Goal: Task Accomplishment & Management: Manage account settings

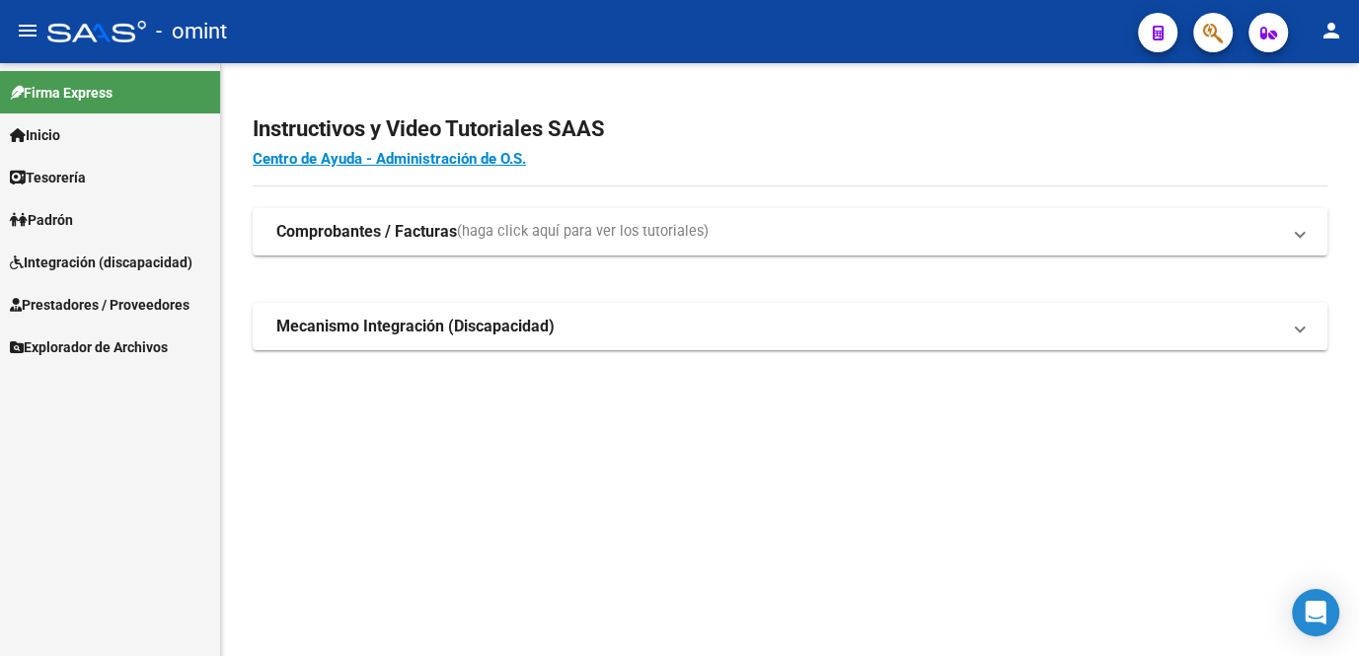
click at [122, 265] on span "Integración (discapacidad)" at bounding box center [101, 263] width 183 height 22
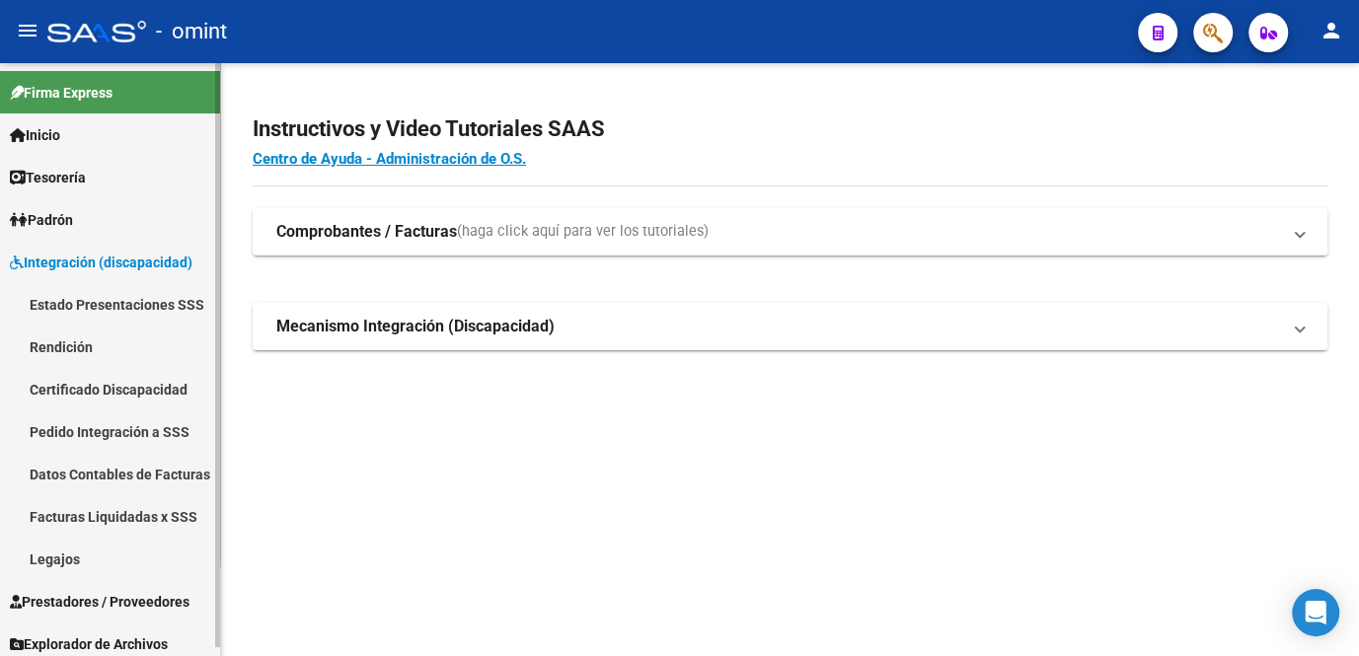
click at [44, 565] on link "Legajos" at bounding box center [110, 559] width 220 height 42
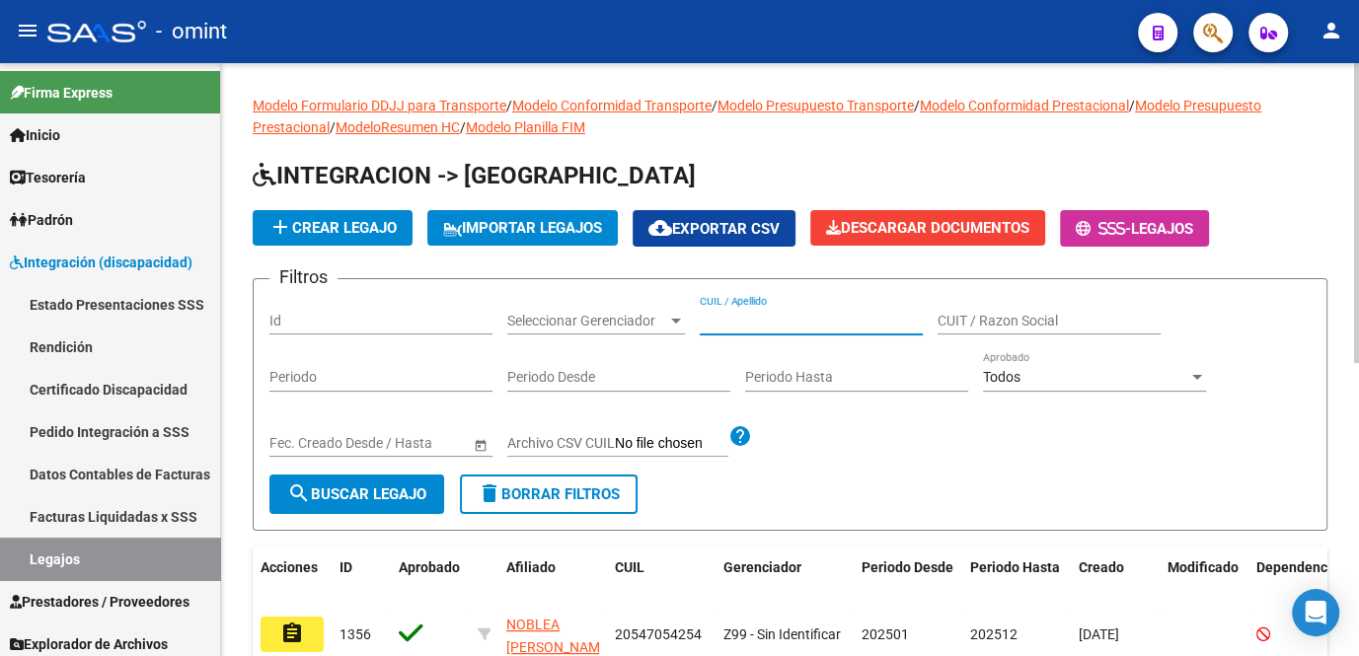
click at [752, 322] on input "CUIL / Apellido" at bounding box center [811, 321] width 223 height 17
type input "m"
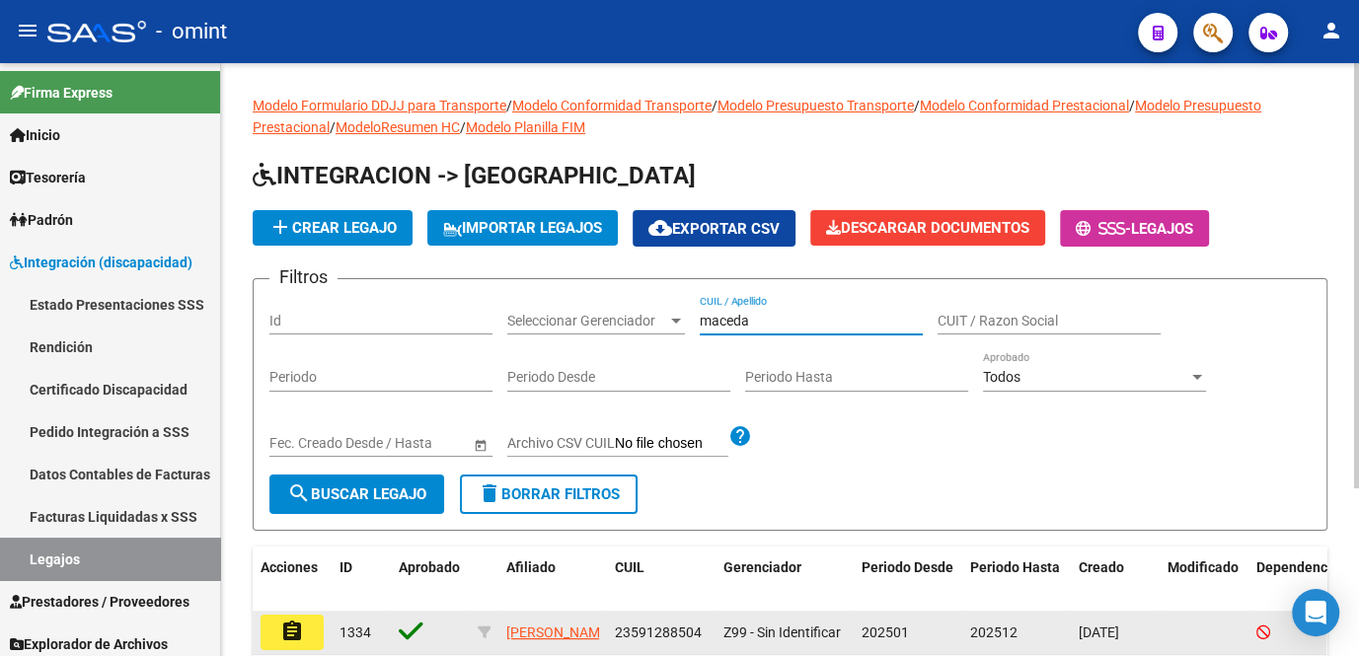
scroll to position [89, 0]
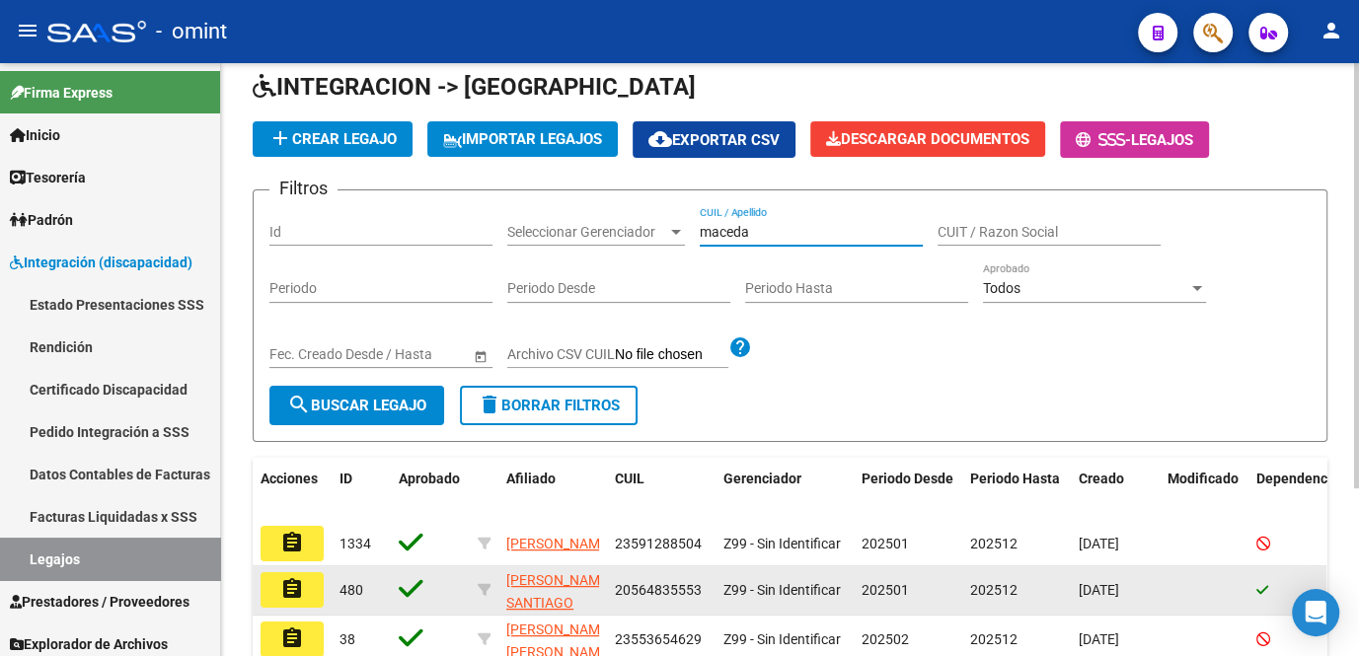
type input "maceda"
click at [297, 605] on button "assignment" at bounding box center [292, 591] width 63 height 36
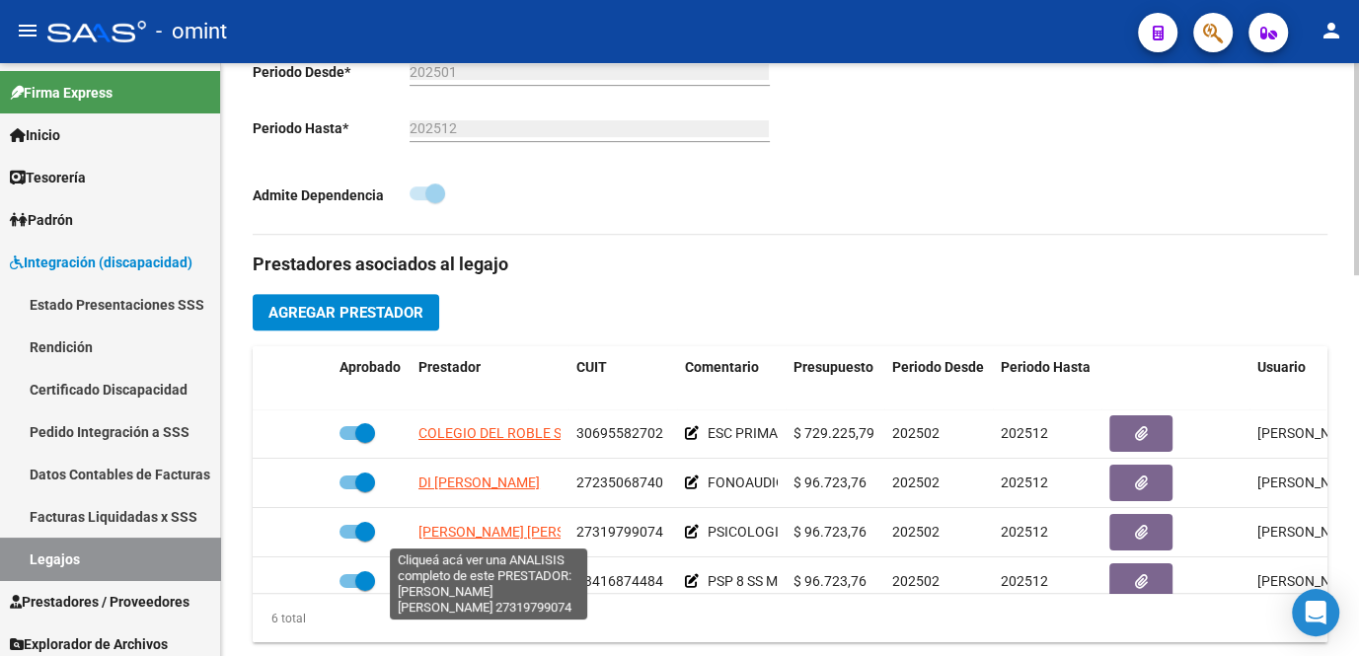
scroll to position [132, 0]
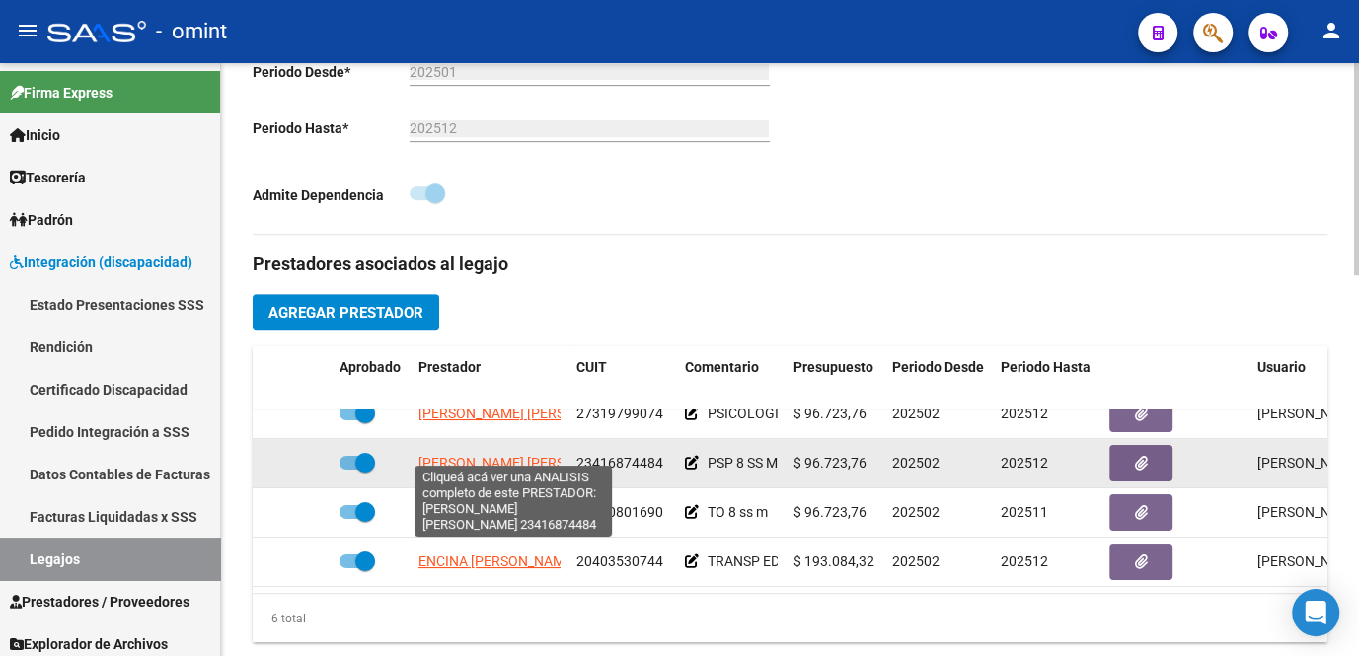
click at [483, 455] on span "RAIMONDO NAZARENA NAHIR" at bounding box center [526, 463] width 214 height 16
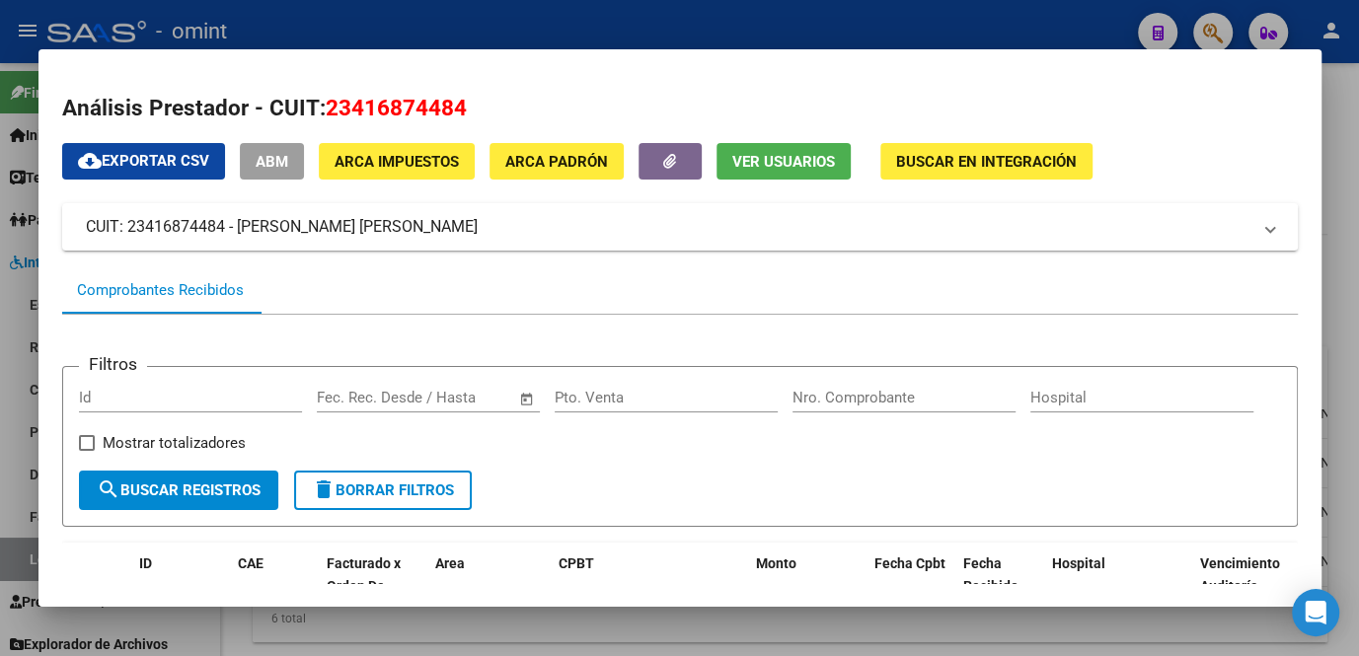
scroll to position [268, 0]
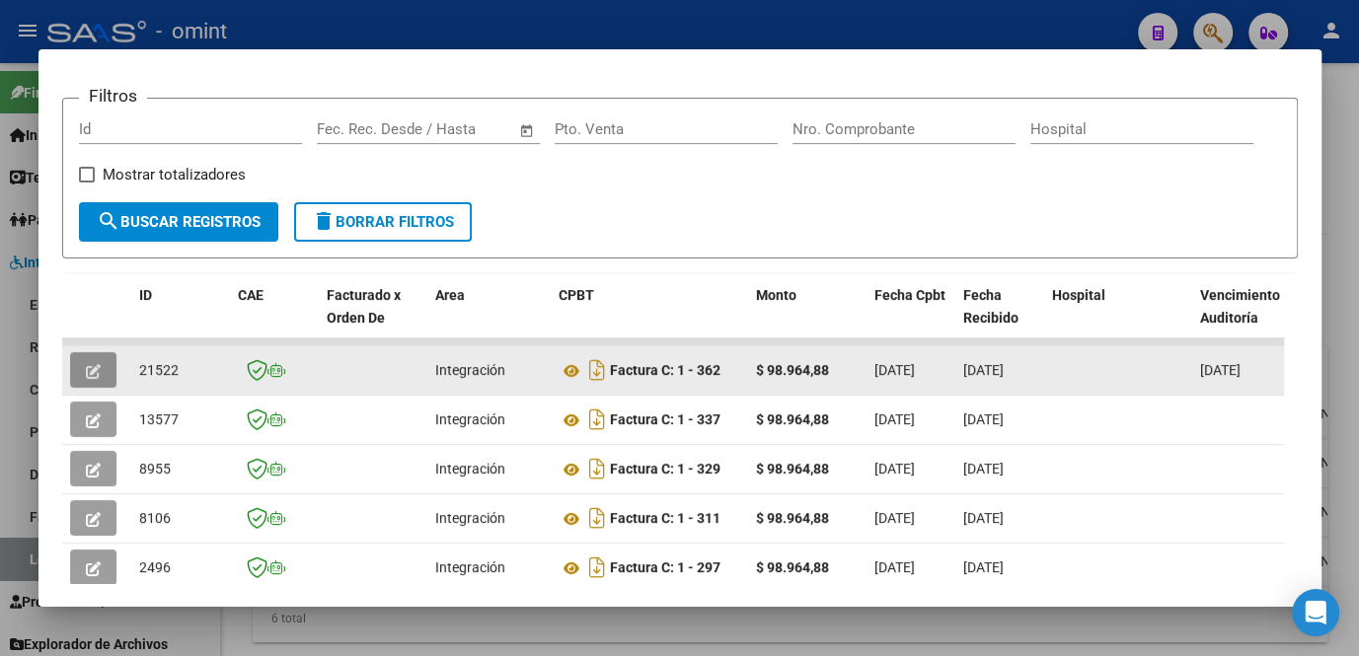
click at [102, 379] on button "button" at bounding box center [93, 370] width 46 height 36
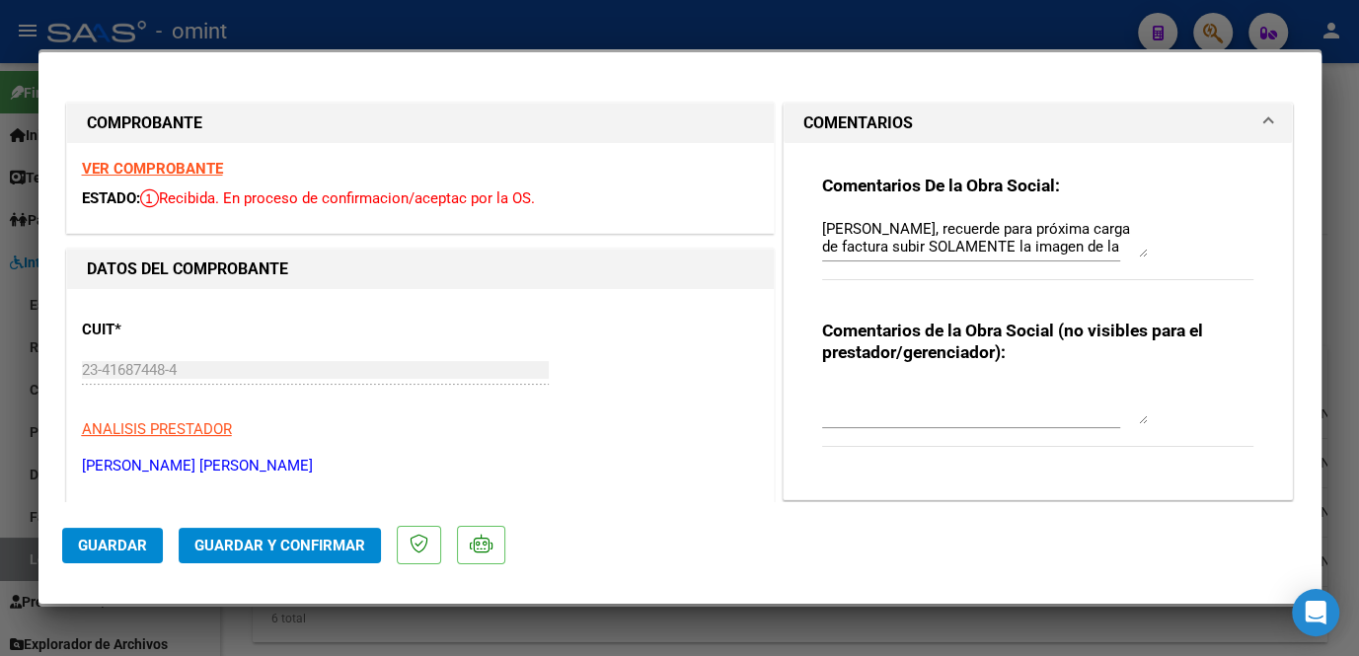
click at [393, 635] on div at bounding box center [679, 328] width 1359 height 656
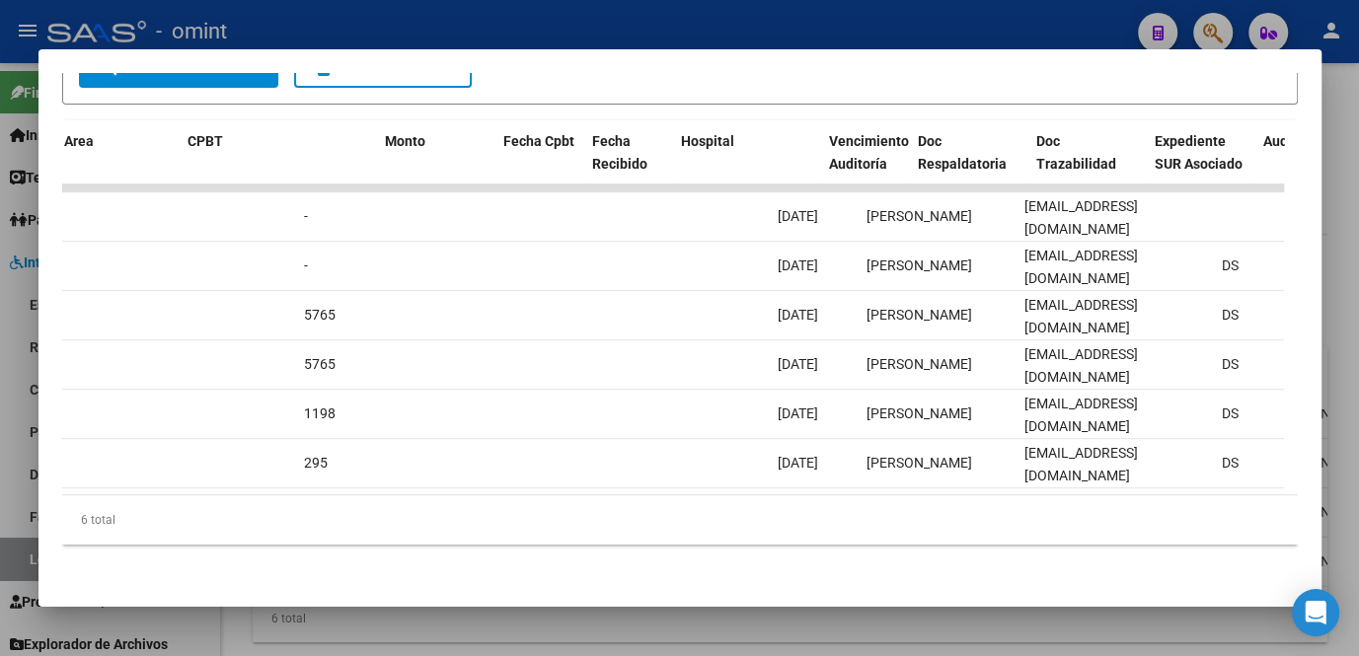
scroll to position [0, 0]
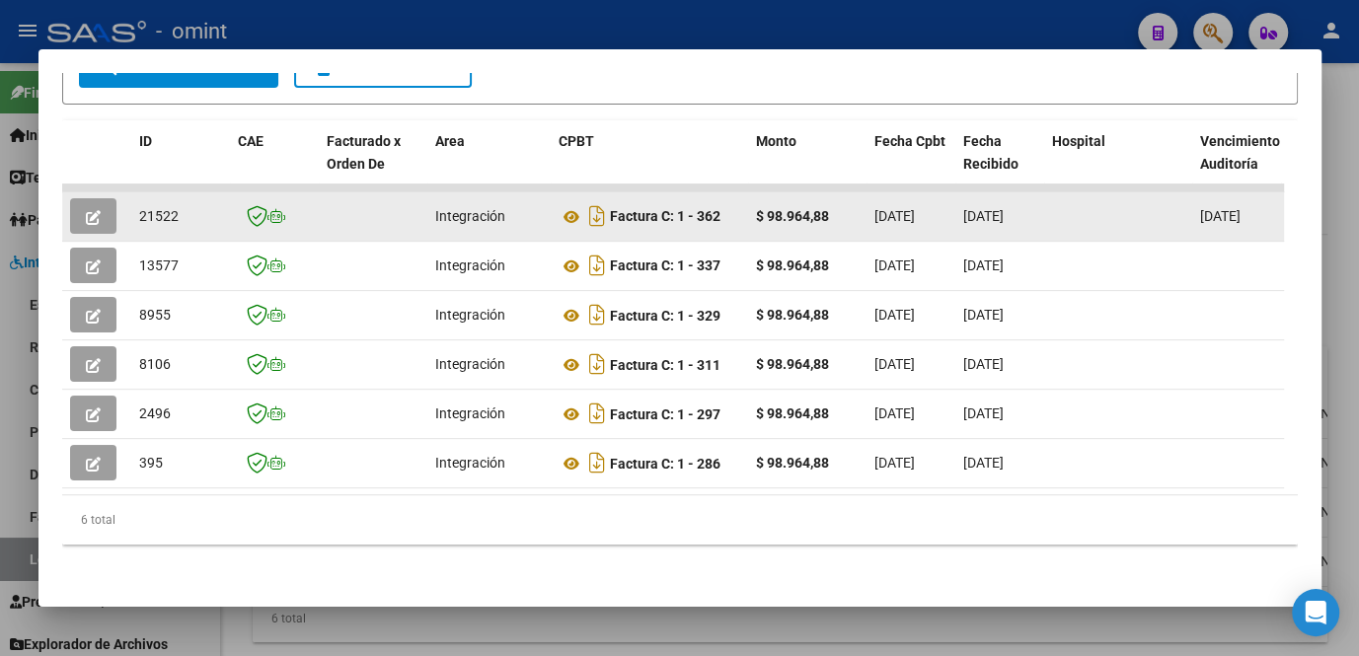
click at [92, 210] on icon "button" at bounding box center [93, 217] width 15 height 15
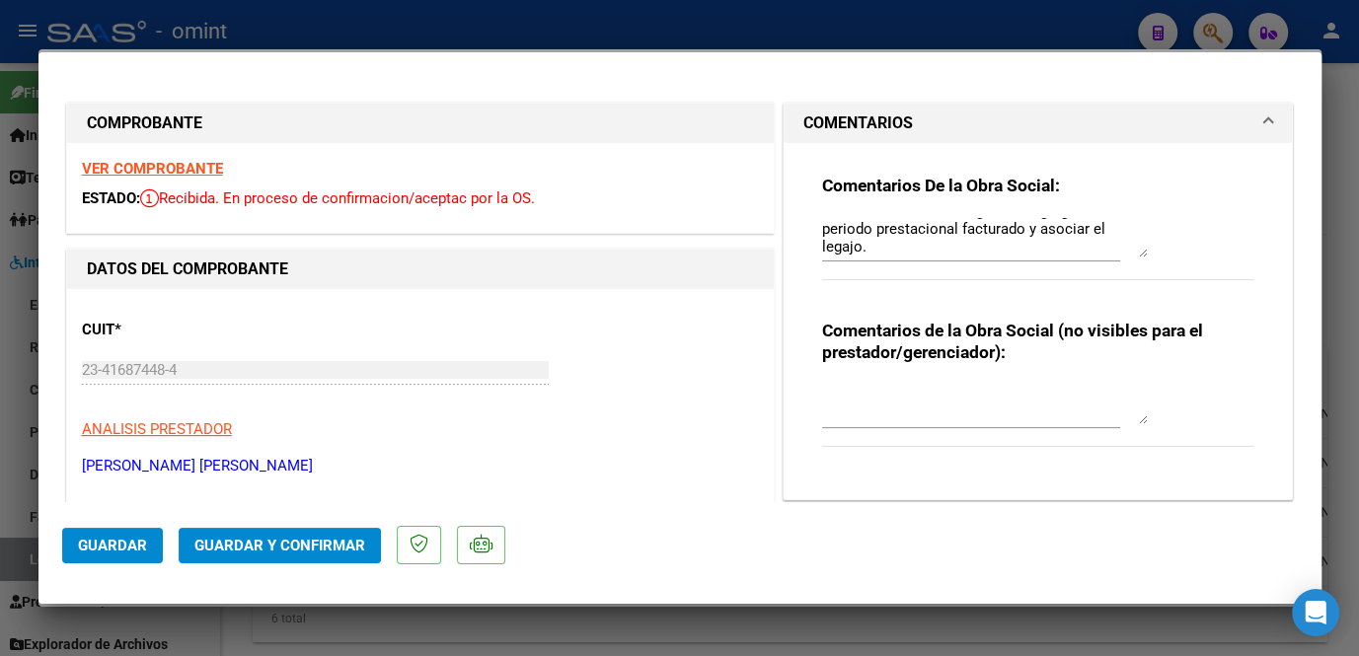
click at [209, 169] on strong "VER COMPROBANTE" at bounding box center [152, 169] width 141 height 18
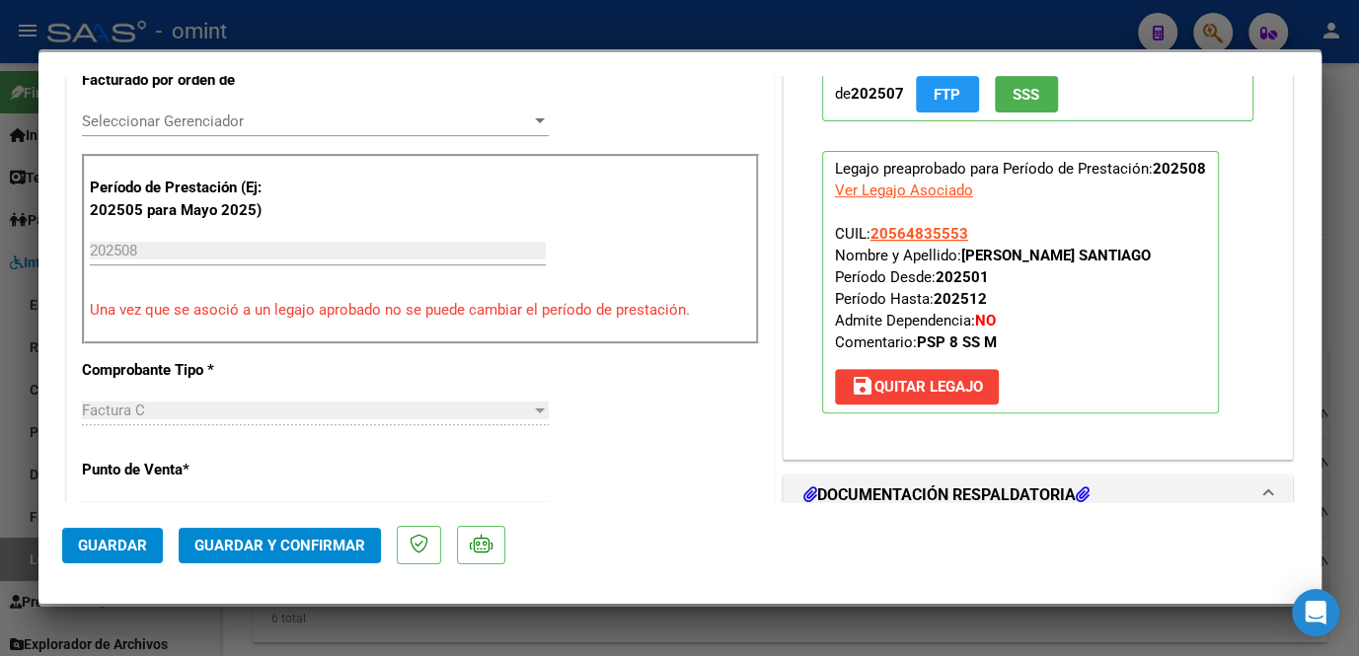
scroll to position [807, 0]
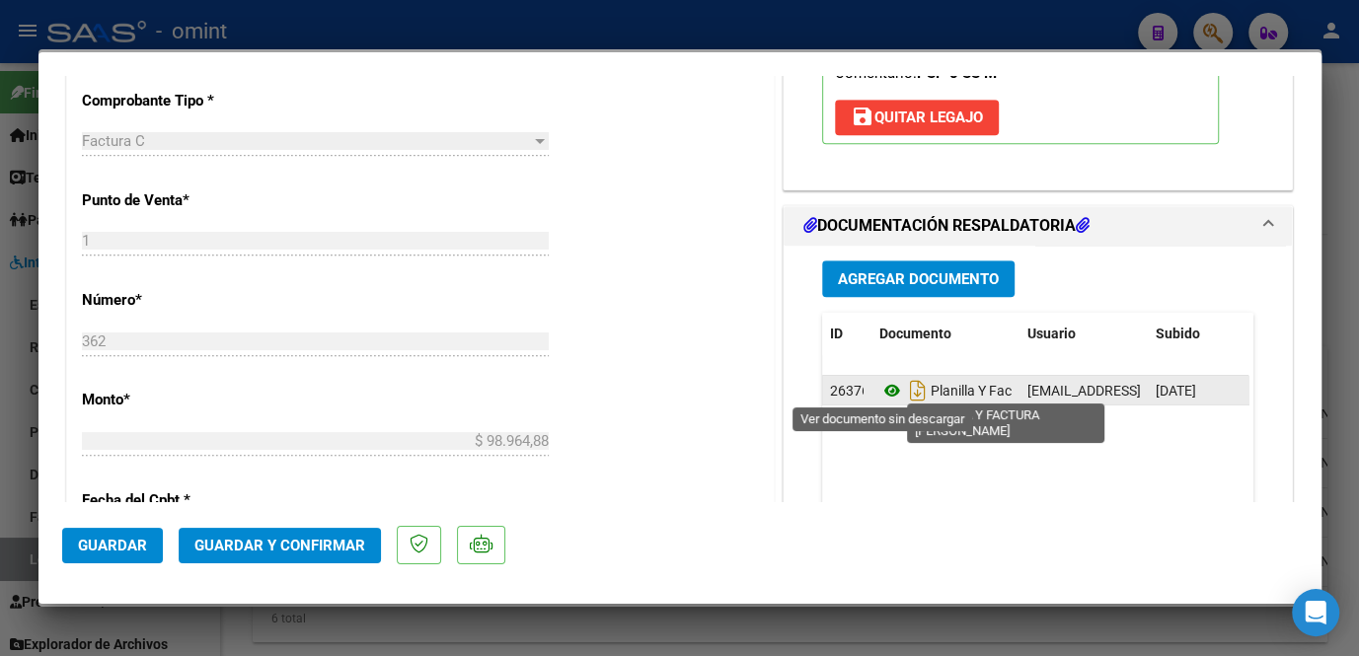
click at [882, 387] on icon at bounding box center [893, 391] width 26 height 24
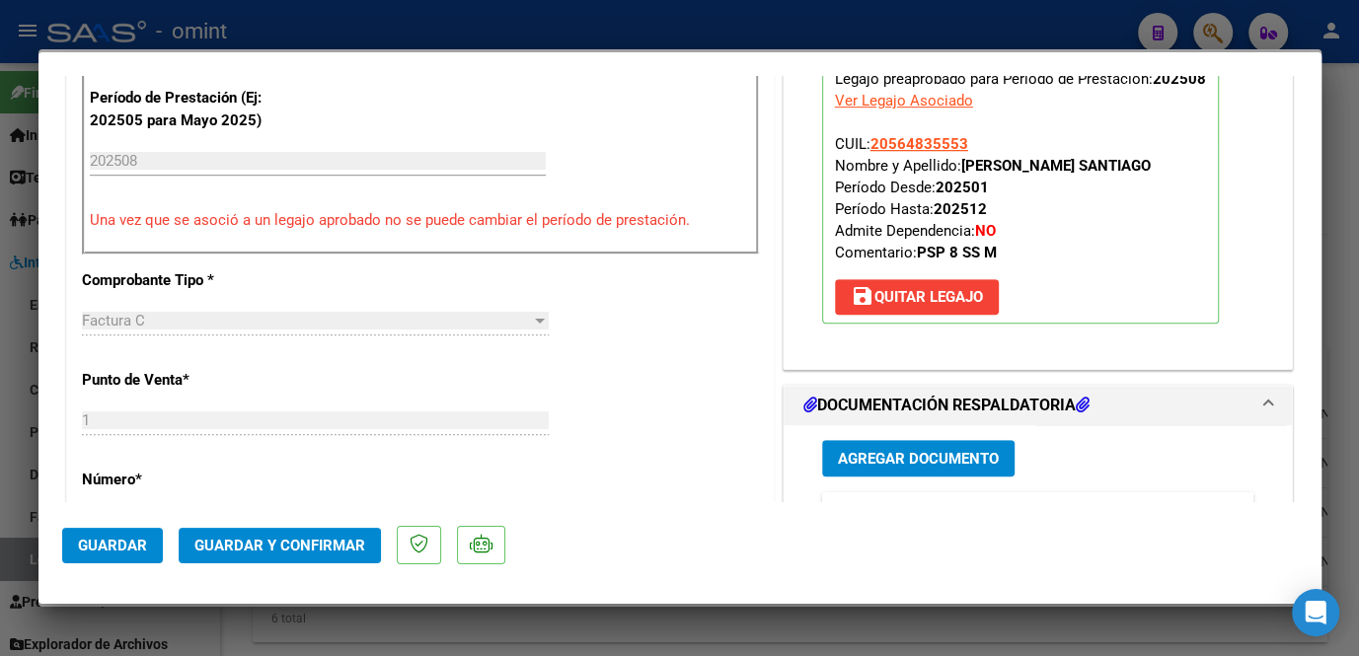
scroll to position [448, 0]
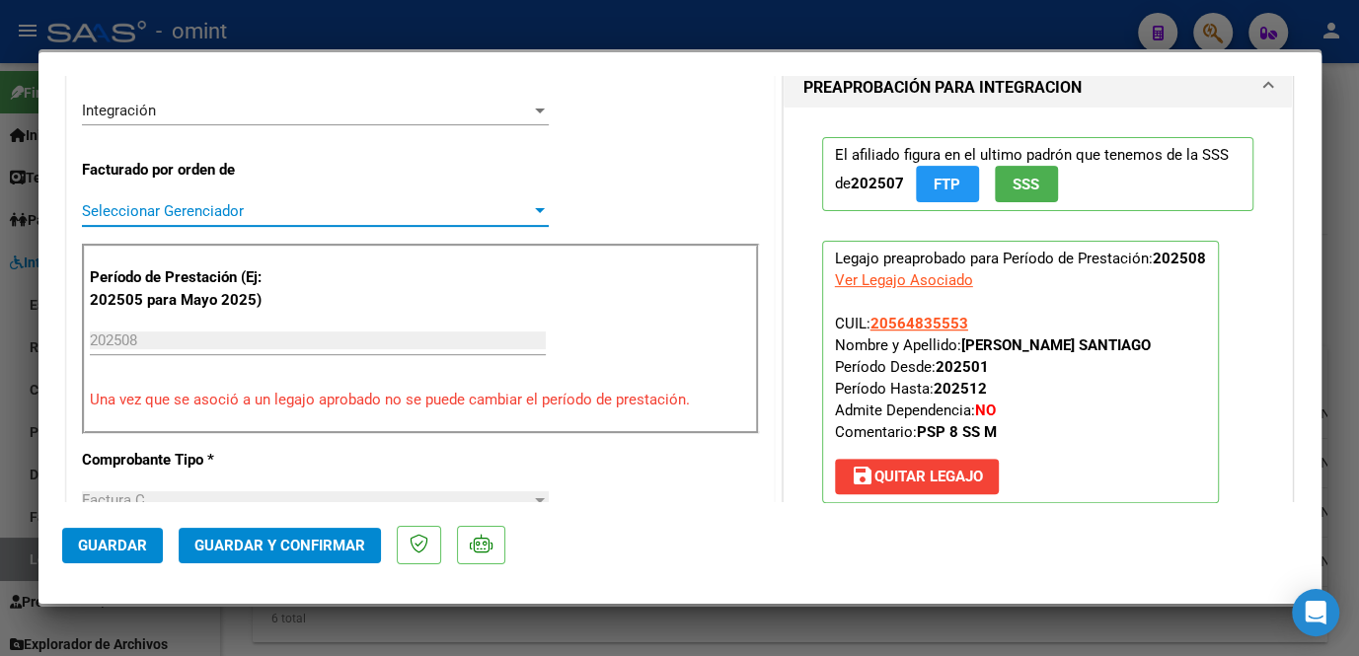
click at [206, 204] on span "Seleccionar Gerenciador" at bounding box center [306, 211] width 449 height 18
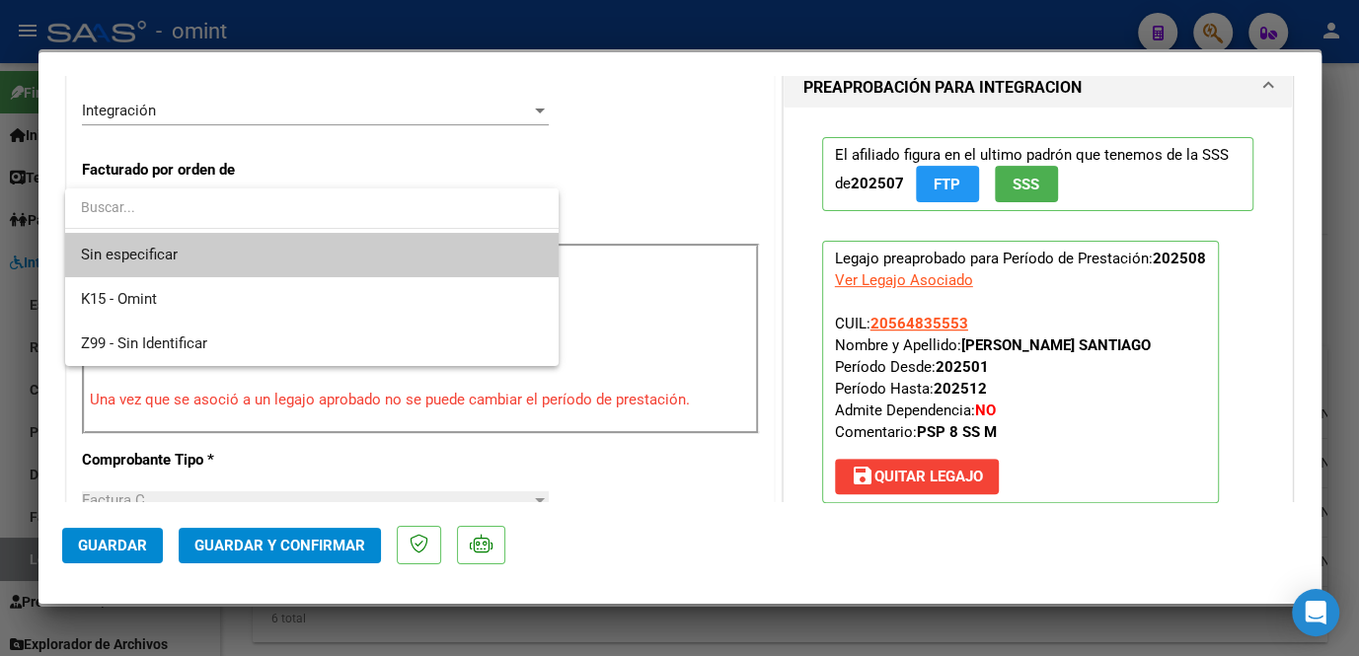
click at [192, 246] on span "Sin especificar" at bounding box center [312, 255] width 462 height 44
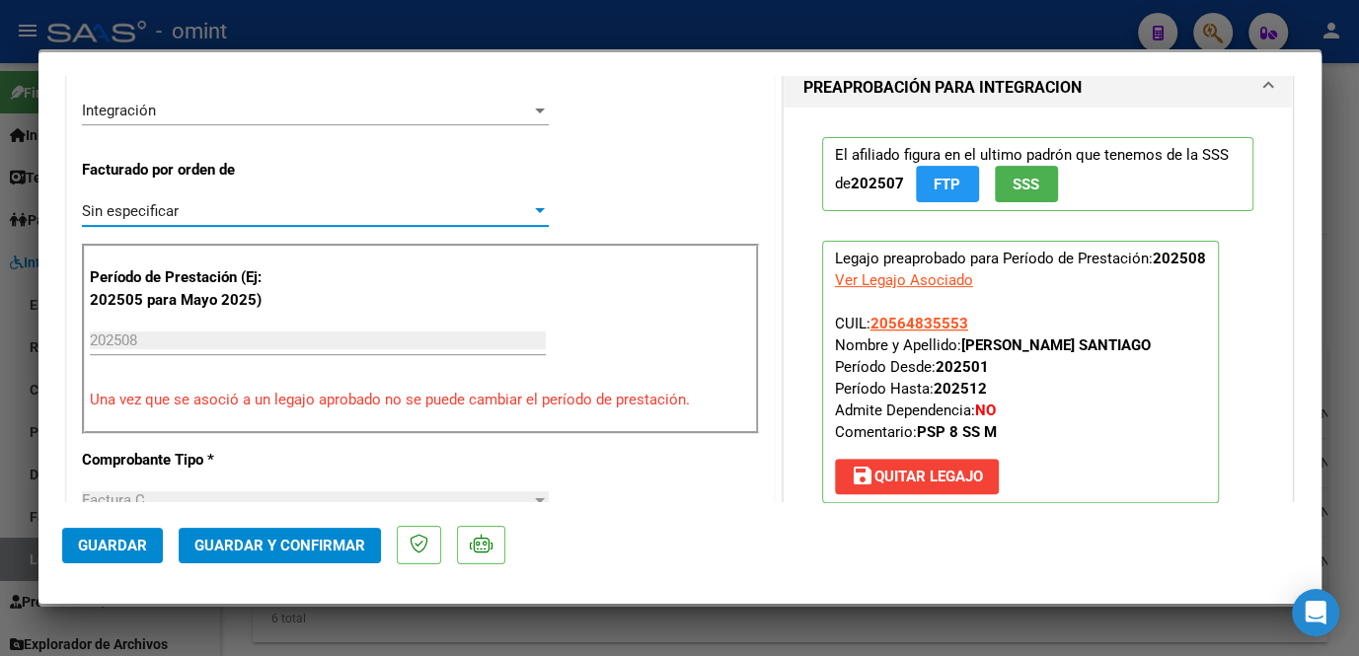
click at [290, 545] on span "Guardar y Confirmar" at bounding box center [279, 546] width 171 height 18
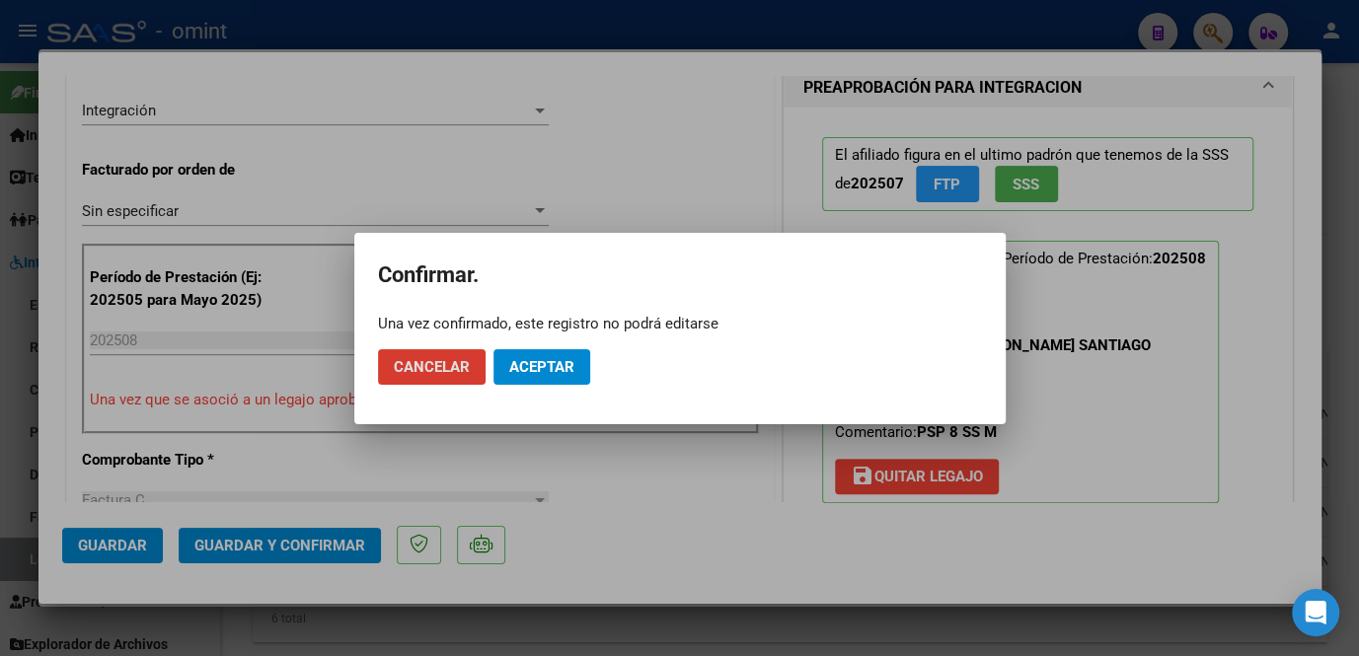
click at [562, 376] on button "Aceptar" at bounding box center [542, 367] width 97 height 36
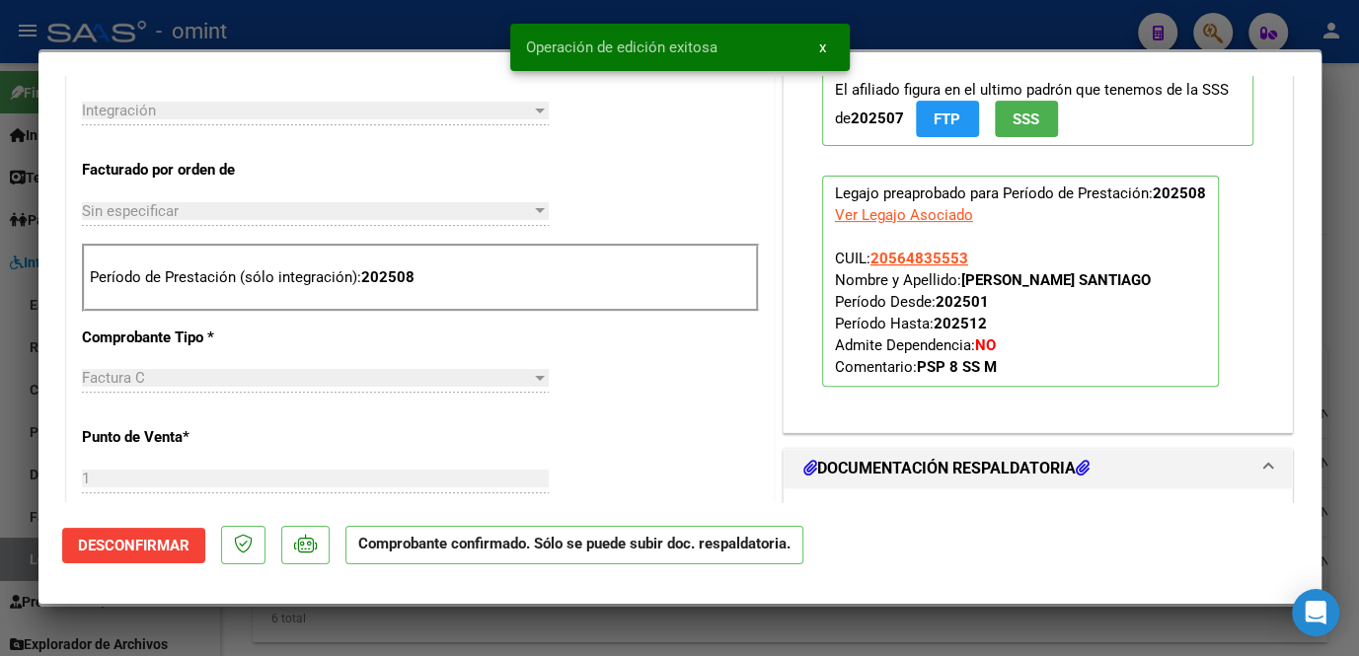
click at [530, 636] on div at bounding box center [679, 328] width 1359 height 656
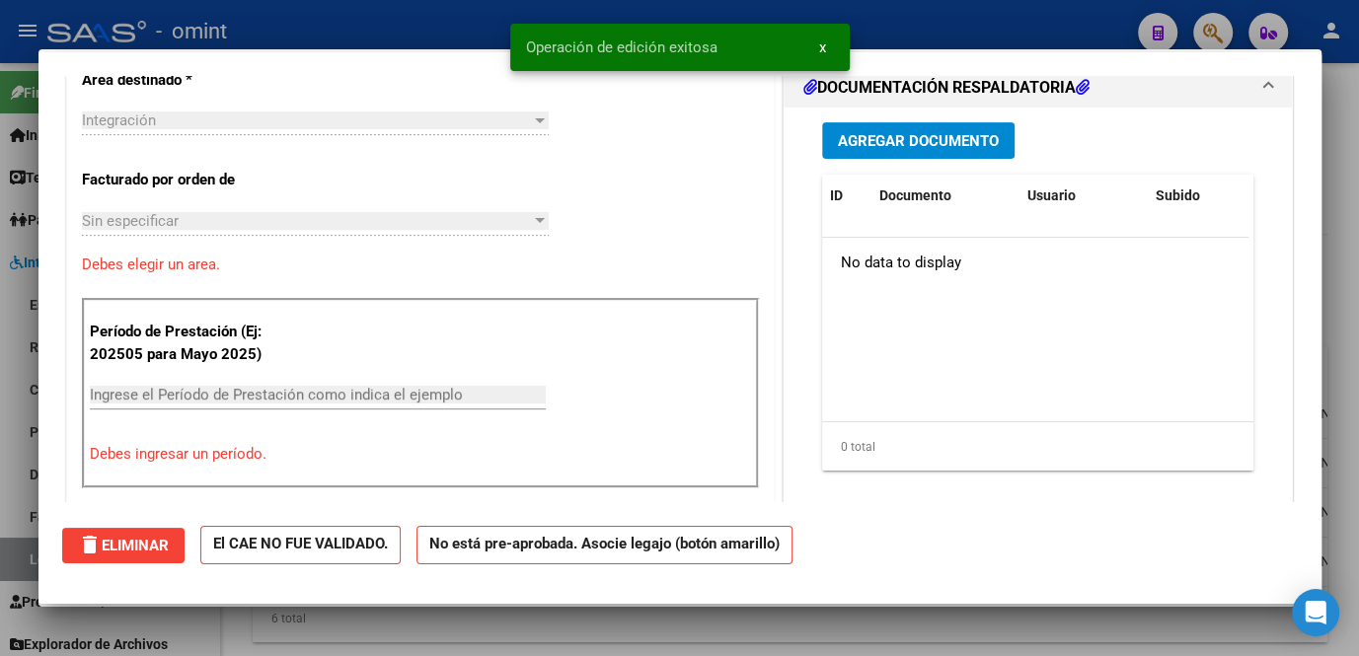
scroll to position [0, 0]
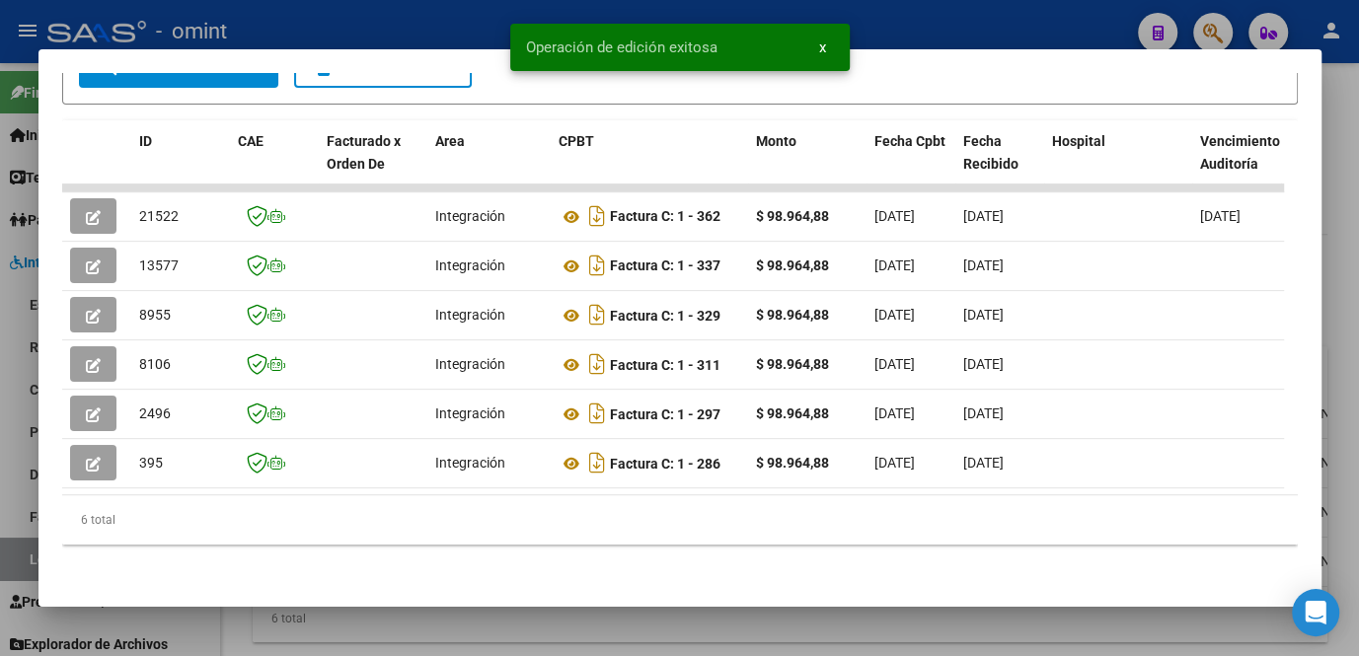
click at [530, 636] on div at bounding box center [679, 328] width 1359 height 656
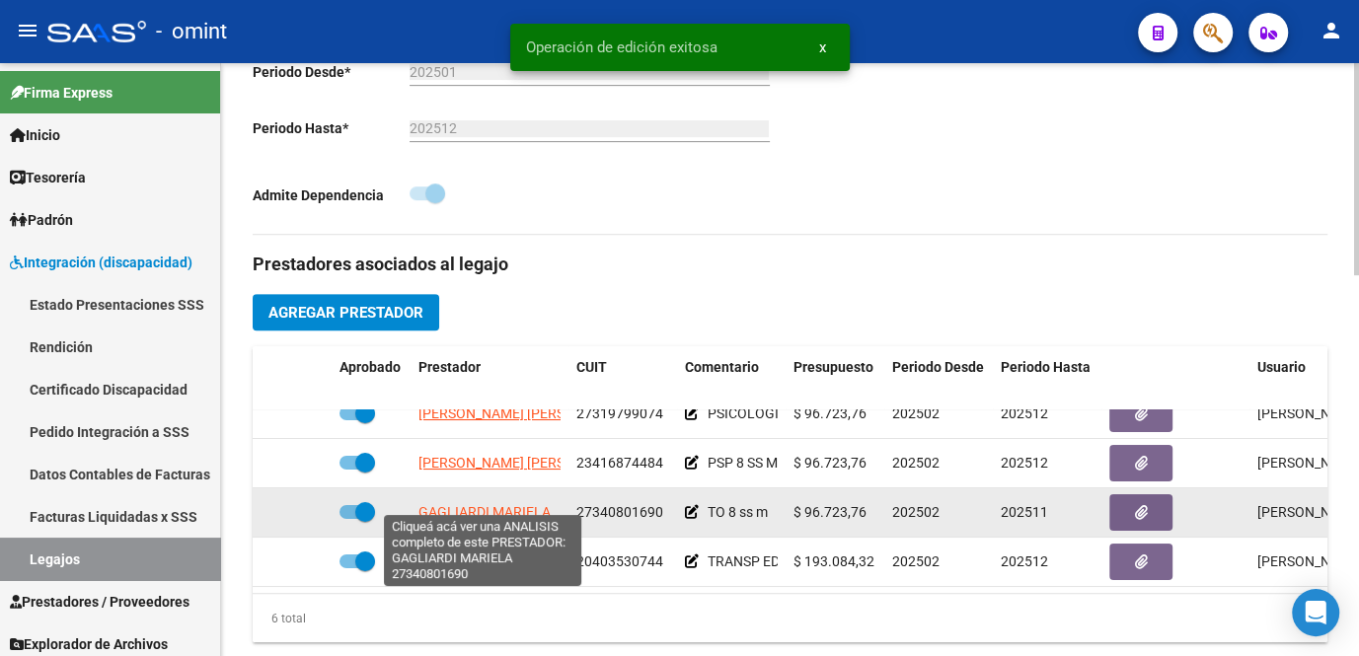
scroll to position [42, 0]
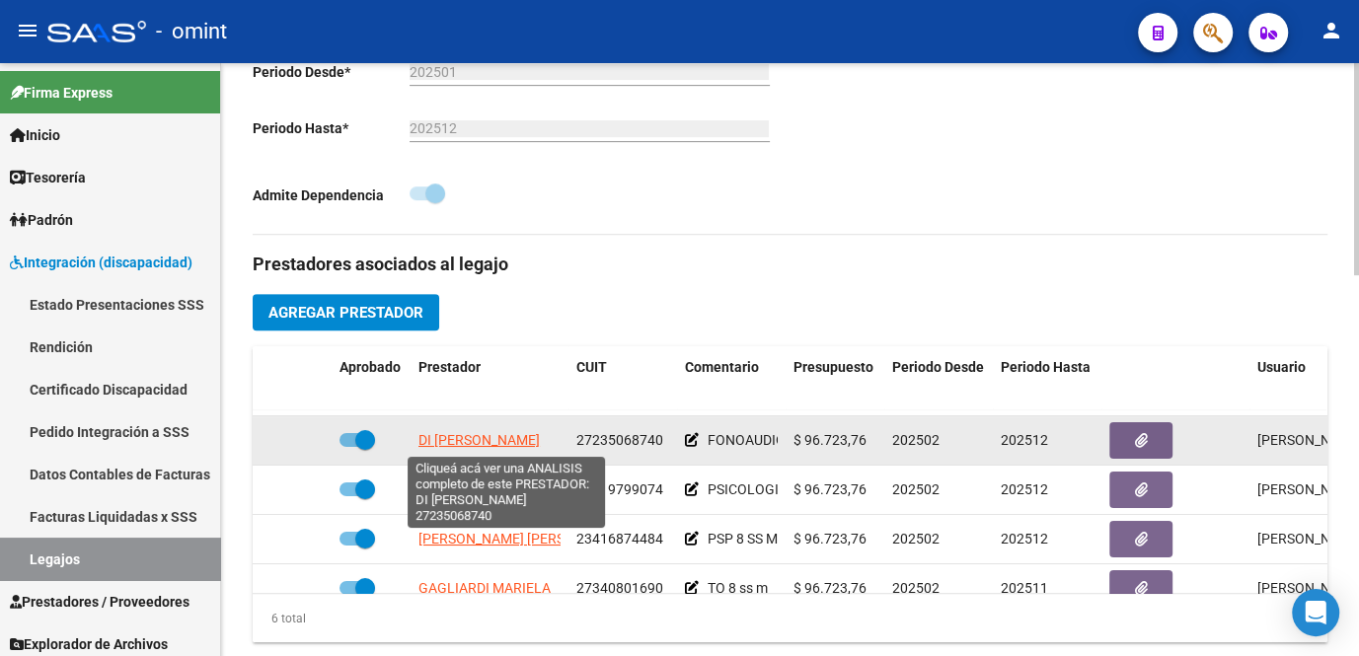
click at [498, 434] on span "DI PIERO CYNTHIA CRISTINA" at bounding box center [479, 440] width 121 height 16
type textarea "27235068740"
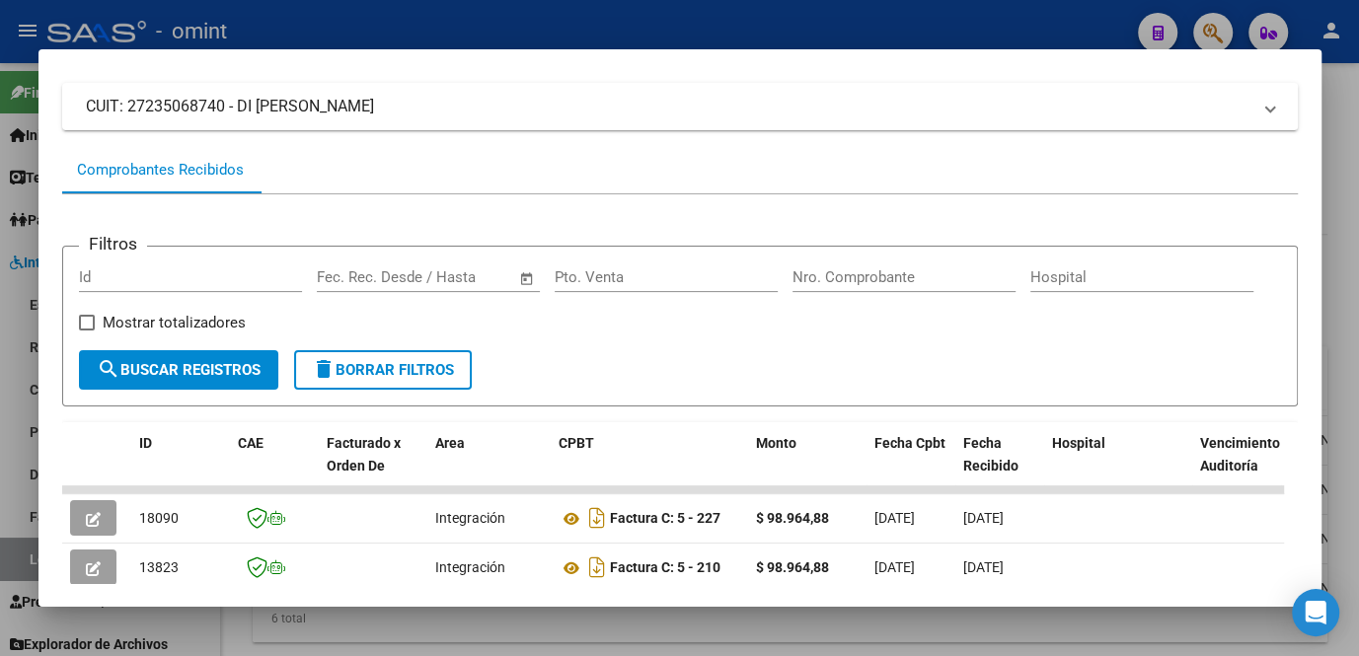
scroll to position [210, 0]
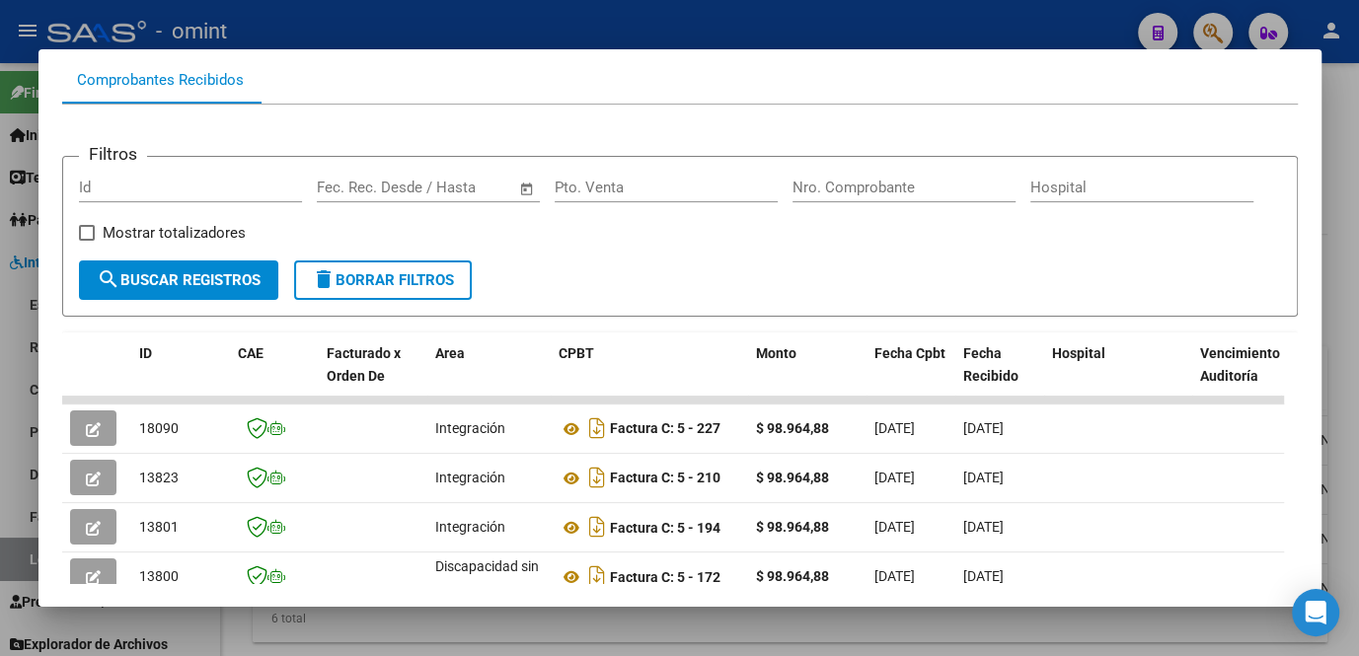
click at [440, 615] on div at bounding box center [679, 328] width 1359 height 656
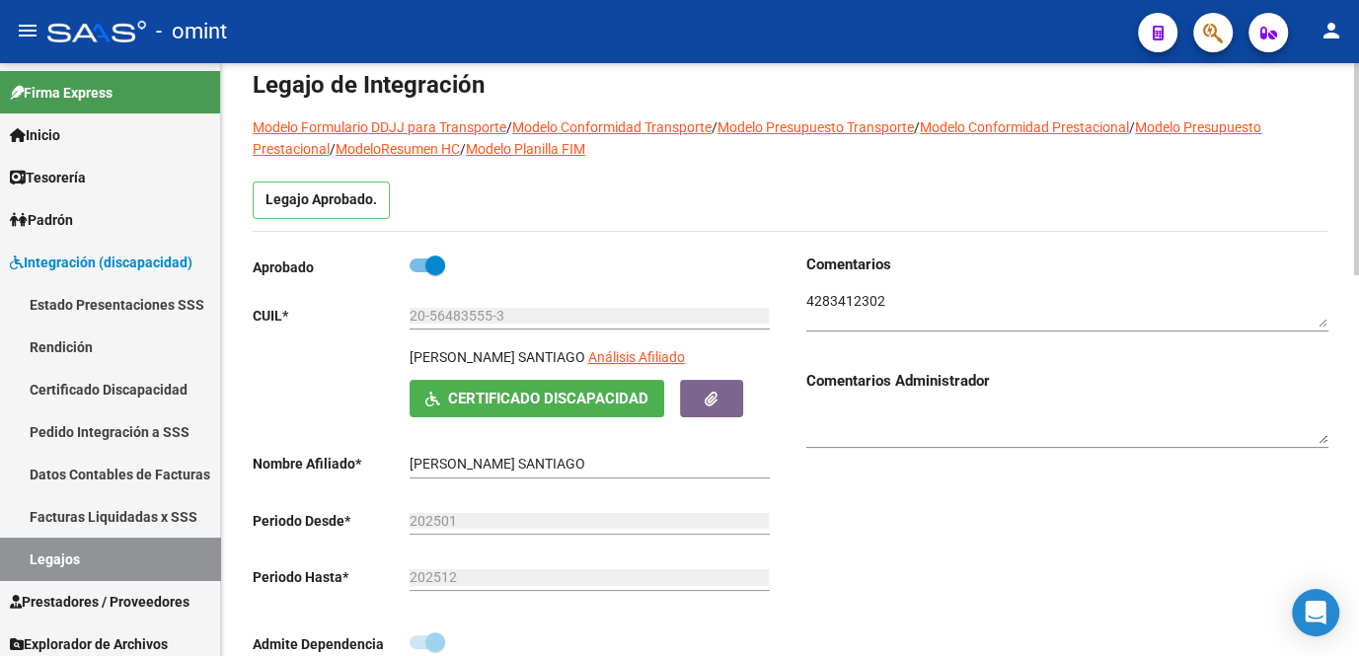
scroll to position [0, 0]
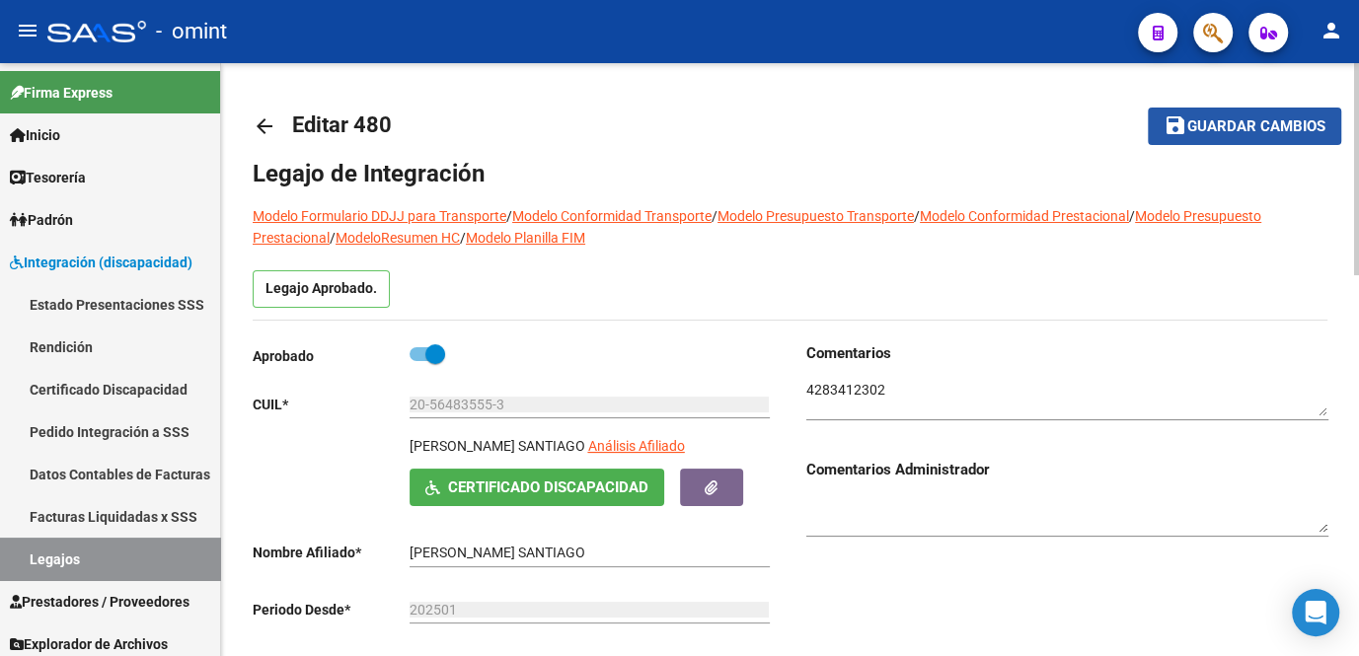
click at [1192, 123] on span "Guardar cambios" at bounding box center [1257, 127] width 138 height 18
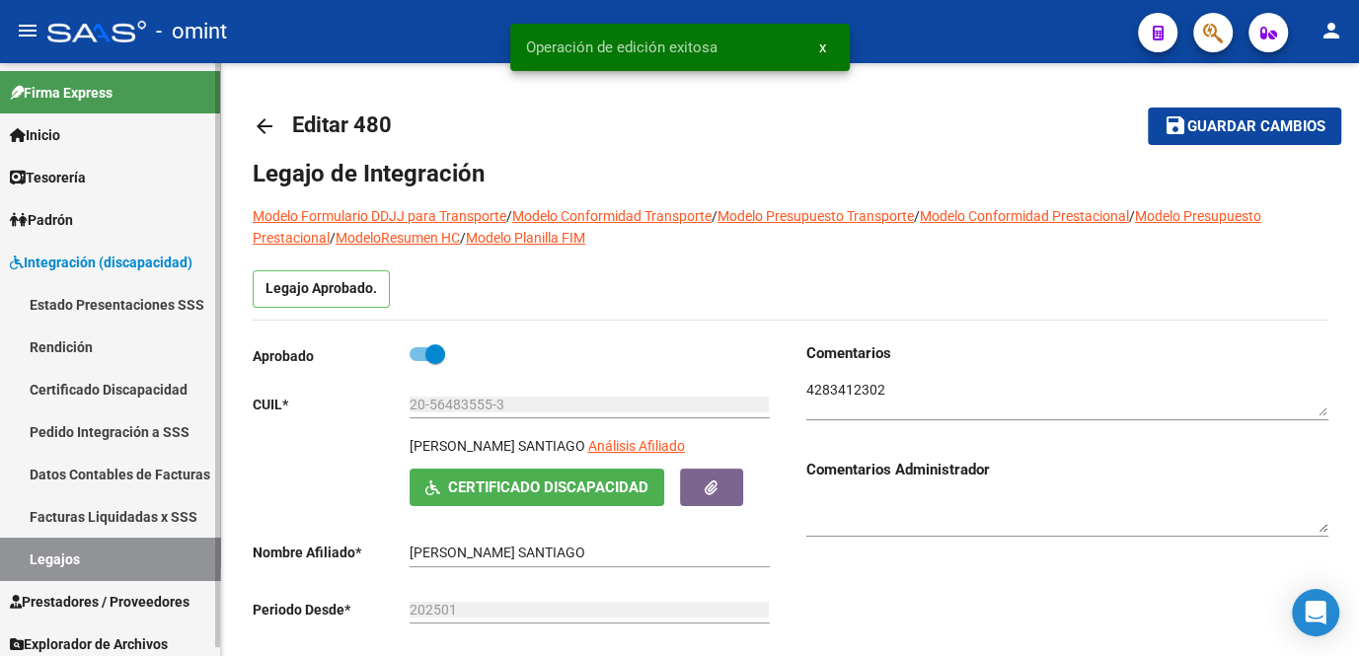
click at [60, 575] on link "Legajos" at bounding box center [110, 559] width 220 height 42
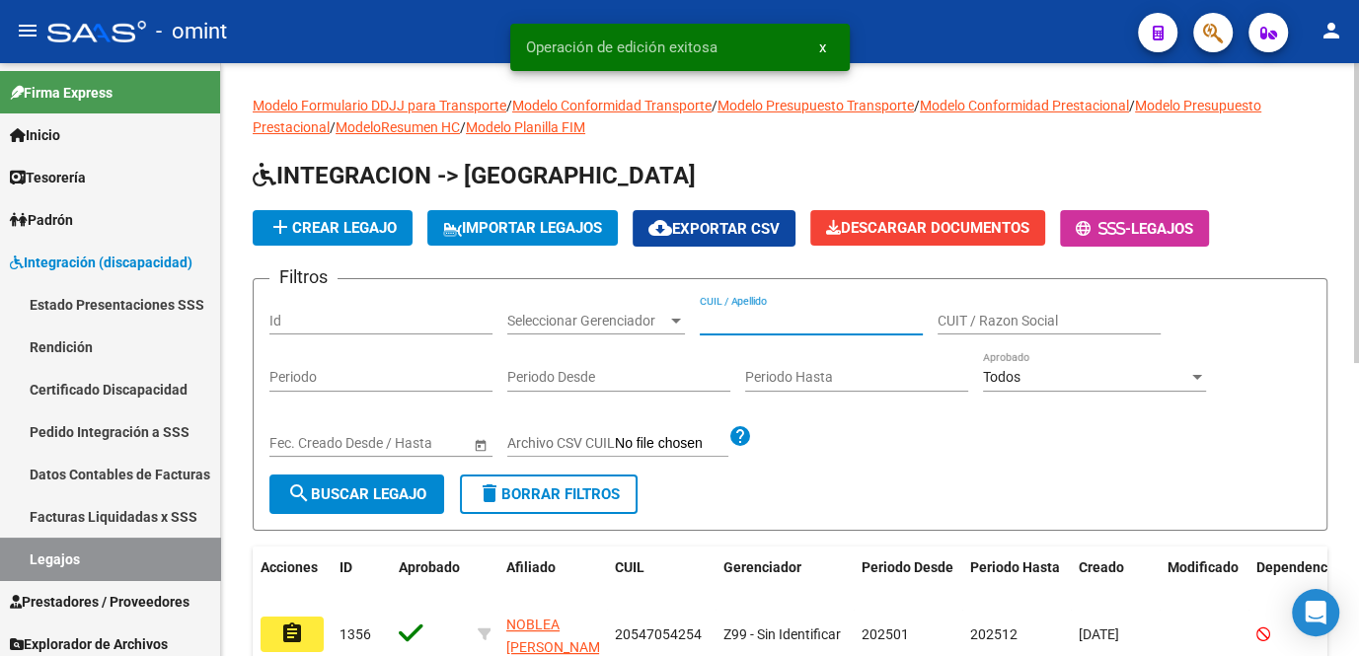
click at [740, 319] on input "CUIL / Apellido" at bounding box center [811, 321] width 223 height 17
type input "orofino"
click at [288, 639] on mat-icon "assignment" at bounding box center [292, 634] width 24 height 24
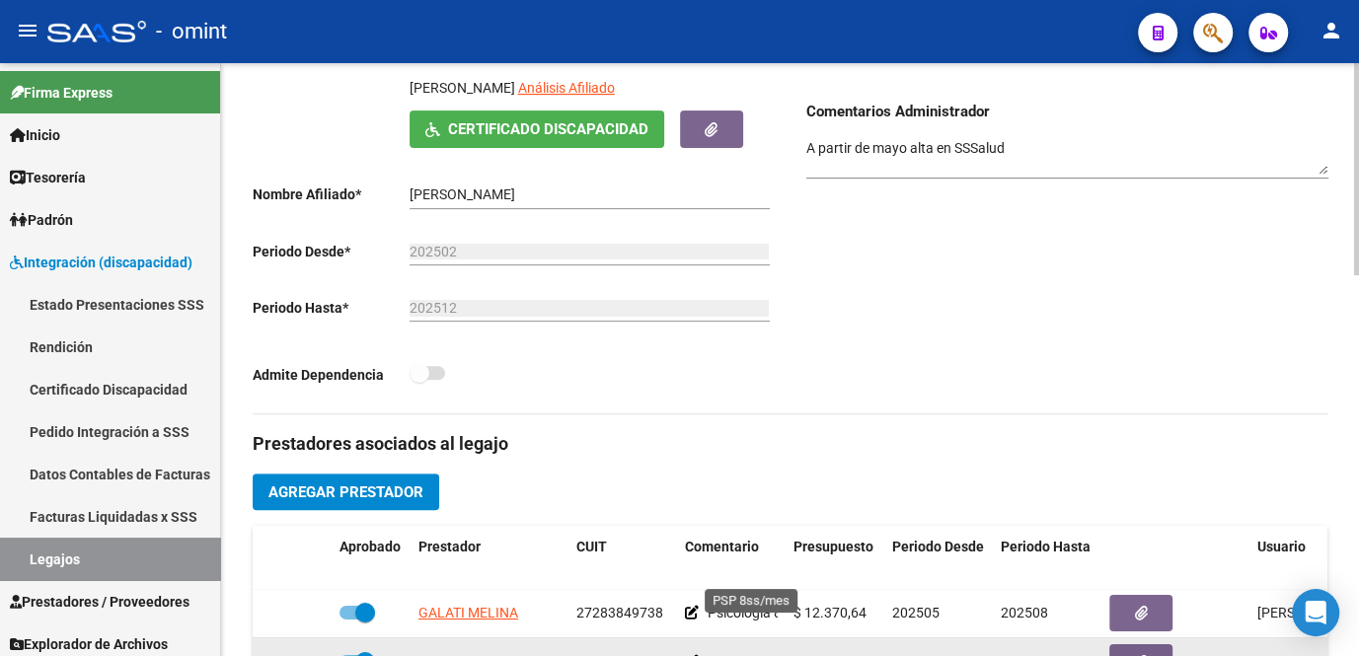
scroll to position [448, 0]
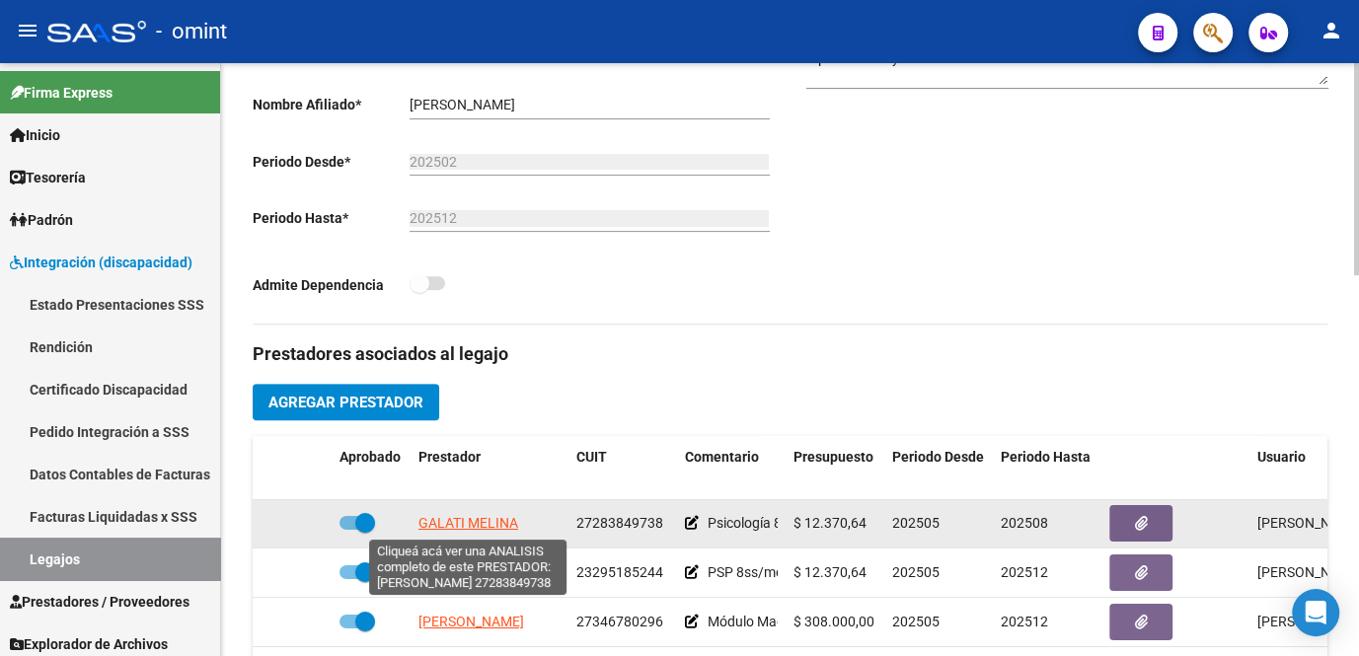
click at [489, 525] on span "GALATI MELINA" at bounding box center [469, 523] width 100 height 16
type textarea "27283849738"
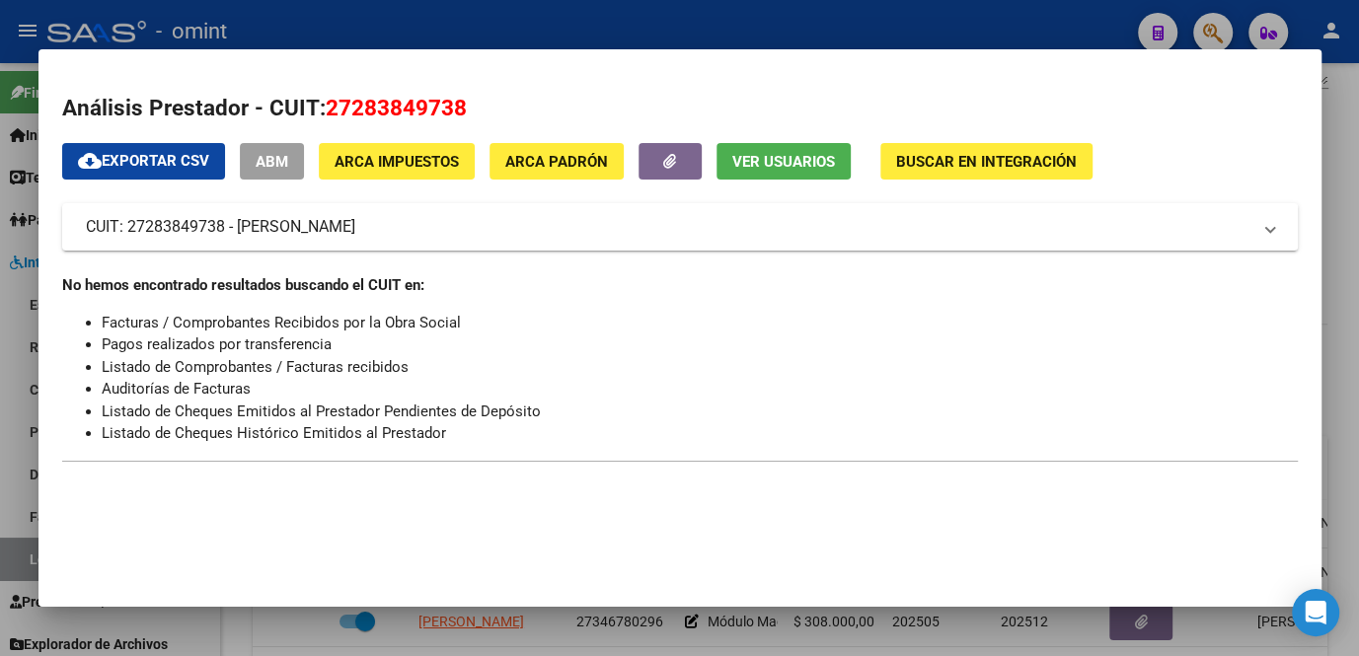
click at [648, 638] on div at bounding box center [679, 328] width 1359 height 656
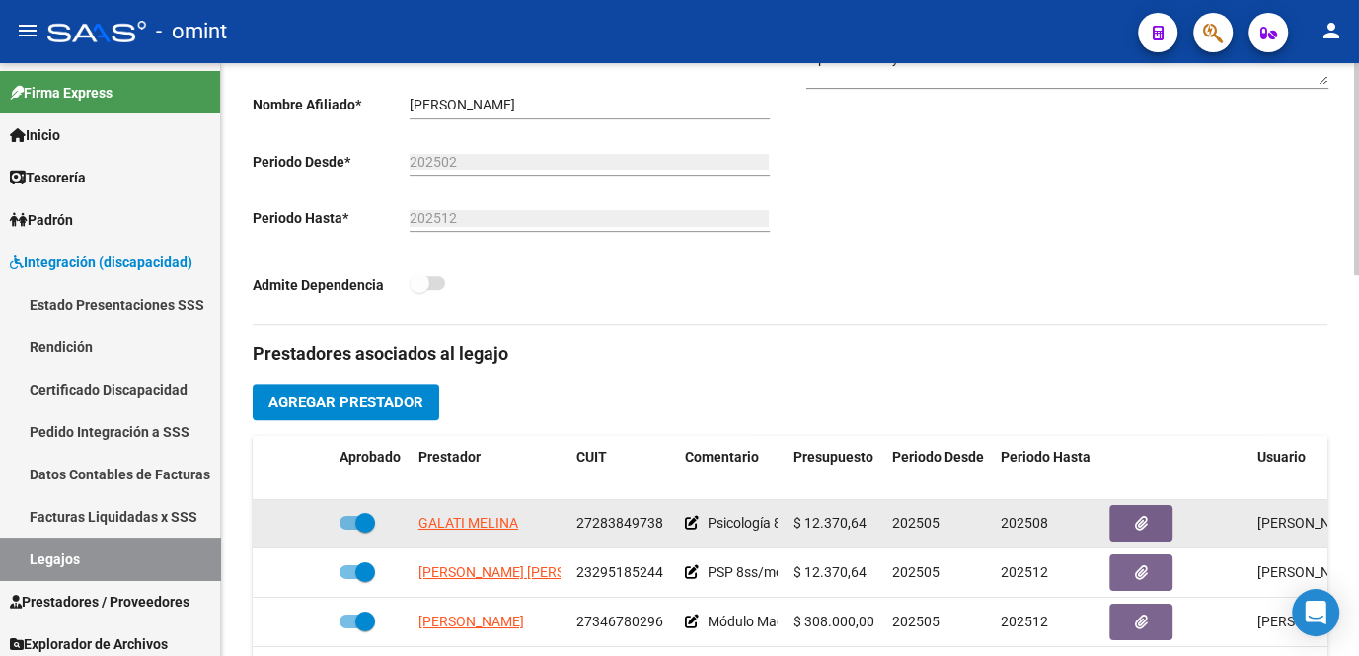
click at [613, 525] on span "27283849738" at bounding box center [619, 523] width 87 height 16
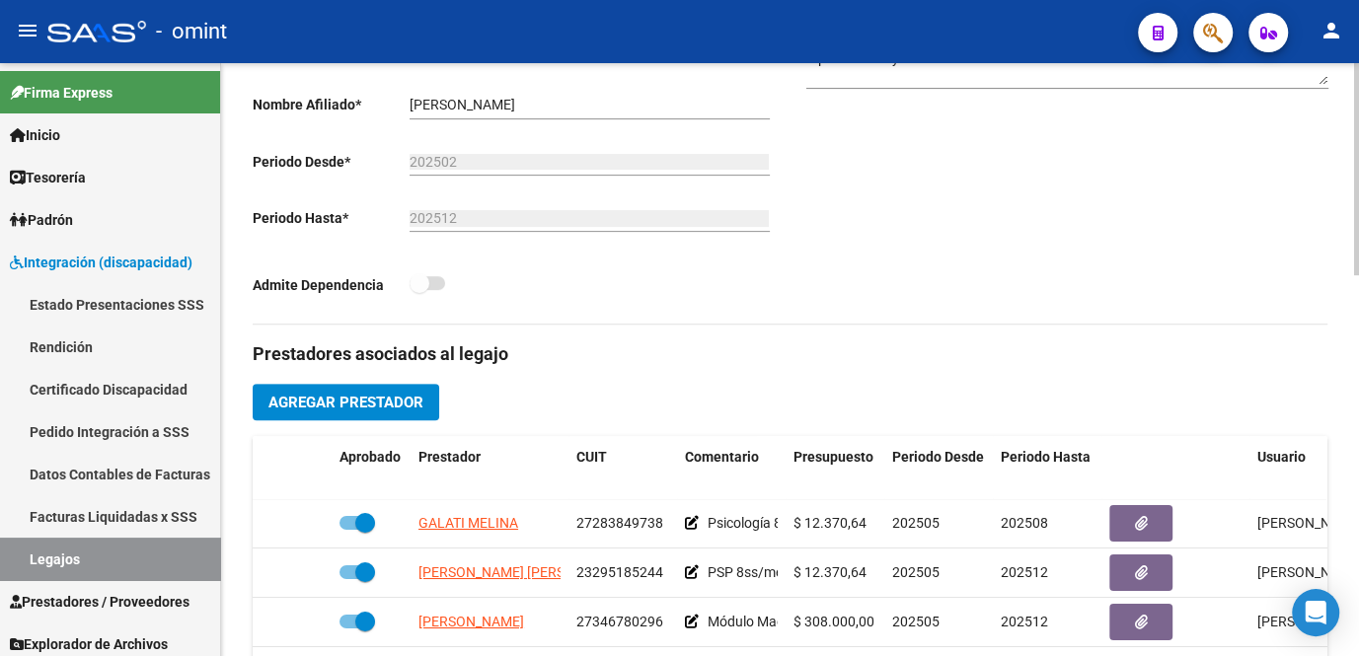
copy span "27283849738"
click at [127, 547] on link "Legajos" at bounding box center [110, 559] width 220 height 42
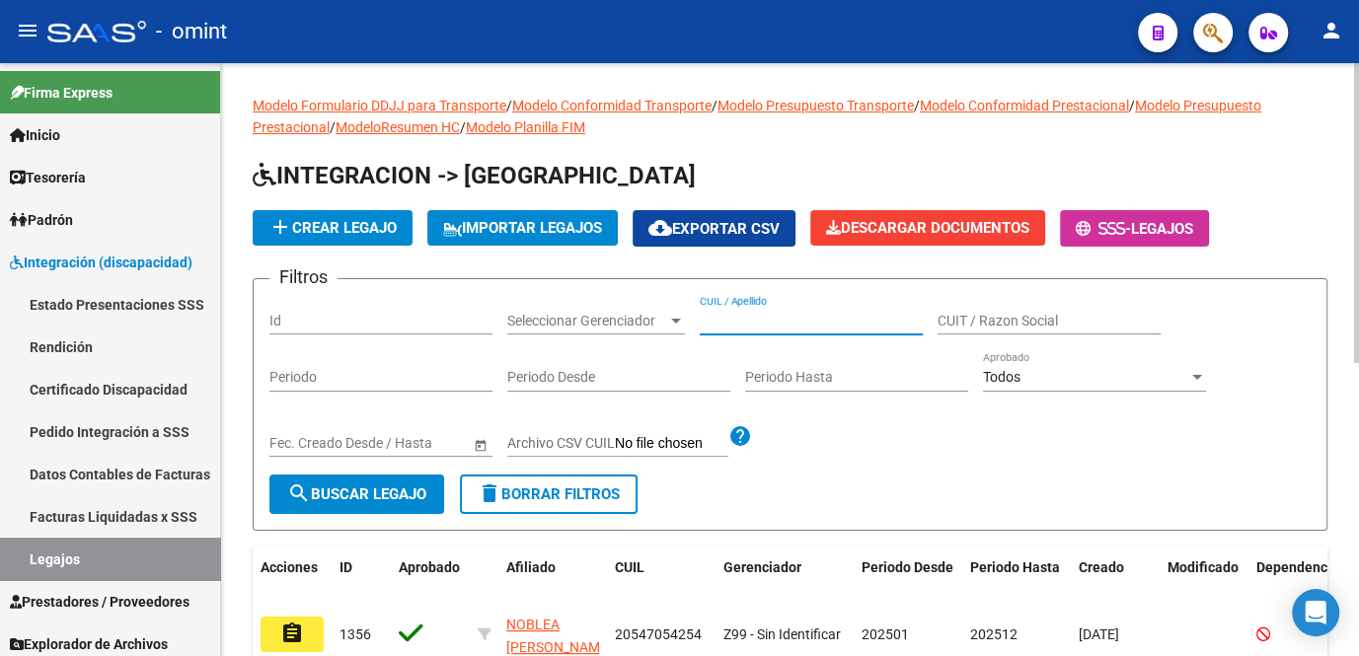
click at [768, 326] on input "CUIL / Apellido" at bounding box center [811, 321] width 223 height 17
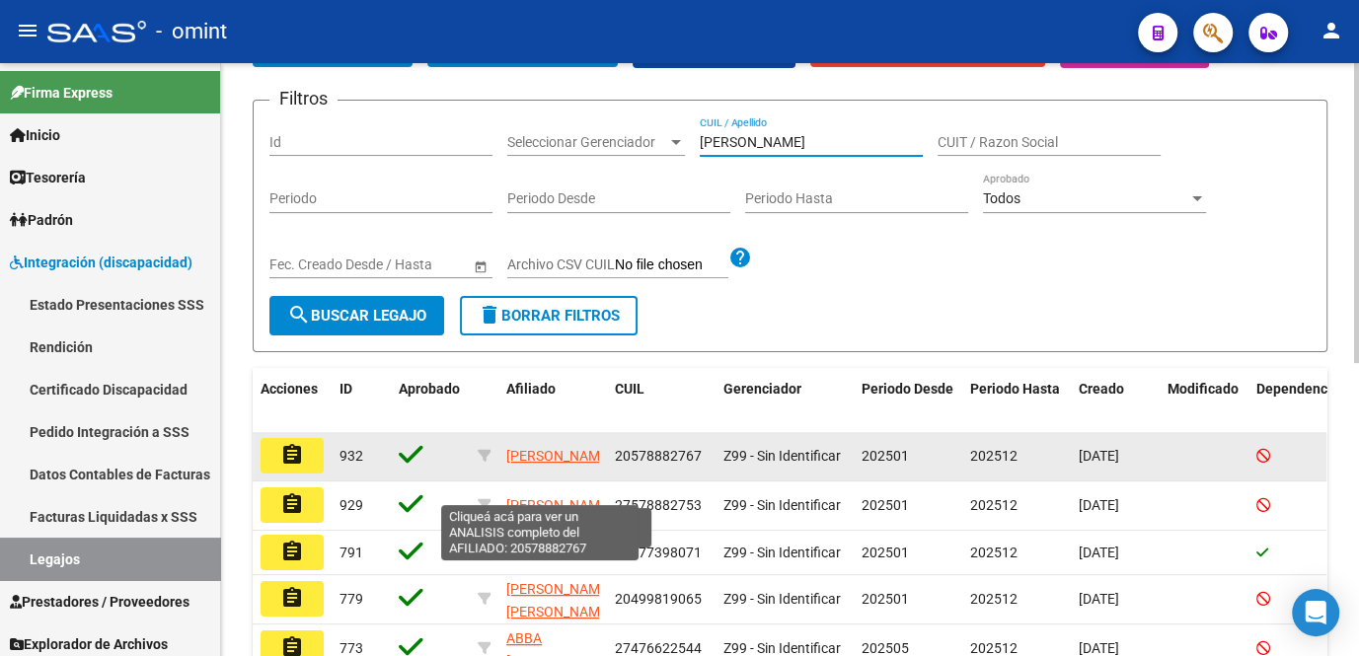
scroll to position [26, 0]
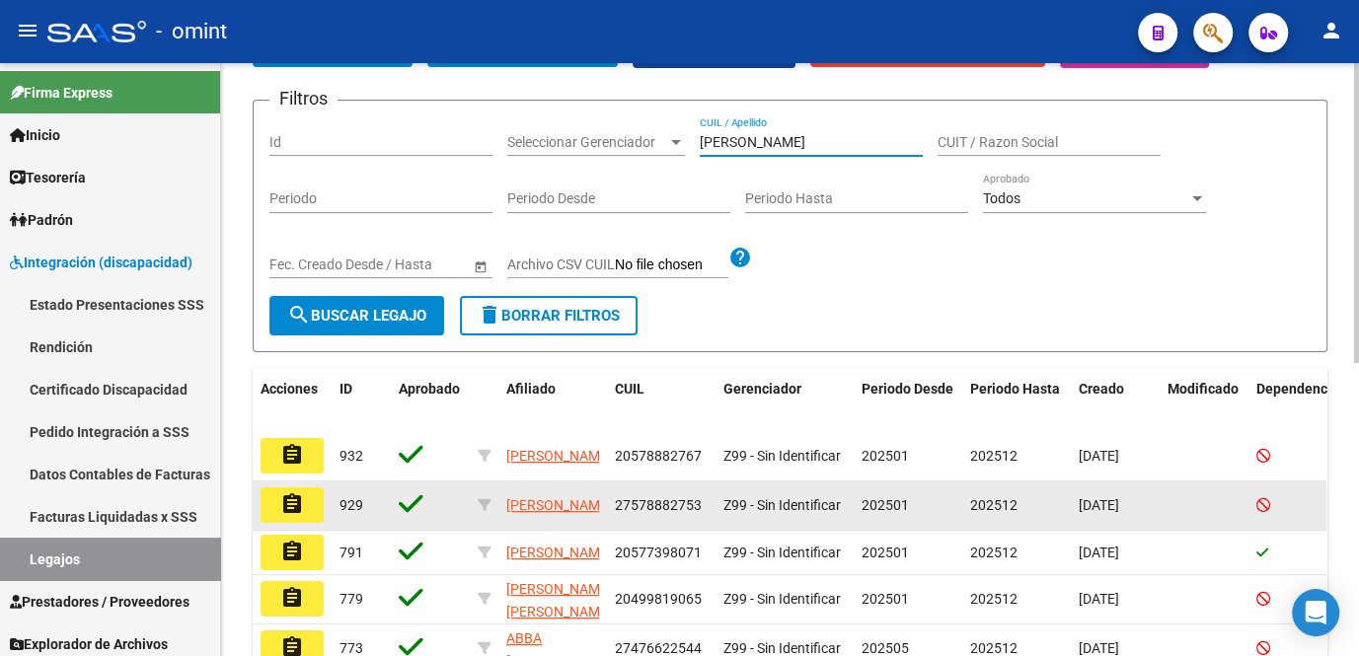
type input "martinez"
click at [291, 515] on button "assignment" at bounding box center [292, 506] width 63 height 36
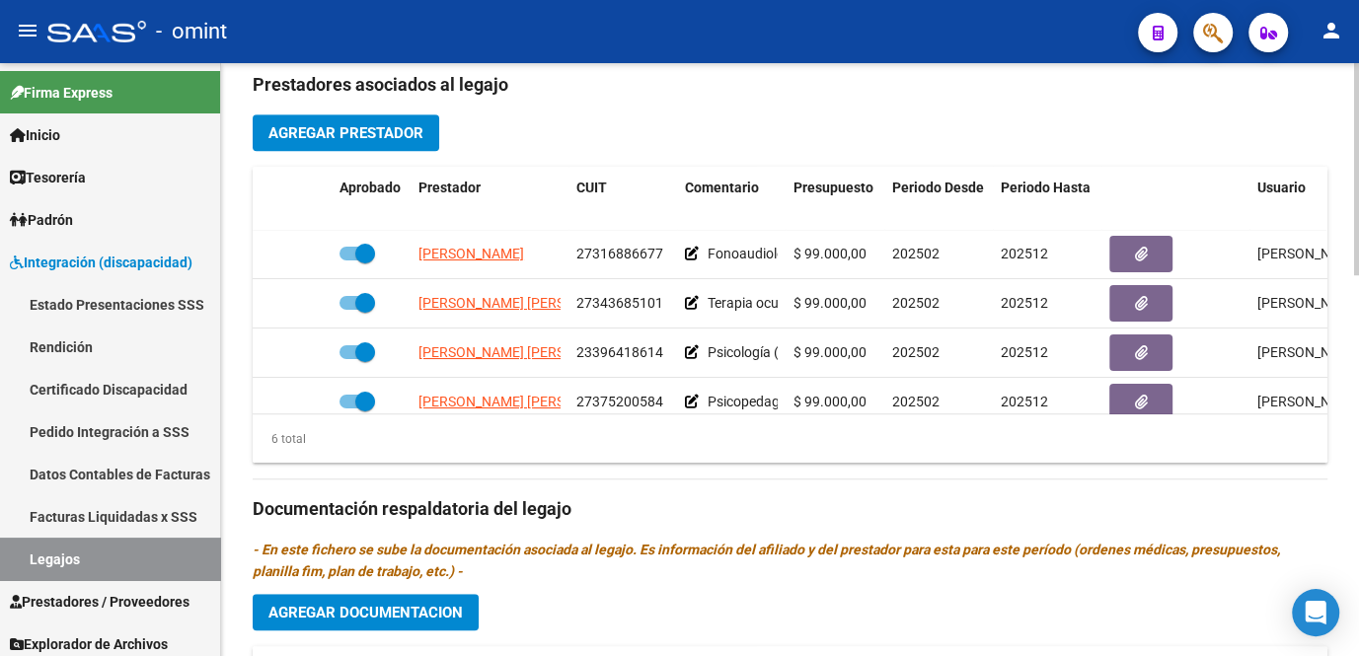
scroll to position [89, 0]
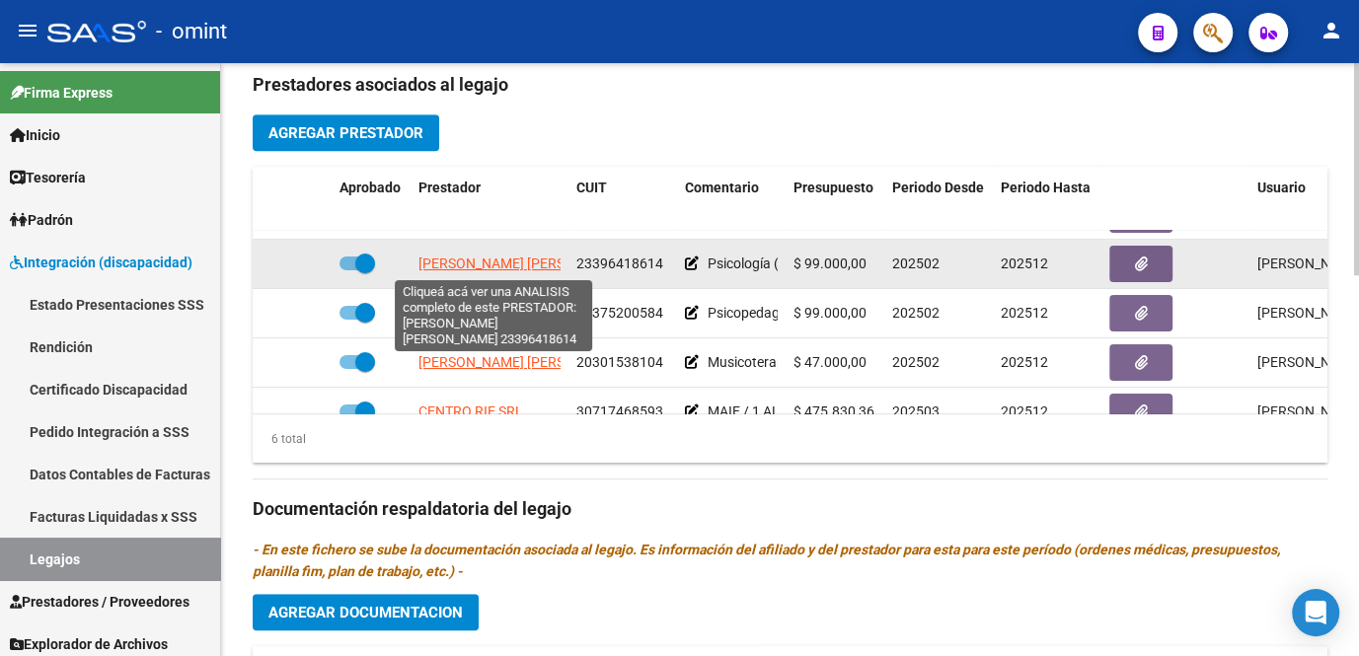
click at [497, 267] on span "GALLEGO MARIA BELEN" at bounding box center [526, 264] width 214 height 16
type textarea "23396418614"
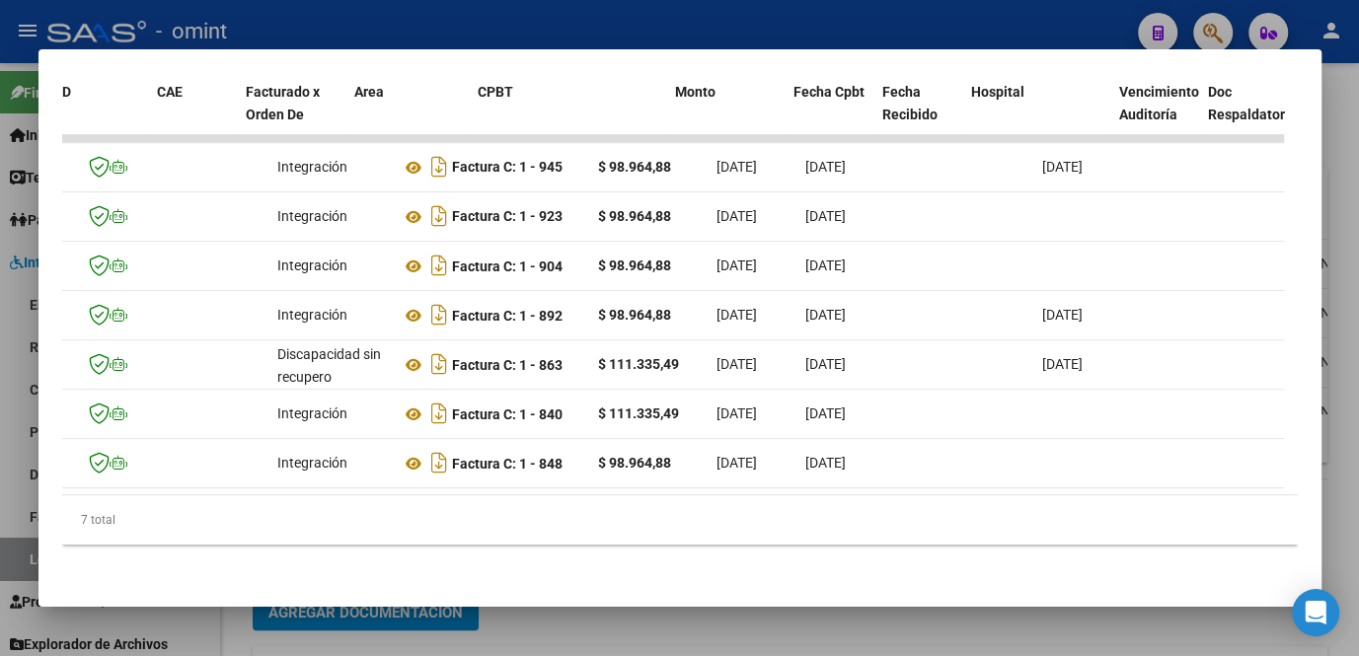
scroll to position [0, 0]
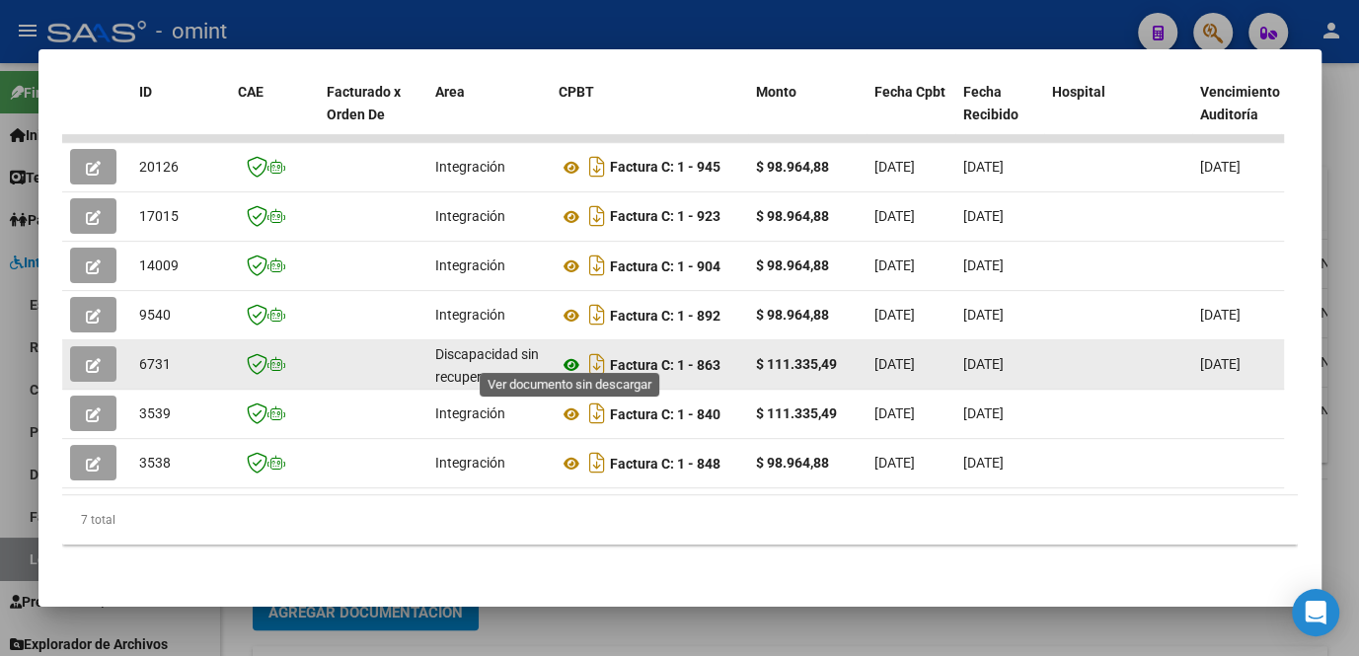
click at [569, 353] on icon at bounding box center [572, 365] width 26 height 24
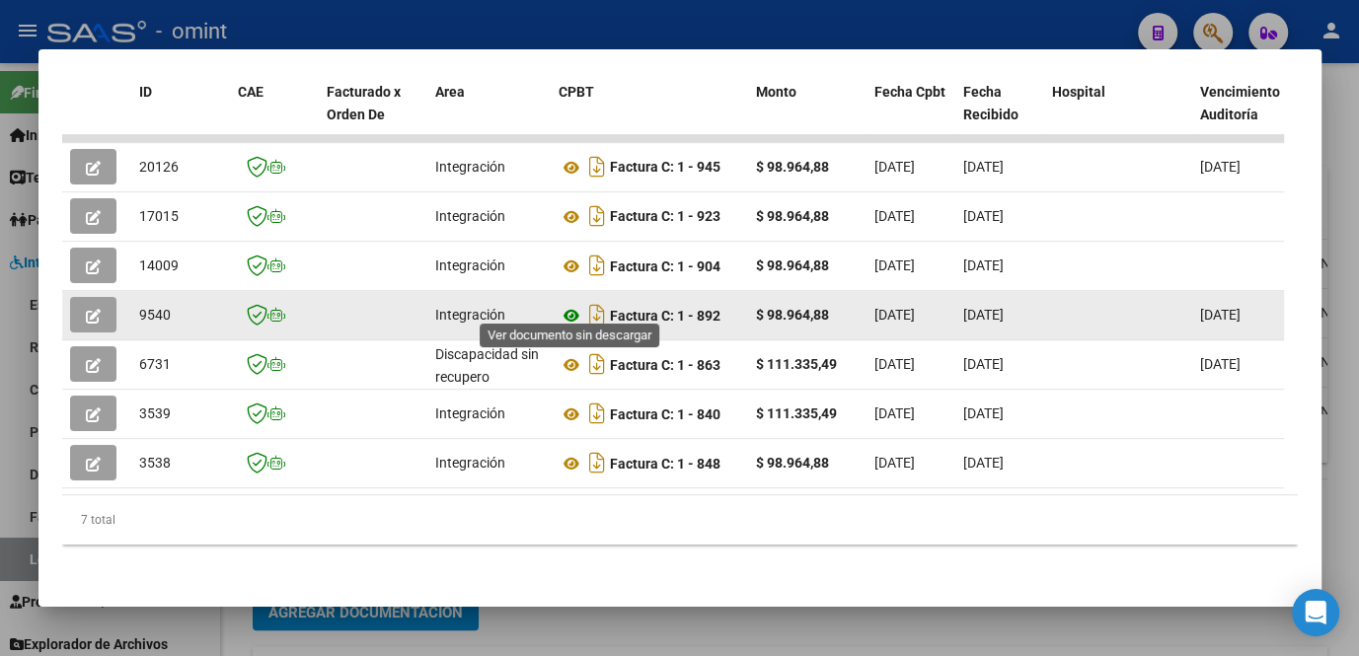
click at [574, 304] on icon at bounding box center [572, 316] width 26 height 24
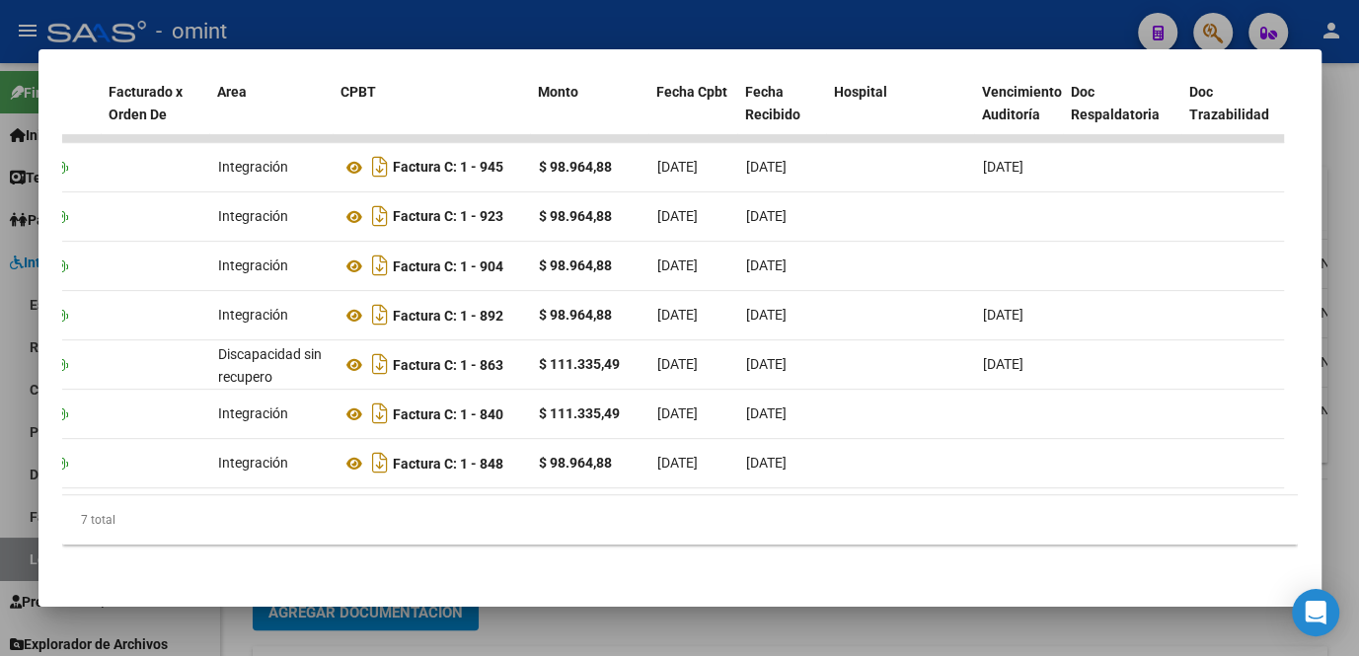
scroll to position [0, 192]
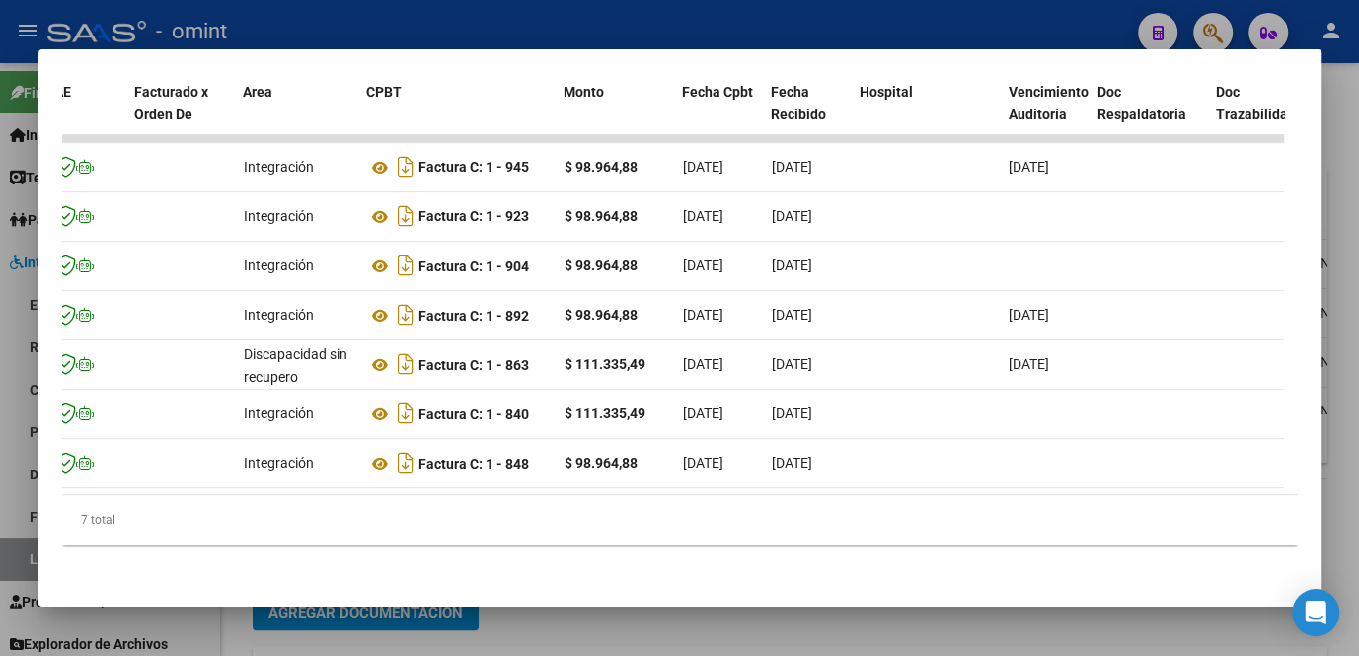
click at [574, 575] on div "Análisis Prestador - CUIT: 23396418614 cloud_download Exportar CSV ABM ARCA Imp…" at bounding box center [680, 101] width 1236 height 963
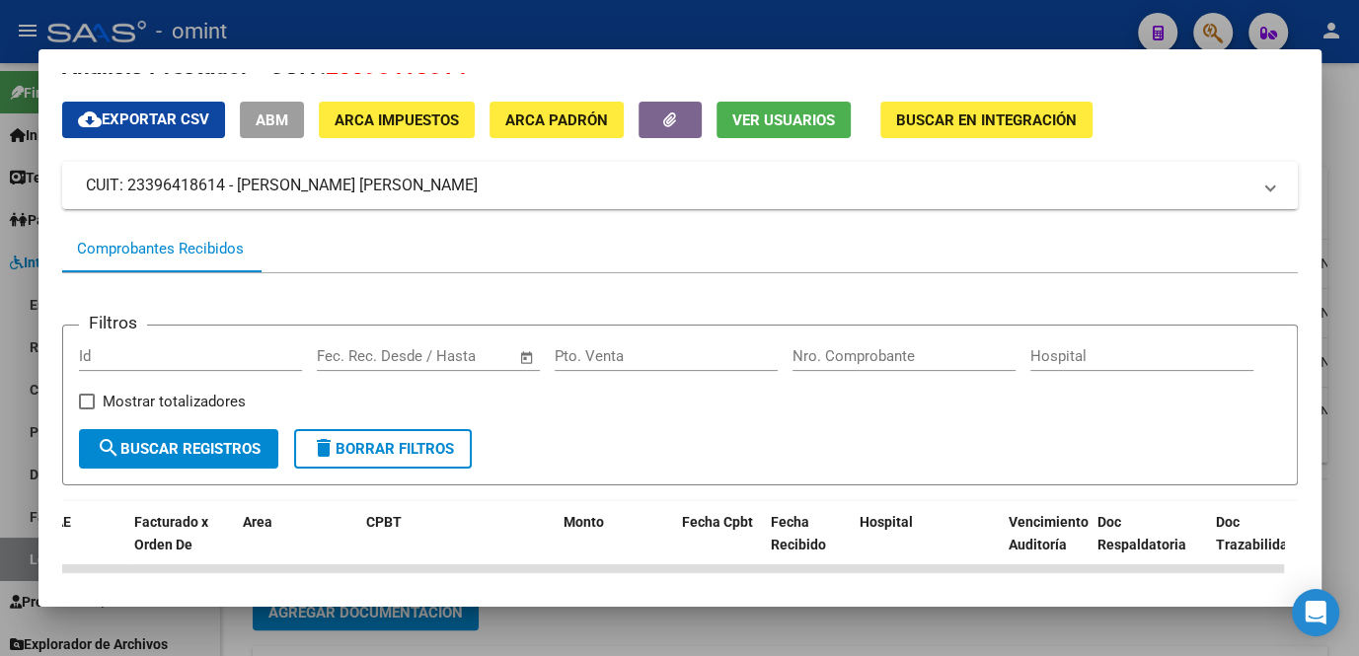
scroll to position [0, 0]
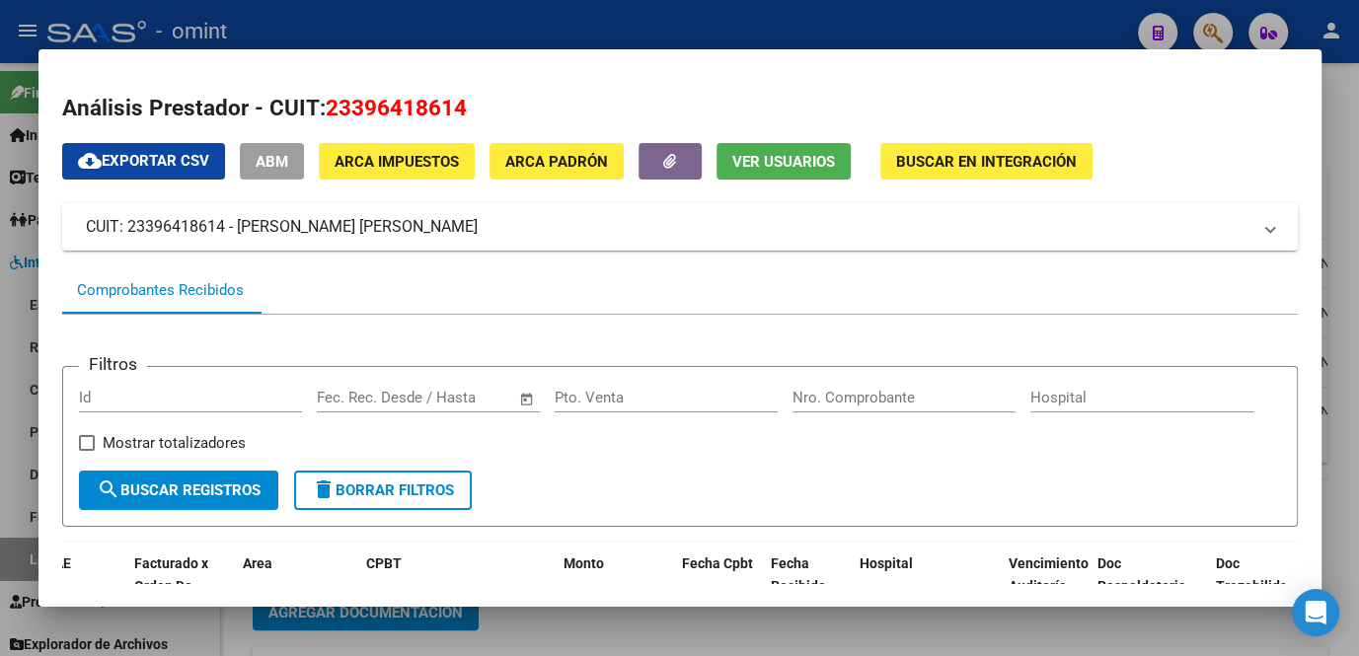
click at [385, 110] on span "23396418614" at bounding box center [396, 108] width 141 height 26
copy span "23396418614"
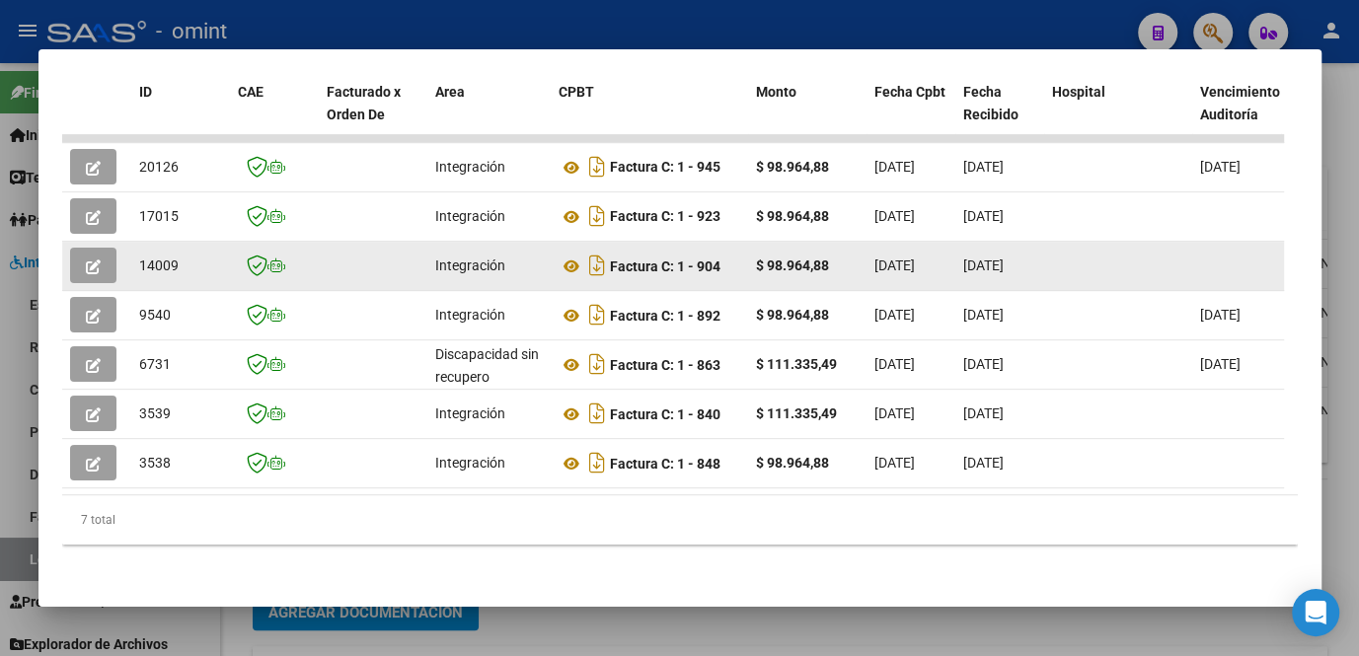
scroll to position [310, 0]
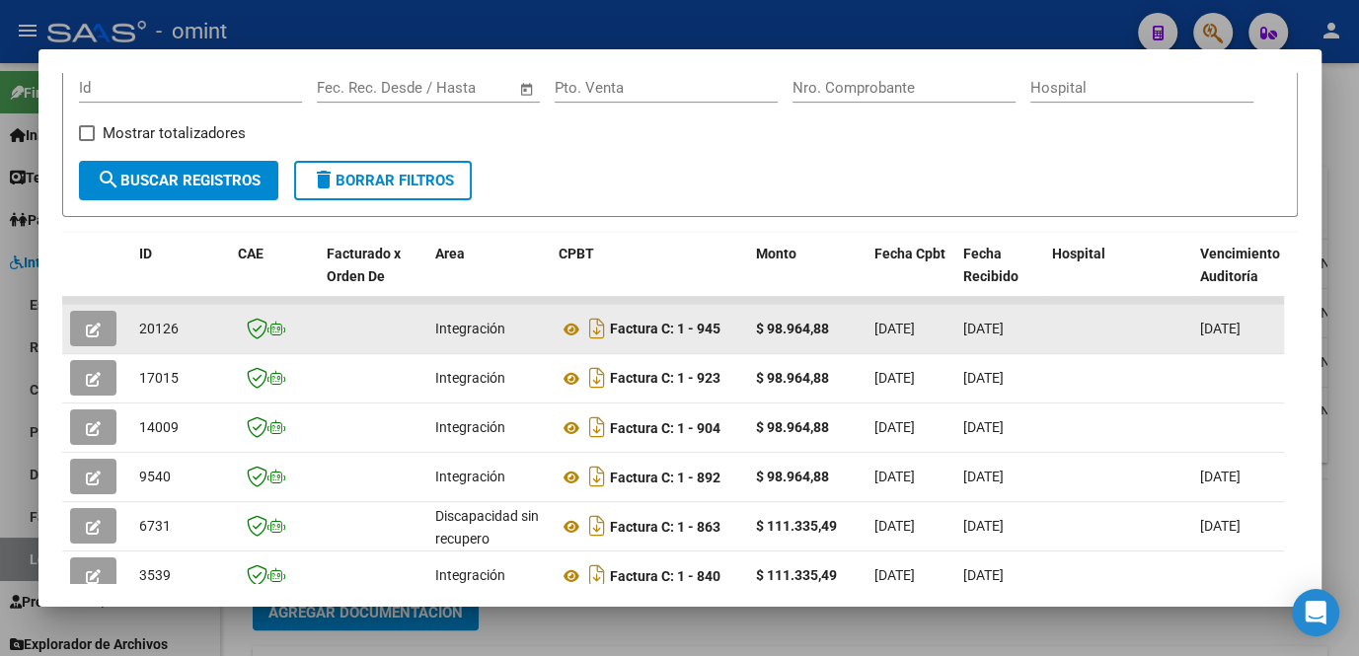
click at [107, 345] on button "button" at bounding box center [93, 329] width 46 height 36
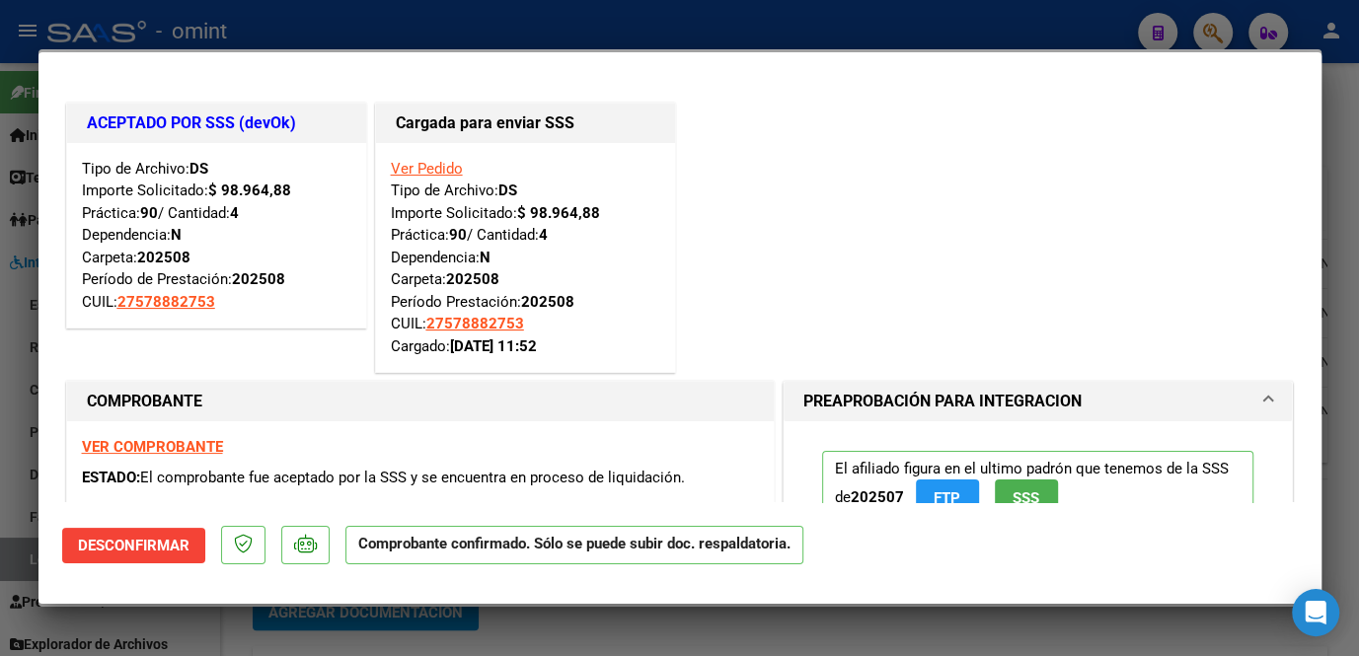
click at [11, 466] on div at bounding box center [679, 328] width 1359 height 656
type input "$ 0,00"
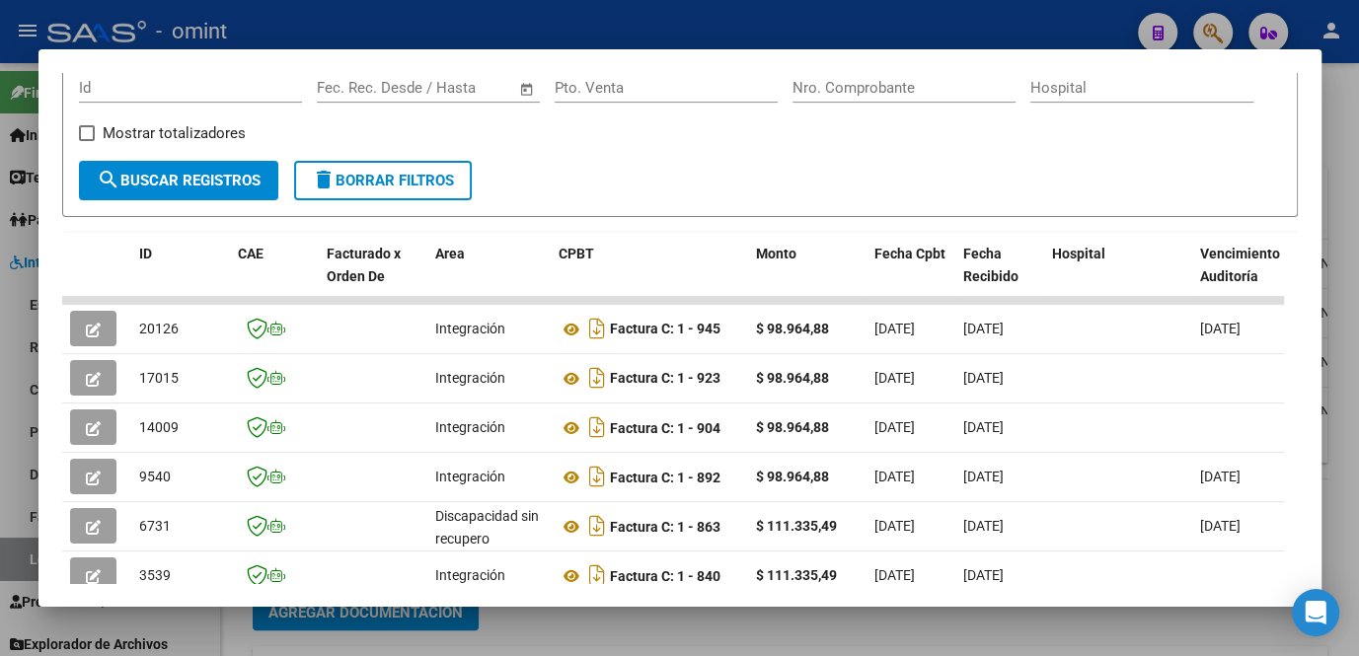
click at [10, 466] on div at bounding box center [679, 328] width 1359 height 656
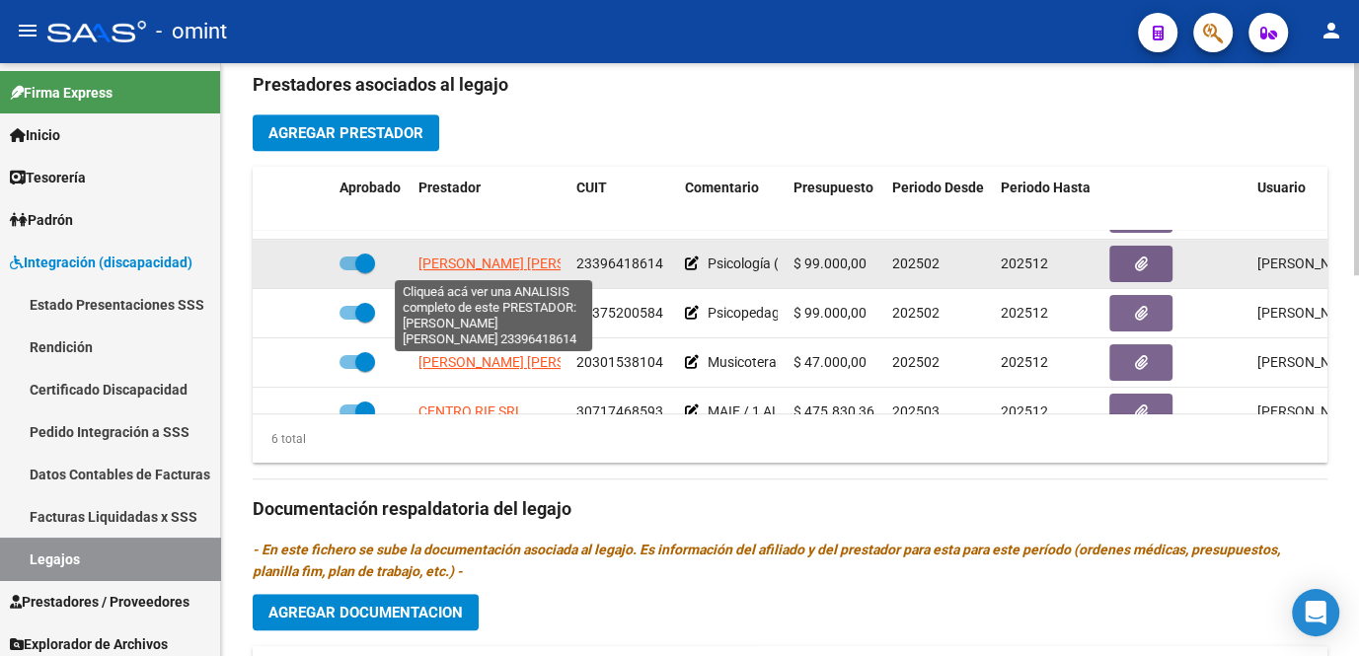
click at [478, 257] on span "GALLEGO MARIA BELEN" at bounding box center [526, 264] width 214 height 16
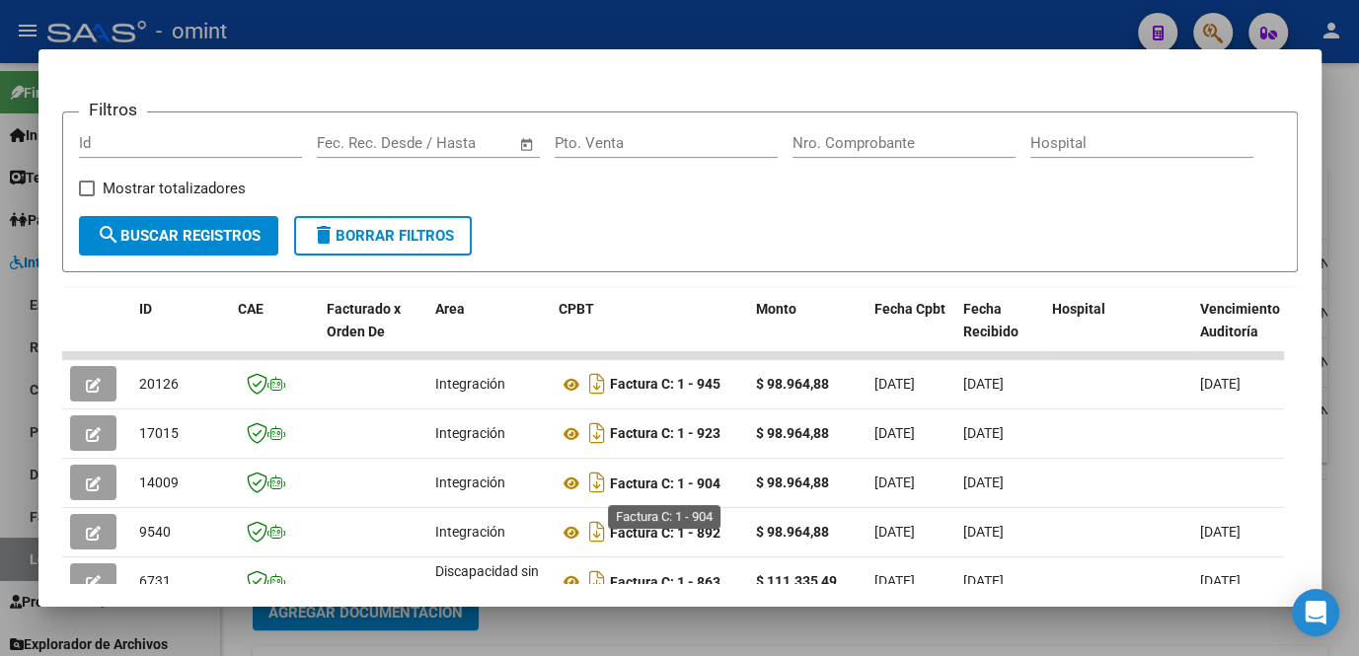
scroll to position [434, 0]
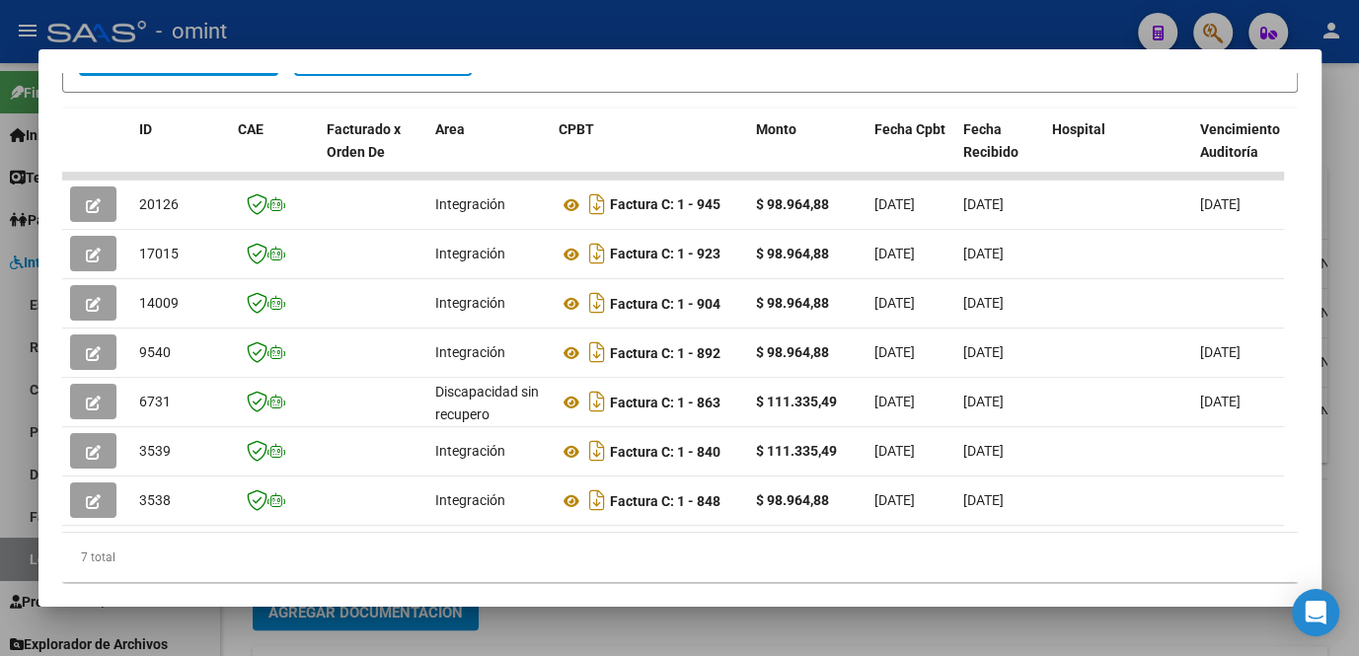
click at [616, 642] on div at bounding box center [679, 328] width 1359 height 656
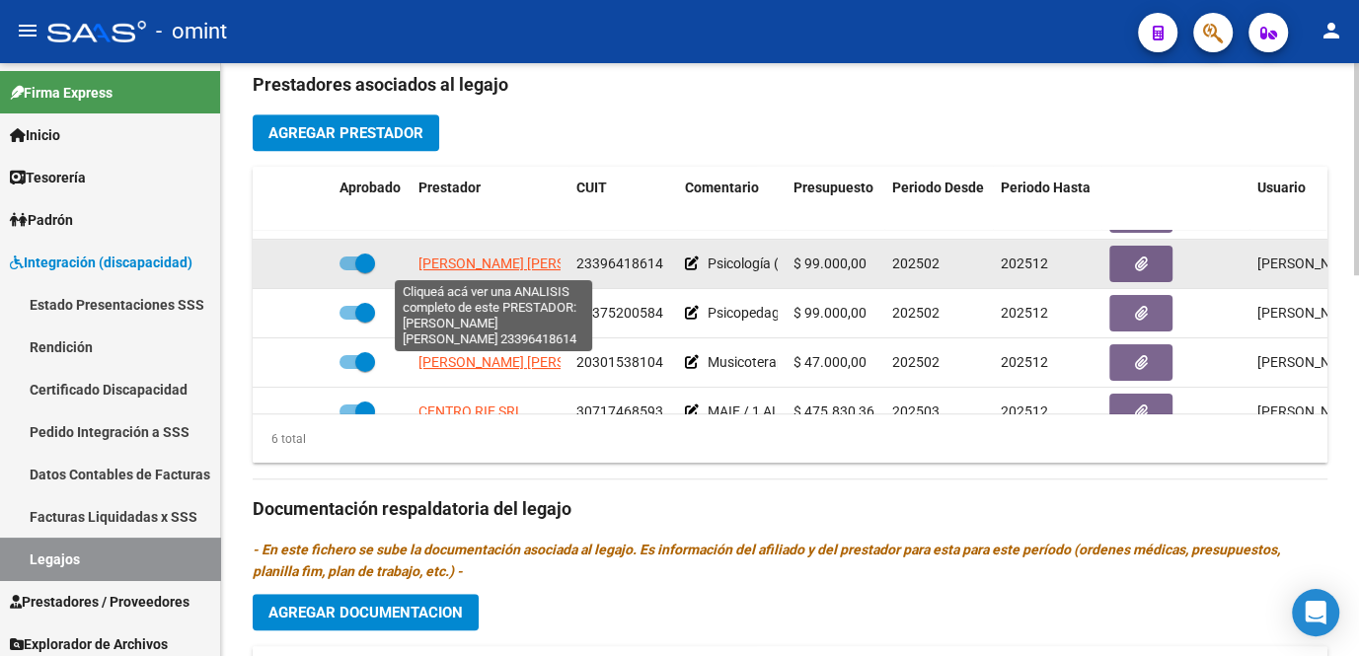
click at [499, 268] on span "GALLEGO MARIA BELEN" at bounding box center [526, 264] width 214 height 16
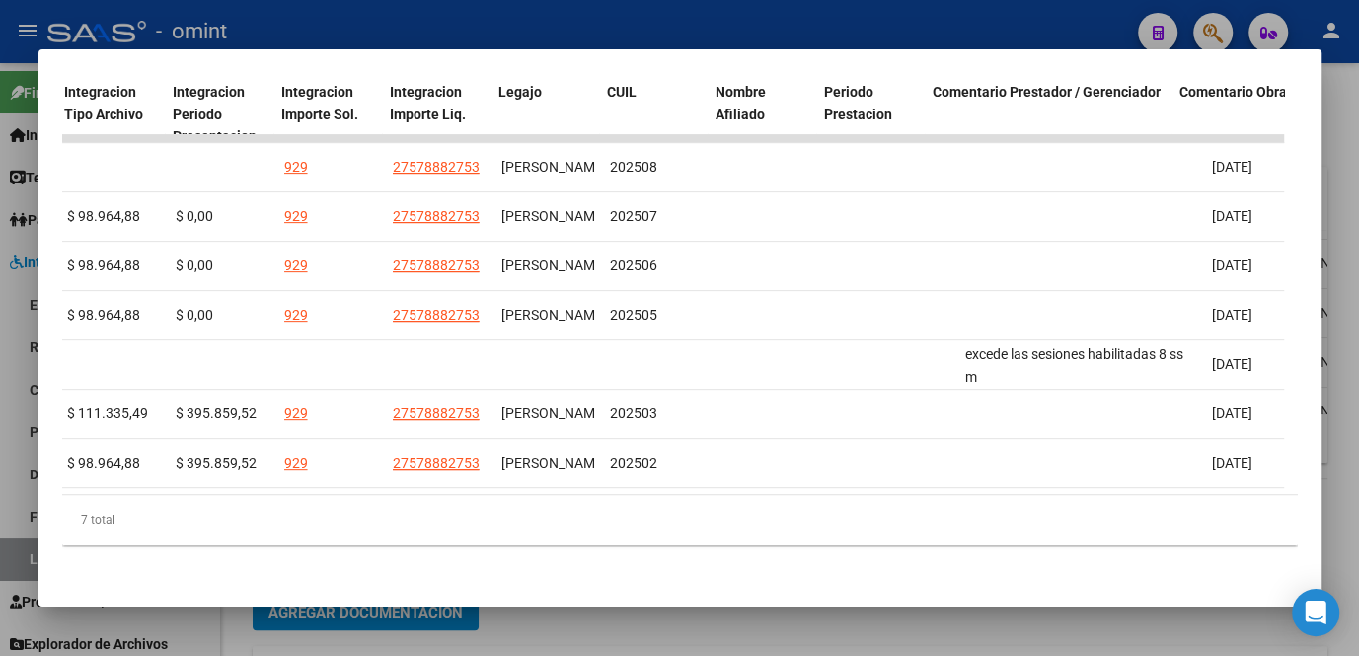
scroll to position [0, 0]
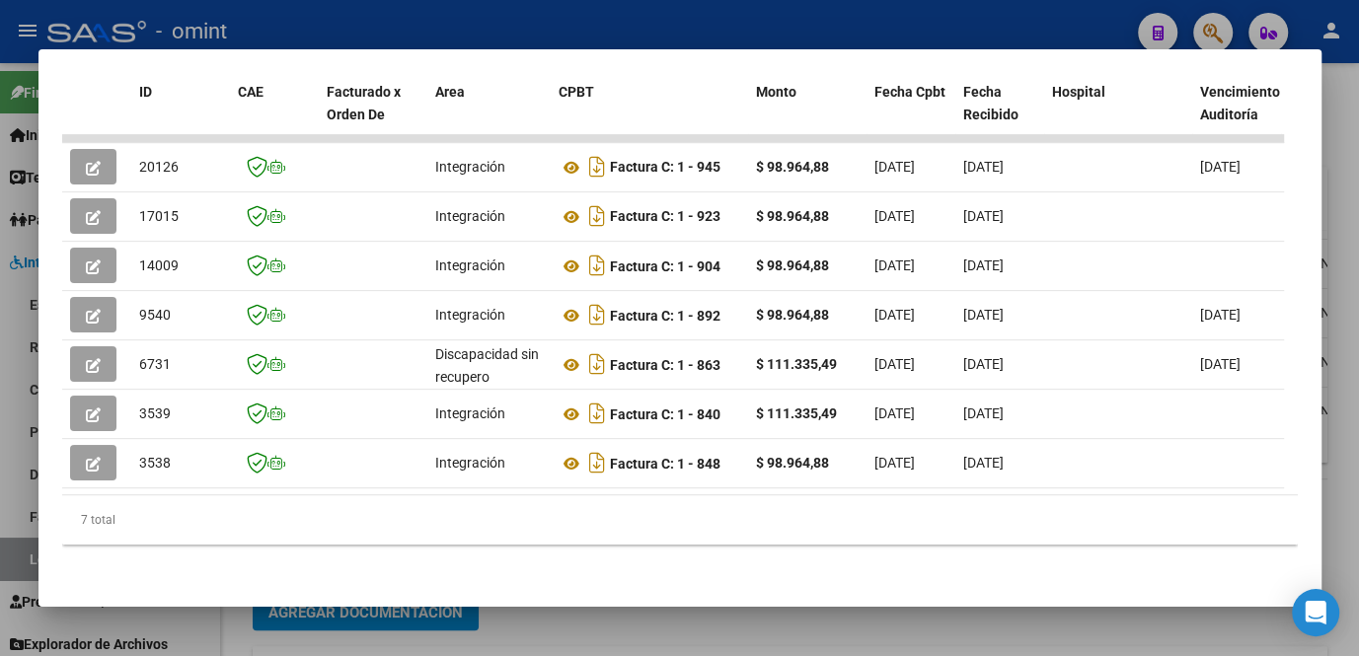
click at [563, 607] on div at bounding box center [679, 328] width 1359 height 656
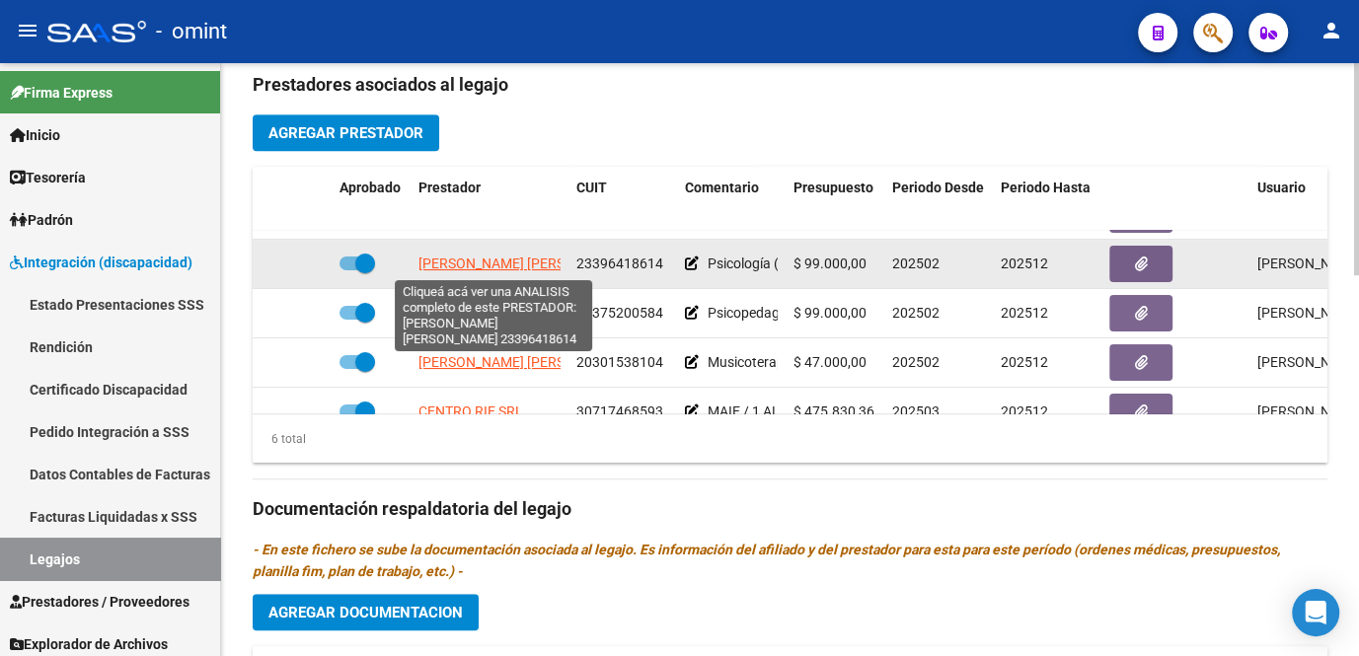
click at [495, 268] on span "GALLEGO MARIA BELEN" at bounding box center [526, 264] width 214 height 16
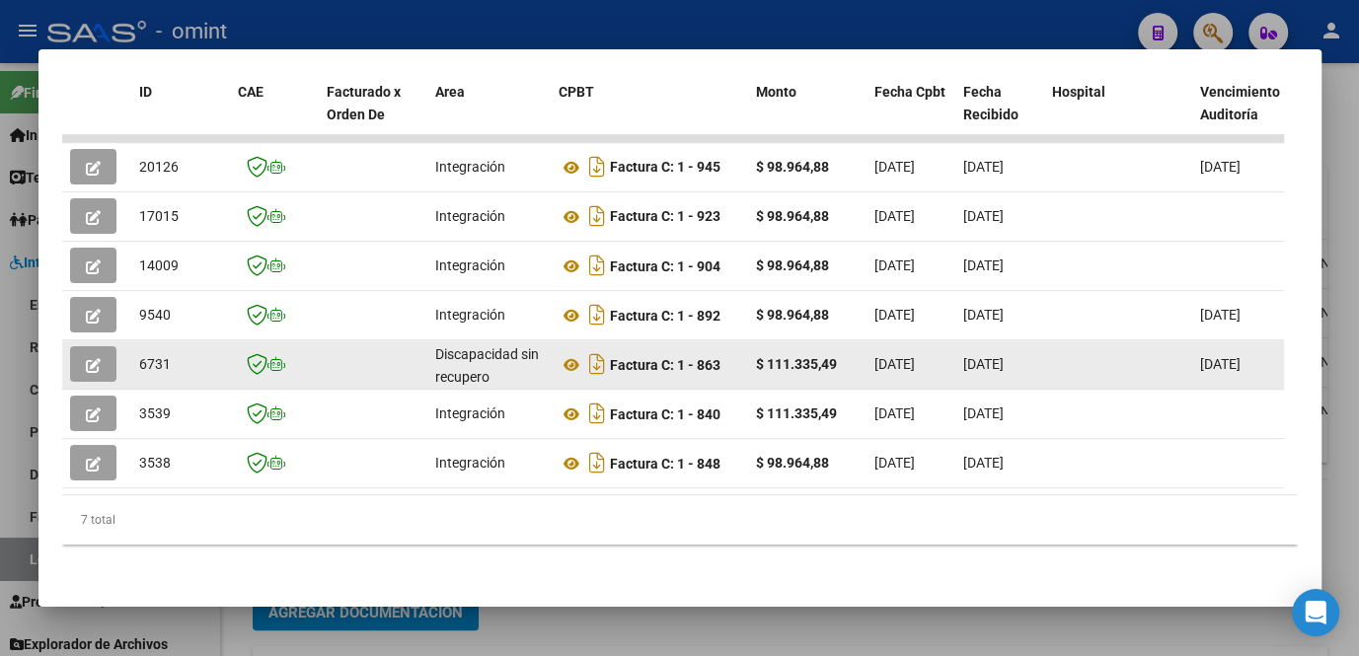
click at [99, 358] on icon "button" at bounding box center [93, 365] width 15 height 15
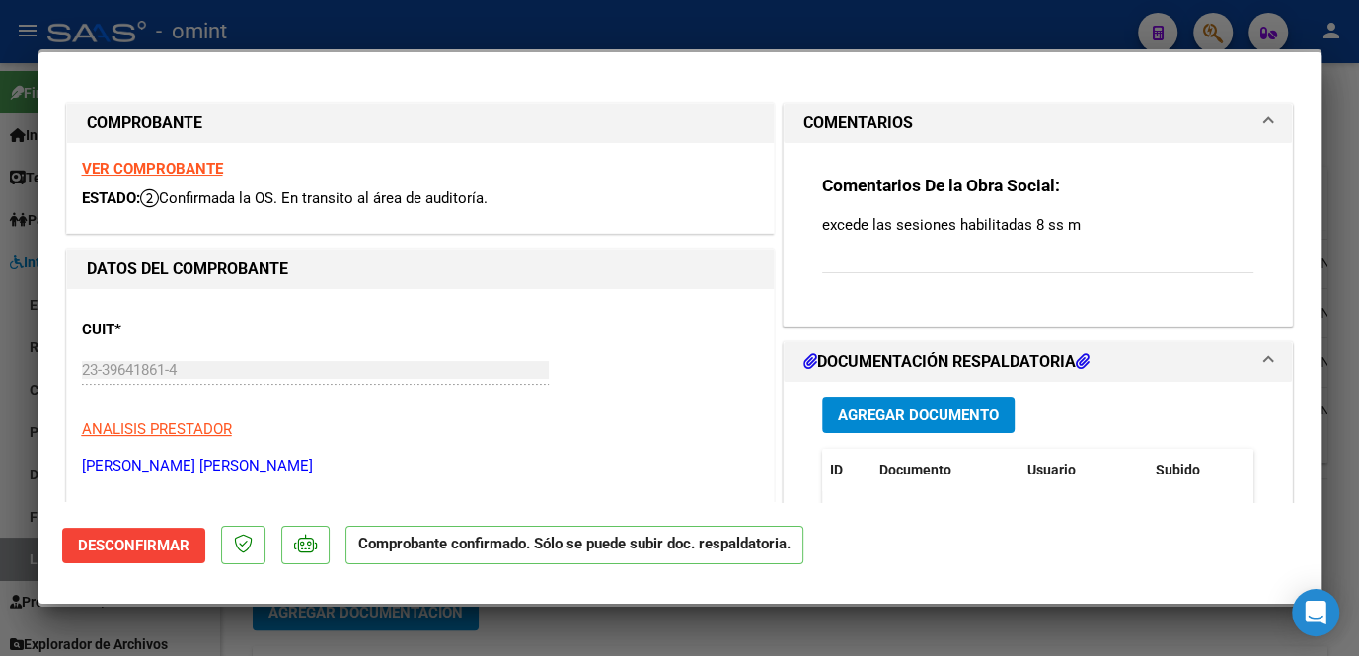
click at [900, 231] on p "excede las sesiones habilitadas 8 ss m" at bounding box center [1038, 225] width 432 height 22
click at [569, 639] on div at bounding box center [679, 328] width 1359 height 656
type input "$ 0,00"
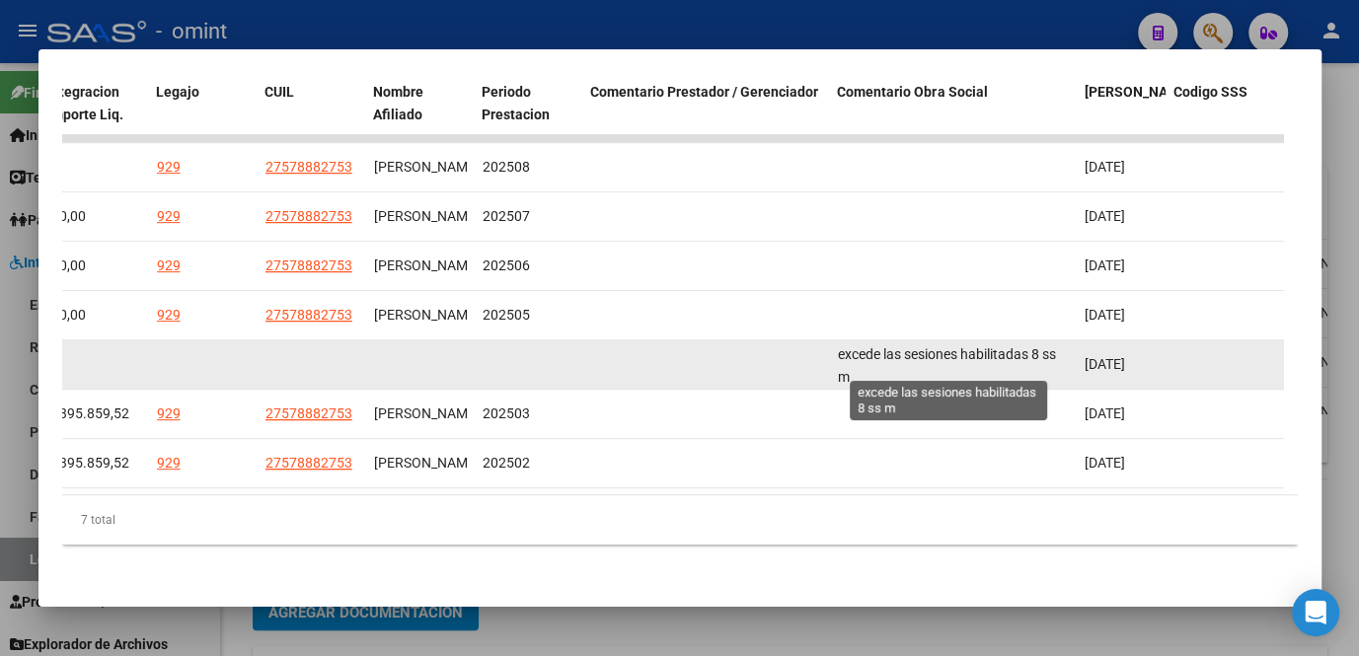
scroll to position [3, 0]
drag, startPoint x: 829, startPoint y: 345, endPoint x: 905, endPoint y: 375, distance: 81.9
click at [905, 375] on datatable-body-cell "excede las sesiones habilitadas 8 ss m" at bounding box center [953, 365] width 247 height 48
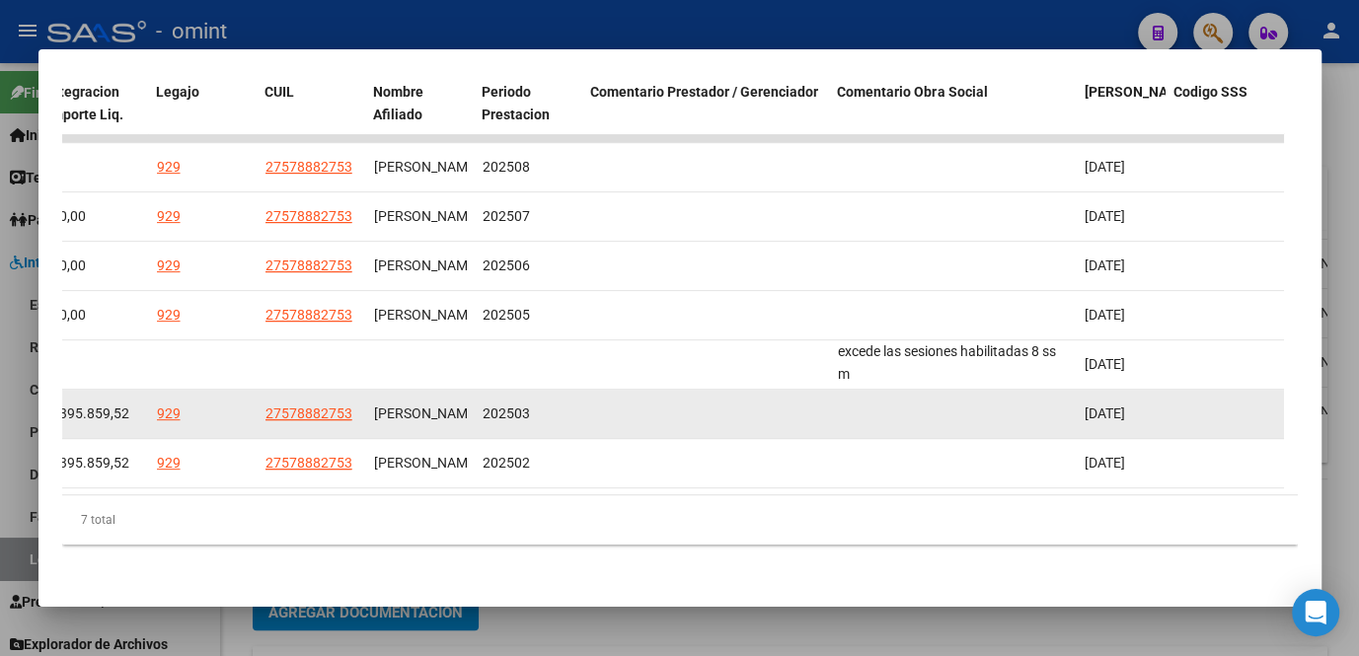
copy span "excede las sesiones habilitadas 8 ss m"
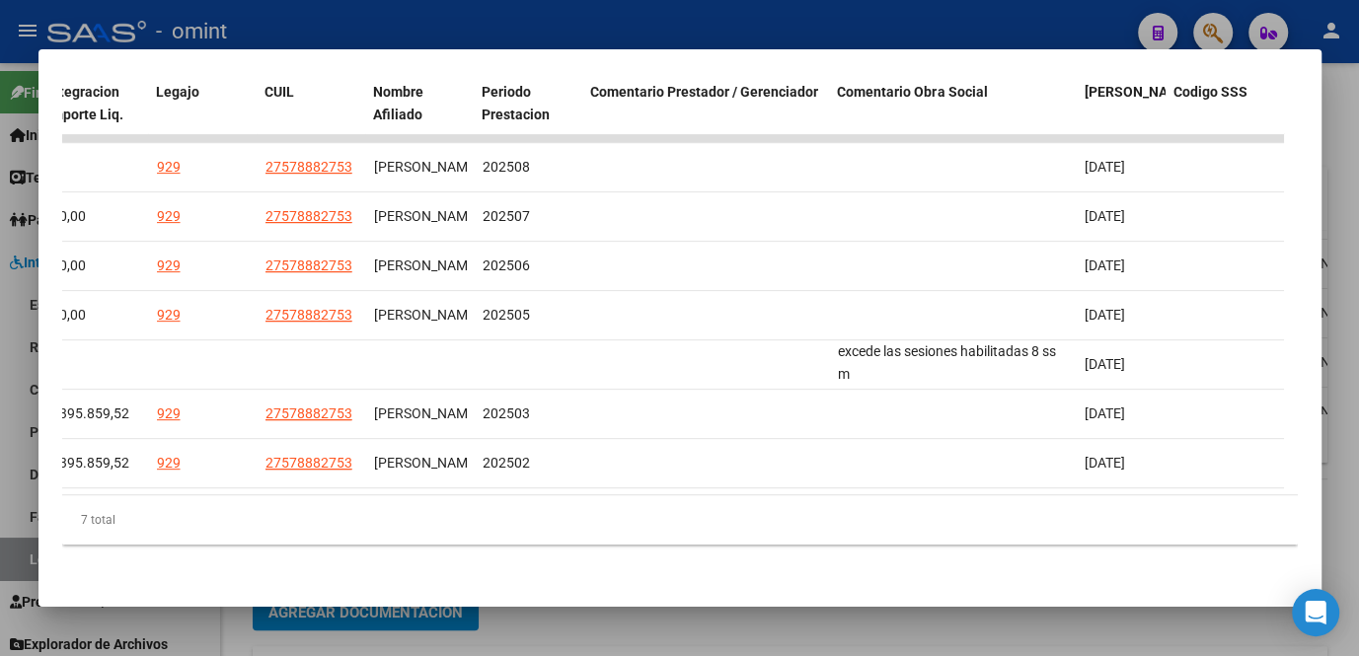
click at [691, 642] on div at bounding box center [679, 328] width 1359 height 656
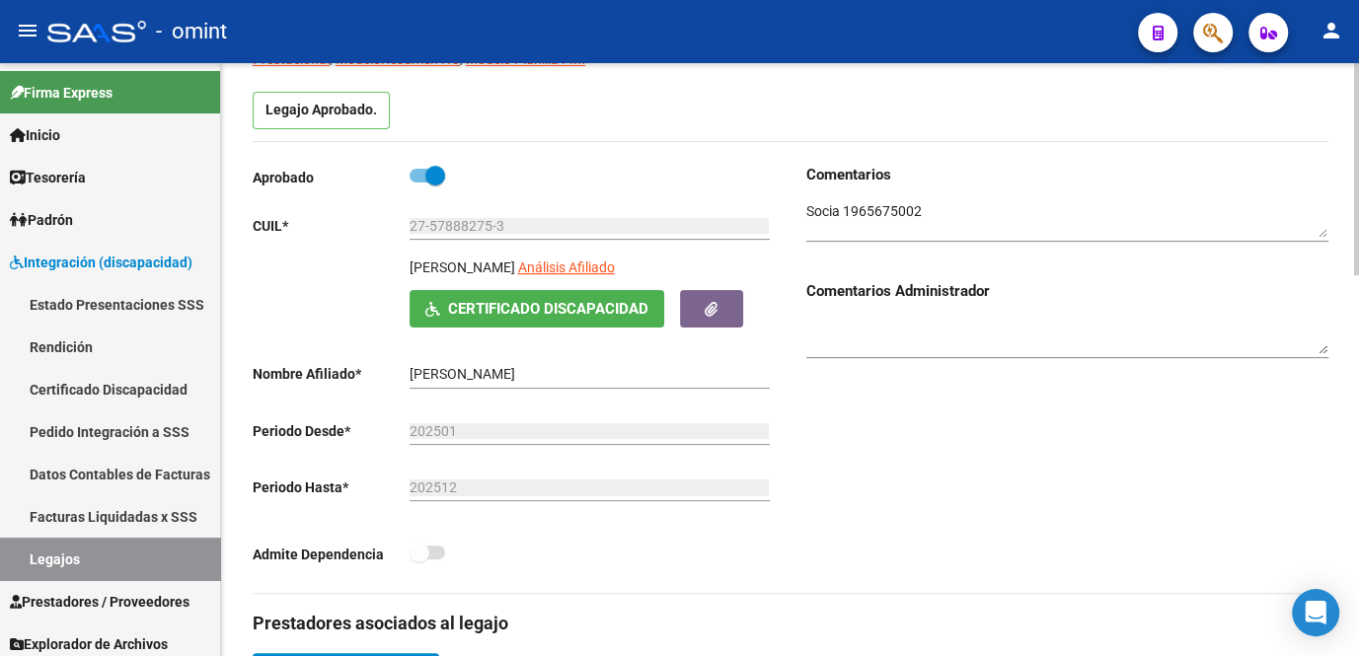
scroll to position [0, 0]
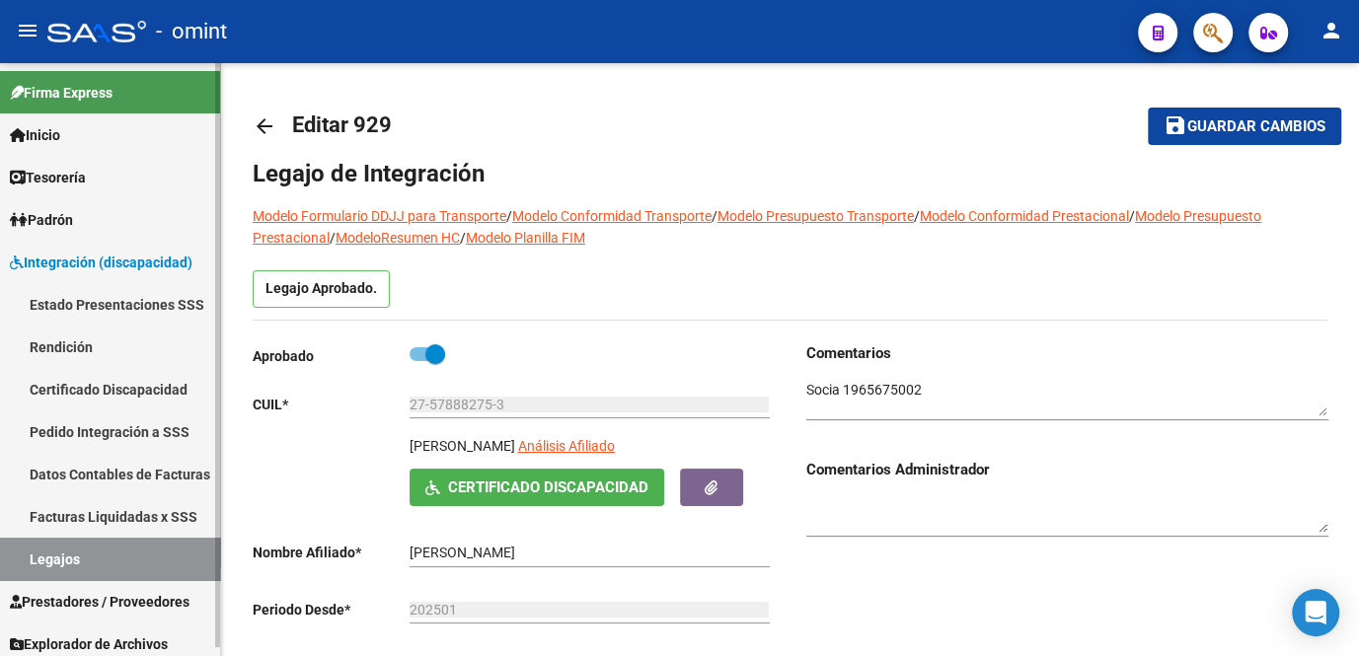
click at [1184, 125] on mat-icon "save" at bounding box center [1176, 126] width 24 height 24
click at [130, 558] on link "Legajos" at bounding box center [110, 559] width 220 height 42
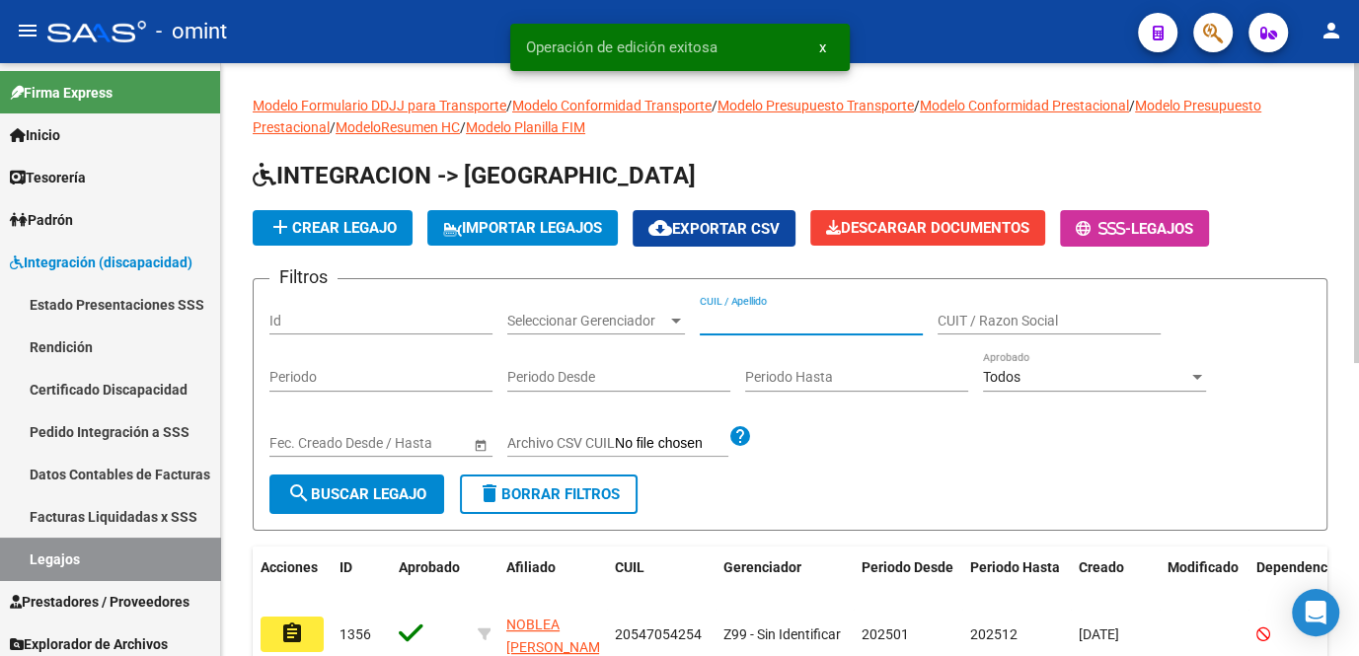
click at [791, 326] on input "CUIL / Apellido" at bounding box center [811, 321] width 223 height 17
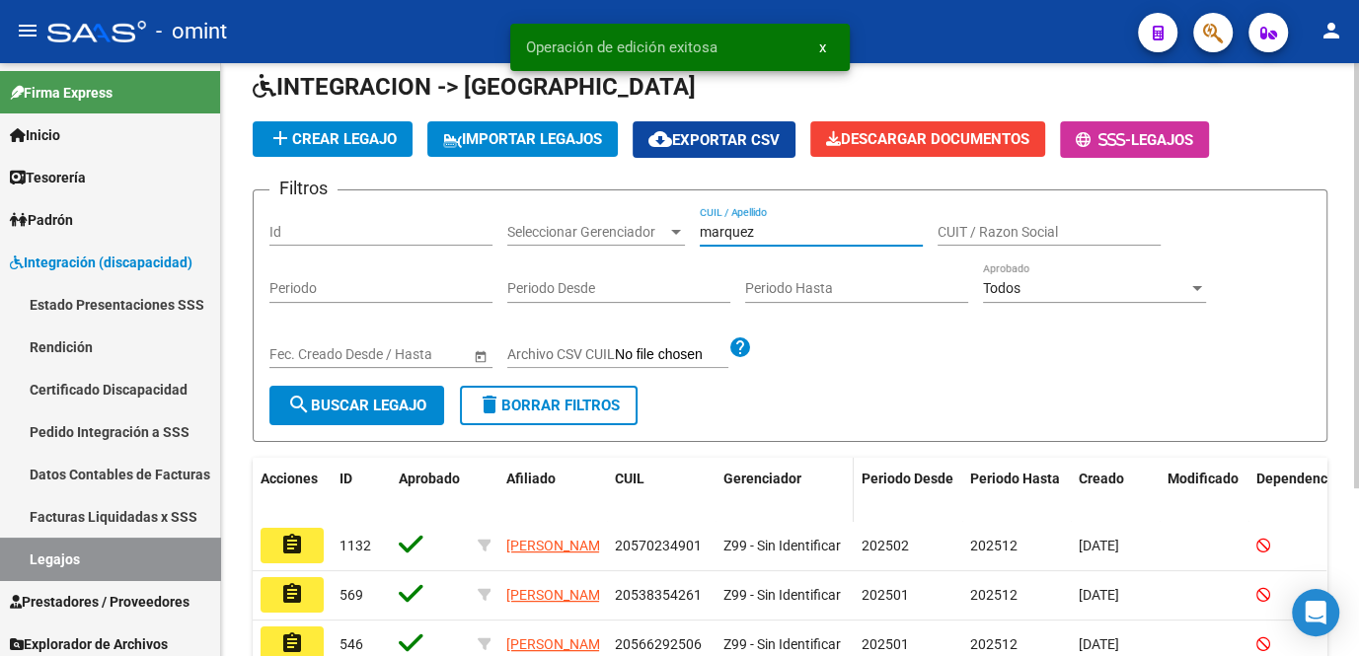
scroll to position [234, 0]
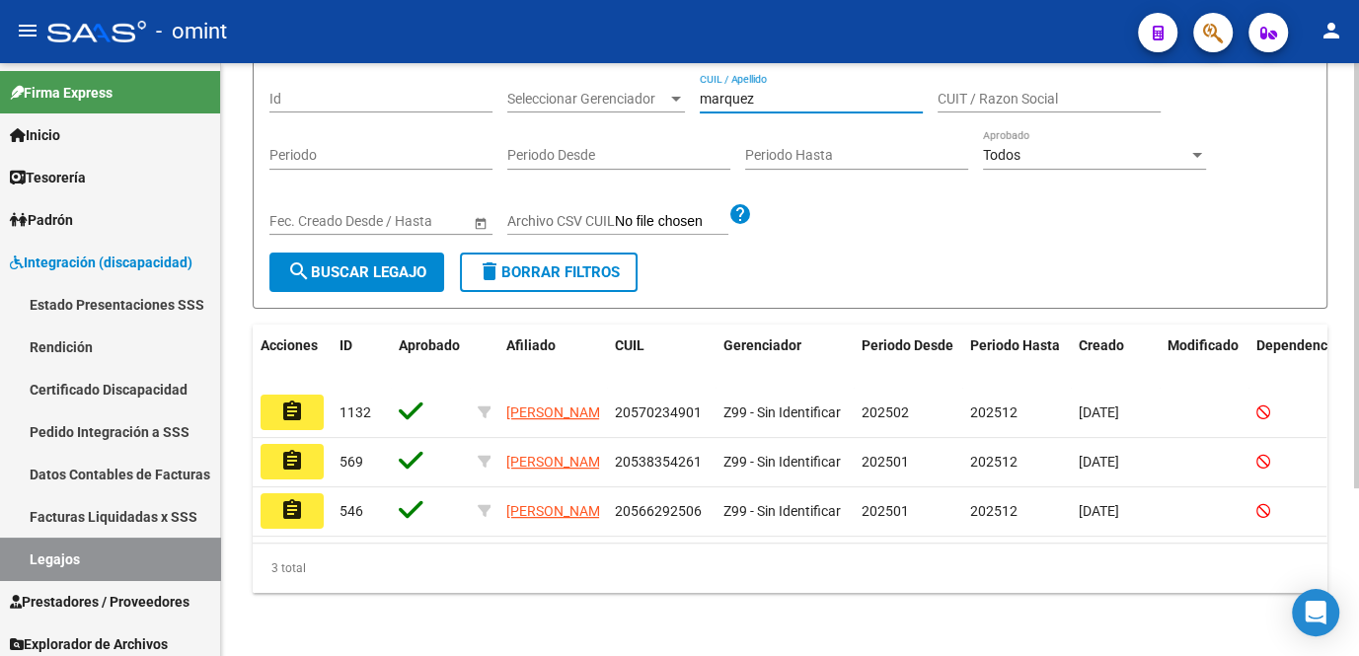
drag, startPoint x: 771, startPoint y: 87, endPoint x: 651, endPoint y: 88, distance: 120.4
click at [651, 88] on div "Filtros Id Seleccionar Gerenciador Seleccionar Gerenciador marquez CUIL / Apell…" at bounding box center [789, 163] width 1041 height 180
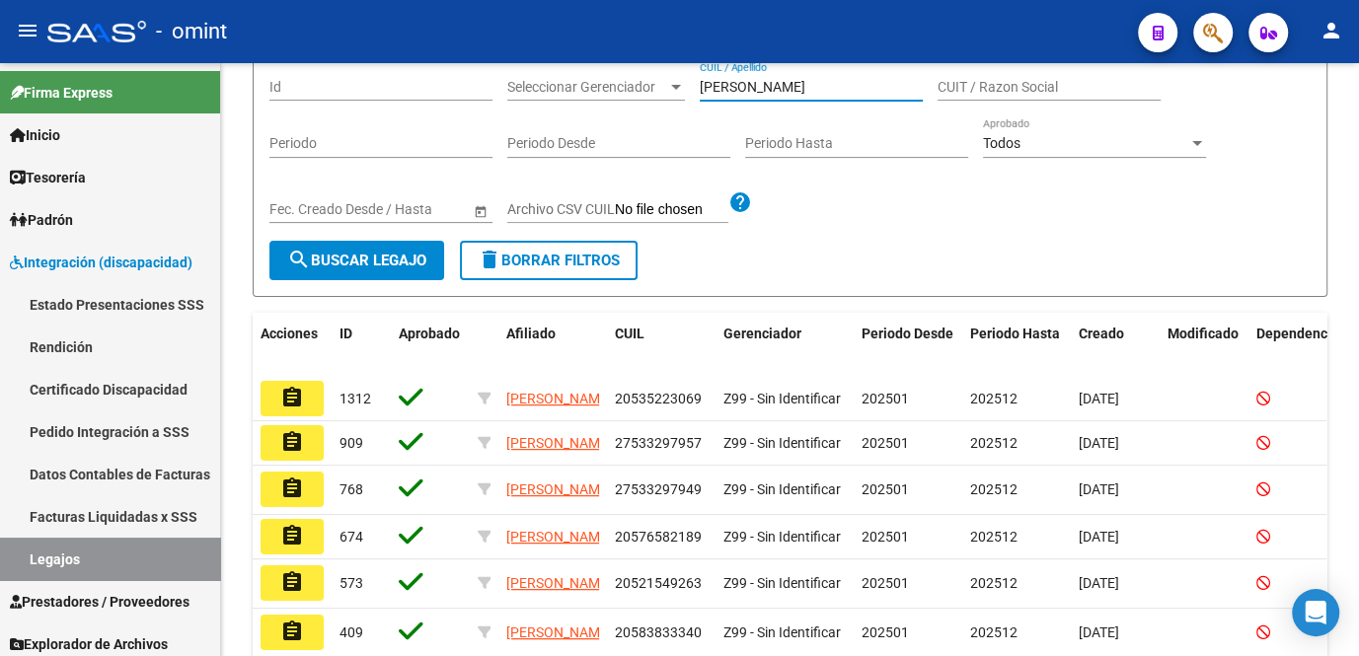
type input "moreno"
click at [300, 398] on mat-icon "assignment" at bounding box center [292, 398] width 24 height 24
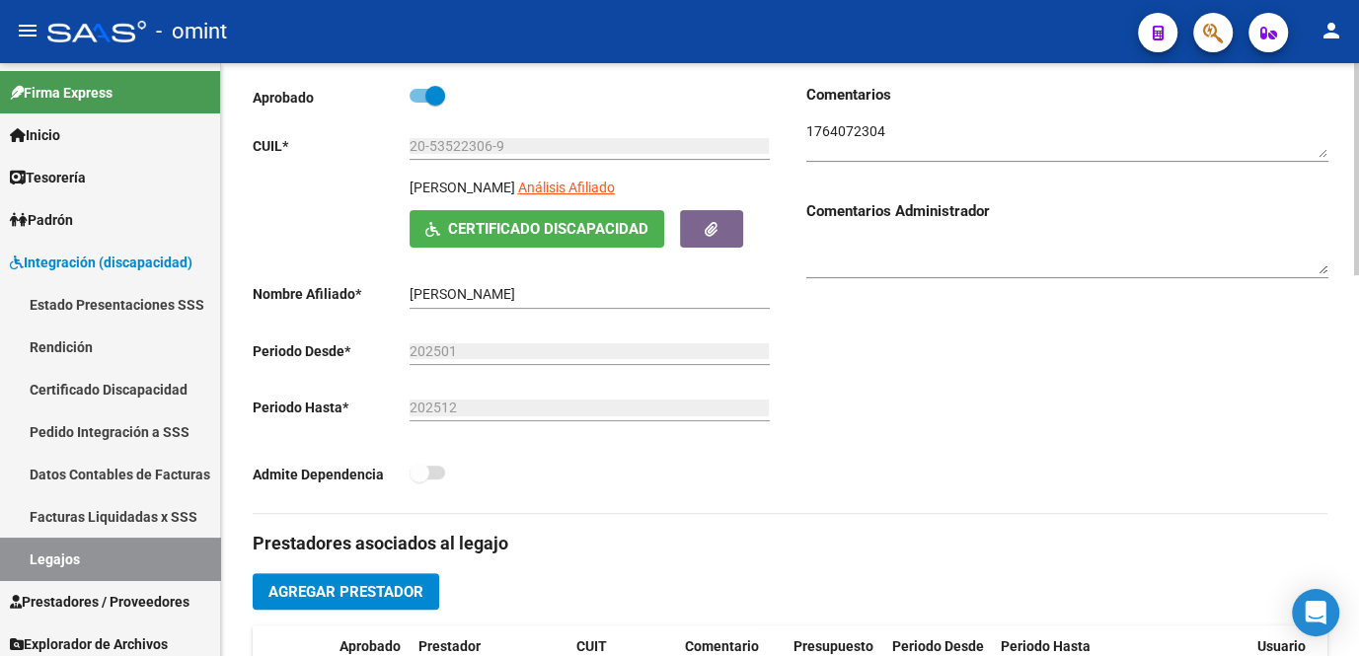
scroll to position [169, 0]
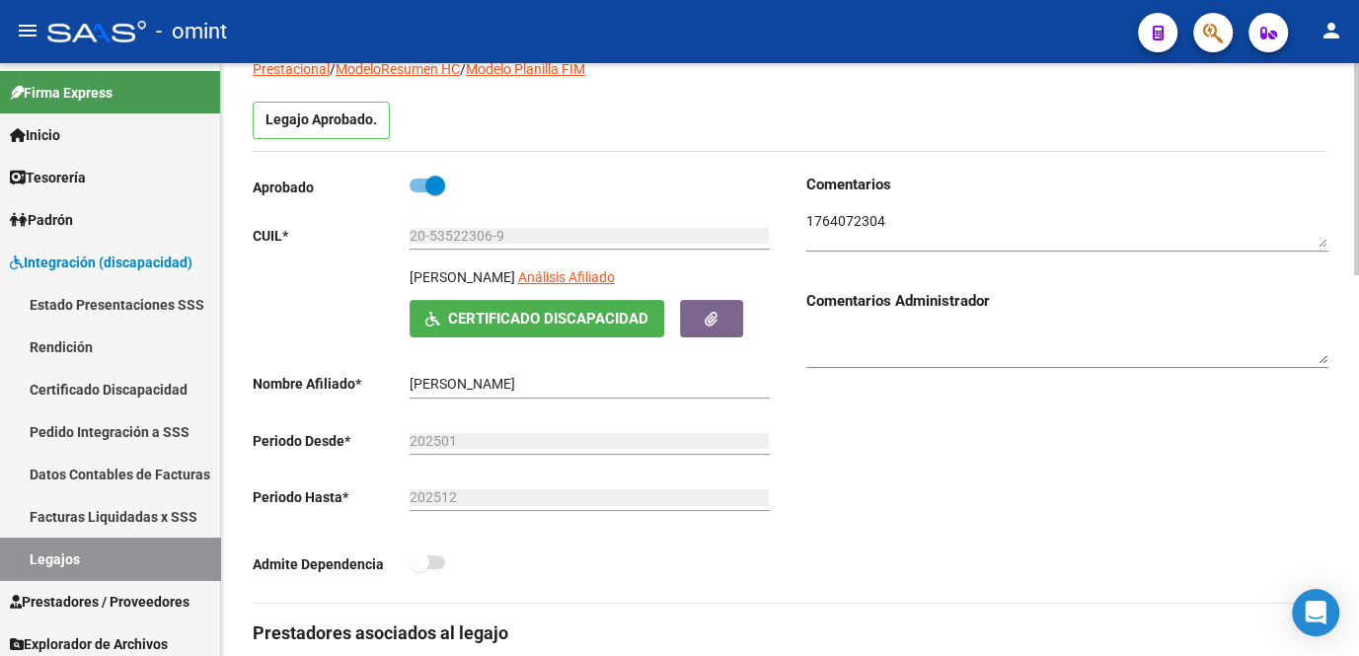
click at [842, 217] on textarea at bounding box center [1067, 230] width 522 height 38
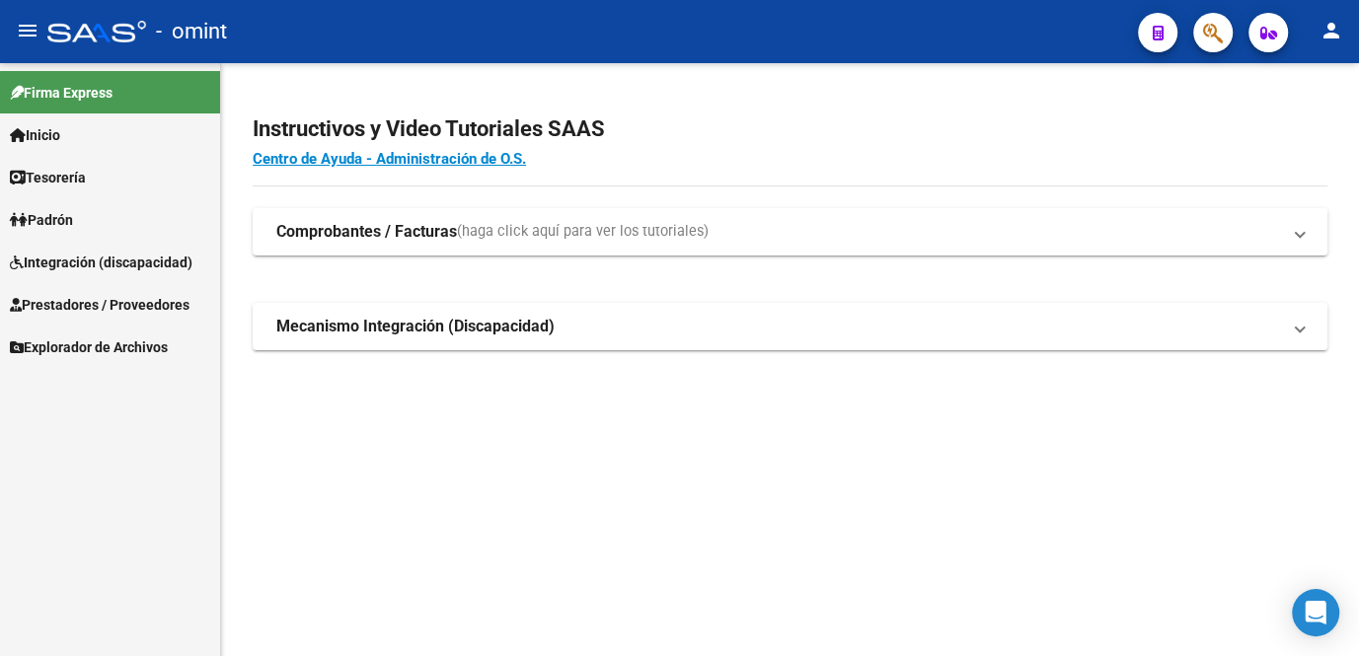
click at [103, 265] on span "Integración (discapacidad)" at bounding box center [101, 263] width 183 height 22
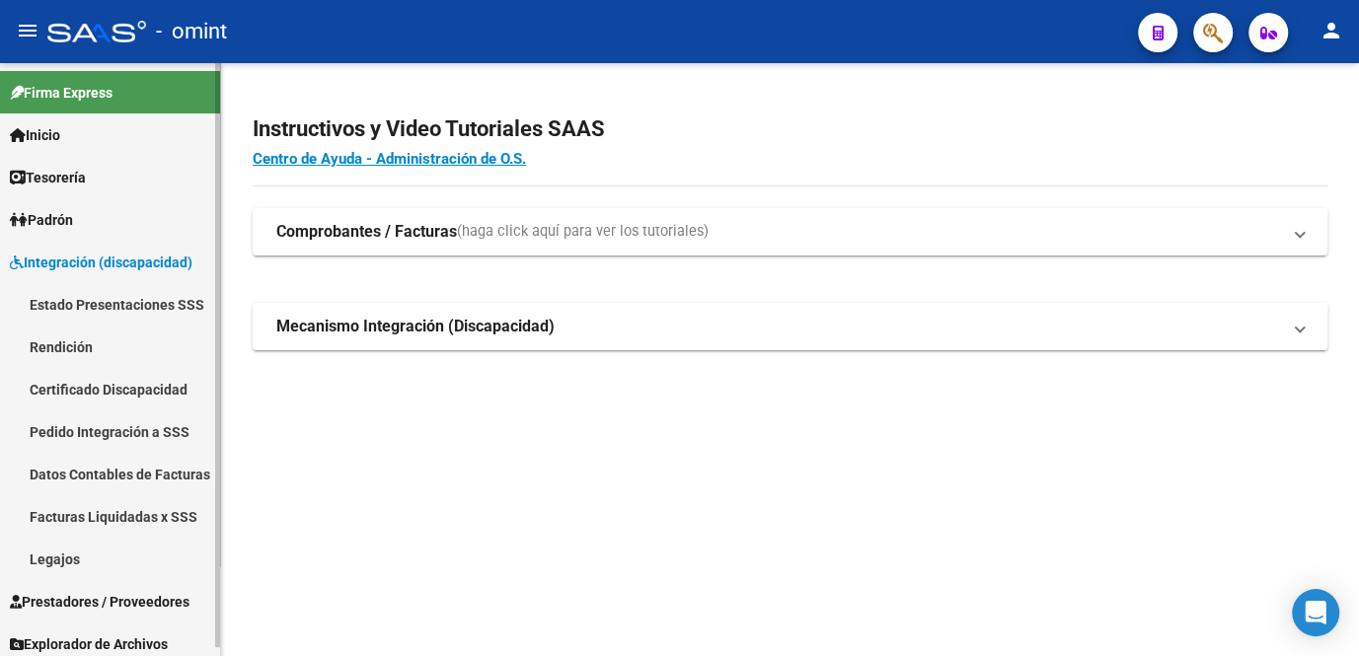
click at [114, 502] on link "Facturas Liquidadas x SSS" at bounding box center [110, 517] width 220 height 42
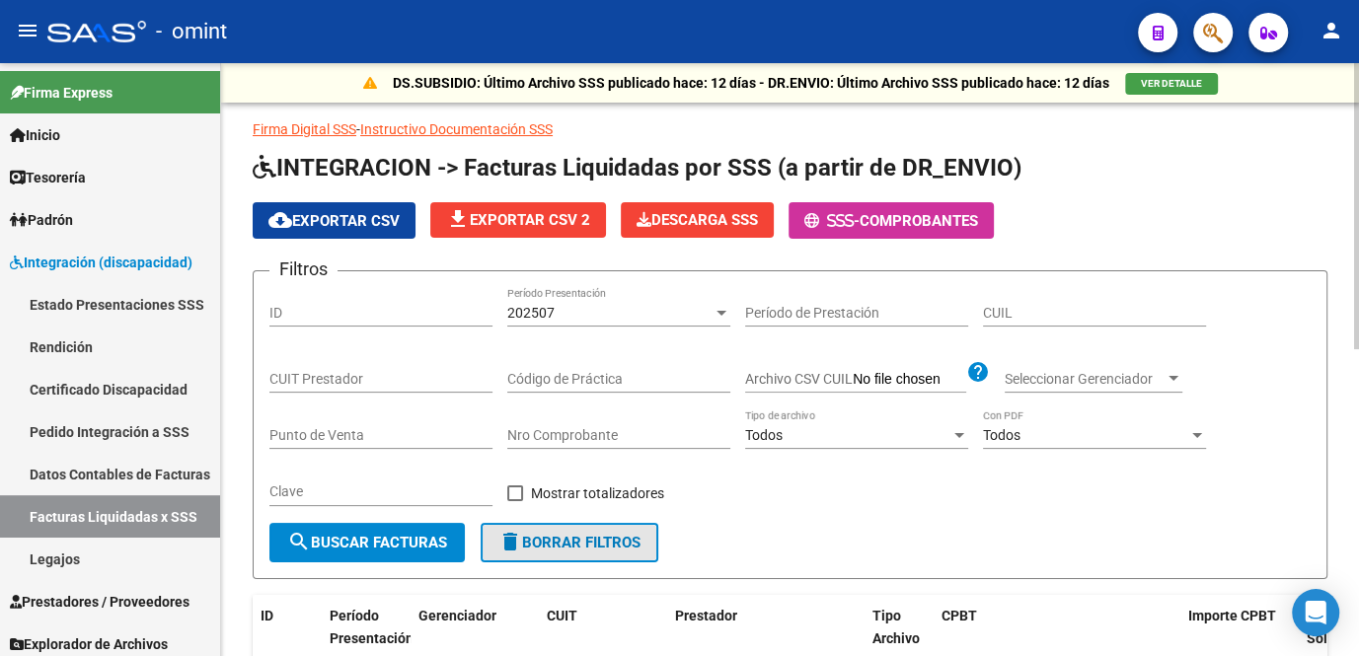
click at [557, 529] on button "delete Borrar Filtros" at bounding box center [570, 542] width 178 height 39
click at [331, 378] on input "CUIT Prestador" at bounding box center [380, 379] width 223 height 17
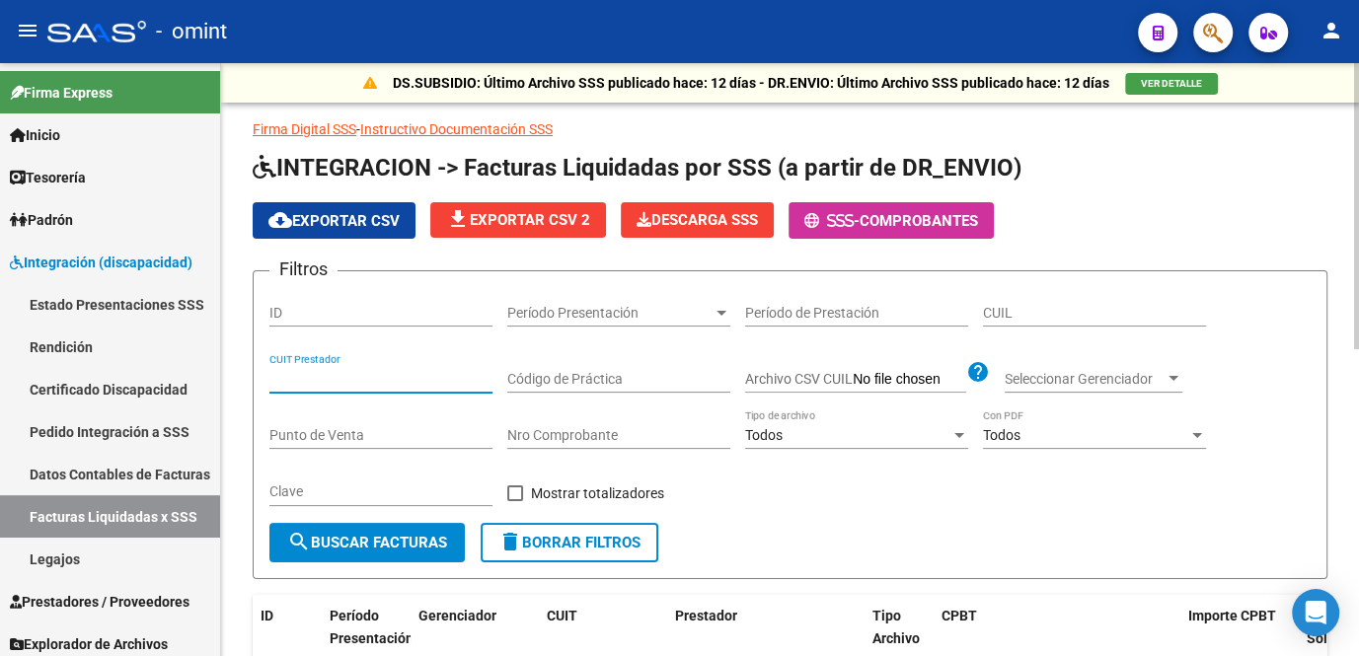
paste input "27-28384973-8"
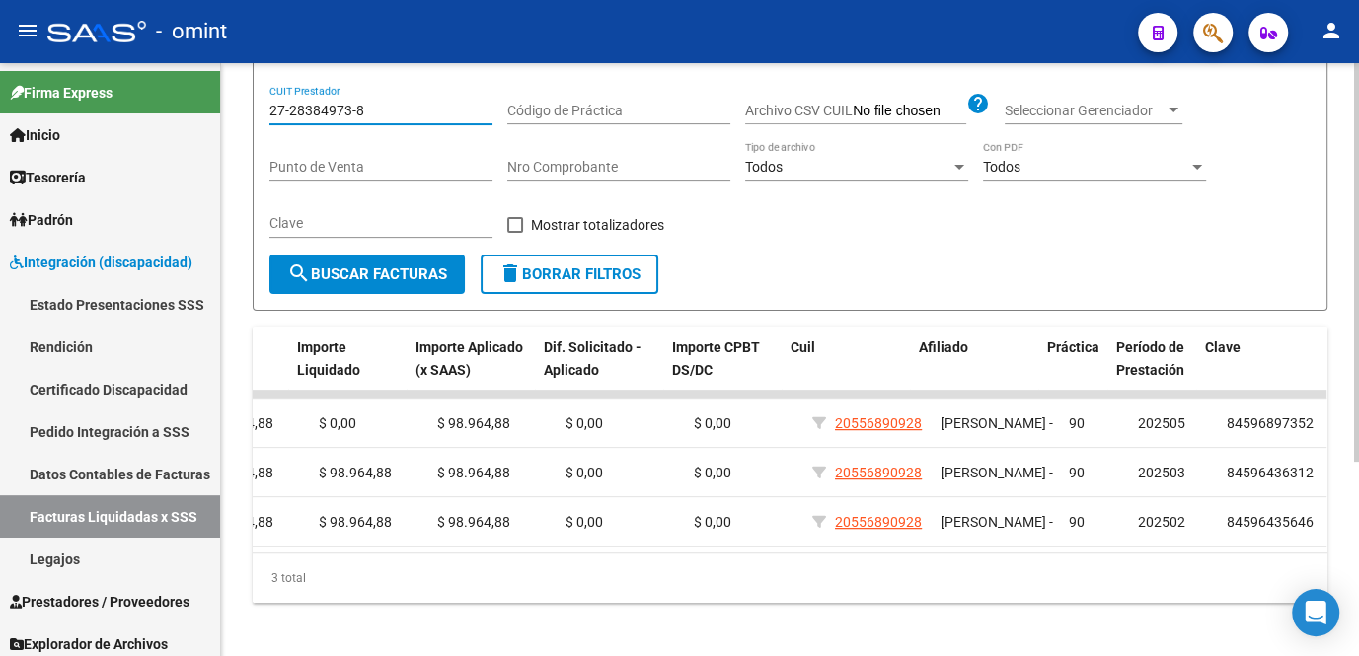
scroll to position [0, 1128]
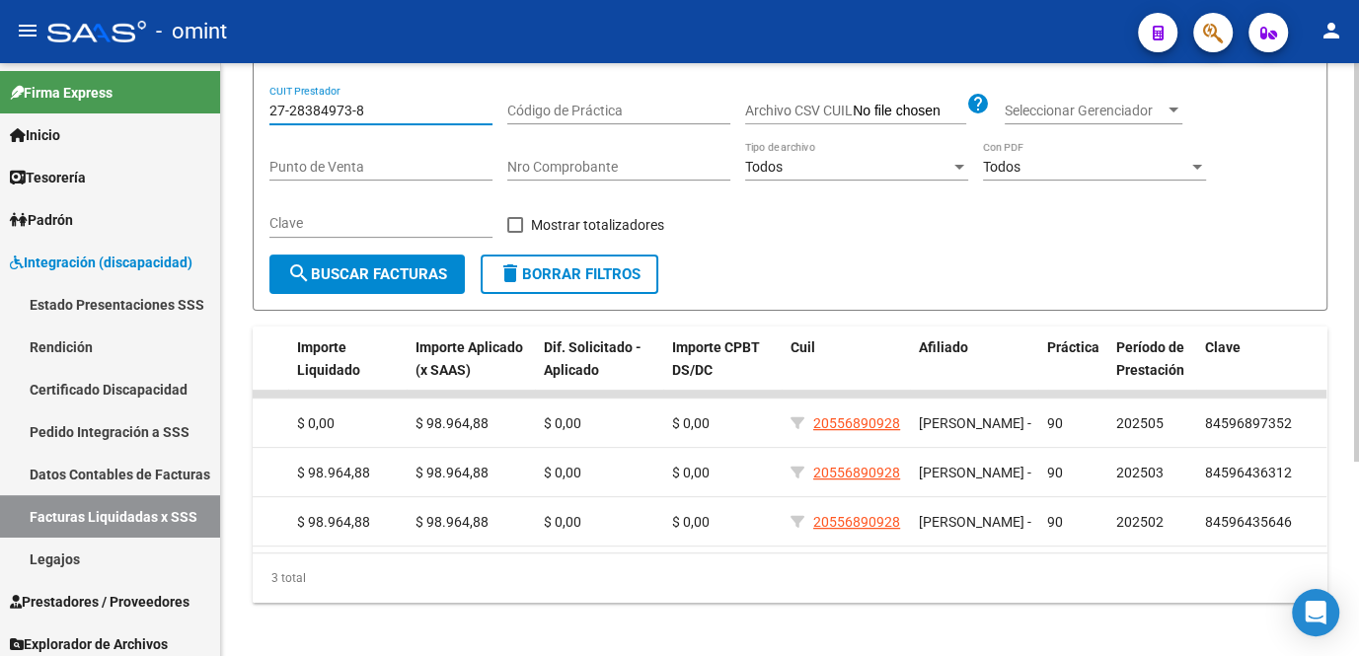
drag, startPoint x: 286, startPoint y: 114, endPoint x: 253, endPoint y: 114, distance: 33.6
click at [253, 114] on form "Filtros ID Período Presentación Período Presentación Período de Prestación CUIL…" at bounding box center [790, 156] width 1075 height 309
paste input "30-68151074-1"
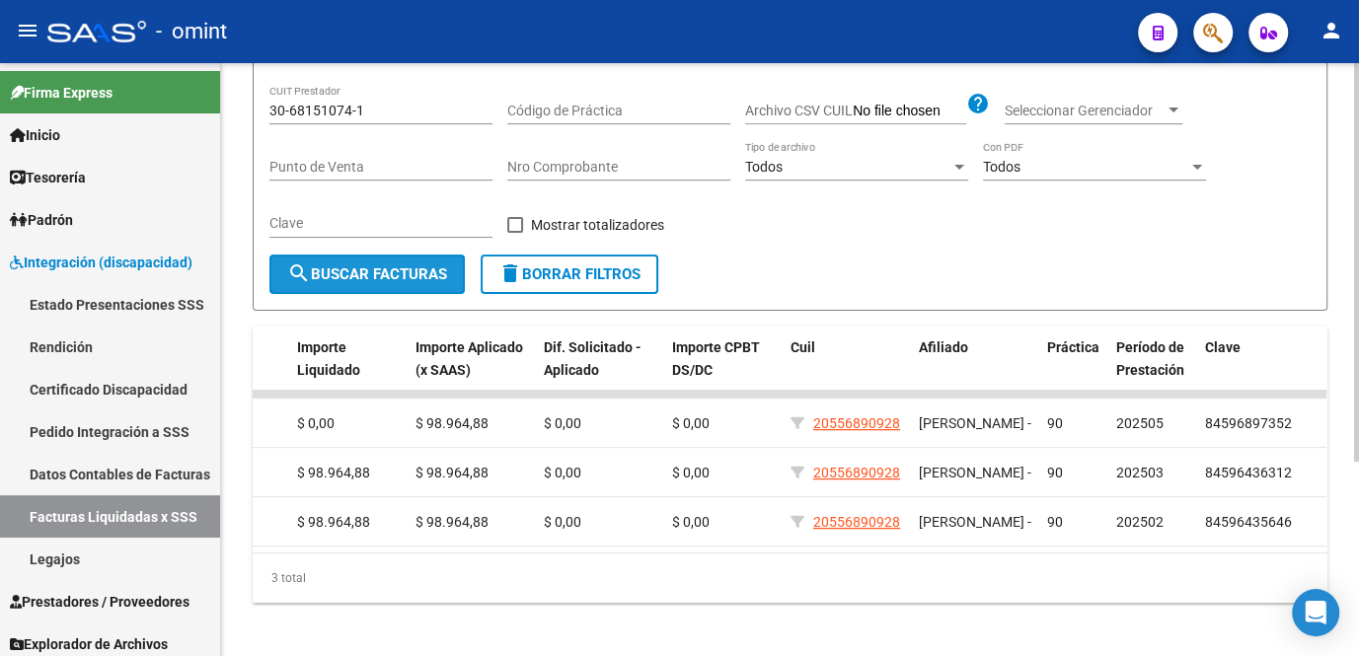
click at [357, 257] on button "search Buscar Facturas" at bounding box center [366, 274] width 195 height 39
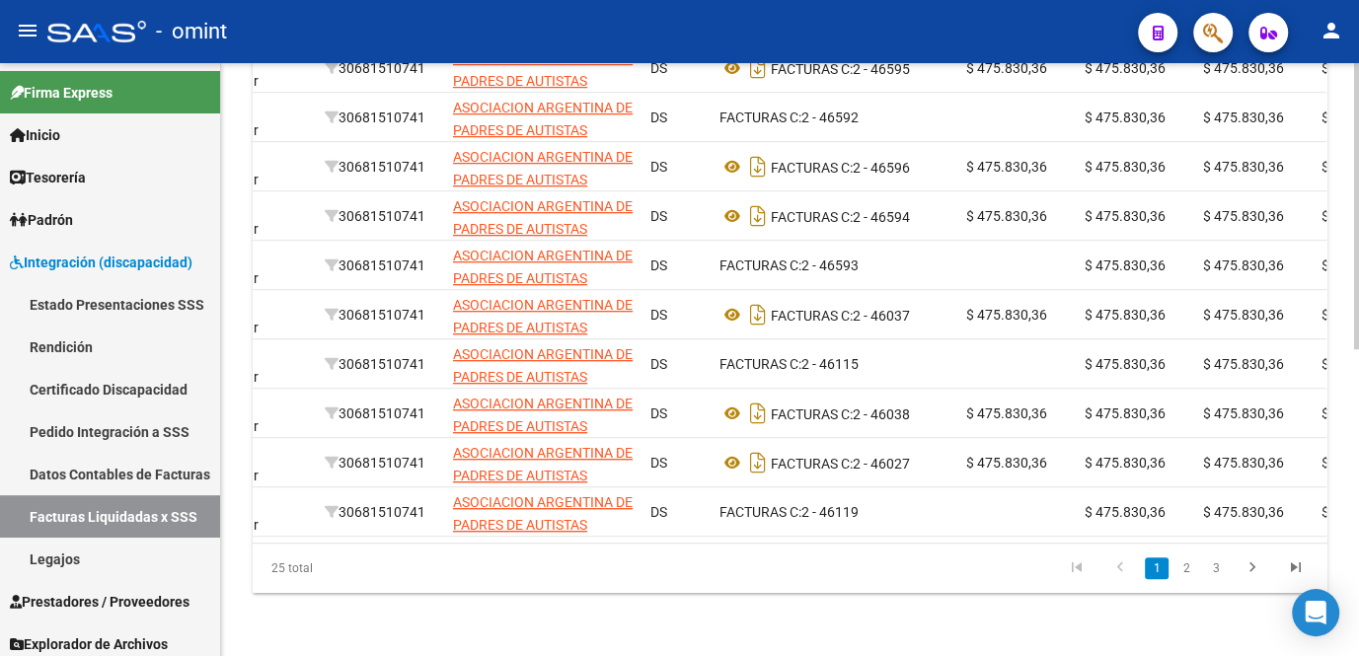
scroll to position [0, 192]
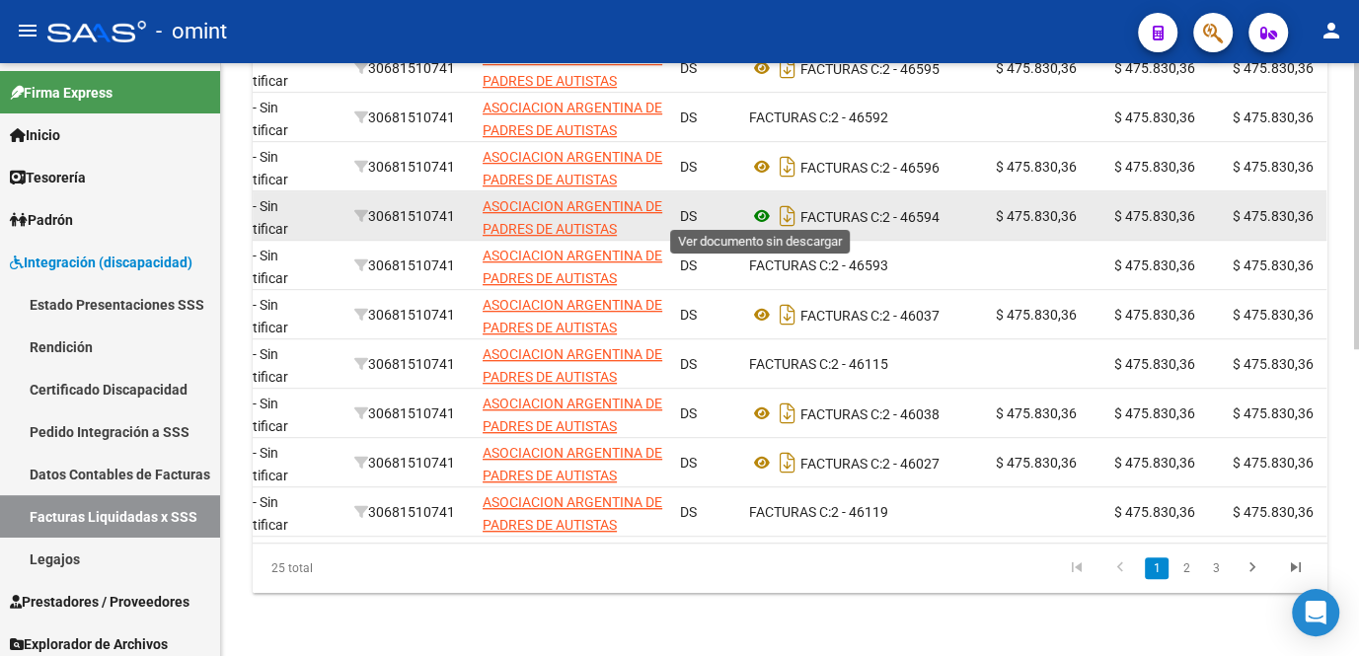
click at [758, 210] on icon at bounding box center [762, 216] width 26 height 24
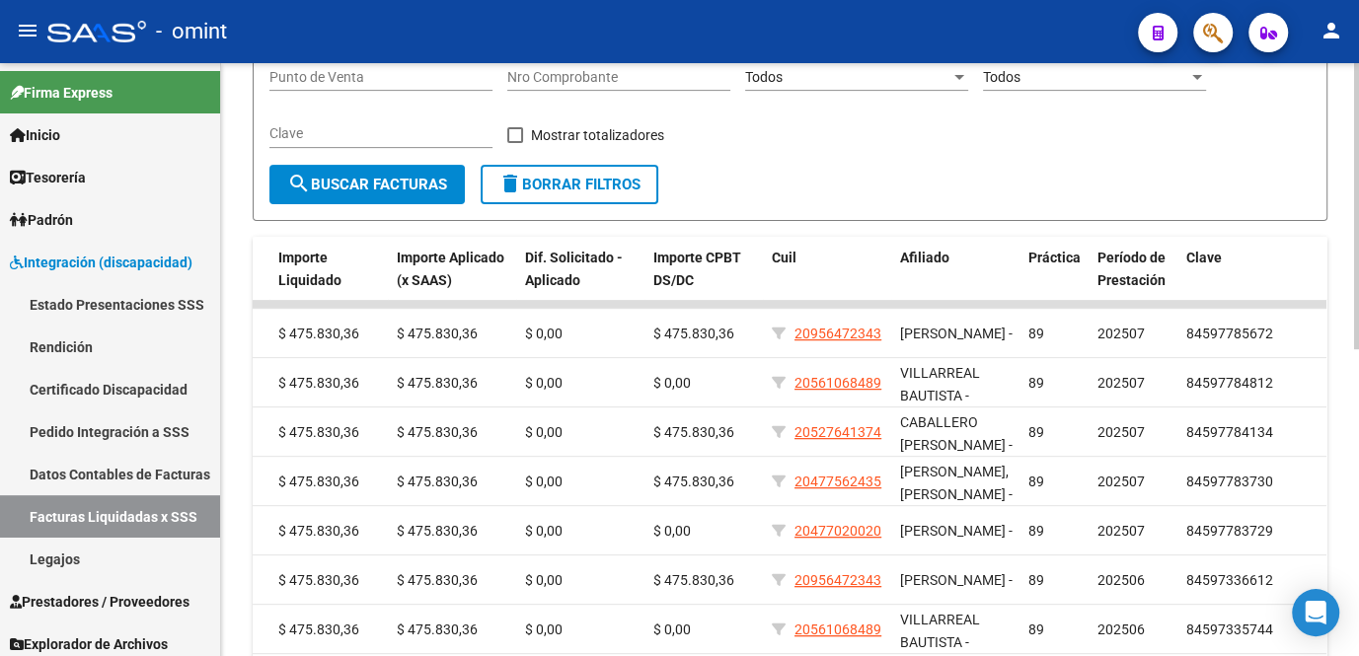
scroll to position [89, 0]
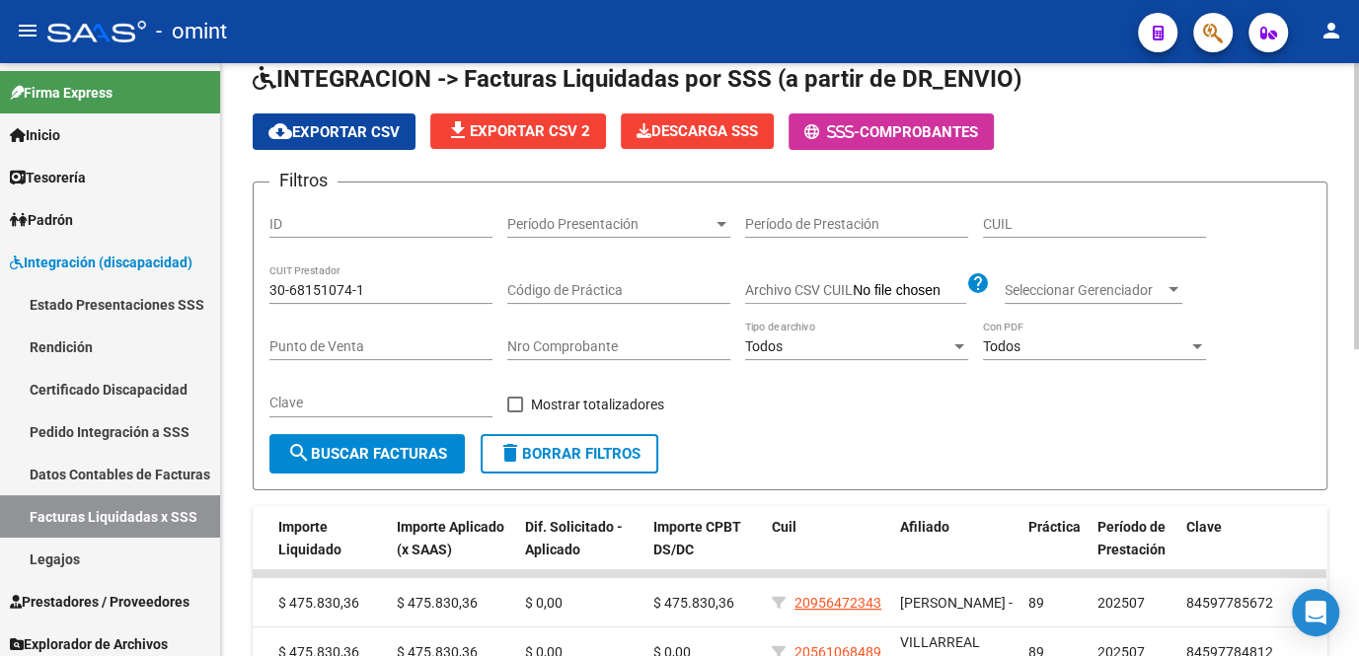
drag, startPoint x: 380, startPoint y: 275, endPoint x: 357, endPoint y: 291, distance: 27.7
click at [357, 291] on div "30-68151074-1 CUIT Prestador" at bounding box center [380, 284] width 223 height 39
drag, startPoint x: 337, startPoint y: 288, endPoint x: 252, endPoint y: 280, distance: 85.3
click at [252, 280] on div "DS.SUBSIDIO: Último Archivo SSS publicado hace: 12 días - DR.ENVIO: Último Arch…" at bounding box center [790, 582] width 1138 height 1217
paste input "71475467-6"
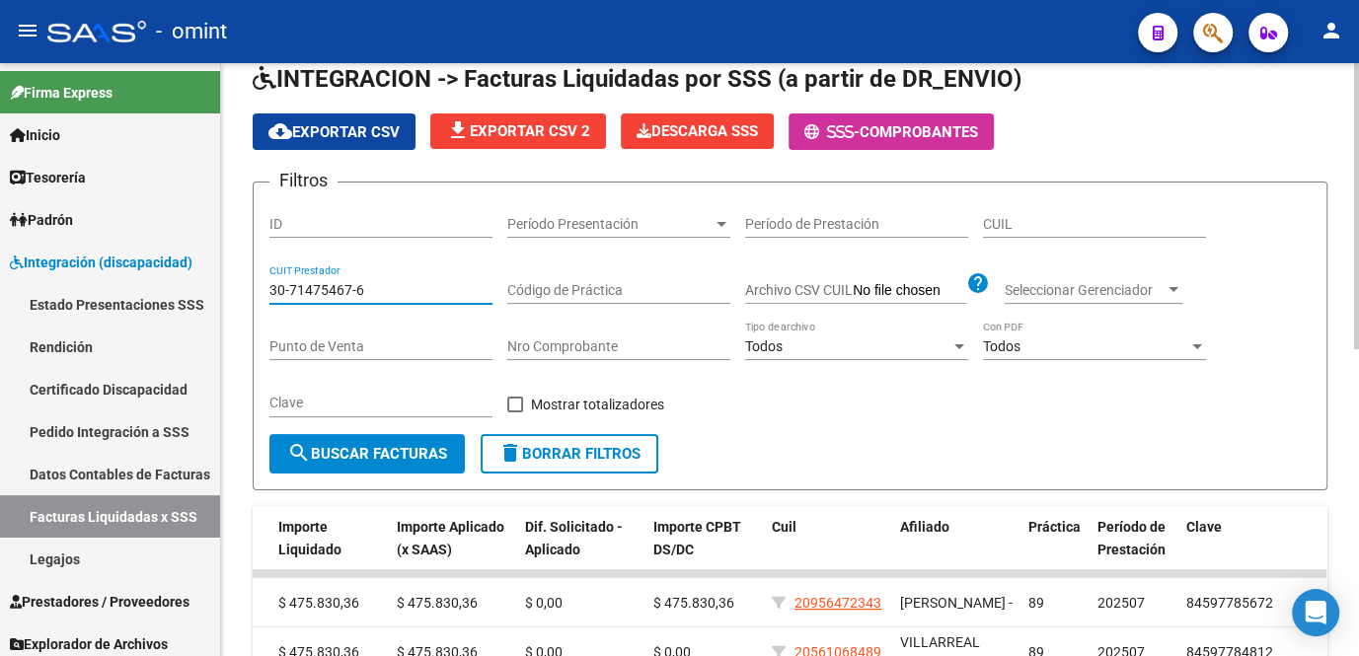
click at [336, 455] on span "search Buscar Facturas" at bounding box center [367, 454] width 160 height 18
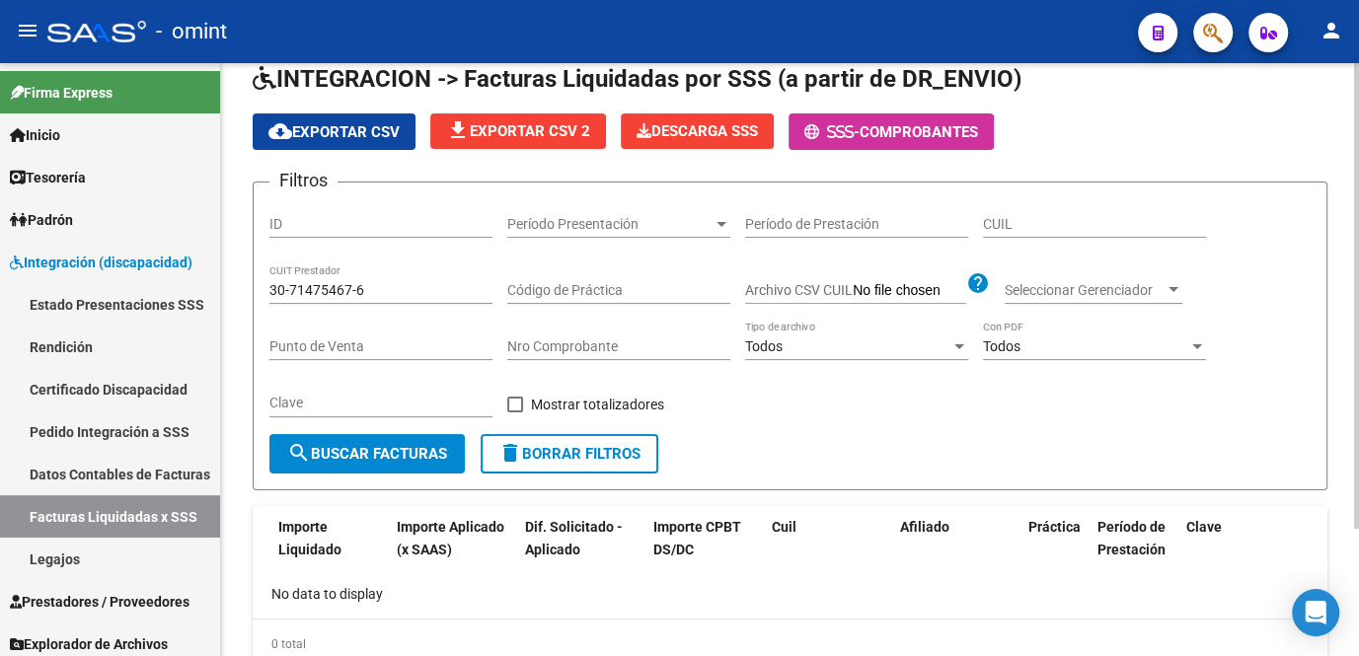
scroll to position [162, 0]
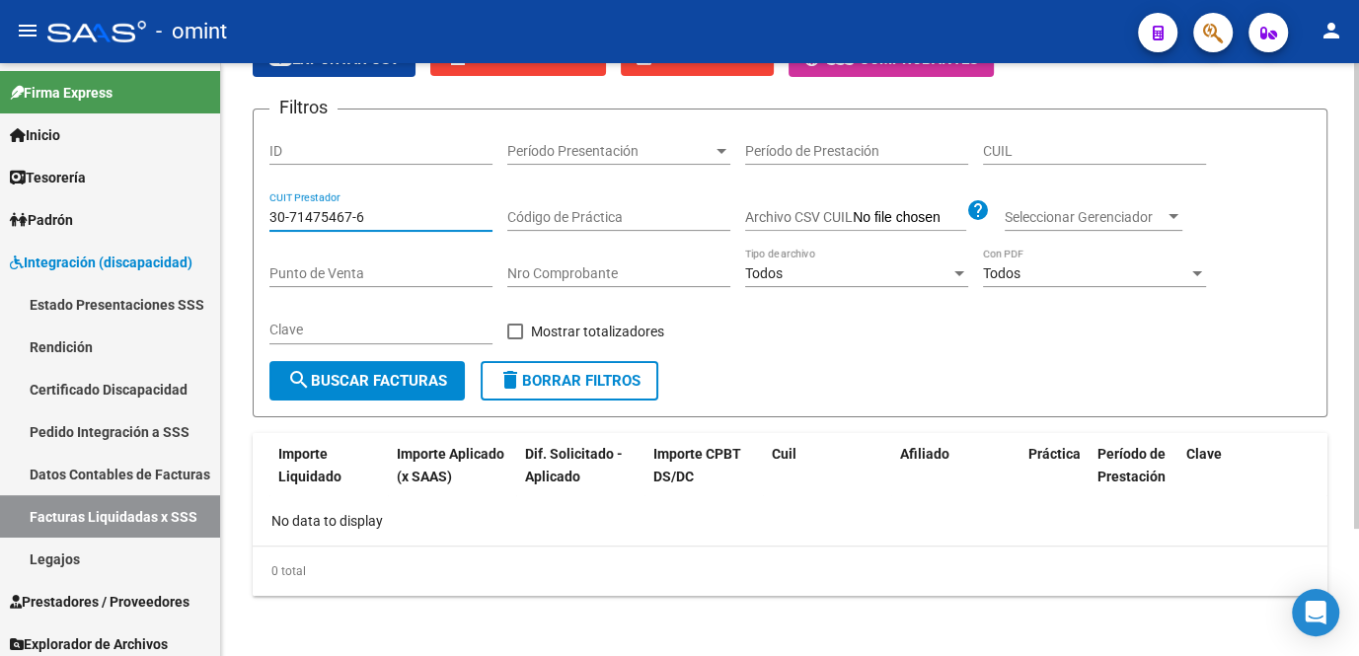
drag, startPoint x: 369, startPoint y: 214, endPoint x: 266, endPoint y: 212, distance: 103.7
click at [266, 212] on form "Filtros ID Período Presentación Período Presentación Período de Prestación CUIL…" at bounding box center [790, 263] width 1075 height 309
paste input "27-38680277-2"
type input "27-38680277-2"
click at [426, 367] on button "search Buscar Facturas" at bounding box center [366, 380] width 195 height 39
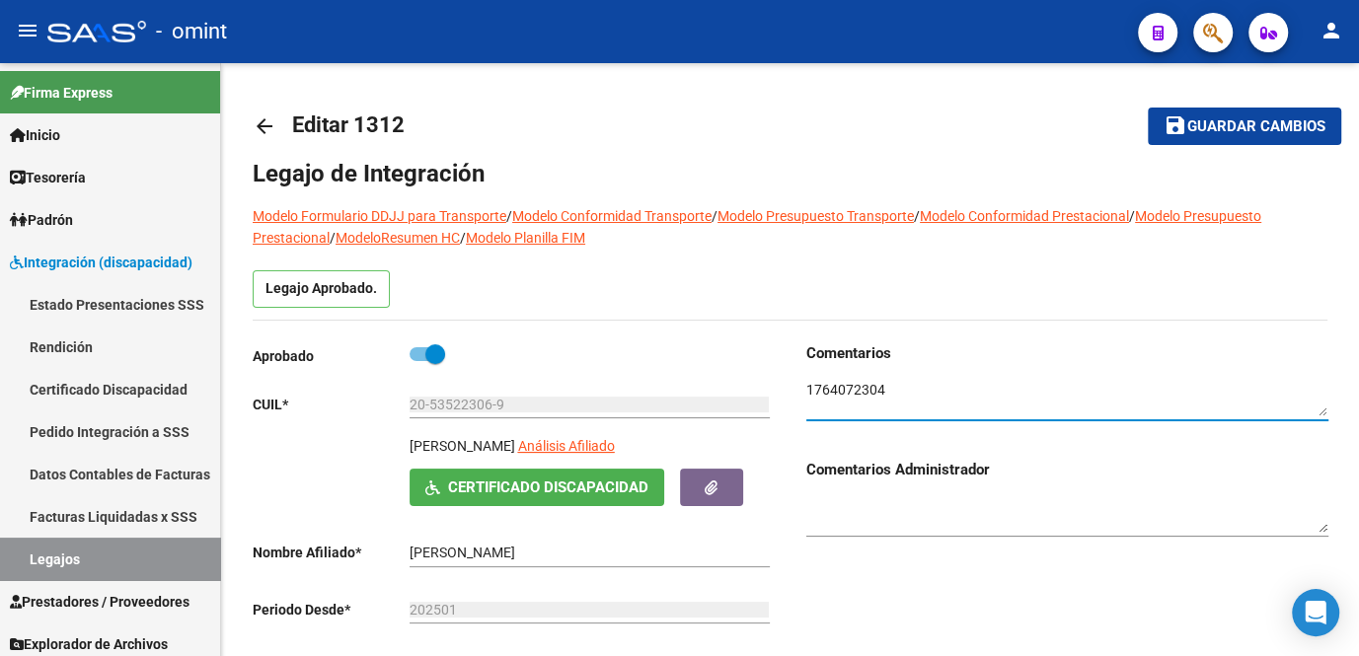
scroll to position [438, 0]
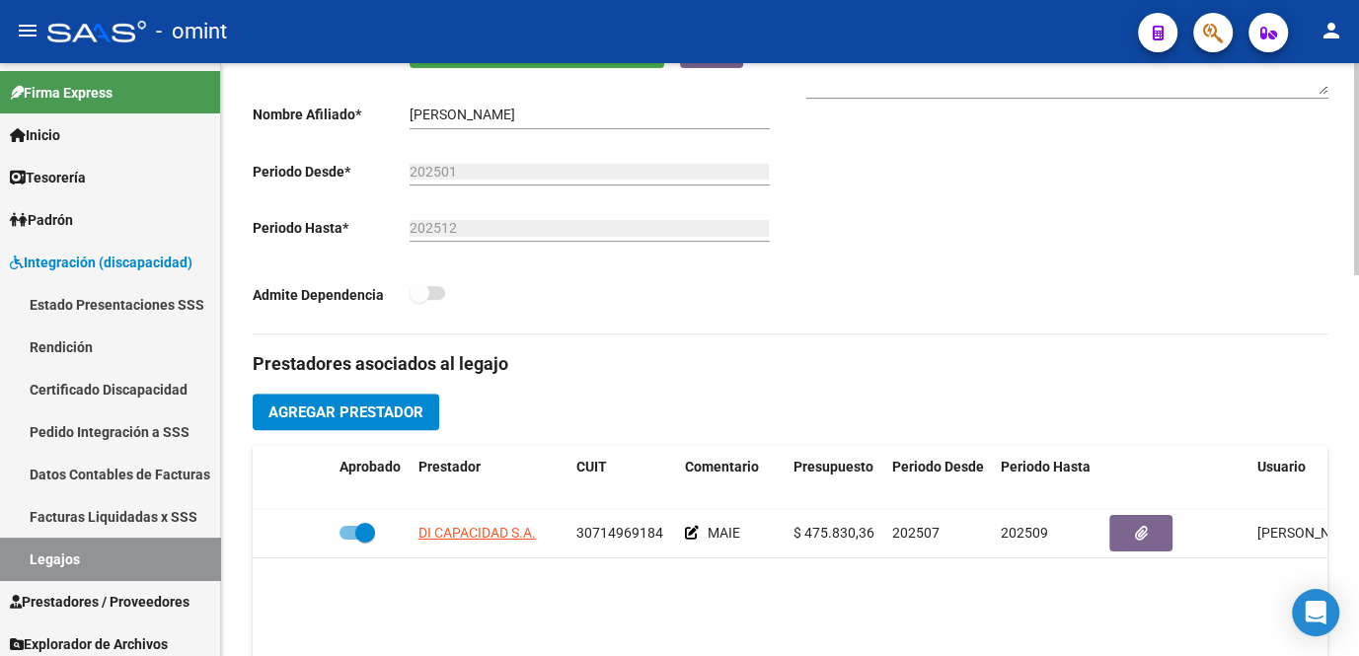
click at [389, 413] on span "Agregar Prestador" at bounding box center [345, 413] width 155 height 18
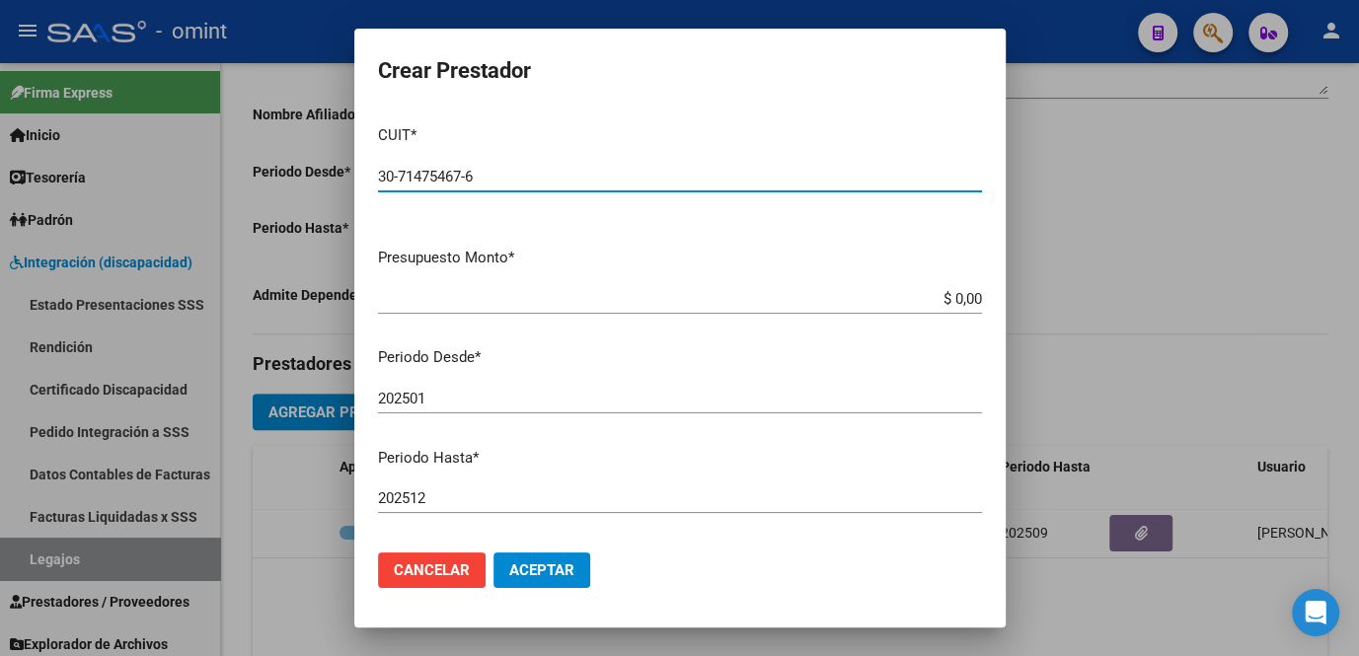
type input "30-71475467-6"
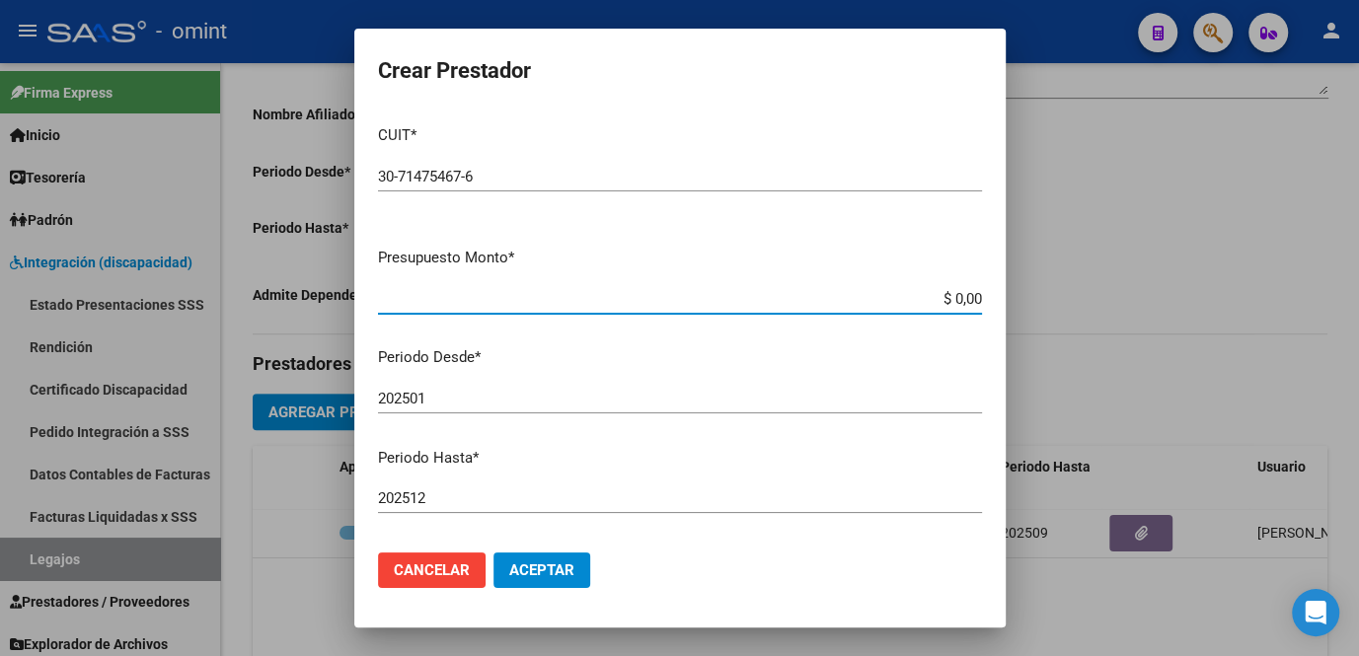
click at [962, 295] on input "$ 0,00" at bounding box center [680, 299] width 604 height 18
type input "$ 435.376,56"
click at [450, 400] on input "202501" at bounding box center [680, 399] width 604 height 18
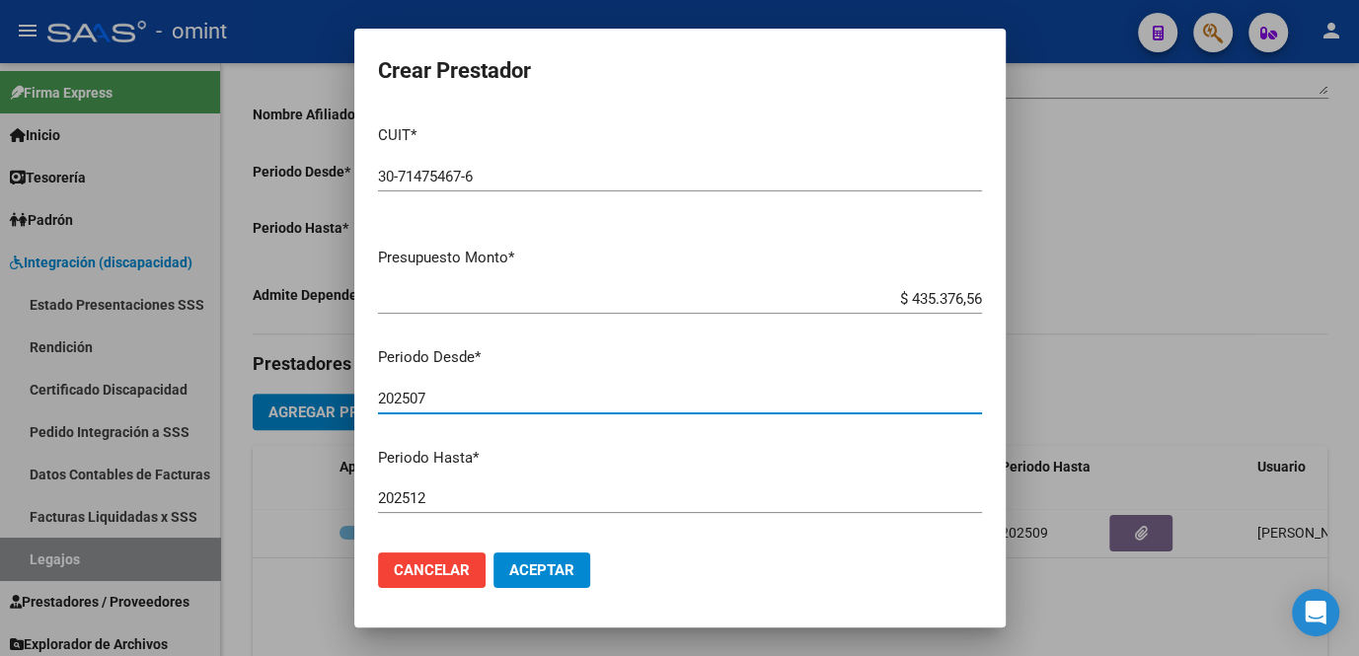
type input "202507"
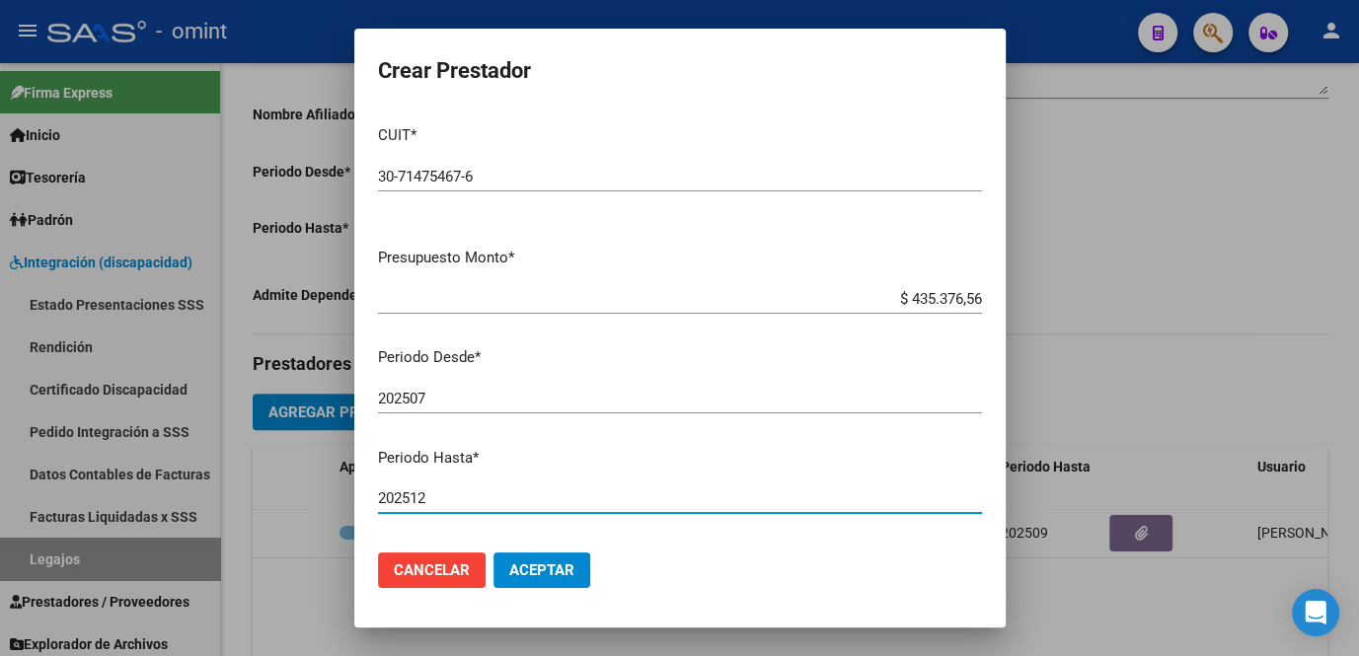
click at [445, 498] on input "202512" at bounding box center [680, 499] width 604 height 18
type input "202508"
click at [532, 575] on span "Aceptar" at bounding box center [541, 571] width 65 height 18
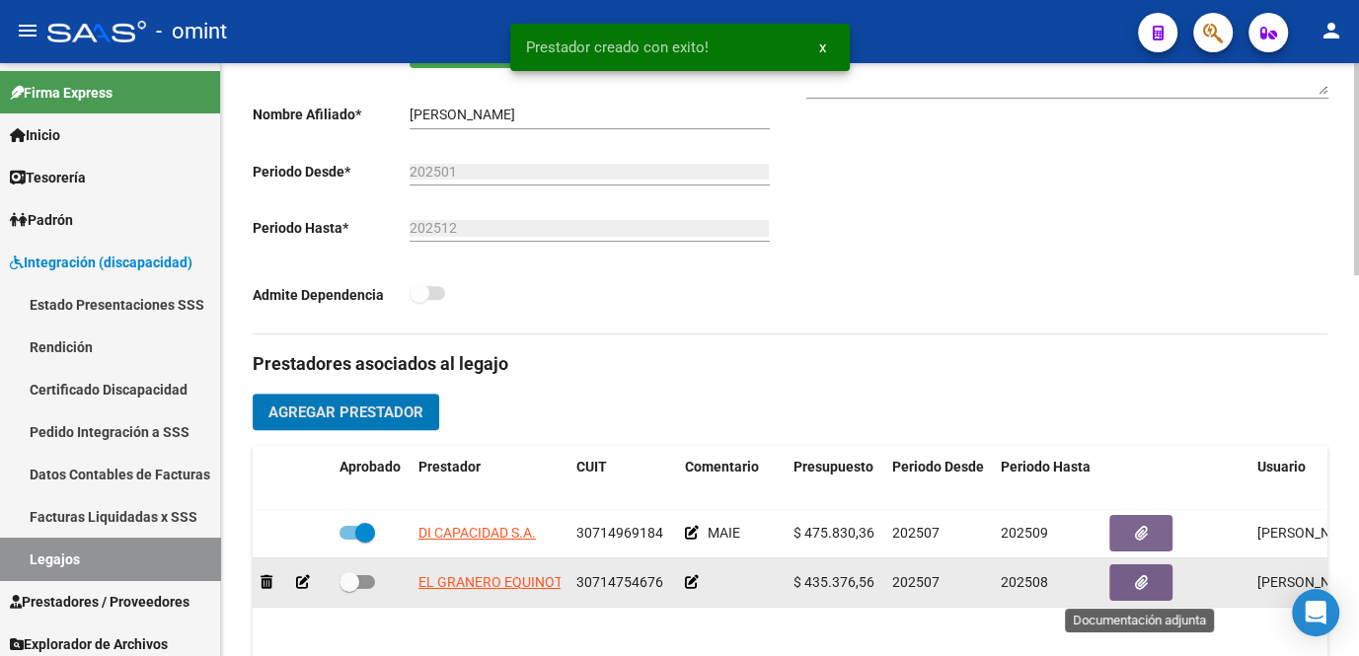
click at [1138, 599] on button "button" at bounding box center [1141, 583] width 63 height 37
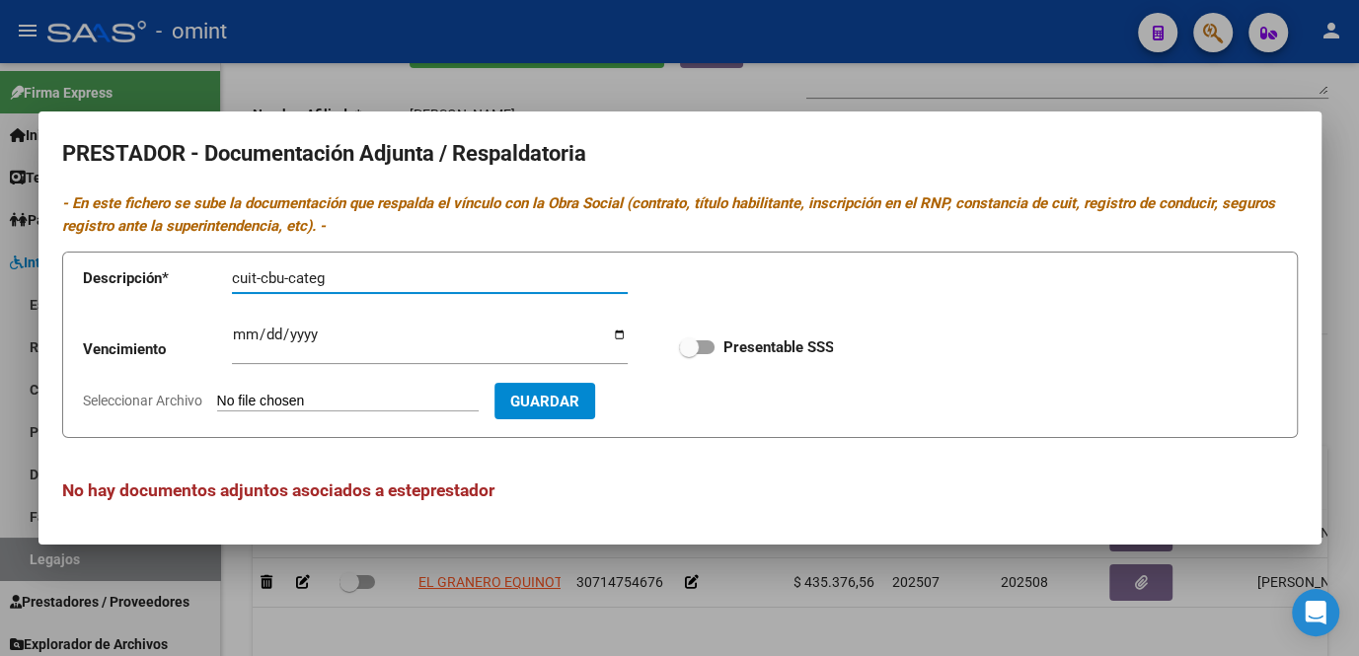
type input "cuit-cbu-categ"
click at [232, 341] on input "Ingresar vencimiento" at bounding box center [430, 343] width 396 height 32
type input "2025-12-31"
click at [727, 354] on strong "Presentable SSS" at bounding box center [778, 348] width 111 height 18
click at [689, 354] on input "Presentable SSS" at bounding box center [688, 354] width 1 height 1
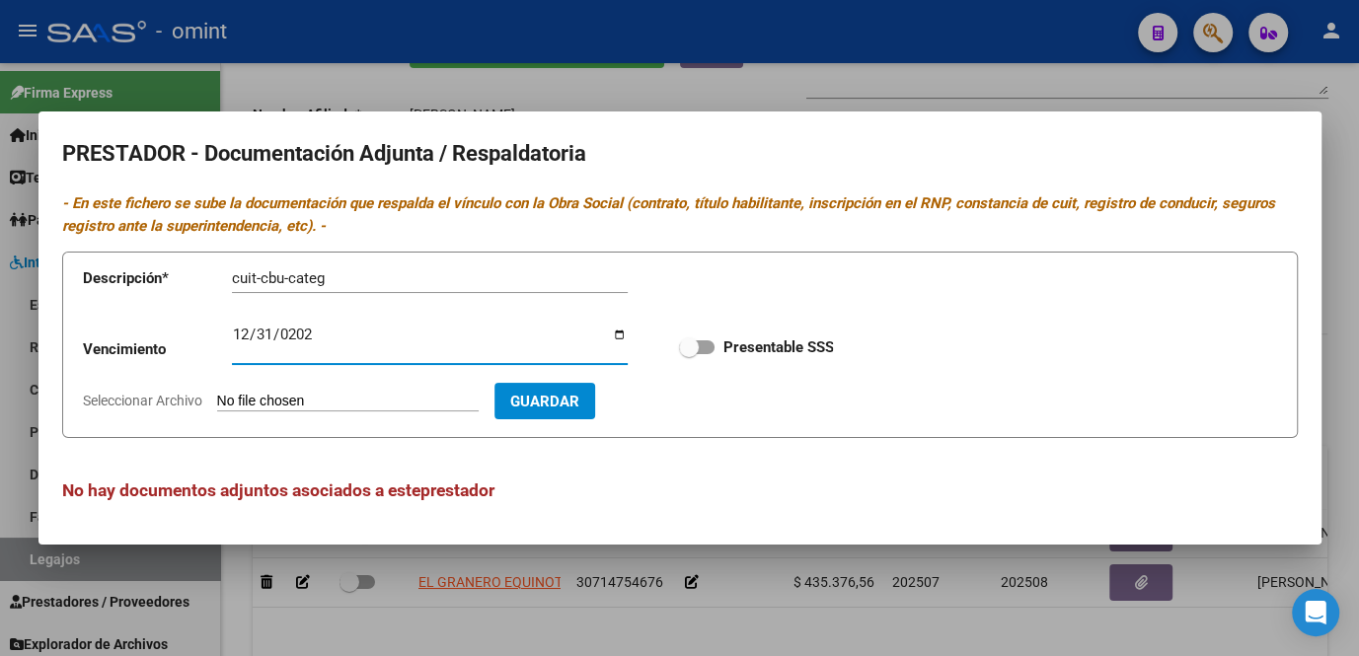
checkbox input "true"
click at [171, 403] on span "Seleccionar Archivo" at bounding box center [142, 401] width 119 height 16
click at [217, 403] on input "Seleccionar Archivo" at bounding box center [348, 402] width 262 height 19
type input "C:\fakepath\MRII prestador.pdf"
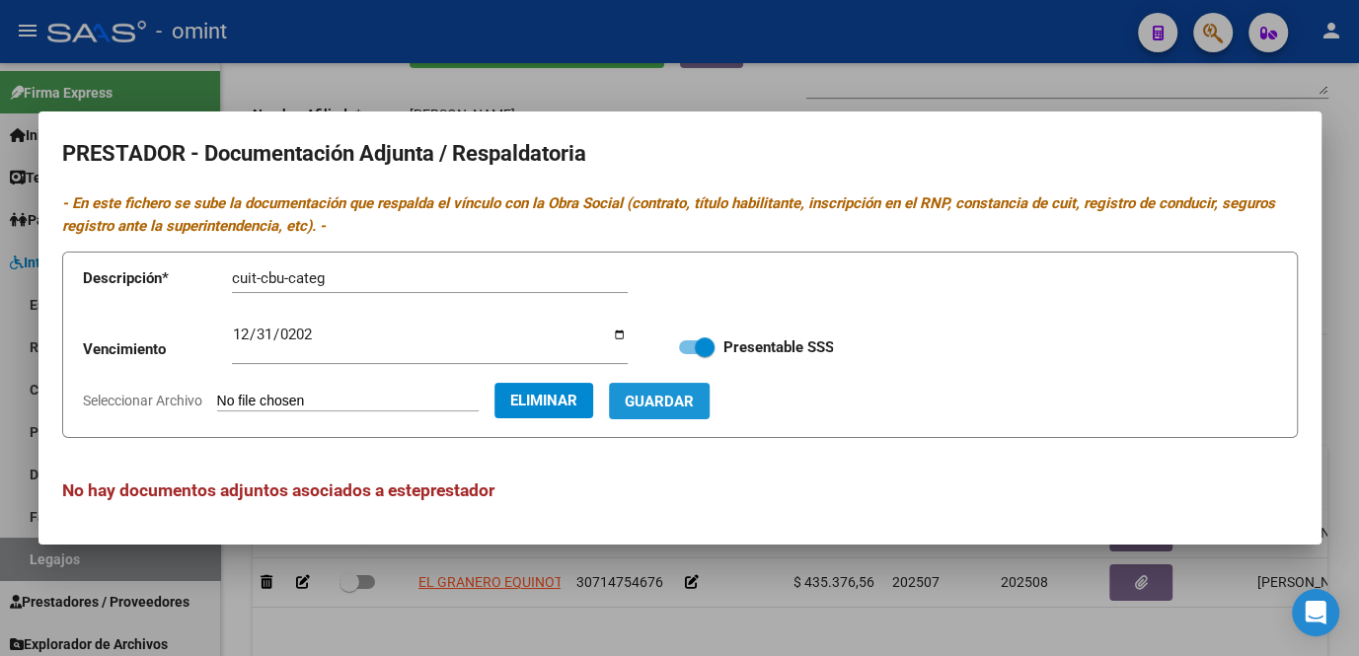
click at [693, 411] on button "Guardar" at bounding box center [659, 401] width 101 height 37
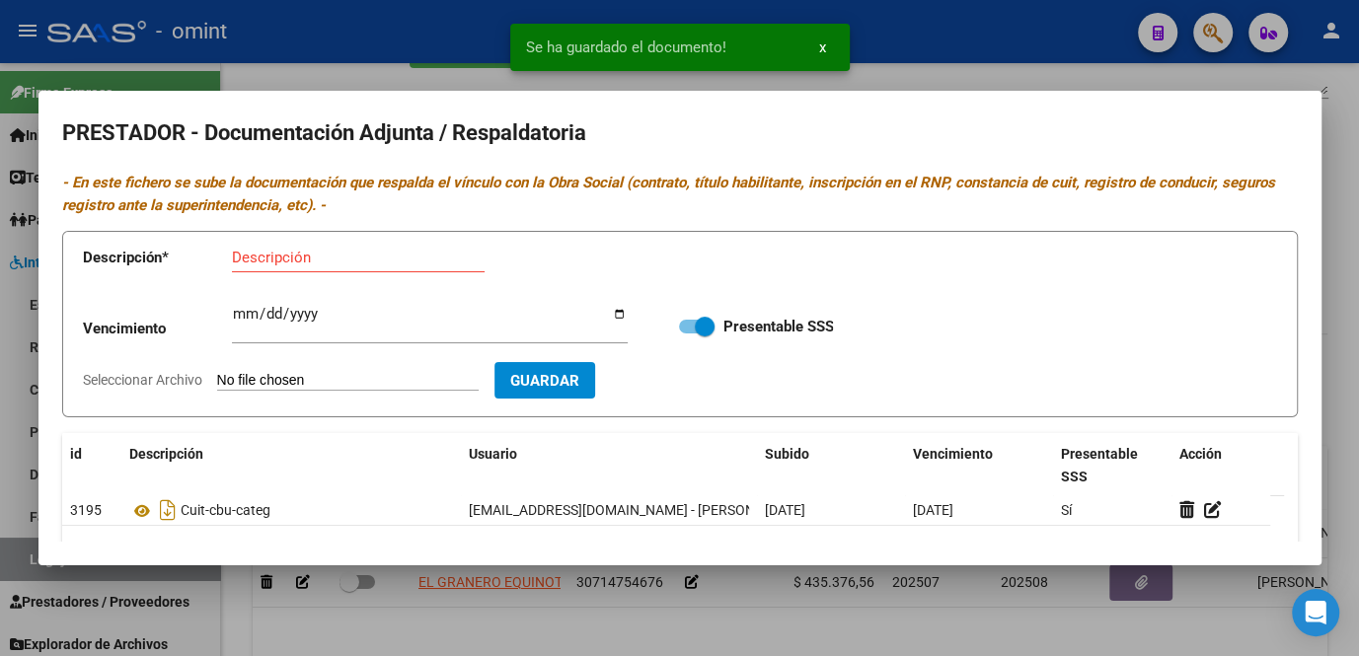
click at [709, 601] on div at bounding box center [679, 328] width 1359 height 656
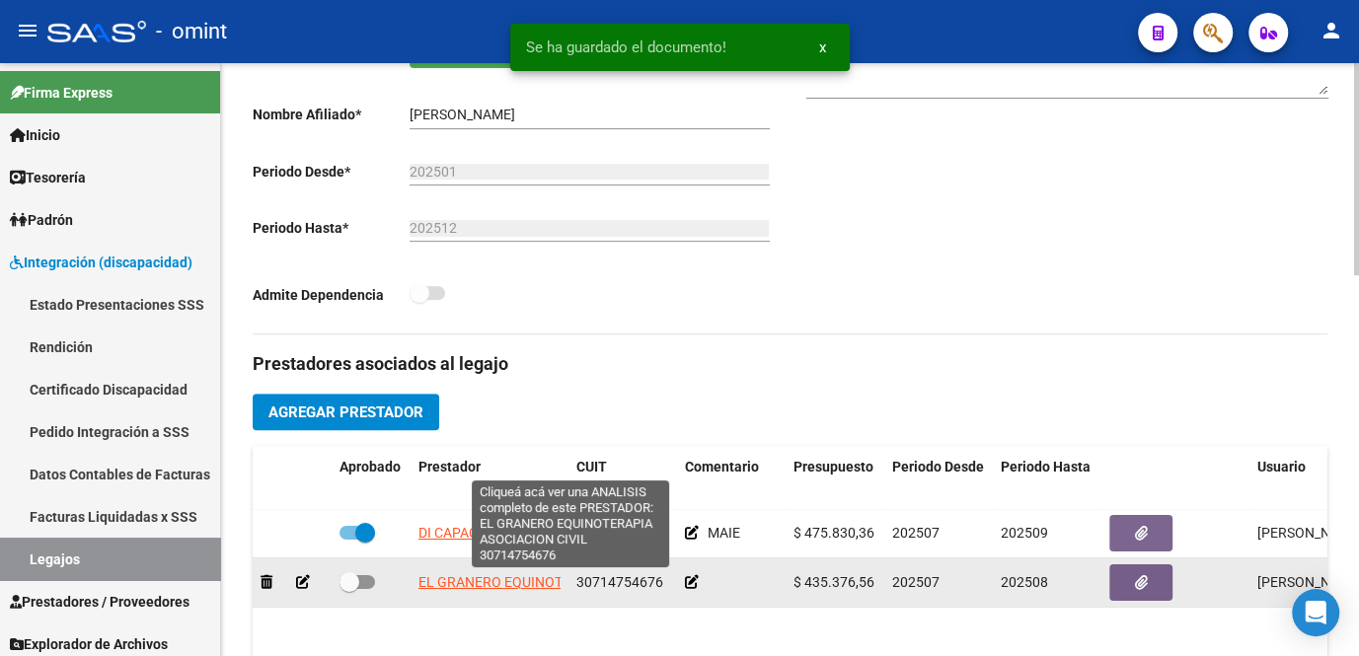
click at [487, 583] on span "EL GRANERO EQUINOTERAPIA ASOCIACION CIVIL" at bounding box center [575, 583] width 312 height 16
type textarea "30714754676"
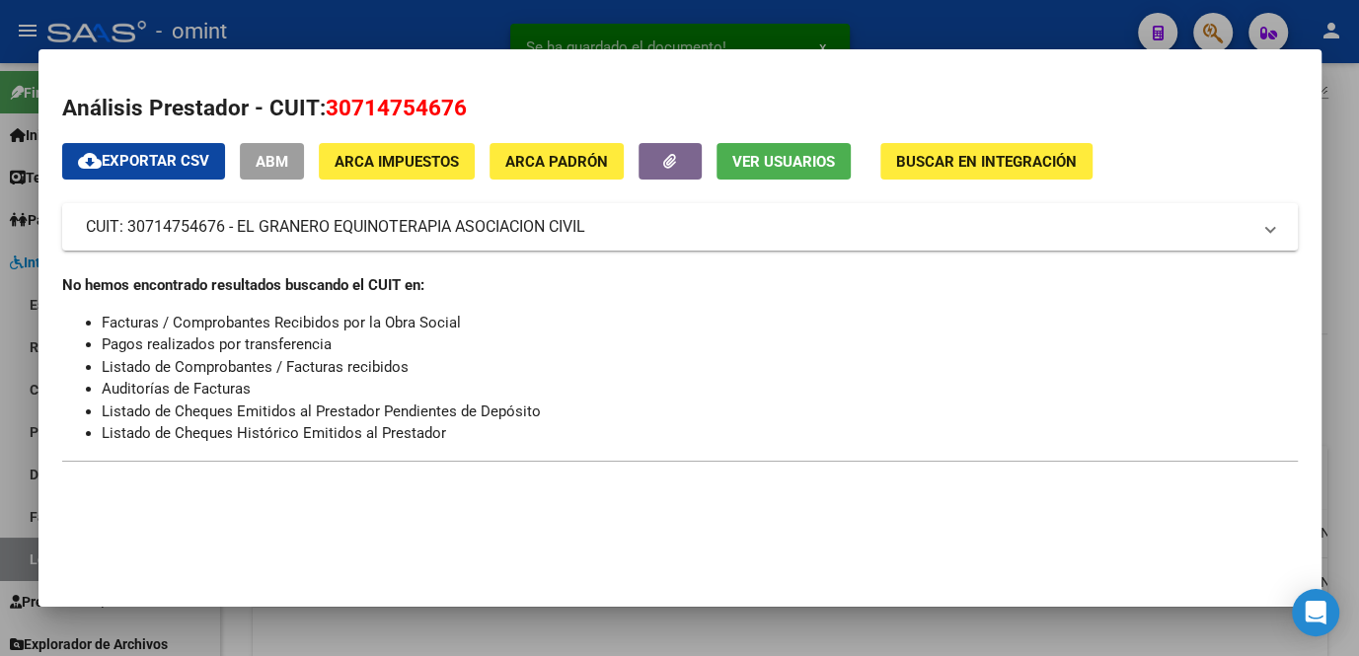
click at [531, 633] on div at bounding box center [679, 328] width 1359 height 656
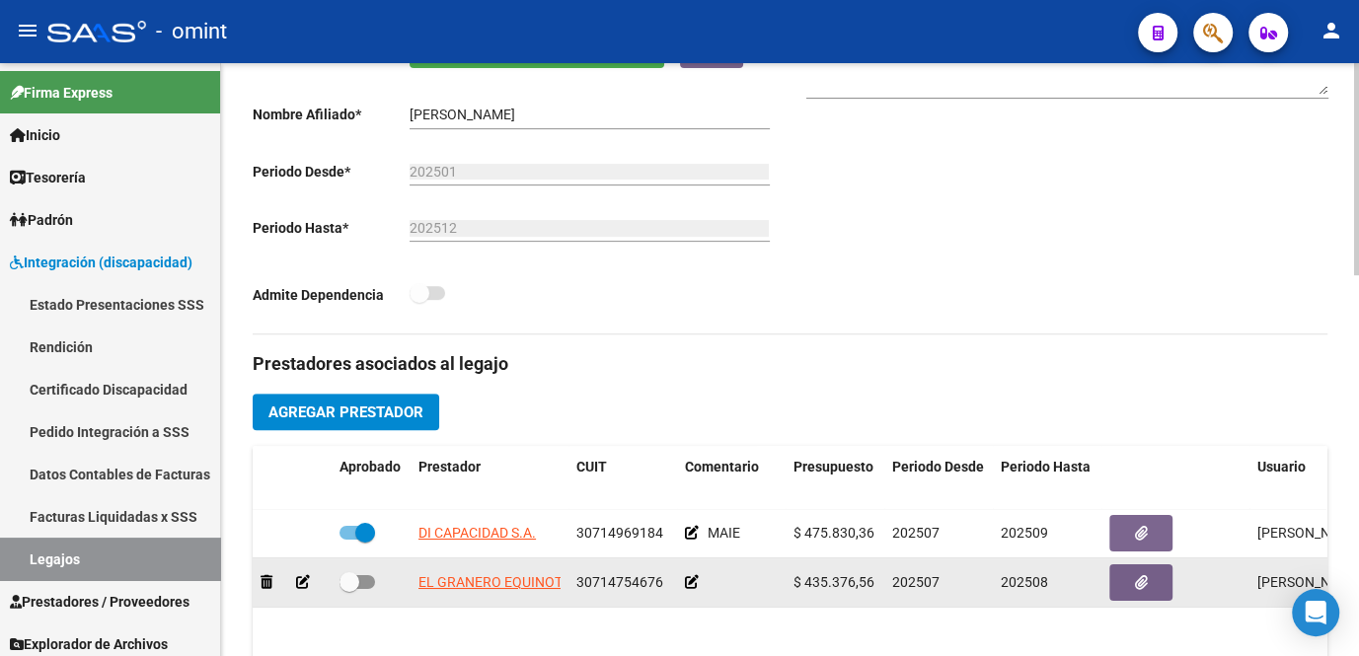
click at [368, 580] on span at bounding box center [358, 582] width 36 height 14
click at [349, 589] on input "checkbox" at bounding box center [348, 589] width 1 height 1
checkbox input "true"
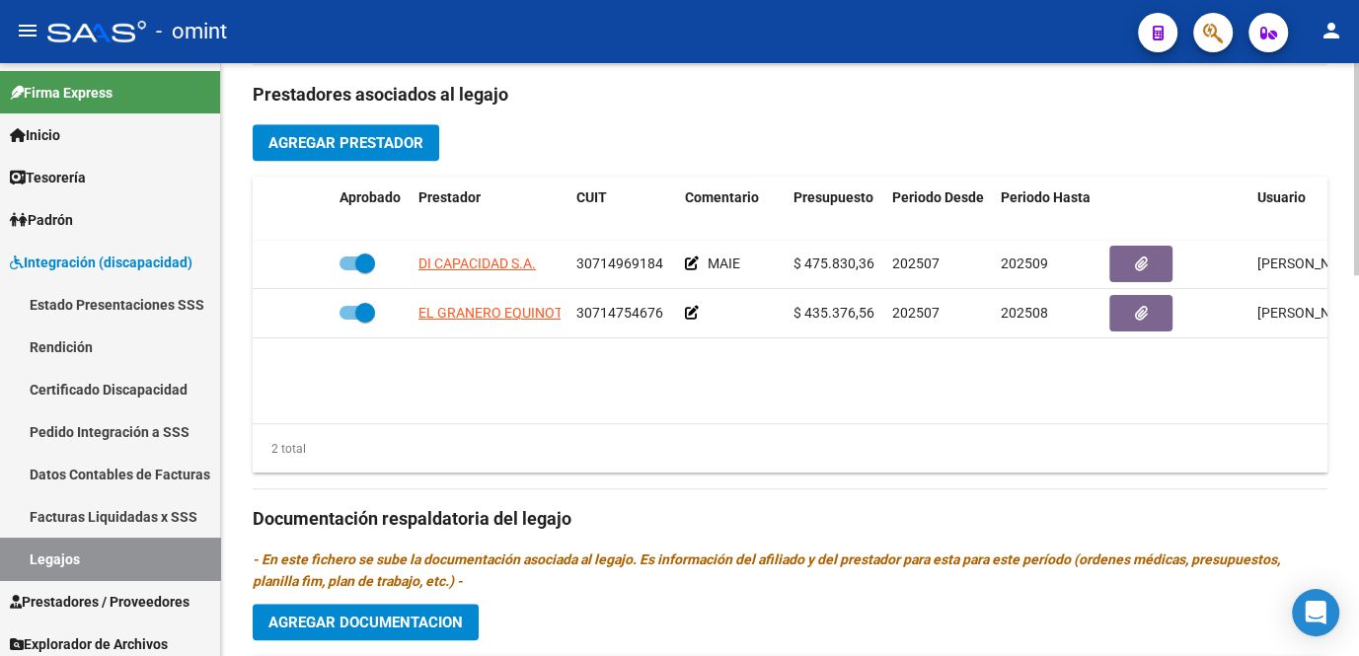
scroll to position [886, 0]
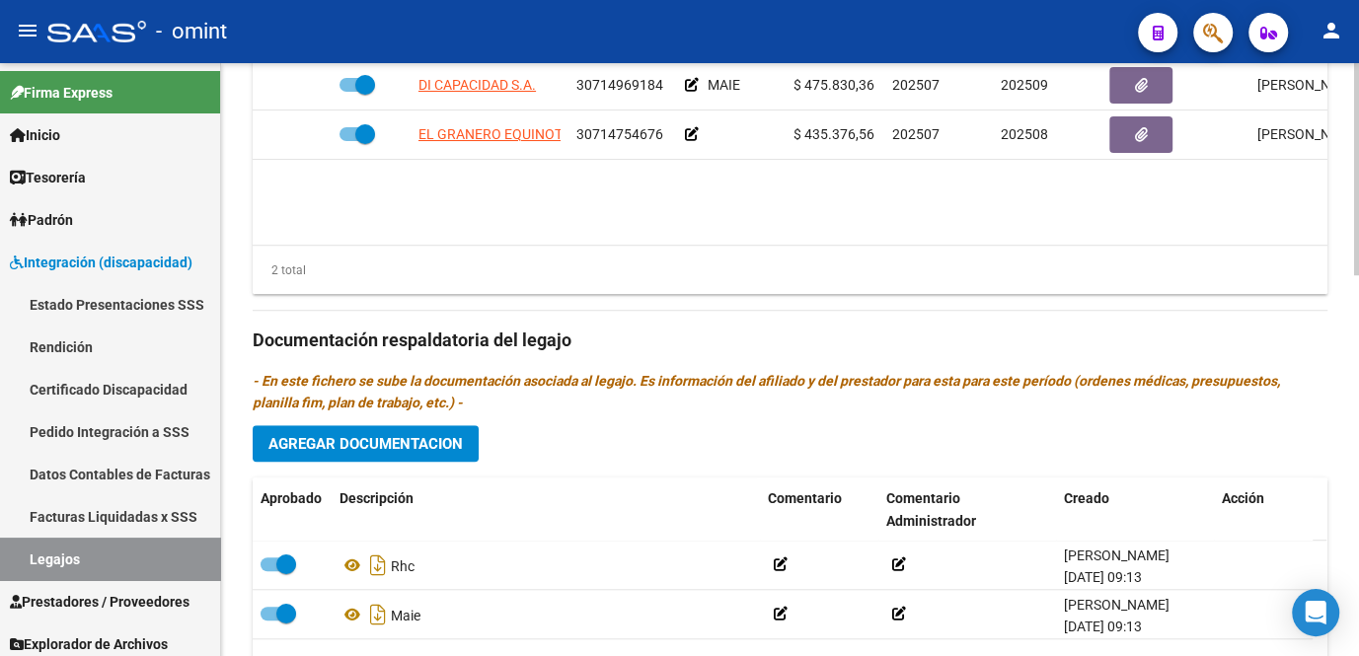
click at [434, 419] on div "Prestadores asociados al legajo Agregar Prestador Aprobado Prestador CUIT Comen…" at bounding box center [790, 337] width 1075 height 903
click at [428, 453] on button "Agregar Documentacion" at bounding box center [366, 443] width 226 height 37
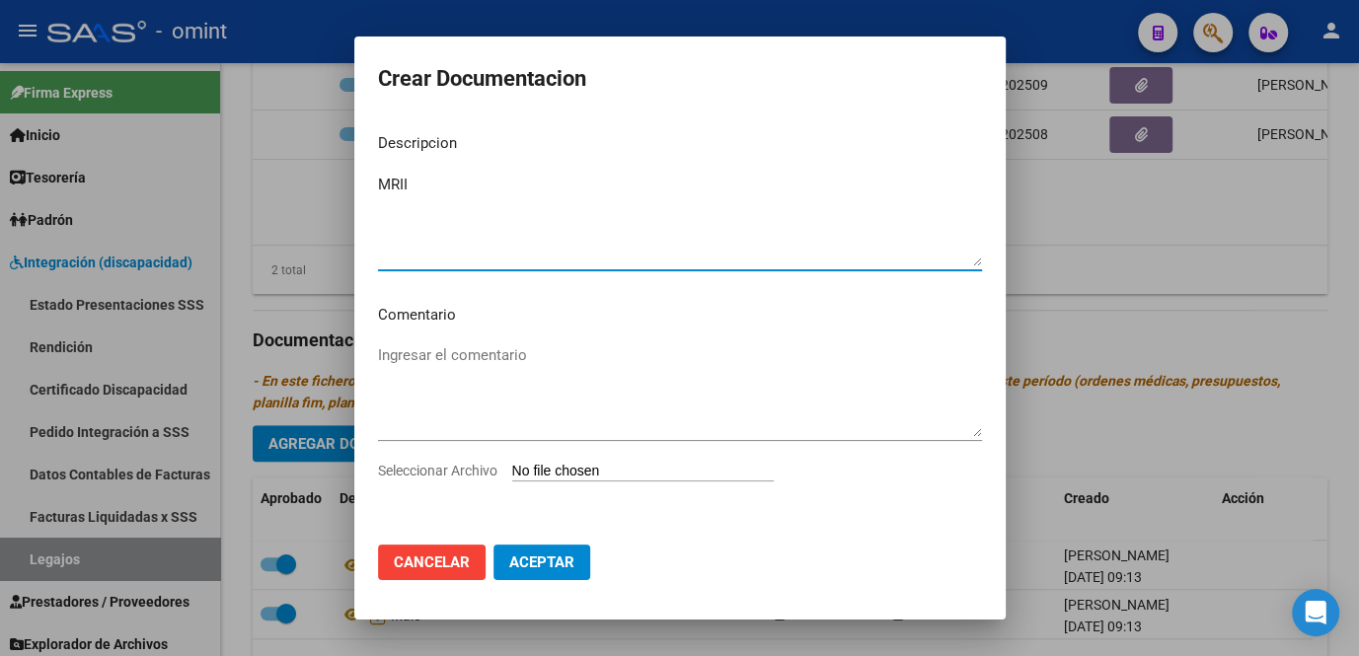
type textarea "MRII"
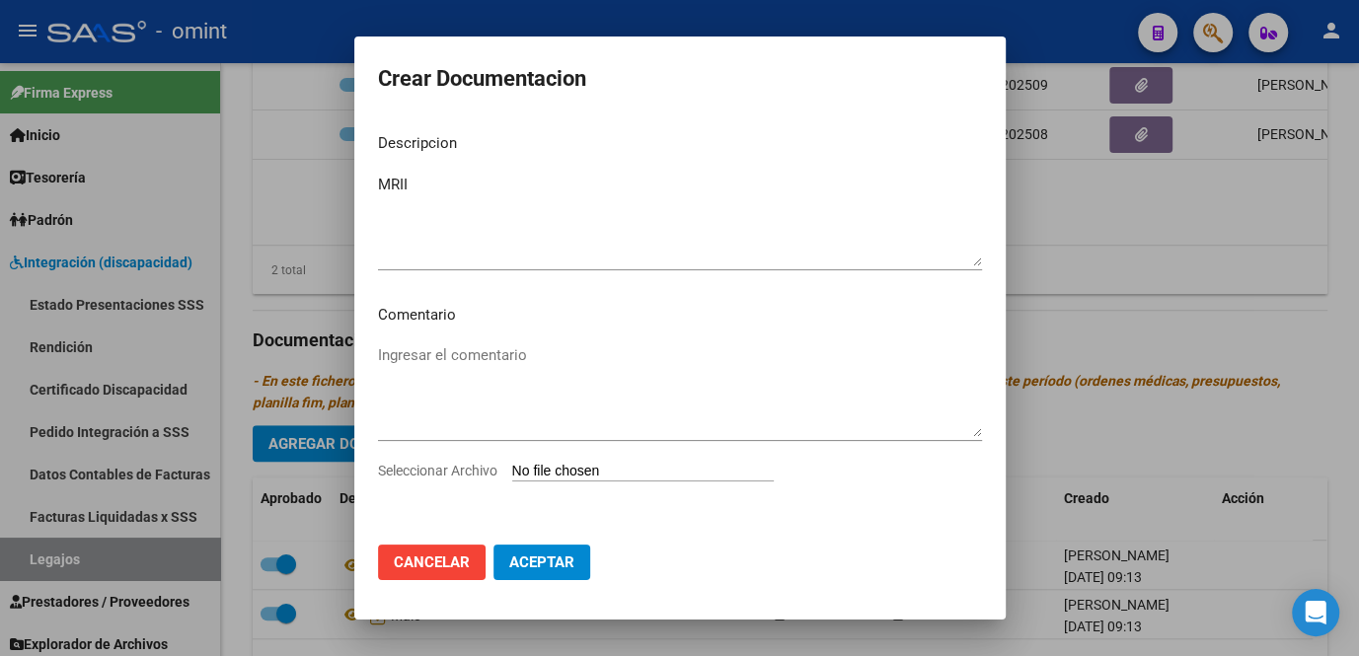
click at [405, 468] on span "Seleccionar Archivo" at bounding box center [437, 471] width 119 height 16
click at [512, 468] on input "Seleccionar Archivo" at bounding box center [643, 472] width 262 height 19
type input "C:\fakepath\MRII prestacion.pdf"
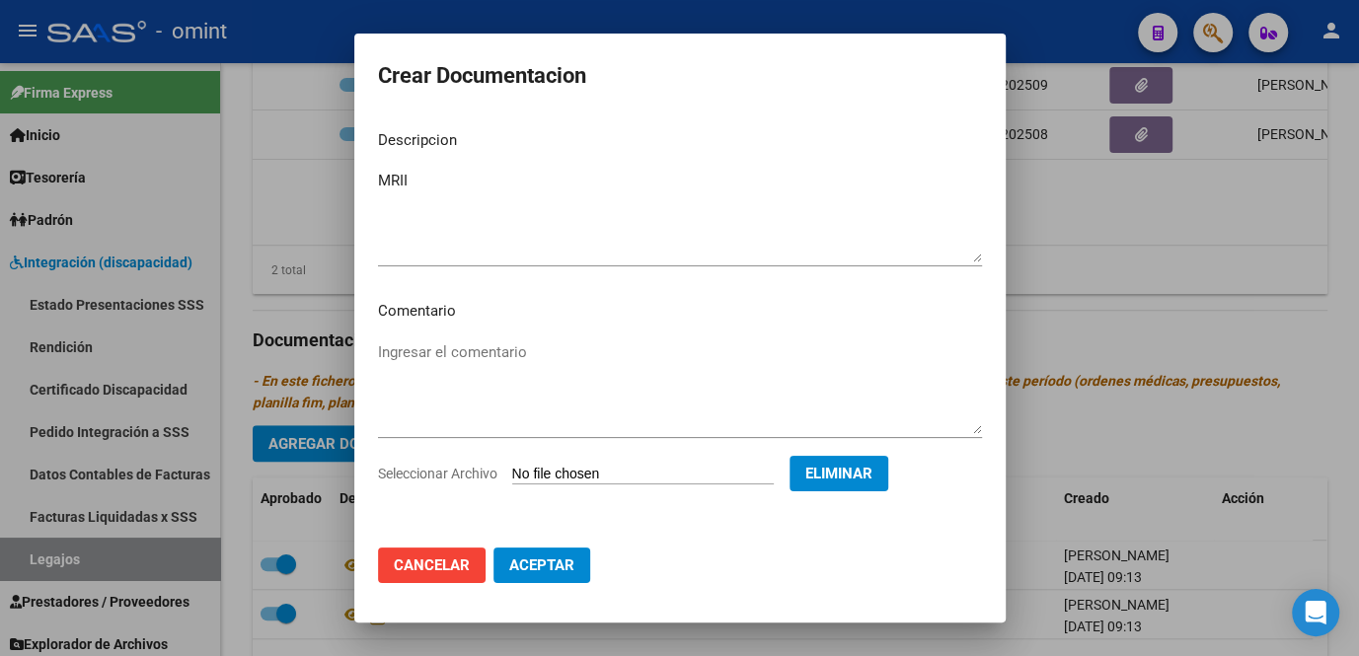
click at [568, 571] on span "Aceptar" at bounding box center [541, 566] width 65 height 18
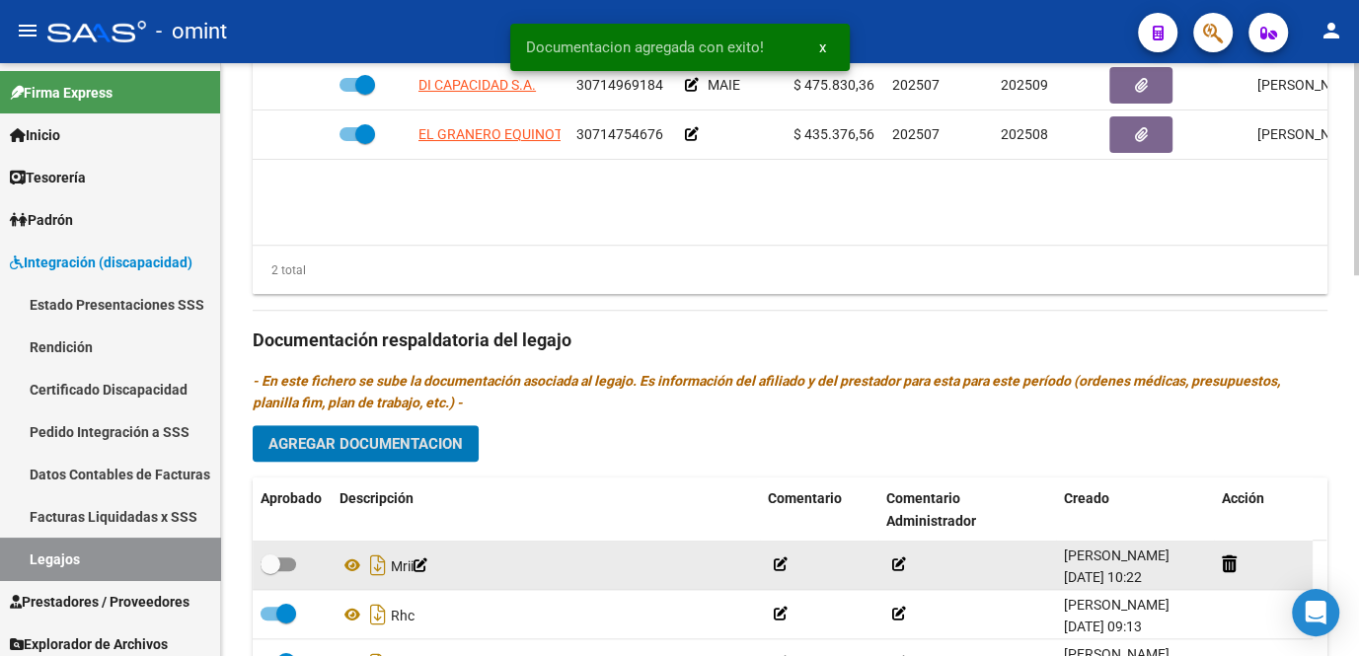
click at [274, 565] on span at bounding box center [271, 565] width 20 height 20
click at [270, 572] on input "checkbox" at bounding box center [269, 572] width 1 height 1
checkbox input "true"
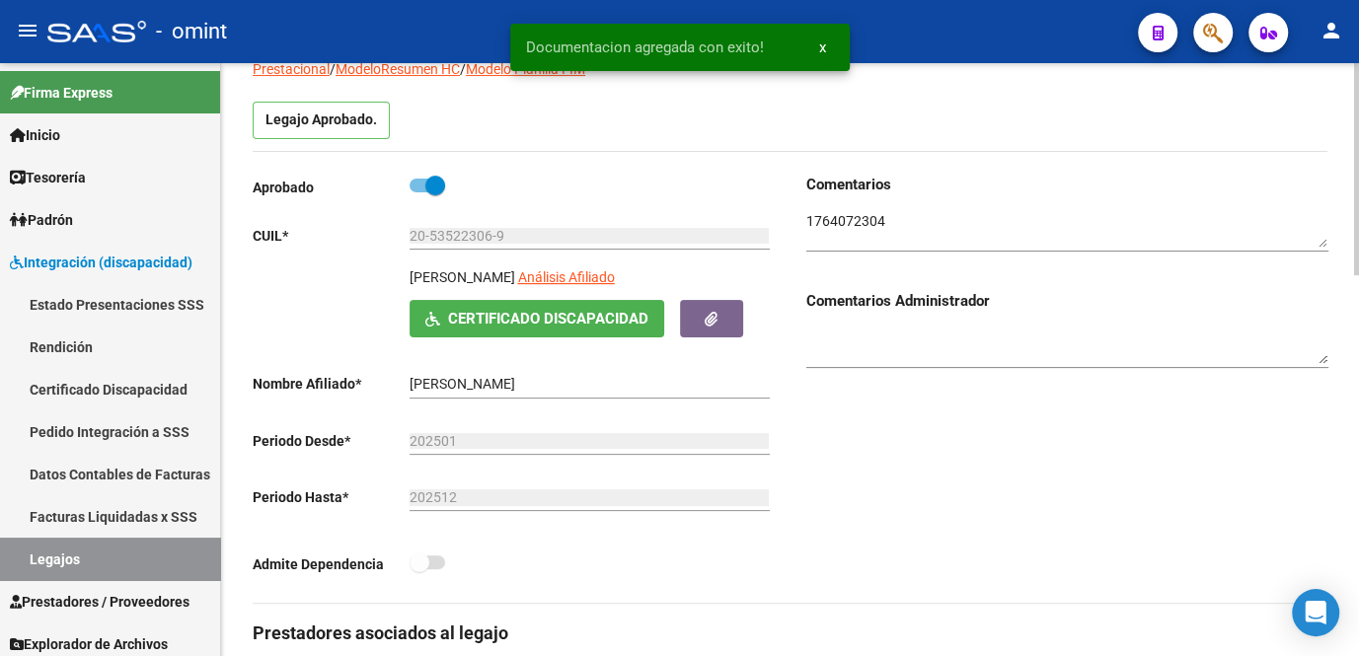
scroll to position [0, 0]
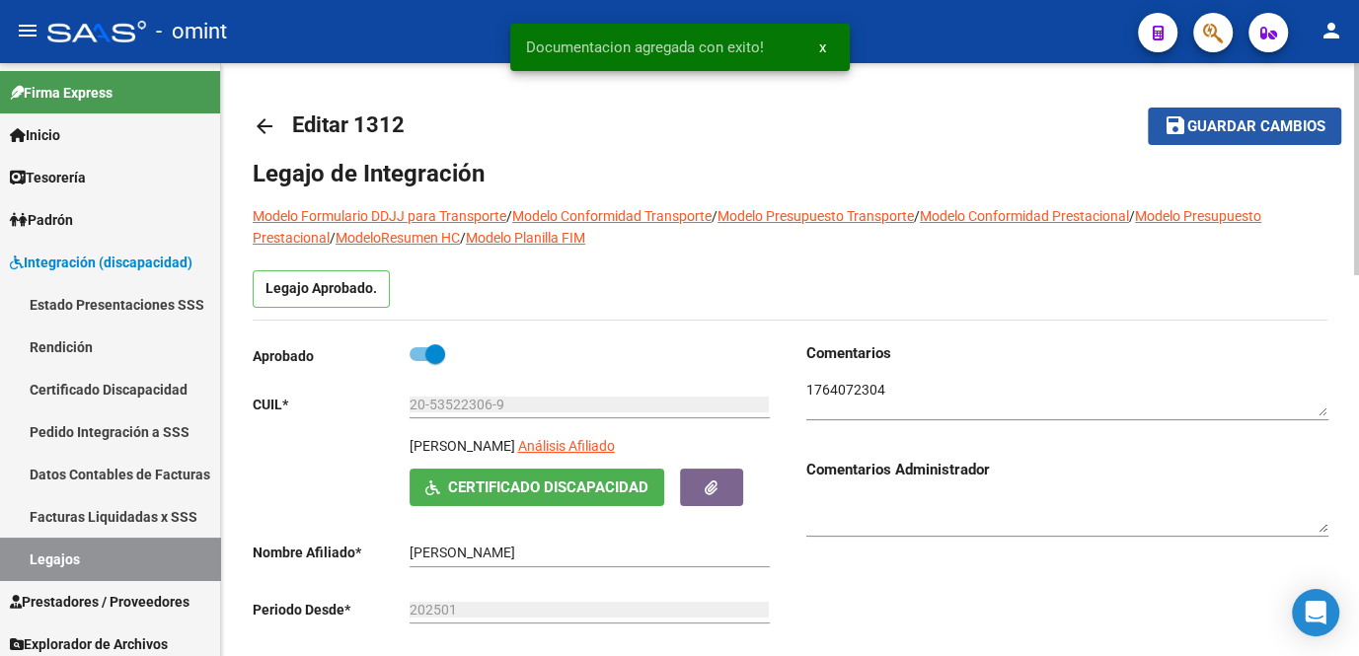
click at [1264, 123] on span "Guardar cambios" at bounding box center [1257, 127] width 138 height 18
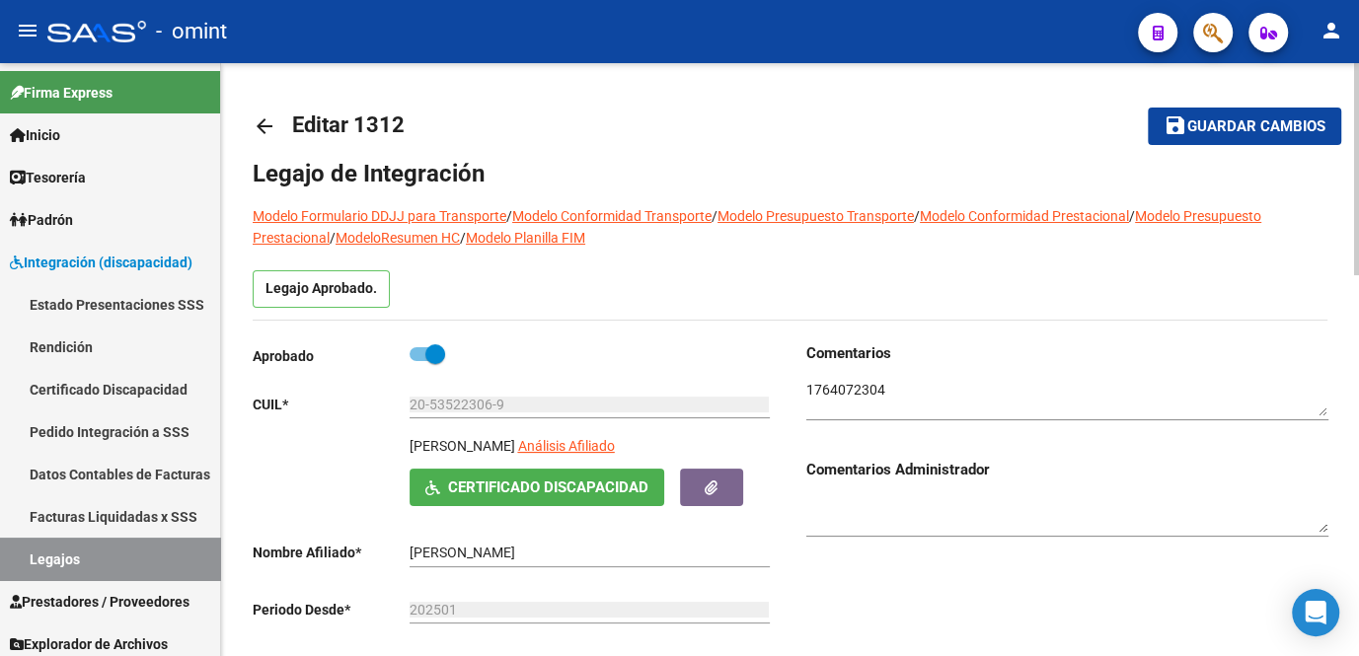
click at [1208, 137] on button "save Guardar cambios" at bounding box center [1244, 126] width 193 height 37
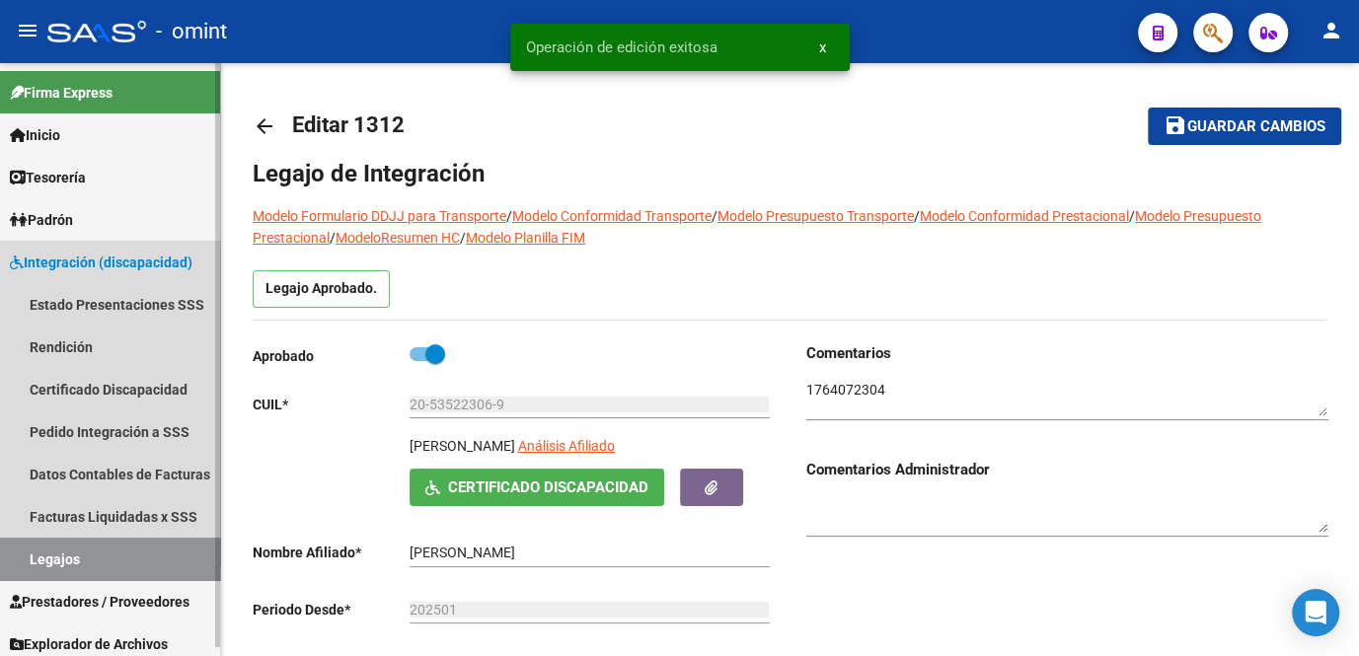
click at [119, 575] on link "Legajos" at bounding box center [110, 559] width 220 height 42
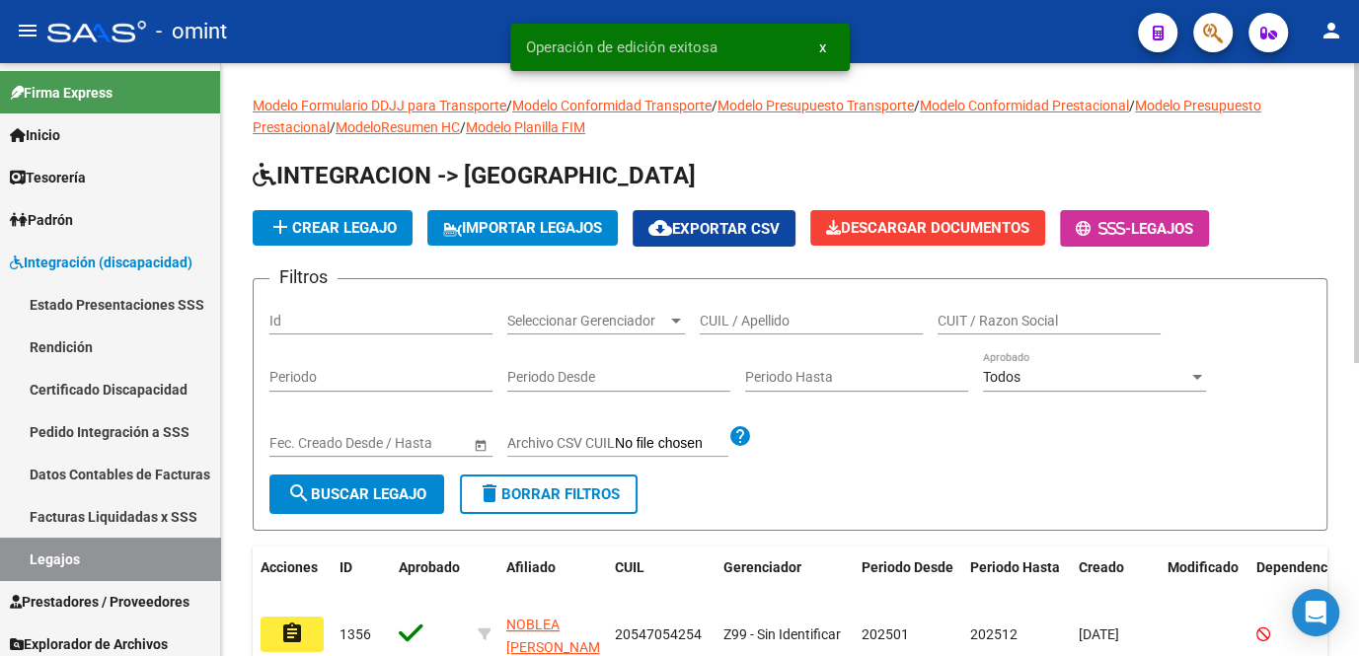
click at [719, 325] on input "CUIL / Apellido" at bounding box center [811, 321] width 223 height 17
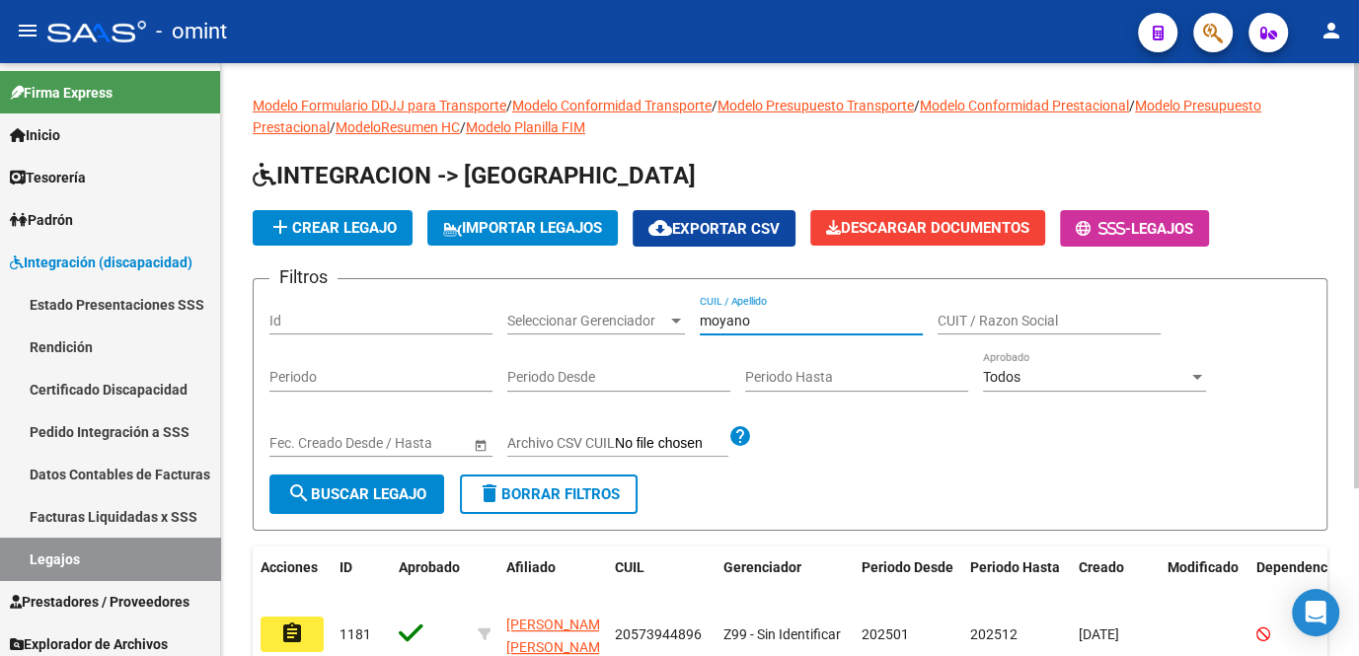
scroll to position [179, 0]
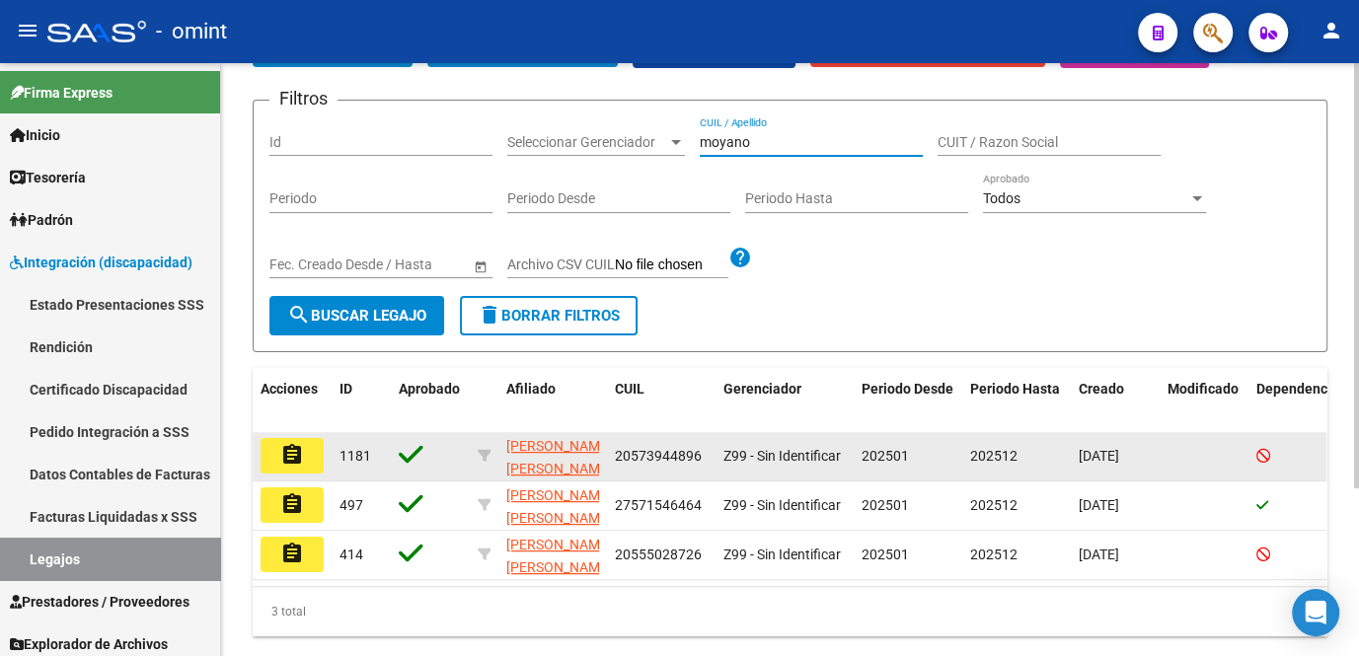
type input "moyano"
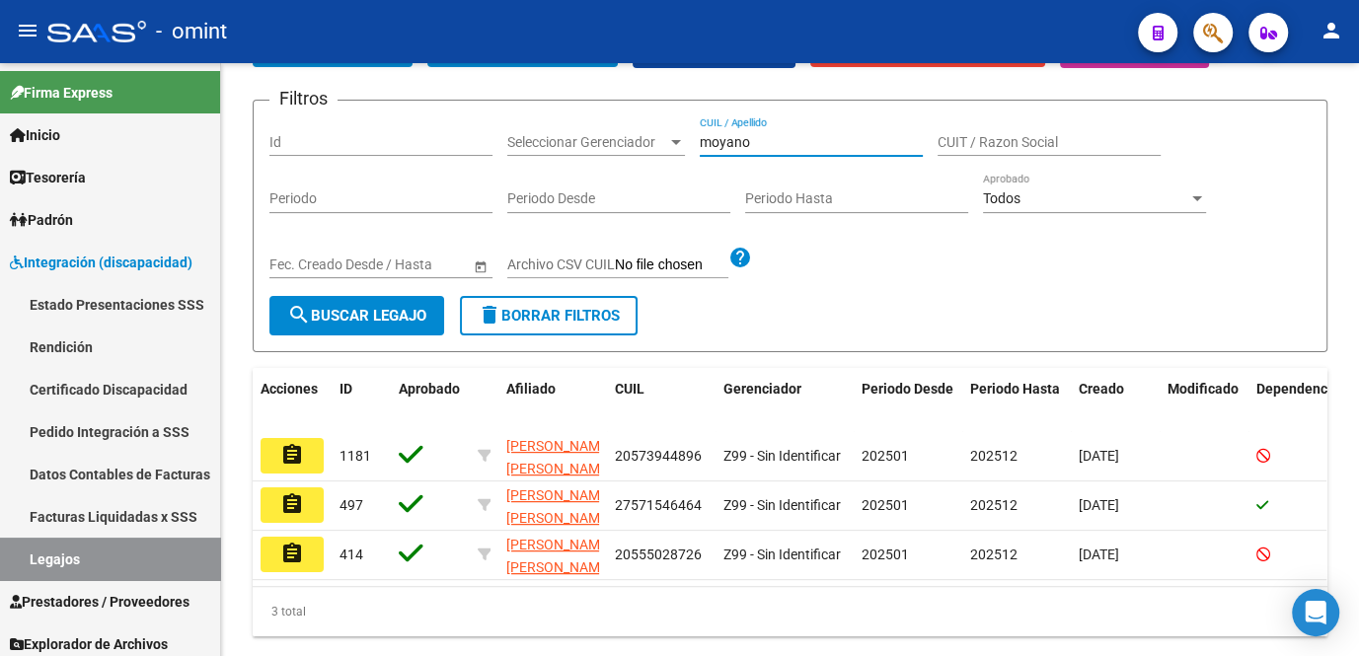
click at [294, 459] on mat-icon "assignment" at bounding box center [292, 455] width 24 height 24
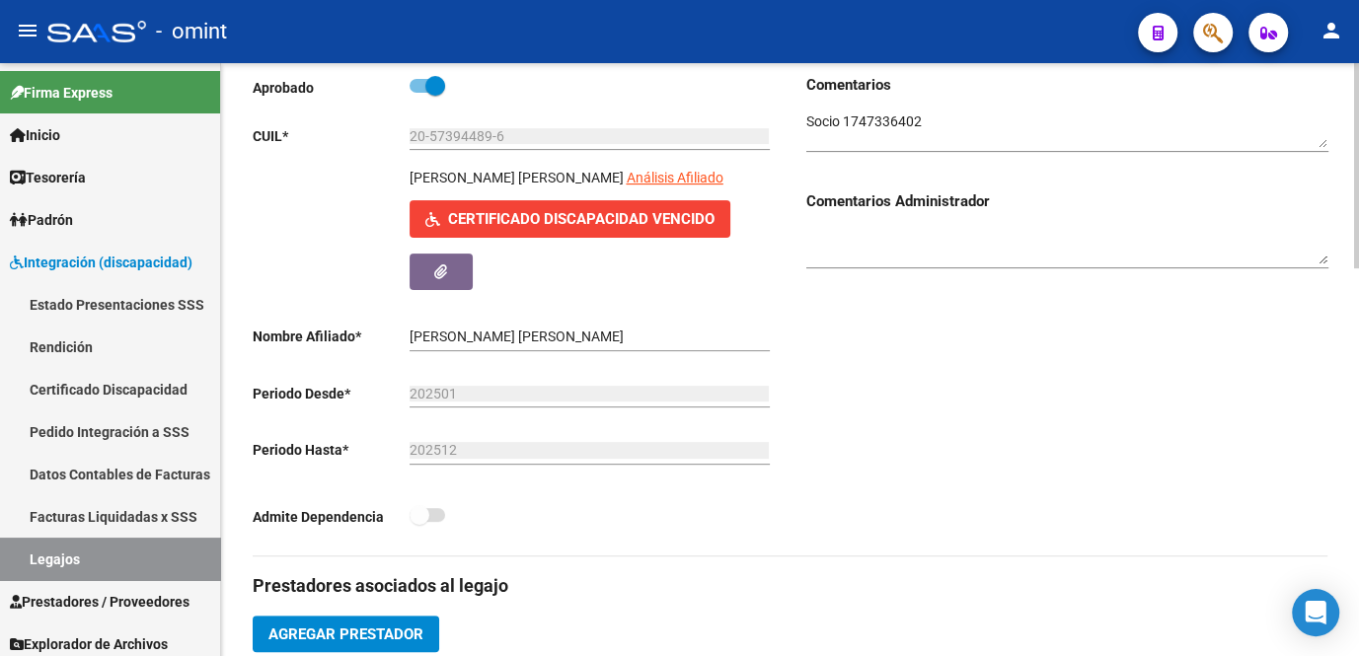
scroll to position [538, 0]
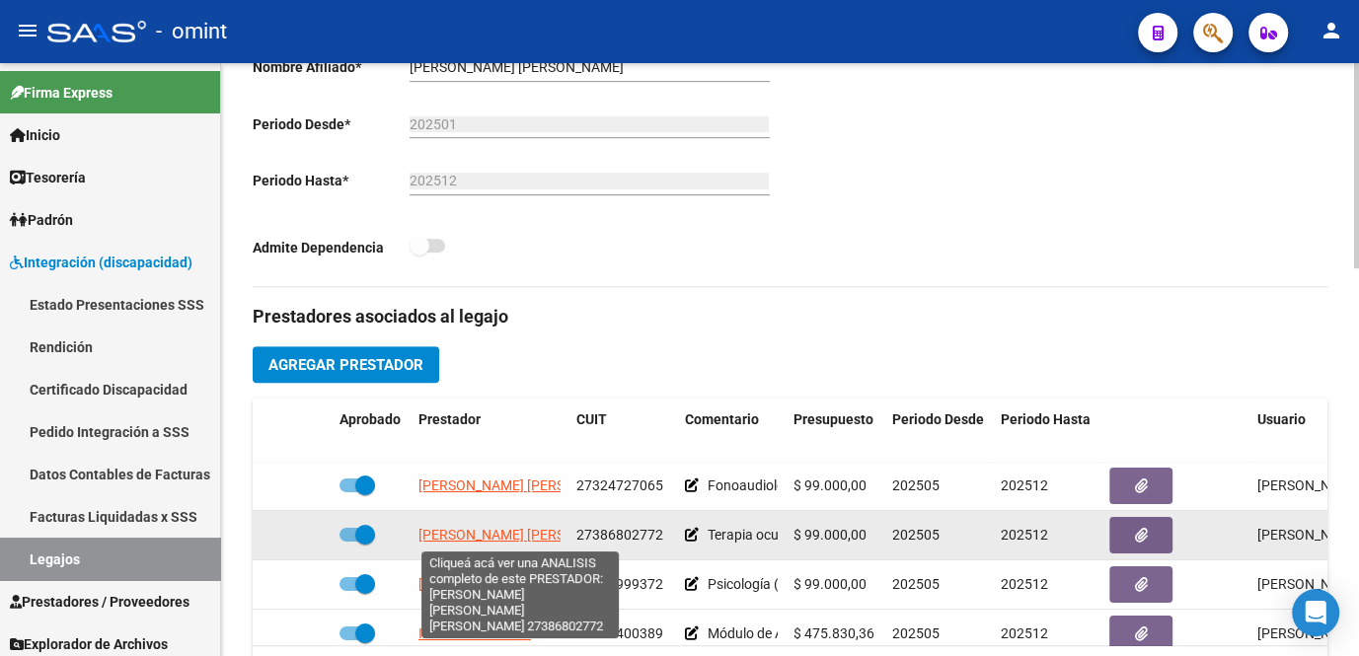
click at [498, 539] on span "ORLANDI PICATTI YANET ELIANA" at bounding box center [580, 535] width 323 height 16
type textarea "27386802772"
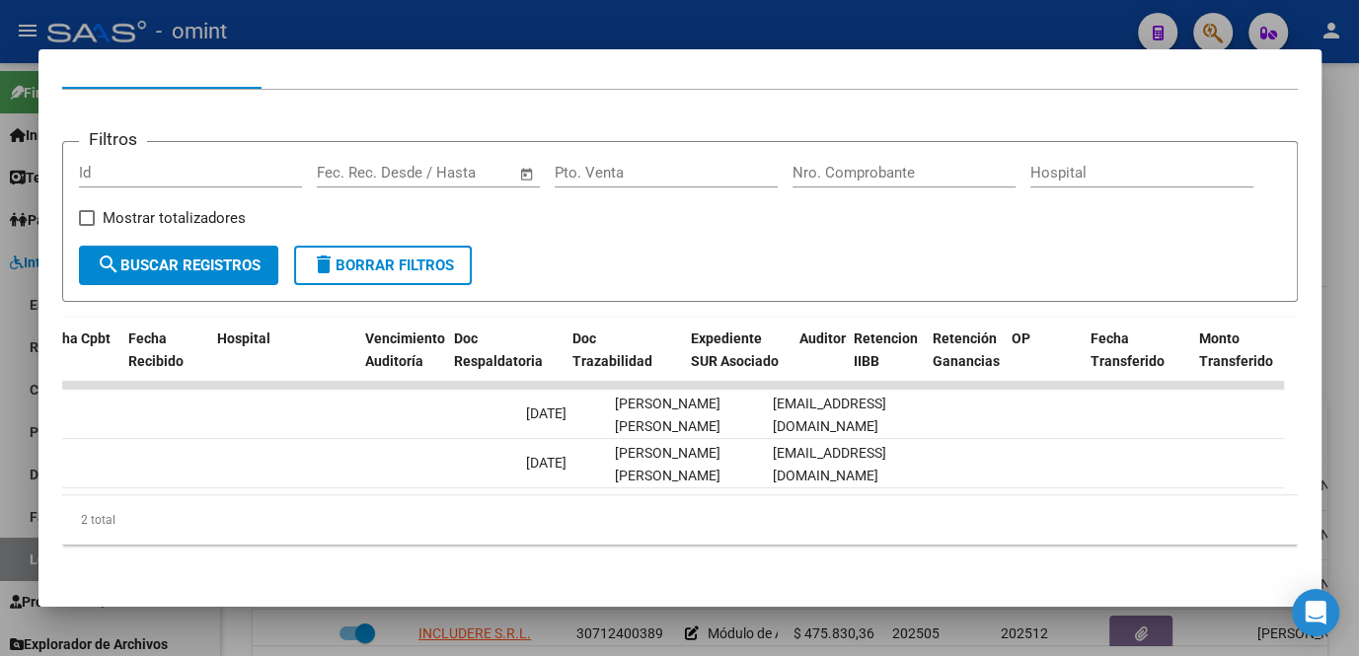
scroll to position [0, 0]
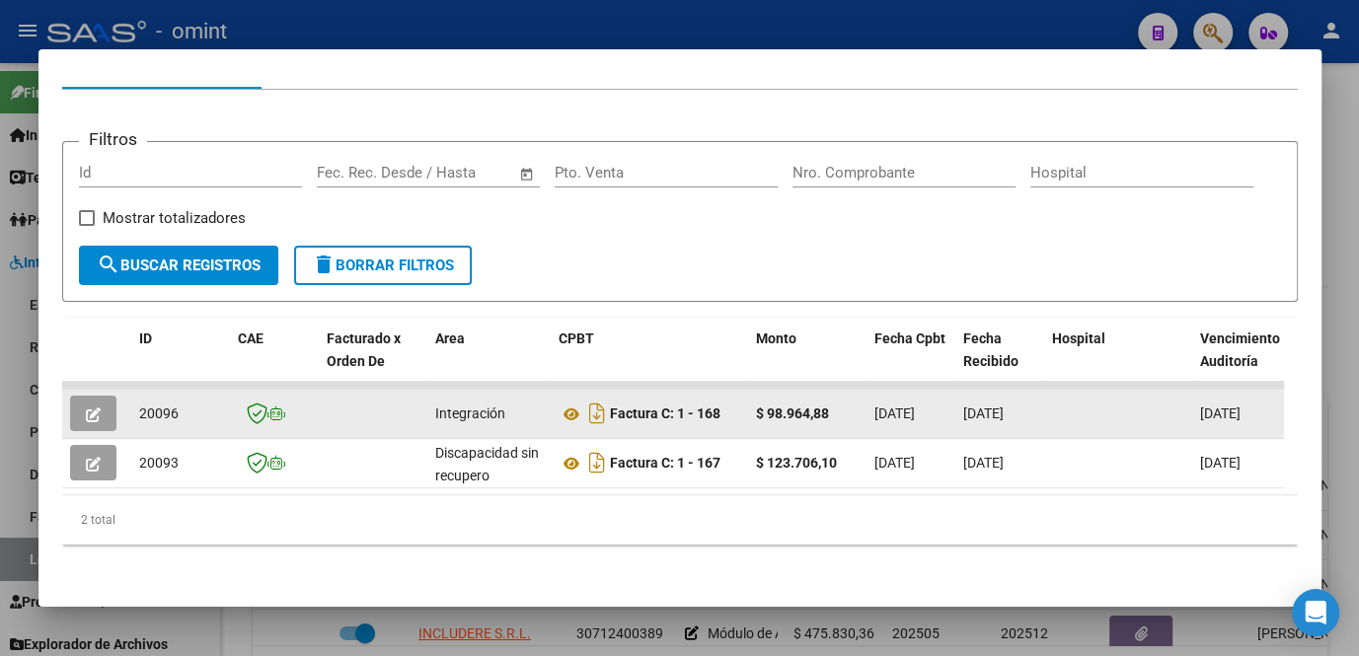
click at [67, 390] on datatable-body-cell at bounding box center [96, 414] width 69 height 48
click at [95, 408] on icon "button" at bounding box center [93, 415] width 15 height 15
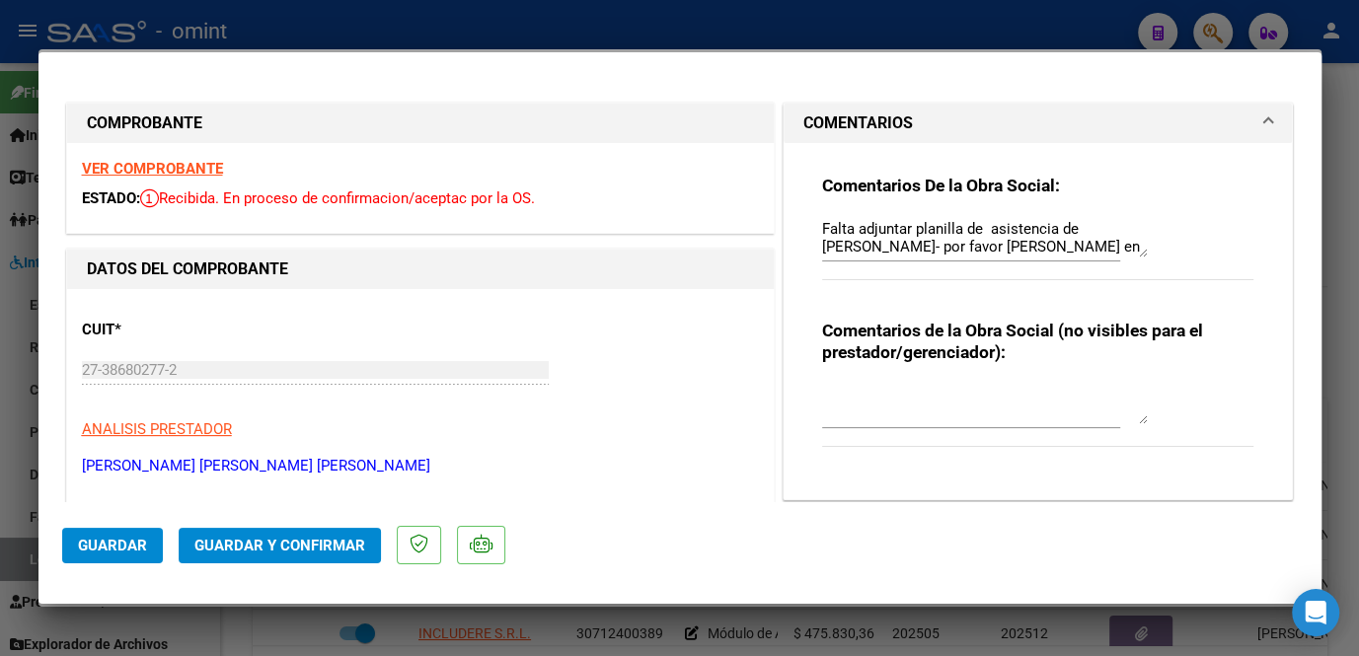
click at [724, 638] on div at bounding box center [679, 328] width 1359 height 656
type input "$ 0,00"
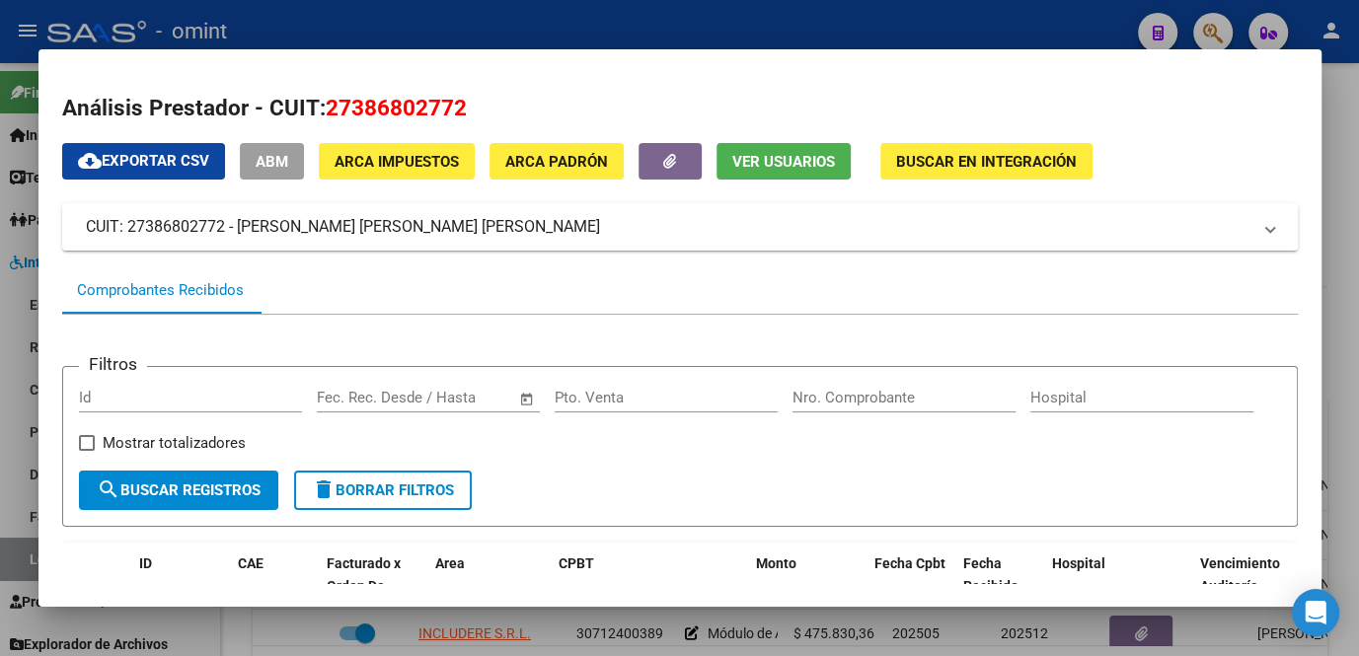
click at [389, 111] on span "27386802772" at bounding box center [396, 108] width 141 height 26
copy span "27386802772"
click at [181, 23] on div at bounding box center [679, 328] width 1359 height 656
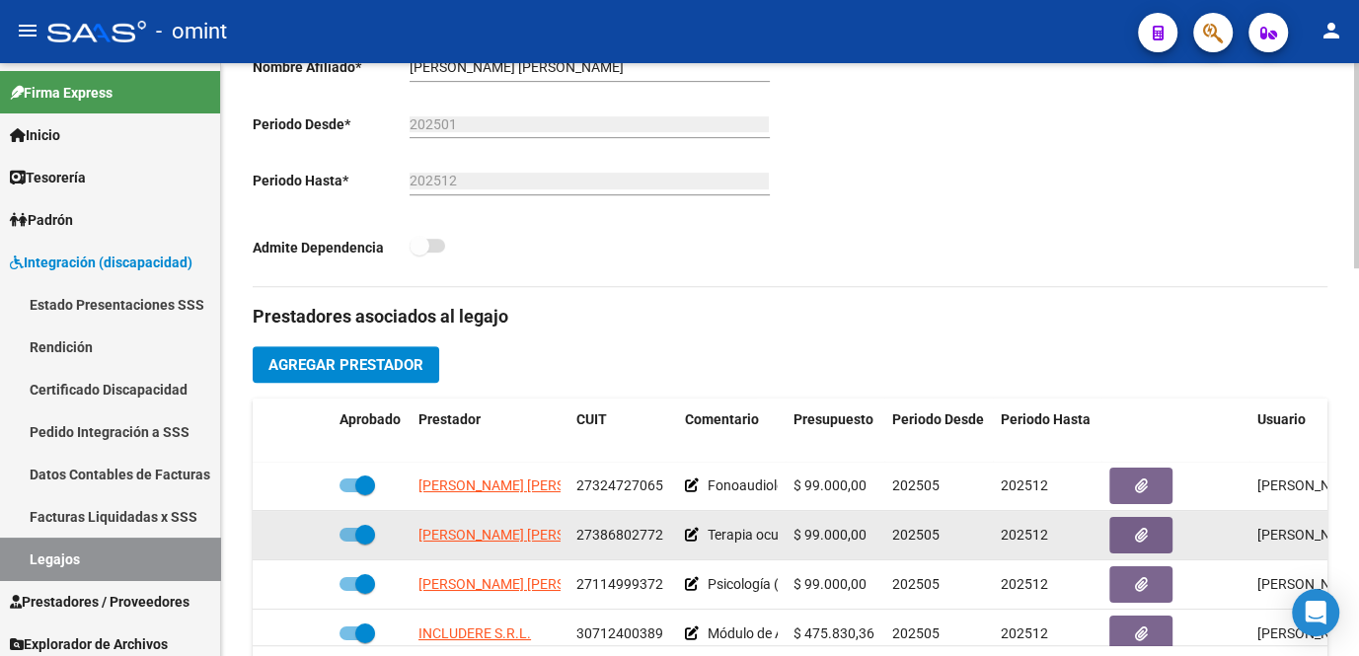
click at [610, 538] on span "27386802772" at bounding box center [619, 535] width 87 height 16
copy span "27386802772"
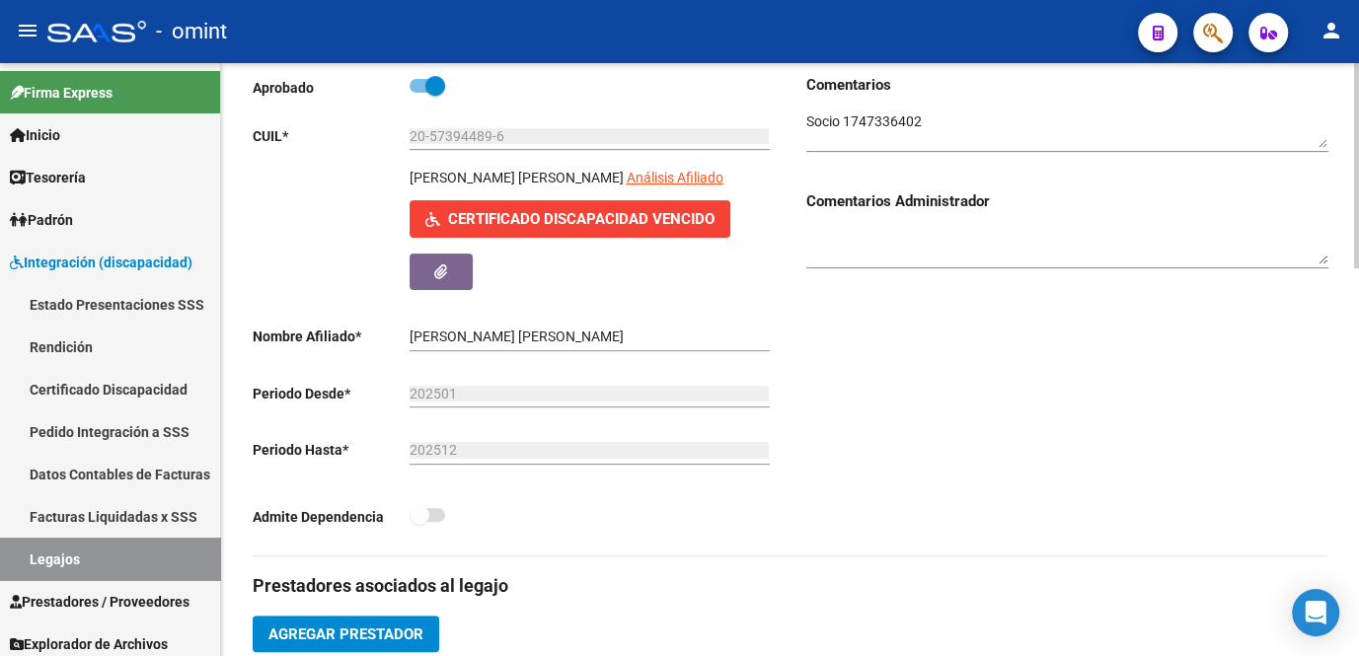
scroll to position [179, 0]
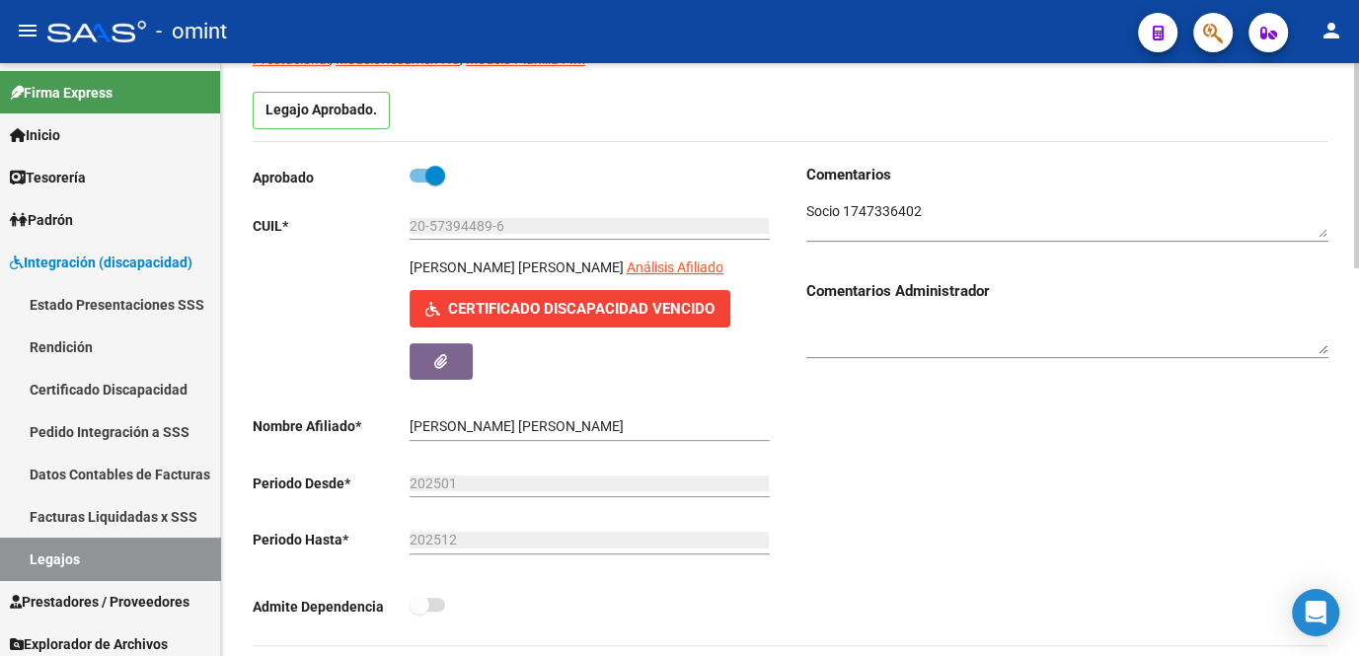
click at [877, 214] on textarea at bounding box center [1067, 220] width 522 height 38
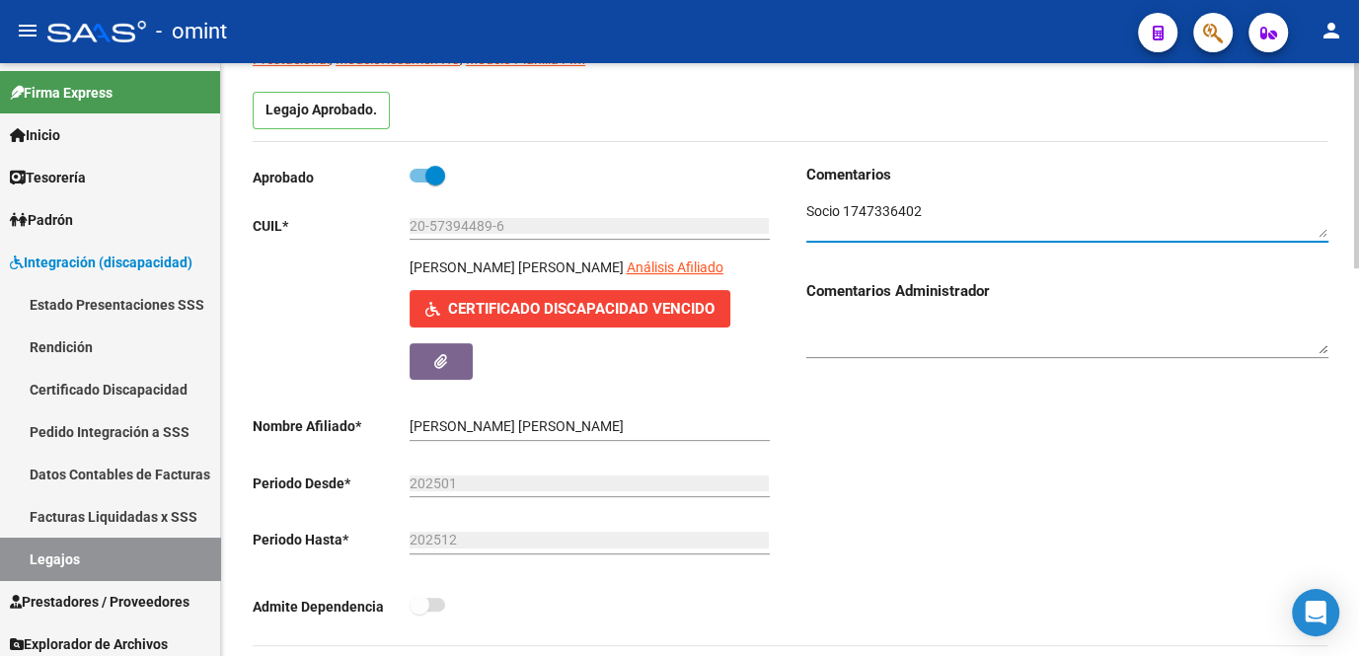
click at [877, 214] on textarea at bounding box center [1067, 220] width 522 height 38
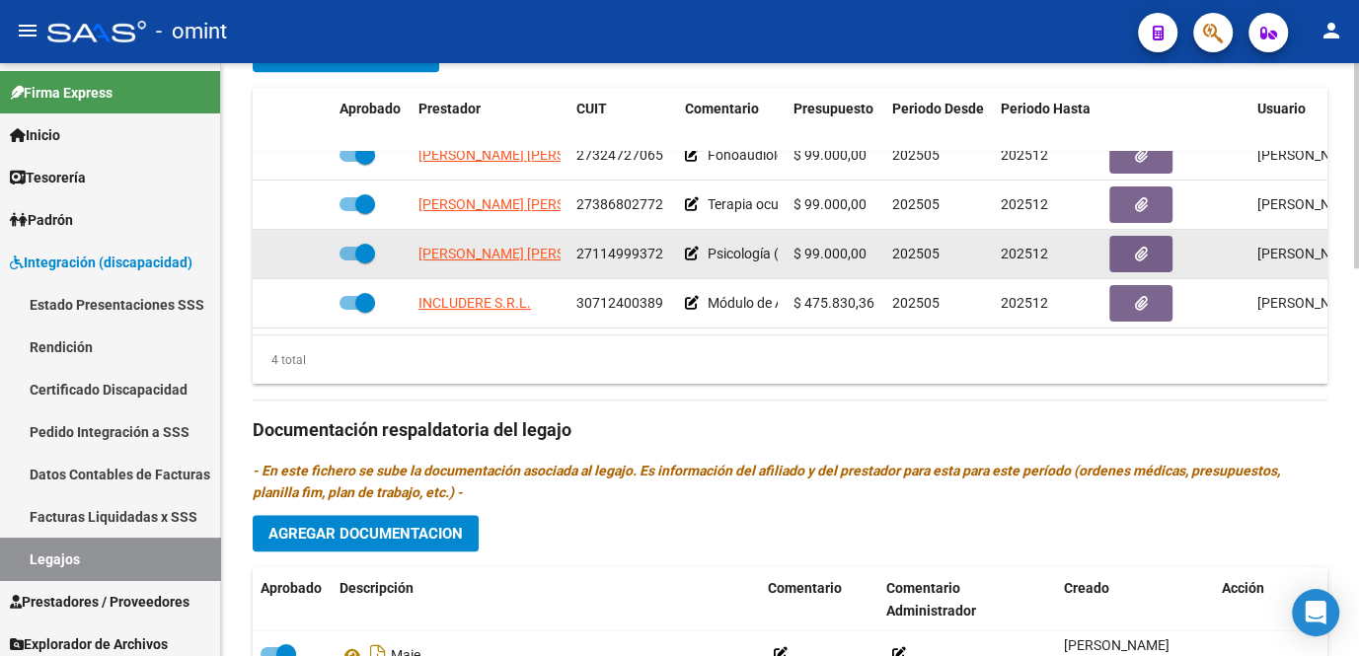
scroll to position [0, 0]
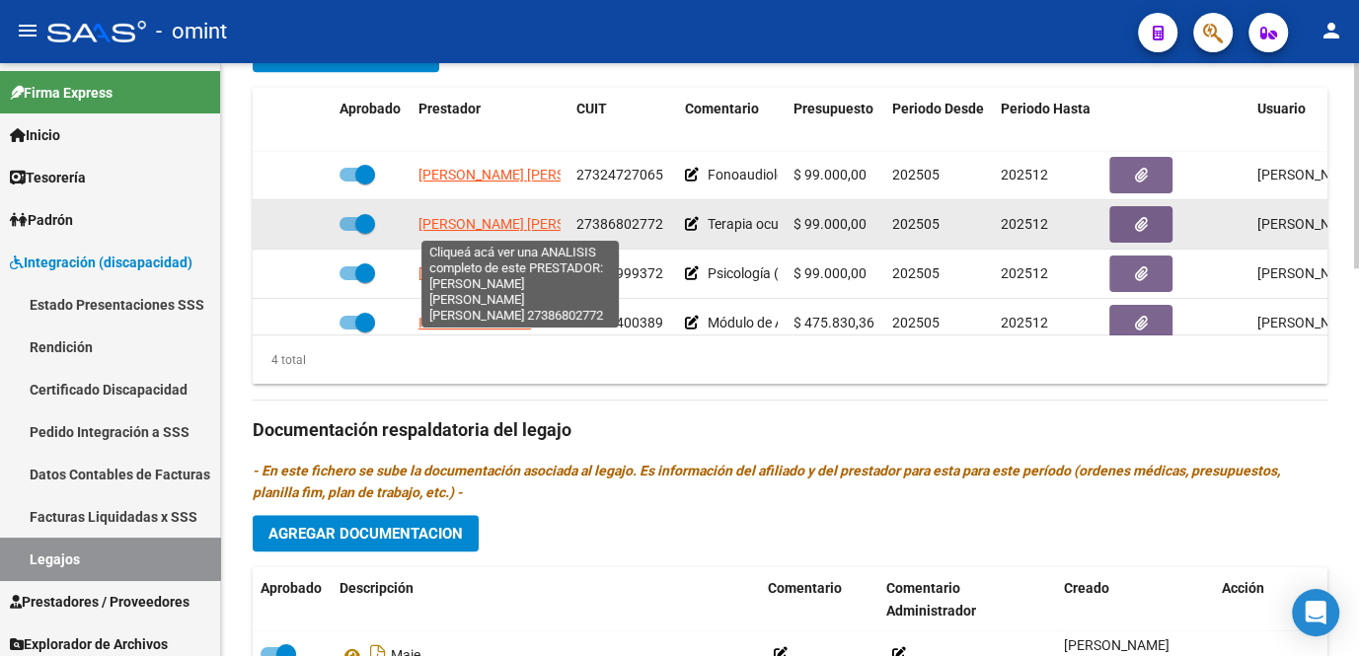
click at [488, 225] on span "ORLANDI PICATTI YANET ELIANA" at bounding box center [580, 224] width 323 height 16
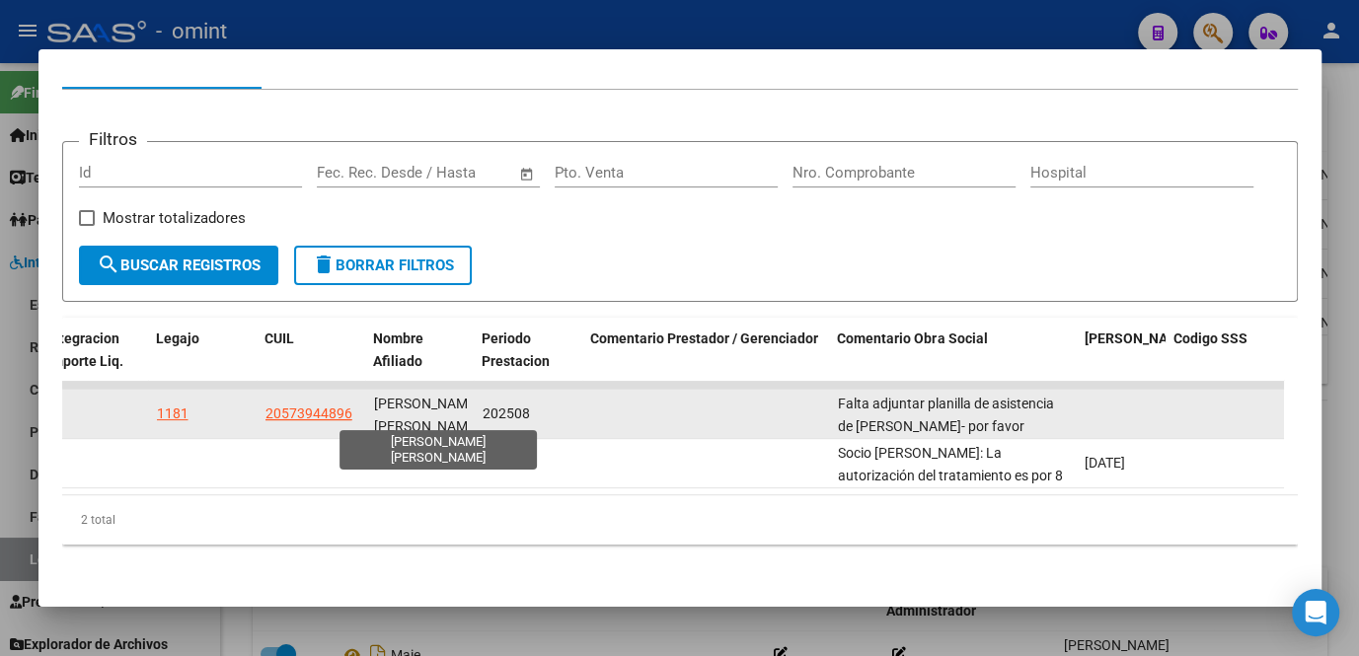
scroll to position [3, 0]
drag, startPoint x: 394, startPoint y: 392, endPoint x: 452, endPoint y: 410, distance: 60.9
click at [452, 410] on span "MOYANO BRUNO TADEO" at bounding box center [427, 412] width 106 height 38
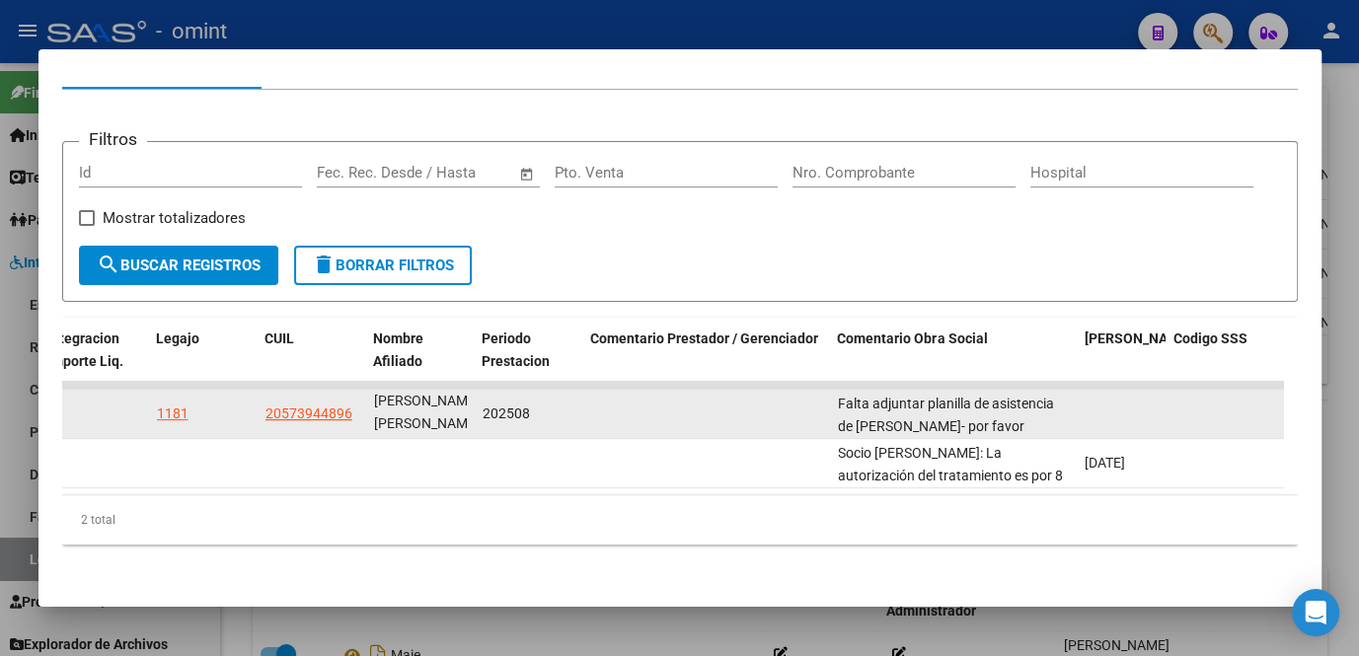
drag, startPoint x: 452, startPoint y: 410, endPoint x: 391, endPoint y: 397, distance: 62.5
click at [396, 399] on div "MOYANO BRUNO TADEO" at bounding box center [420, 413] width 93 height 41
drag, startPoint x: 376, startPoint y: 389, endPoint x: 479, endPoint y: 408, distance: 104.4
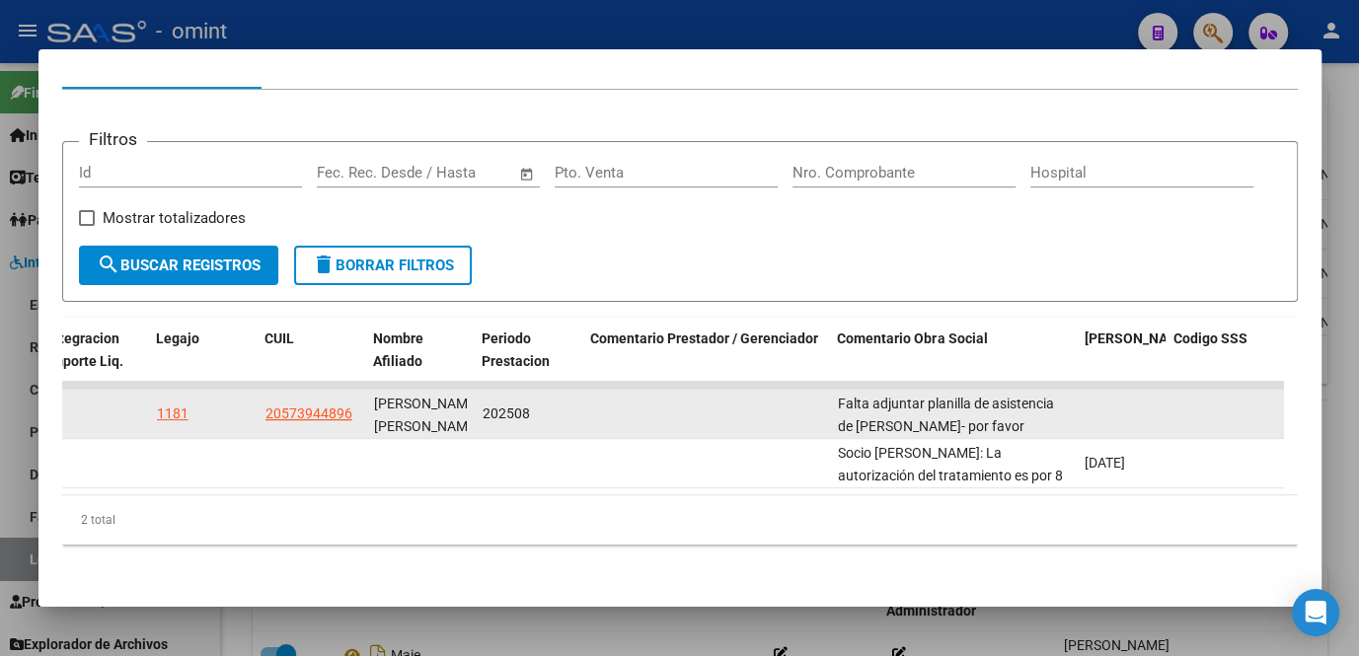
copy span "MOYANO BRUNO TADEO"
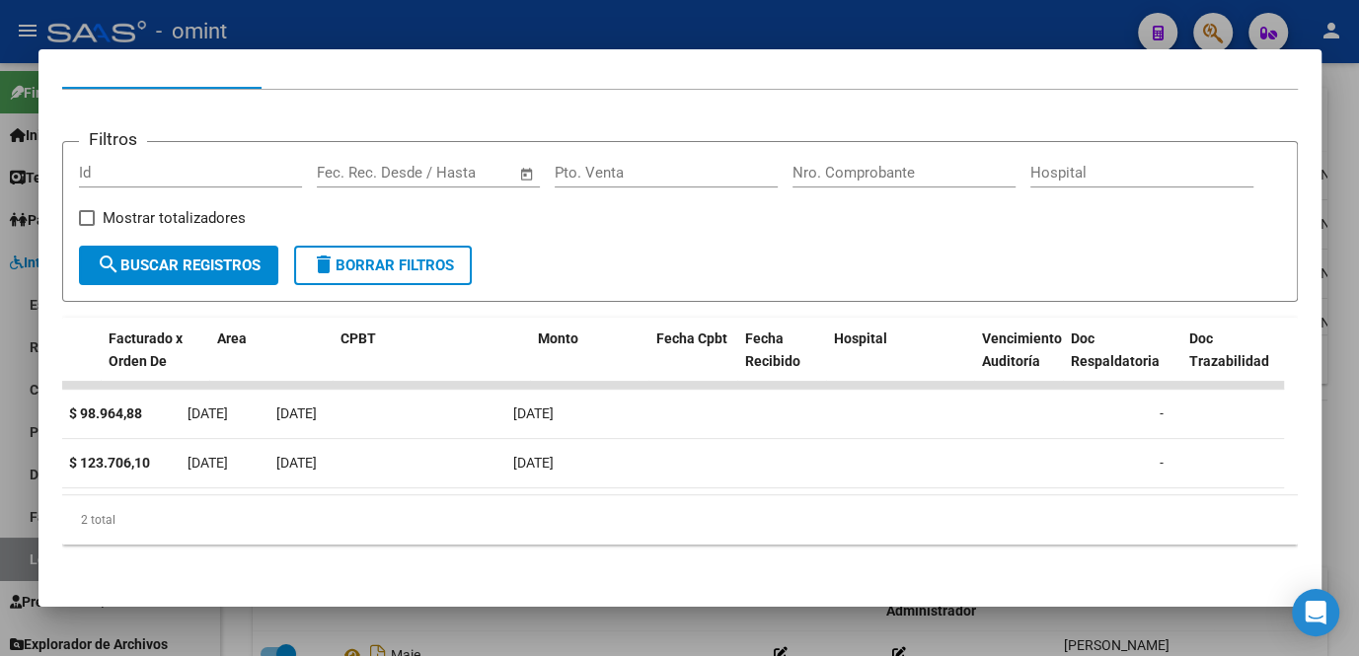
scroll to position [0, 190]
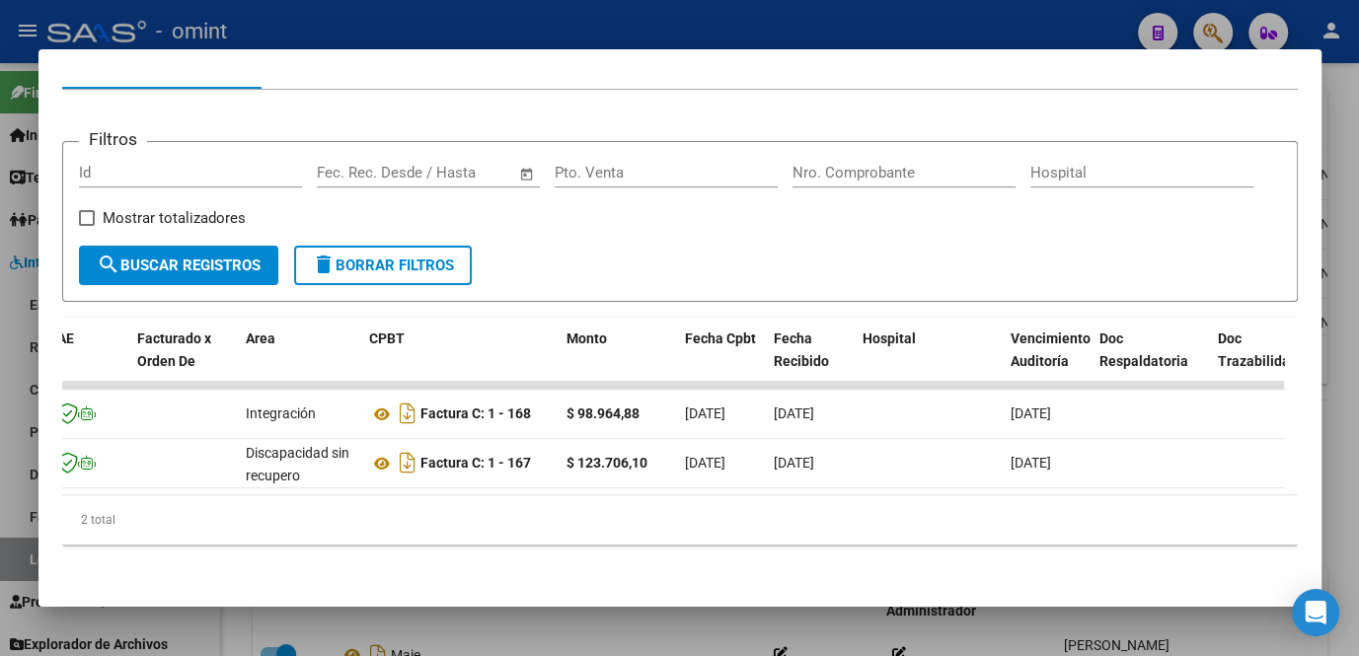
drag, startPoint x: 937, startPoint y: 496, endPoint x: 148, endPoint y: 565, distance: 791.7
click at [148, 565] on div "Análisis Prestador - CUIT: 27386802772 cloud_download Exportar CSV ABM ARCA Imp…" at bounding box center [680, 225] width 1236 height 717
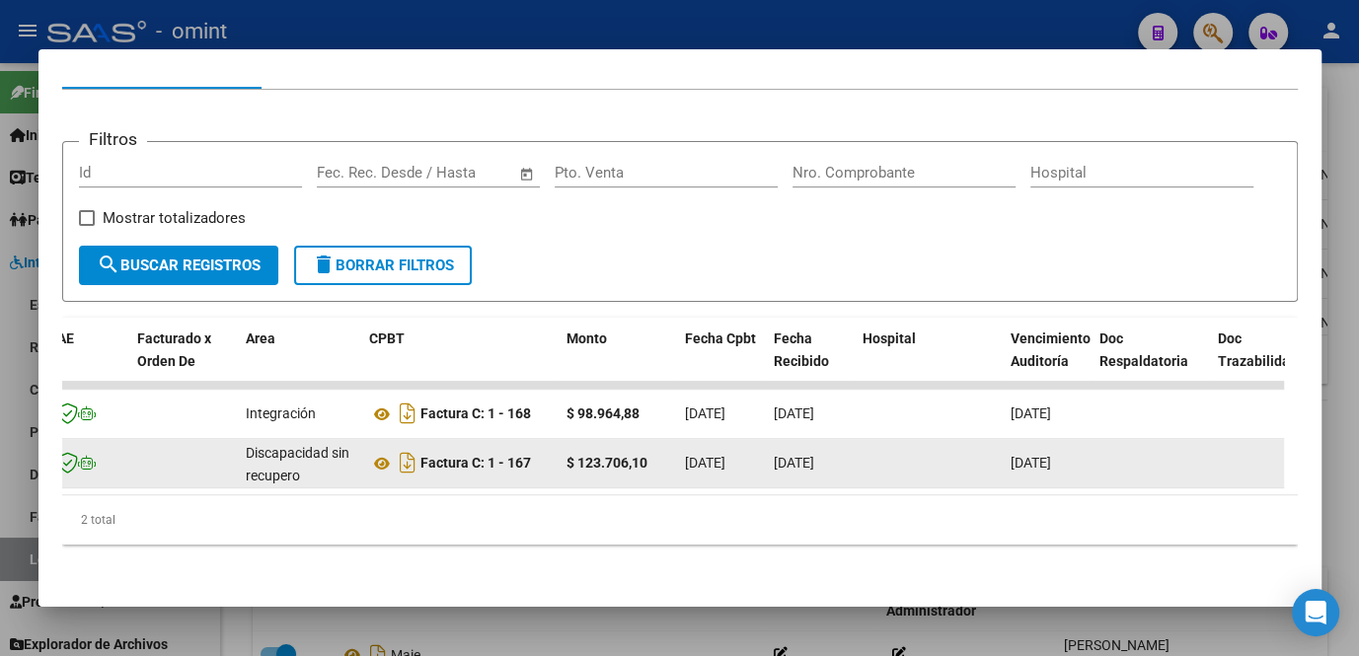
drag, startPoint x: 427, startPoint y: 453, endPoint x: 538, endPoint y: 452, distance: 110.6
click at [538, 452] on div "Factura C: 1 - 167" at bounding box center [460, 463] width 182 height 32
copy strong "actura C: 1 - 167"
click at [456, 458] on strong "Factura C: 1 - 167" at bounding box center [476, 464] width 111 height 16
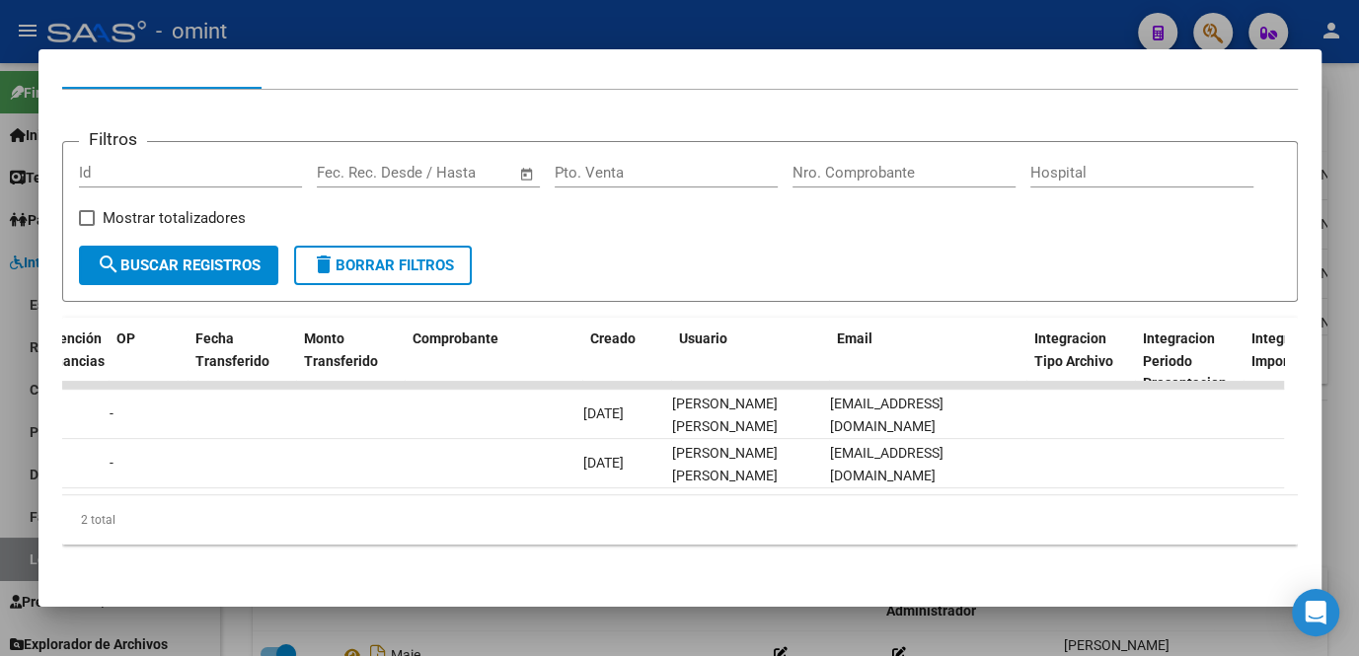
scroll to position [0, 0]
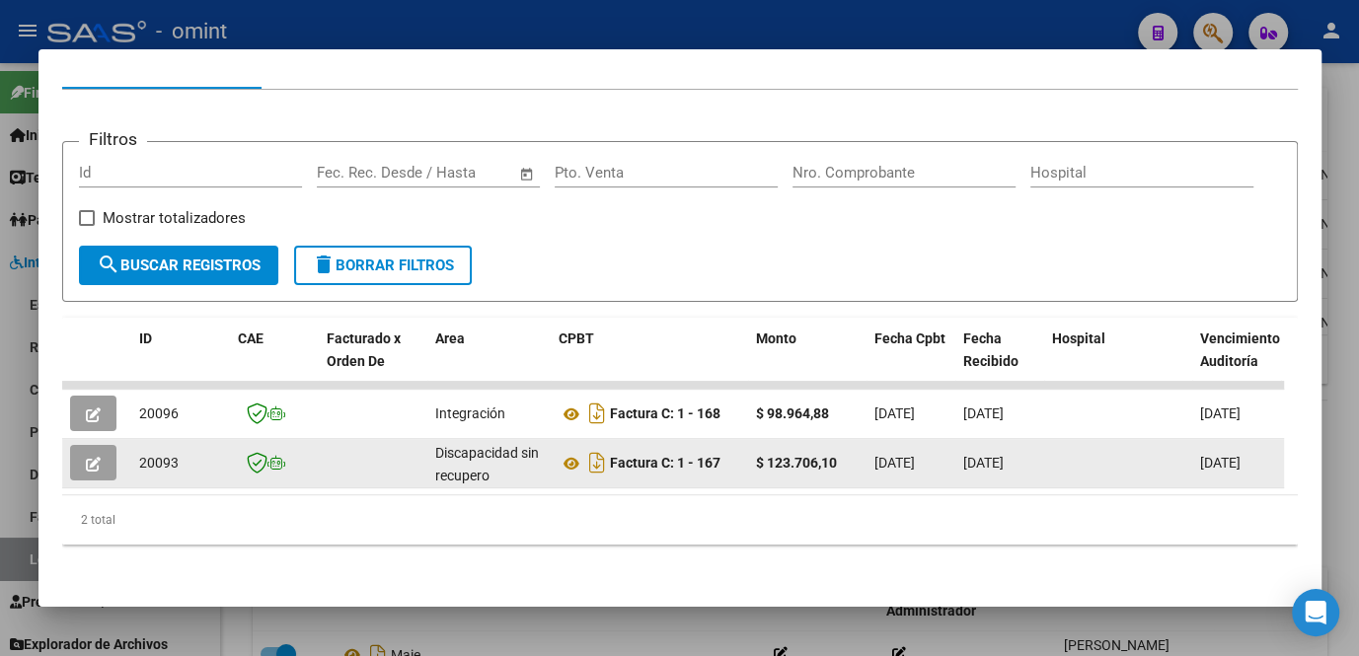
drag, startPoint x: 611, startPoint y: 452, endPoint x: 721, endPoint y: 449, distance: 109.6
click at [721, 449] on div "Factura C: 1 - 167" at bounding box center [650, 463] width 182 height 32
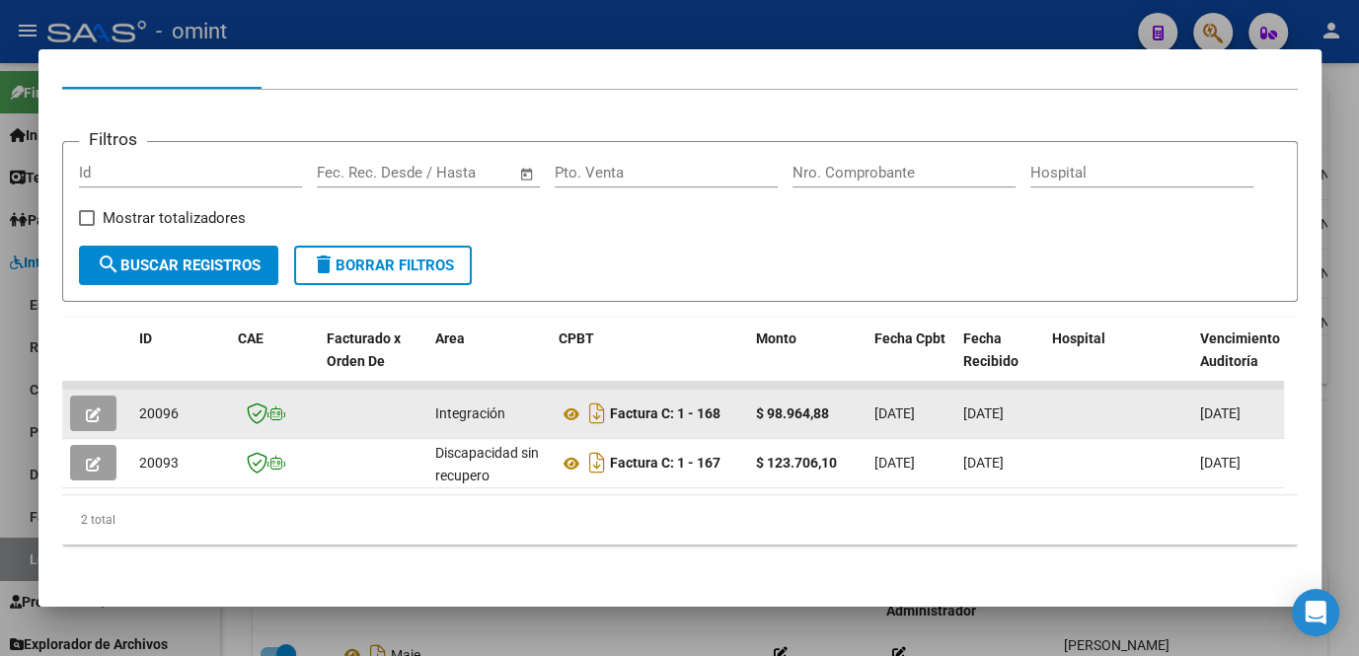
drag, startPoint x: 648, startPoint y: 400, endPoint x: 722, endPoint y: 404, distance: 74.1
click at [722, 404] on div "Factura C: 1 - 168" at bounding box center [650, 414] width 182 height 32
click at [89, 405] on span "button" at bounding box center [93, 414] width 15 height 18
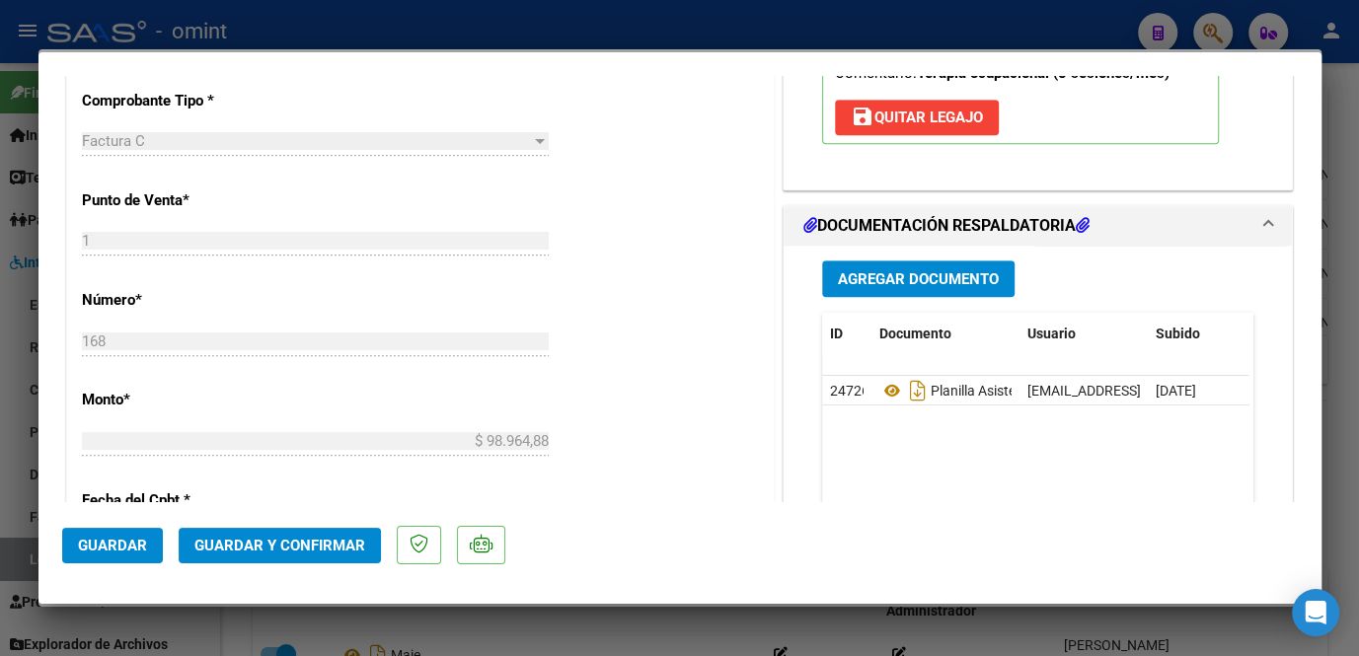
scroll to position [897, 0]
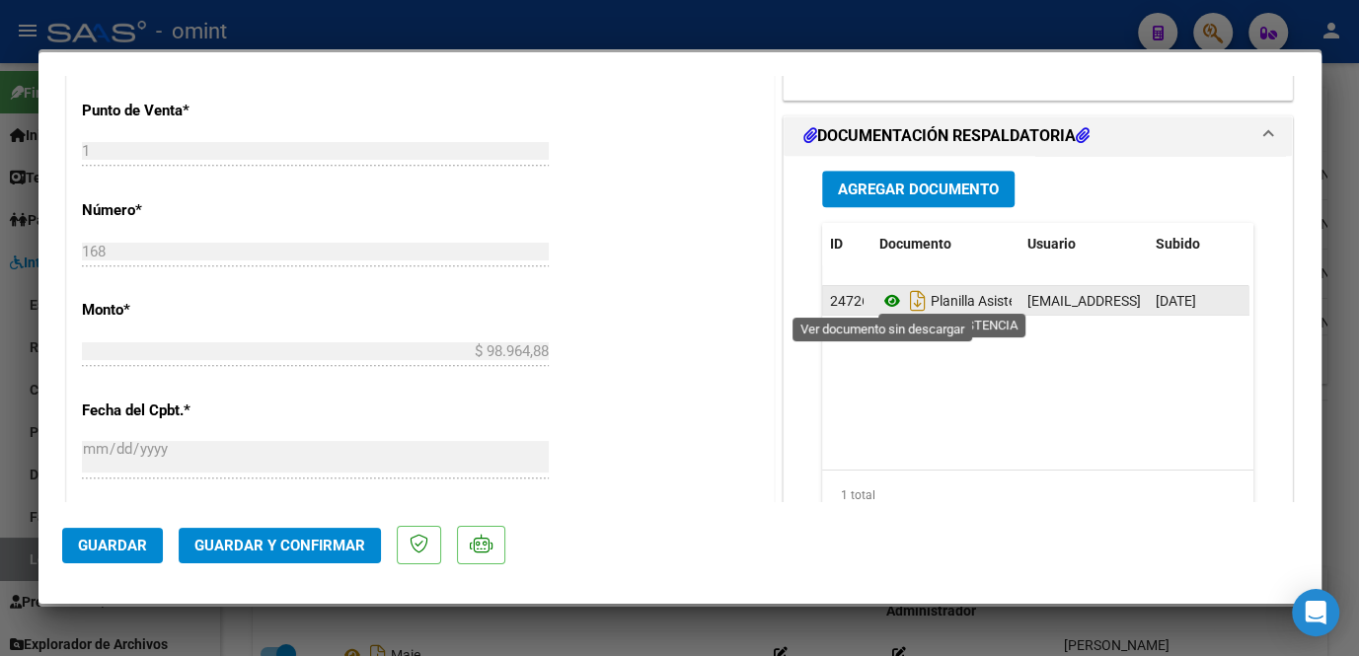
click at [884, 303] on icon at bounding box center [893, 301] width 26 height 24
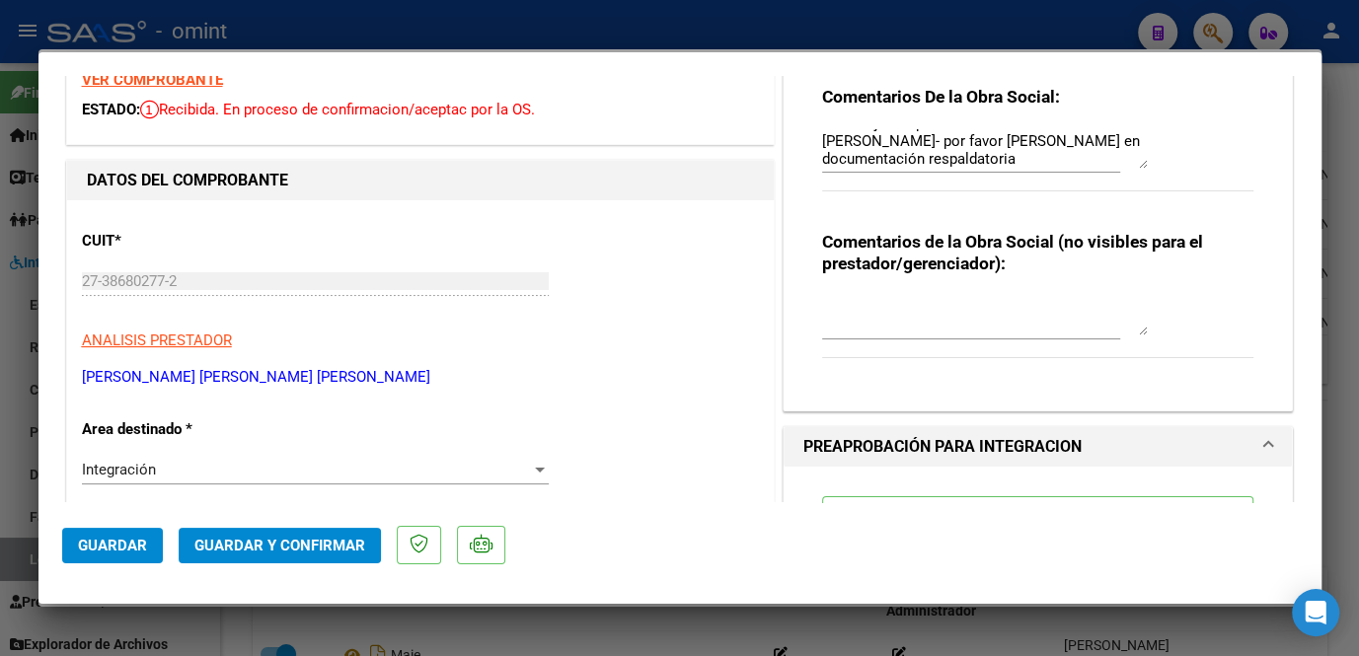
scroll to position [0, 0]
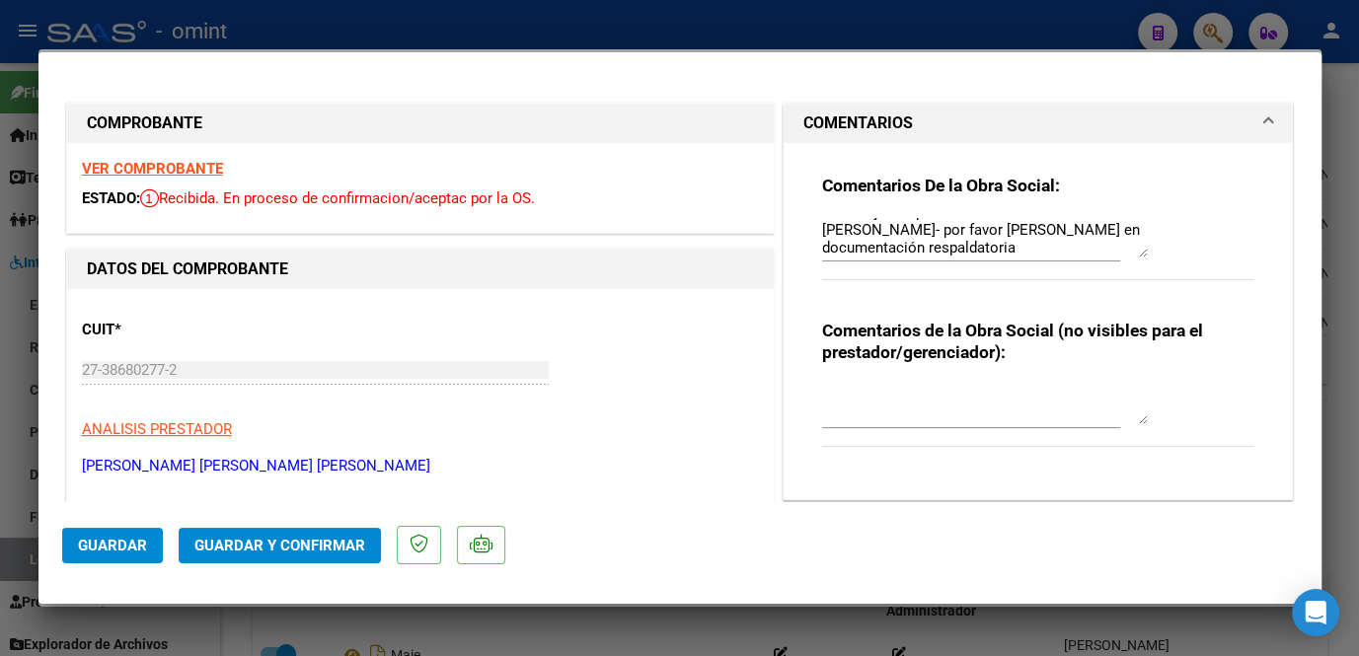
click at [179, 168] on strong "VER COMPROBANTE" at bounding box center [152, 169] width 141 height 18
click at [634, 631] on div at bounding box center [679, 328] width 1359 height 656
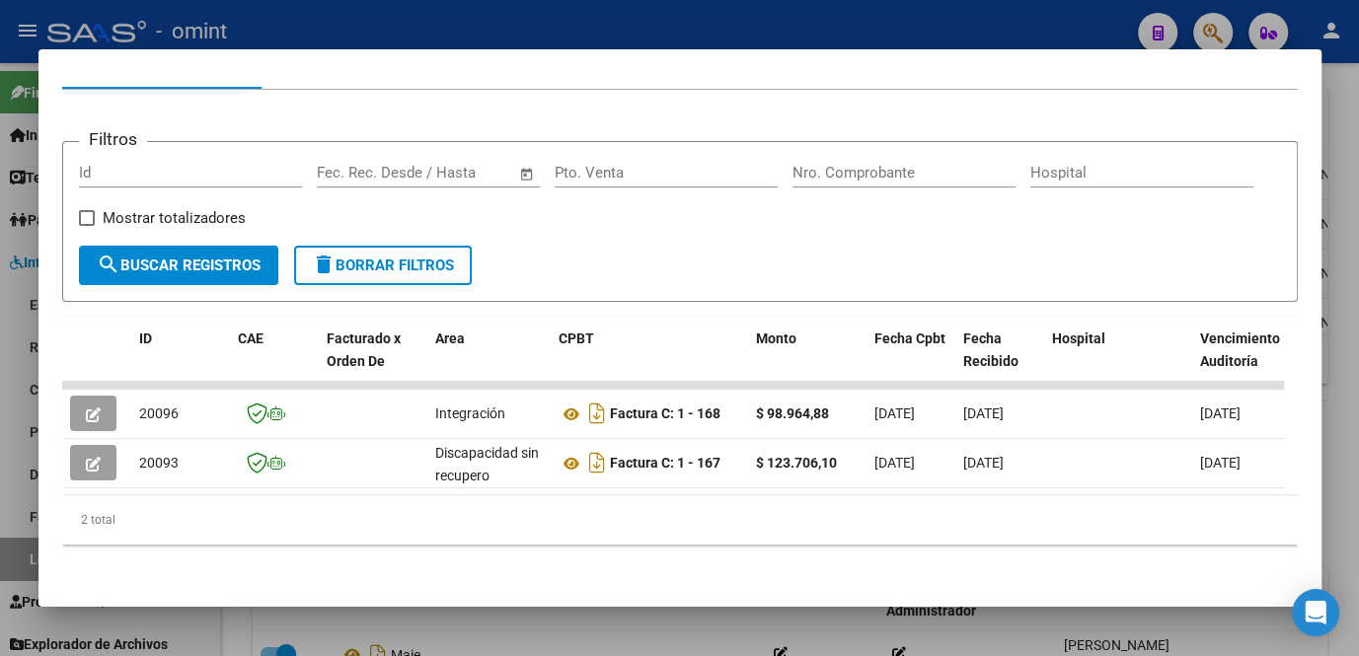
click at [551, 624] on div at bounding box center [679, 328] width 1359 height 656
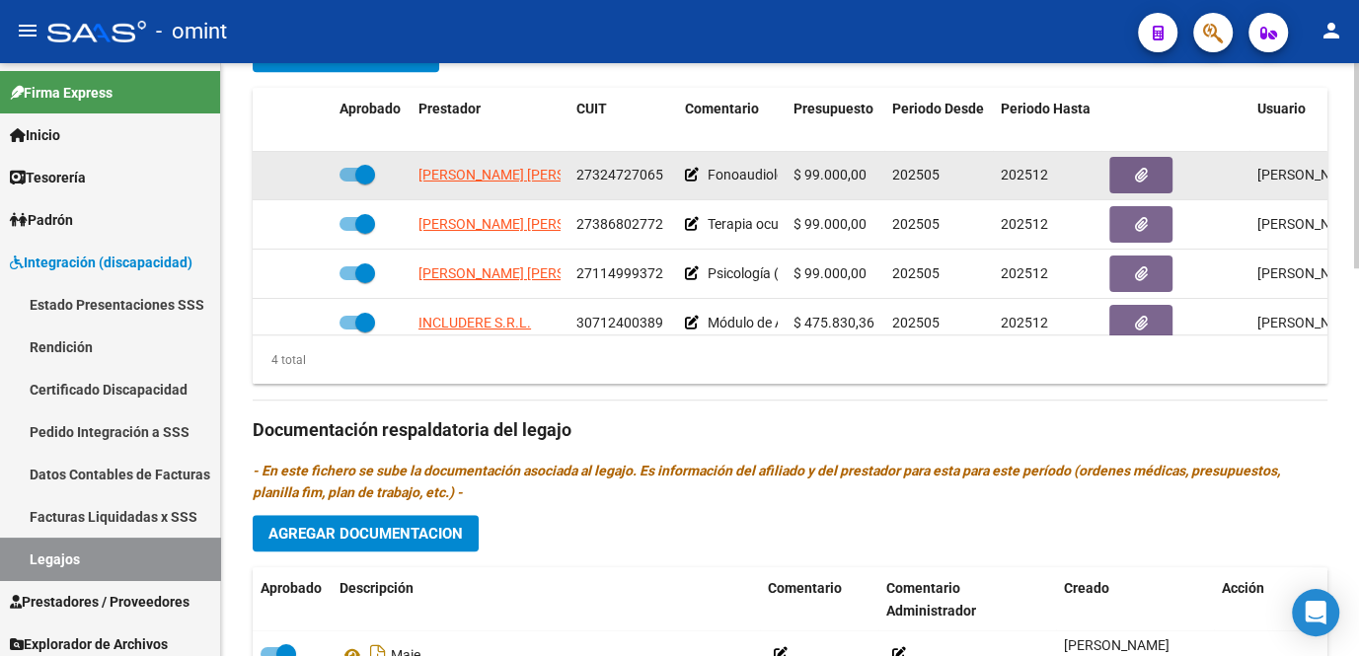
click at [463, 173] on span "PORRU GABRIELA ANDREA" at bounding box center [526, 175] width 214 height 16
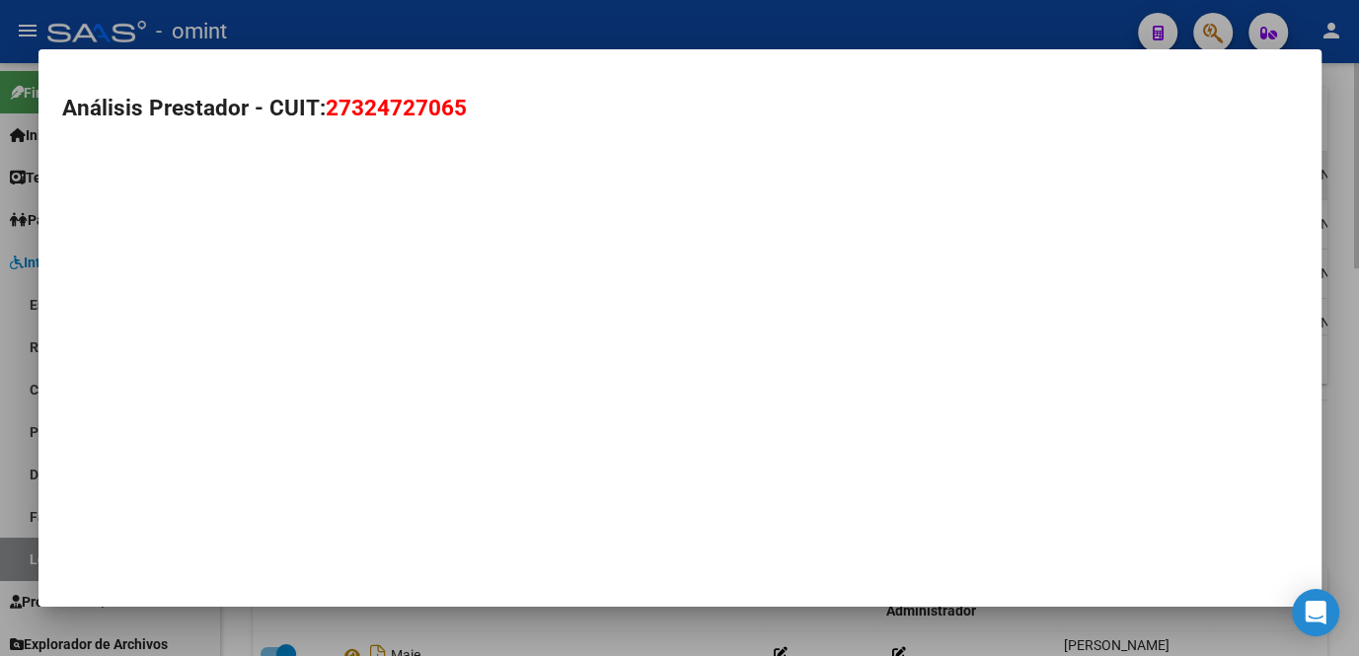
type textarea "27324727065"
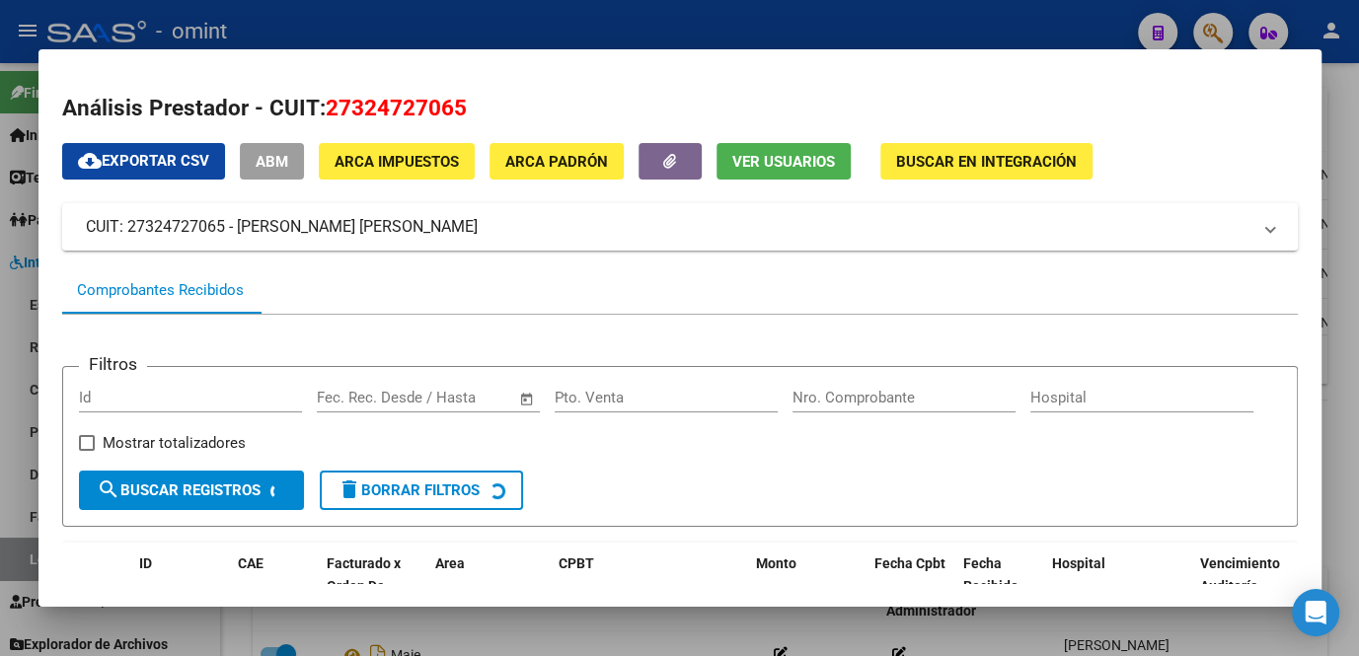
scroll to position [243, 0]
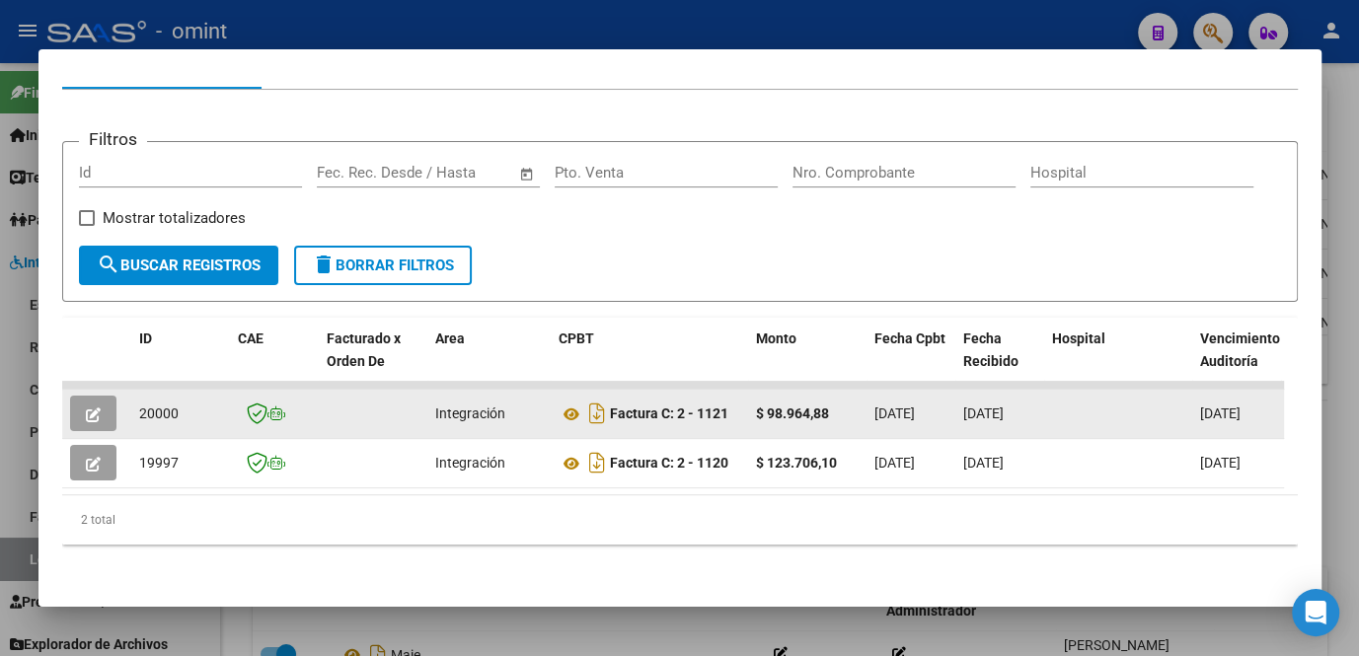
click at [97, 408] on icon "button" at bounding box center [93, 415] width 15 height 15
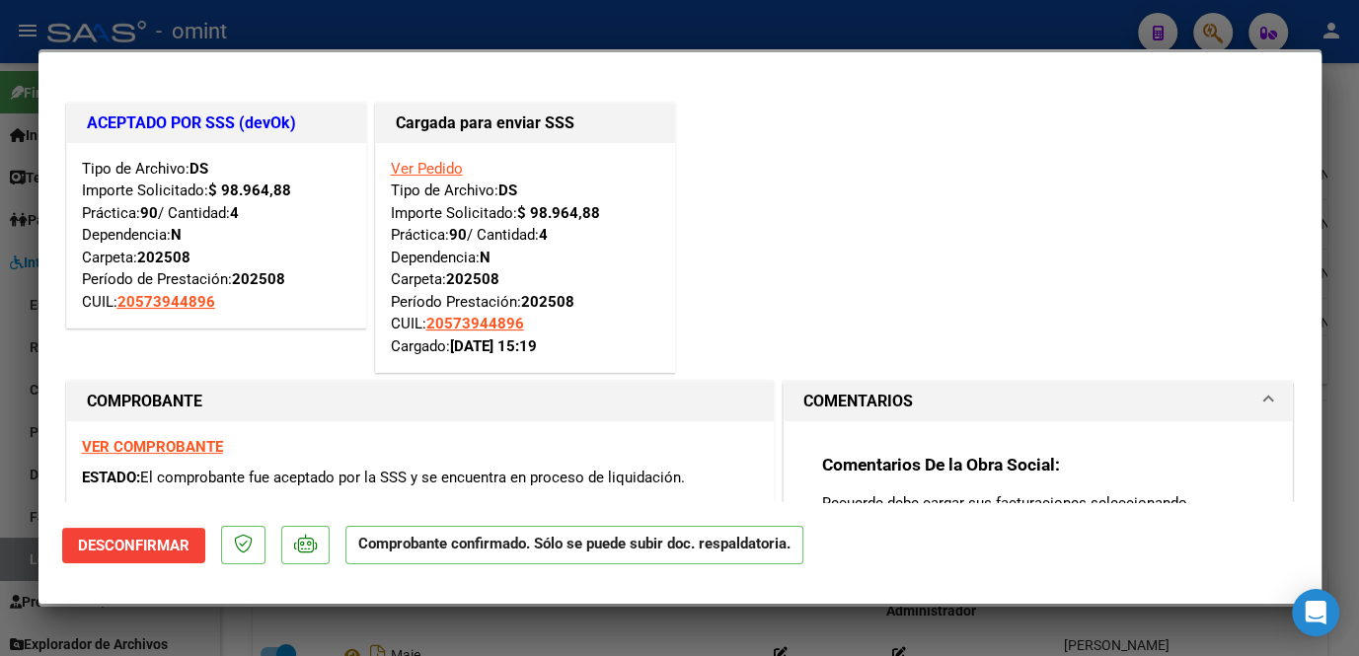
click at [278, 642] on div at bounding box center [679, 328] width 1359 height 656
type input "$ 0,00"
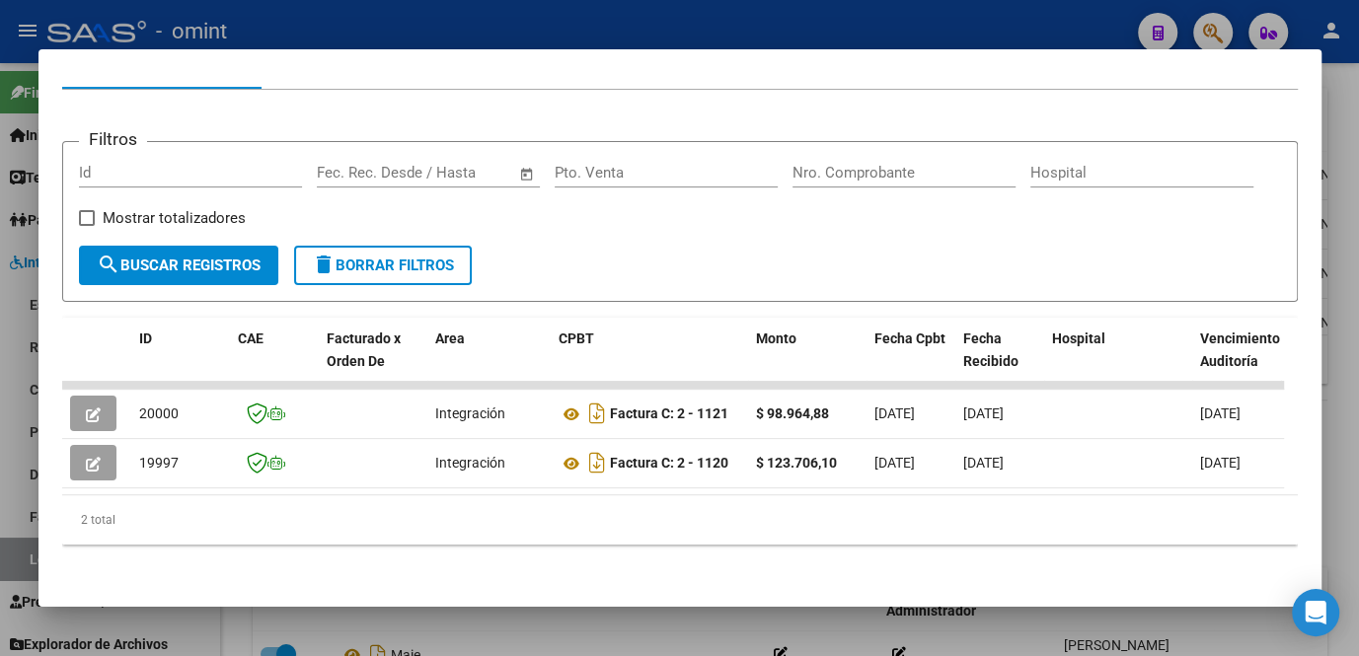
click at [249, 627] on div at bounding box center [679, 328] width 1359 height 656
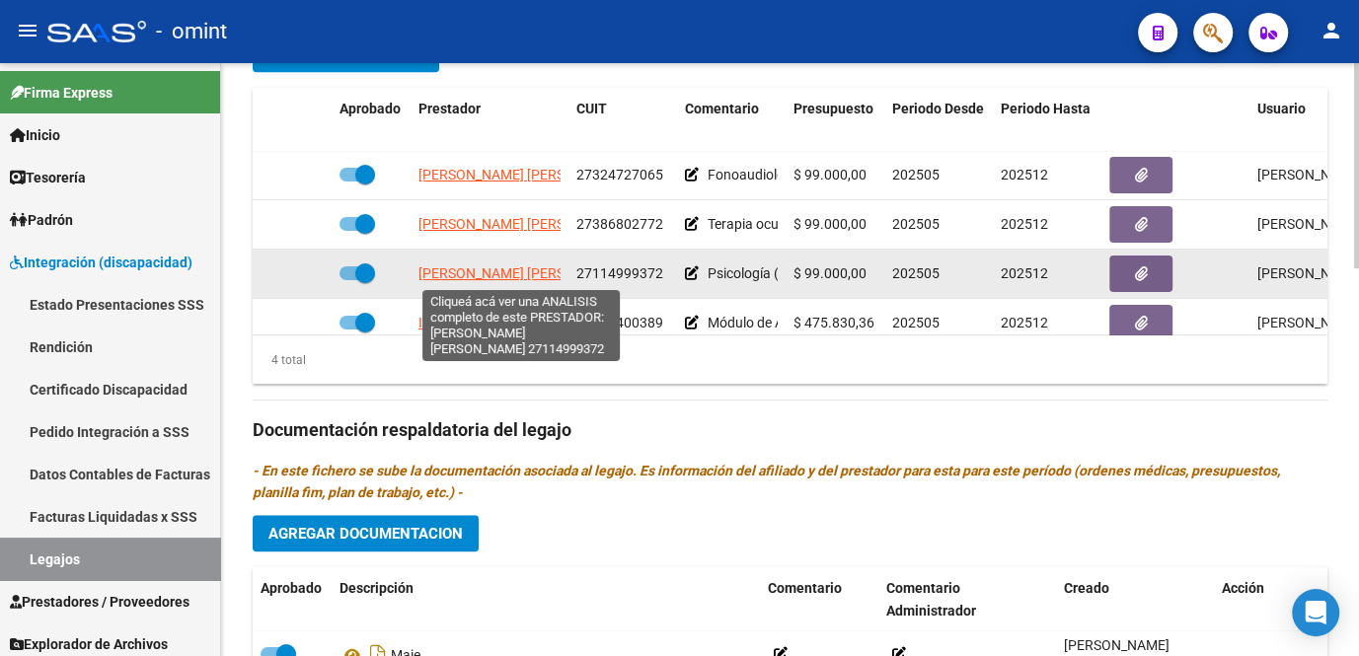
click at [490, 270] on span "PIOVANO MARIA TERESA VIRGINI" at bounding box center [526, 274] width 214 height 16
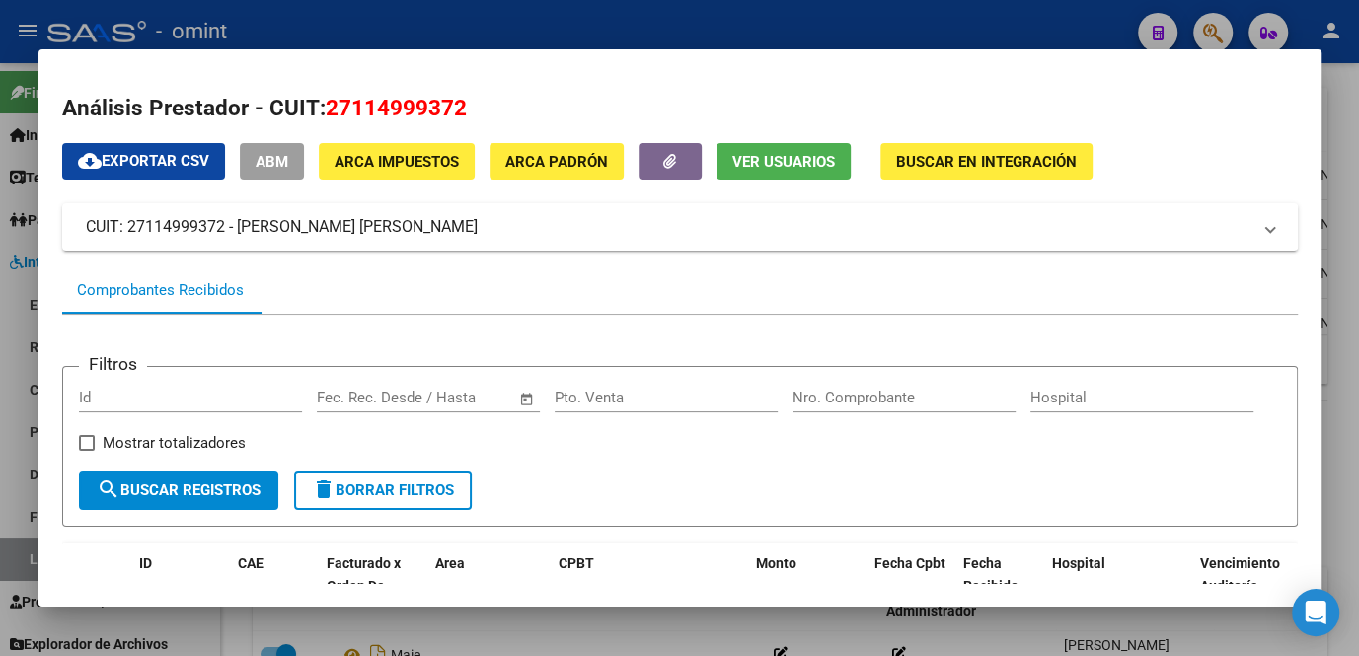
scroll to position [179, 0]
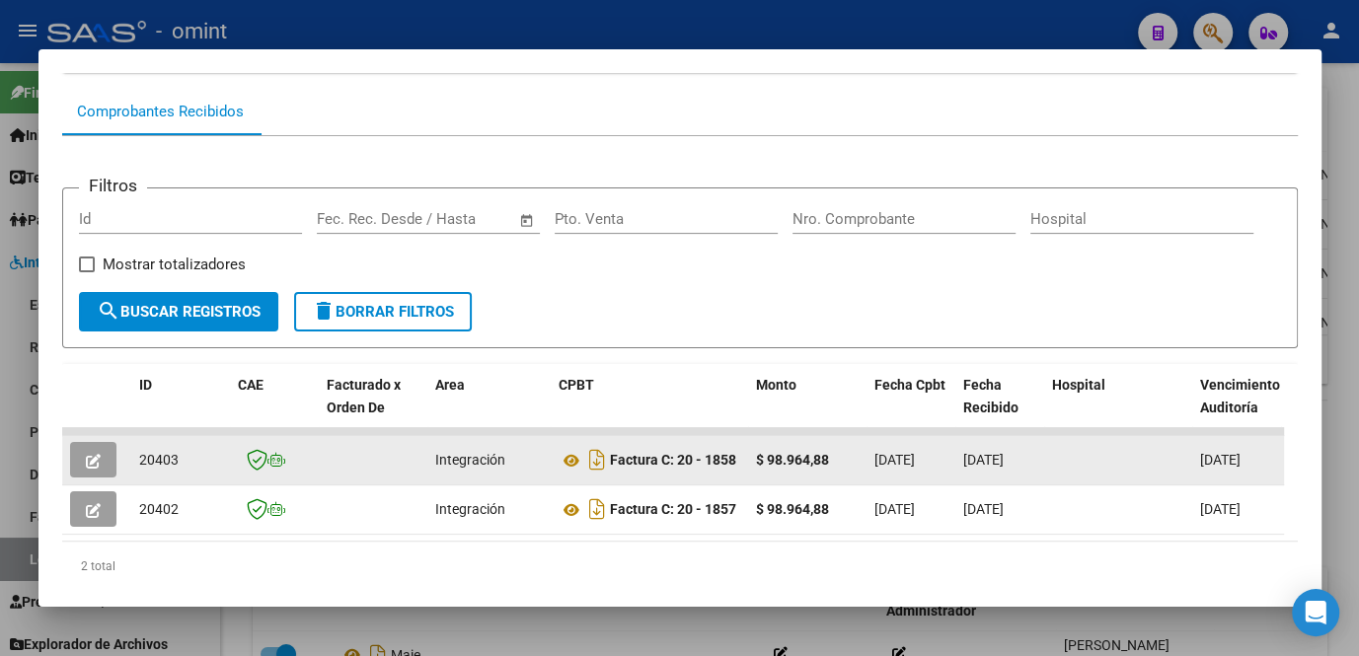
click at [100, 473] on button "button" at bounding box center [93, 460] width 46 height 36
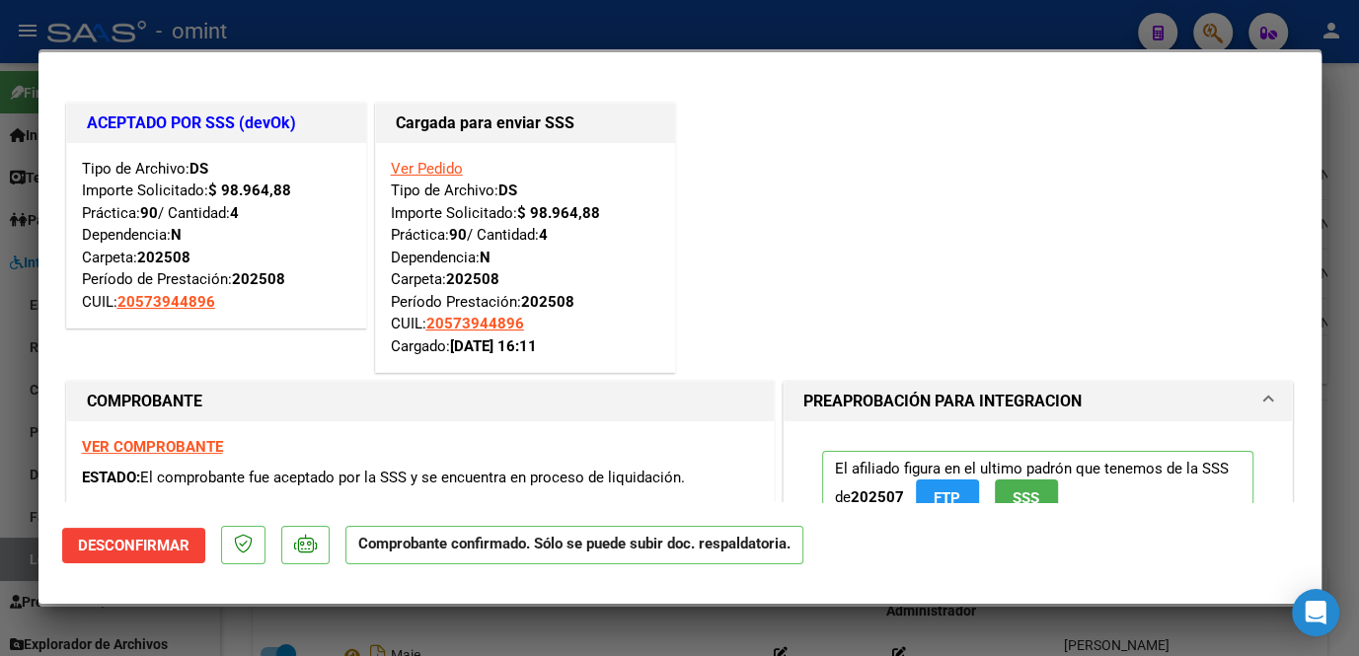
click at [158, 624] on div at bounding box center [679, 328] width 1359 height 656
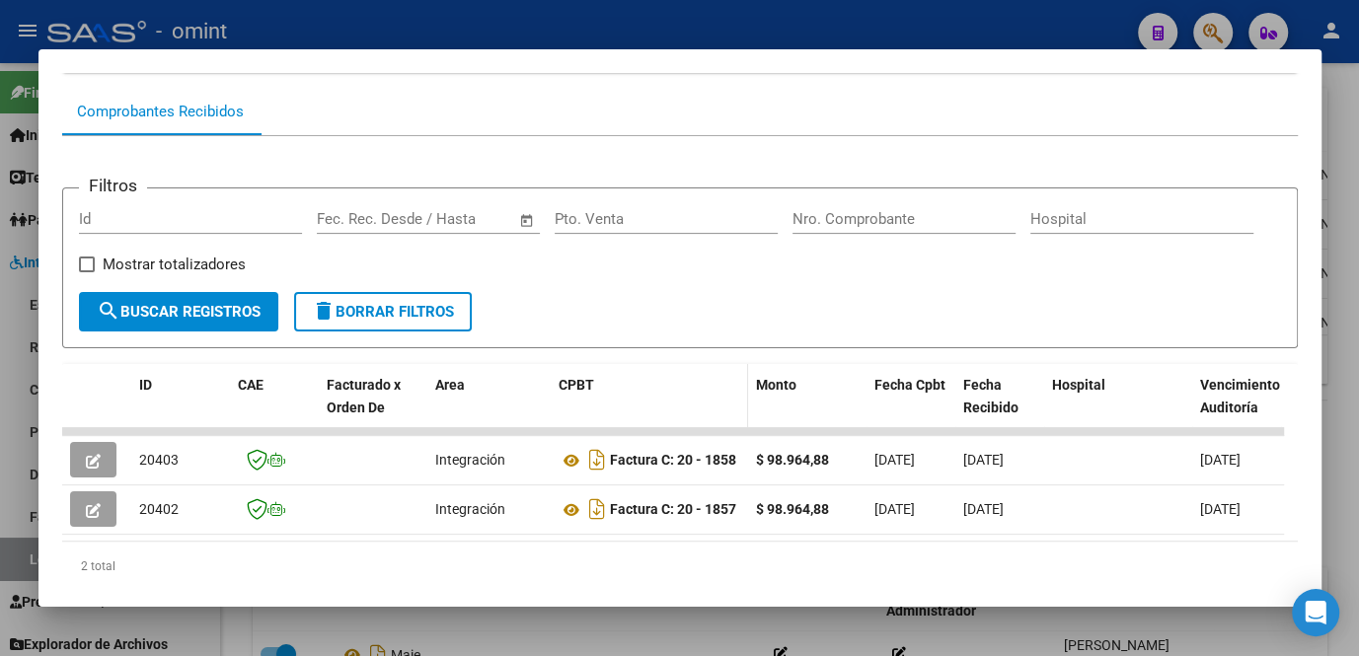
scroll to position [243, 0]
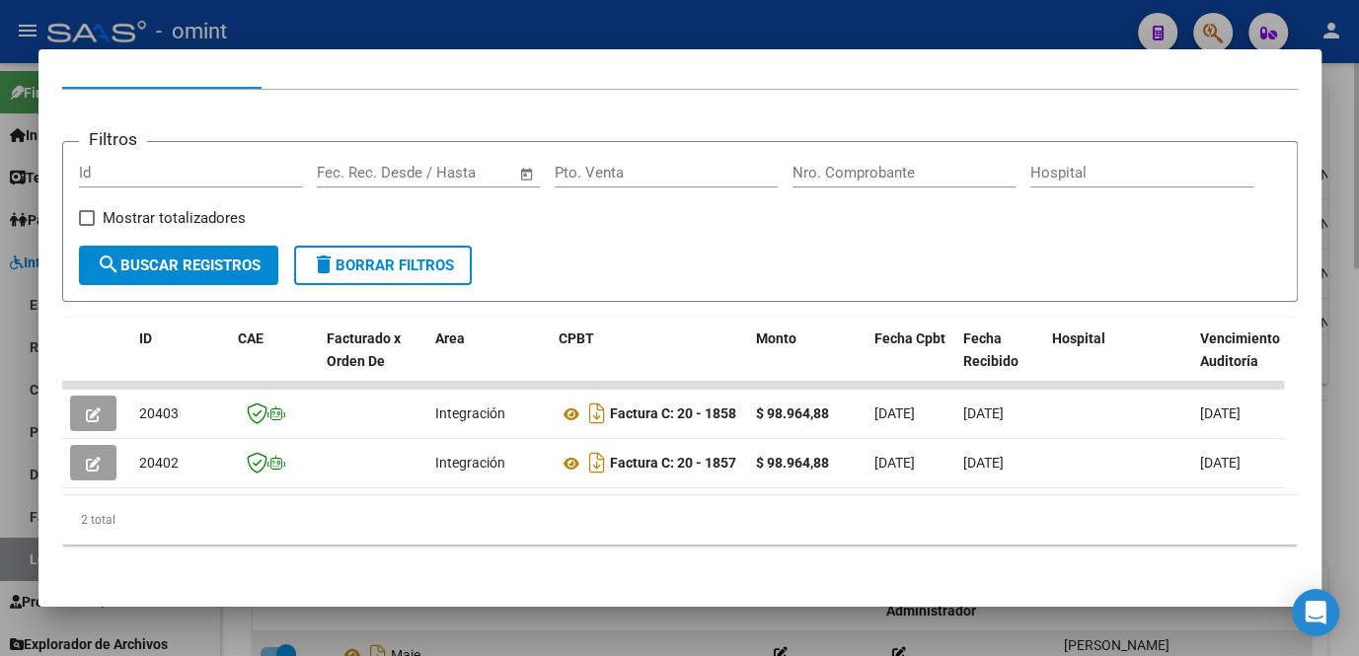
click at [502, 630] on div at bounding box center [679, 328] width 1359 height 656
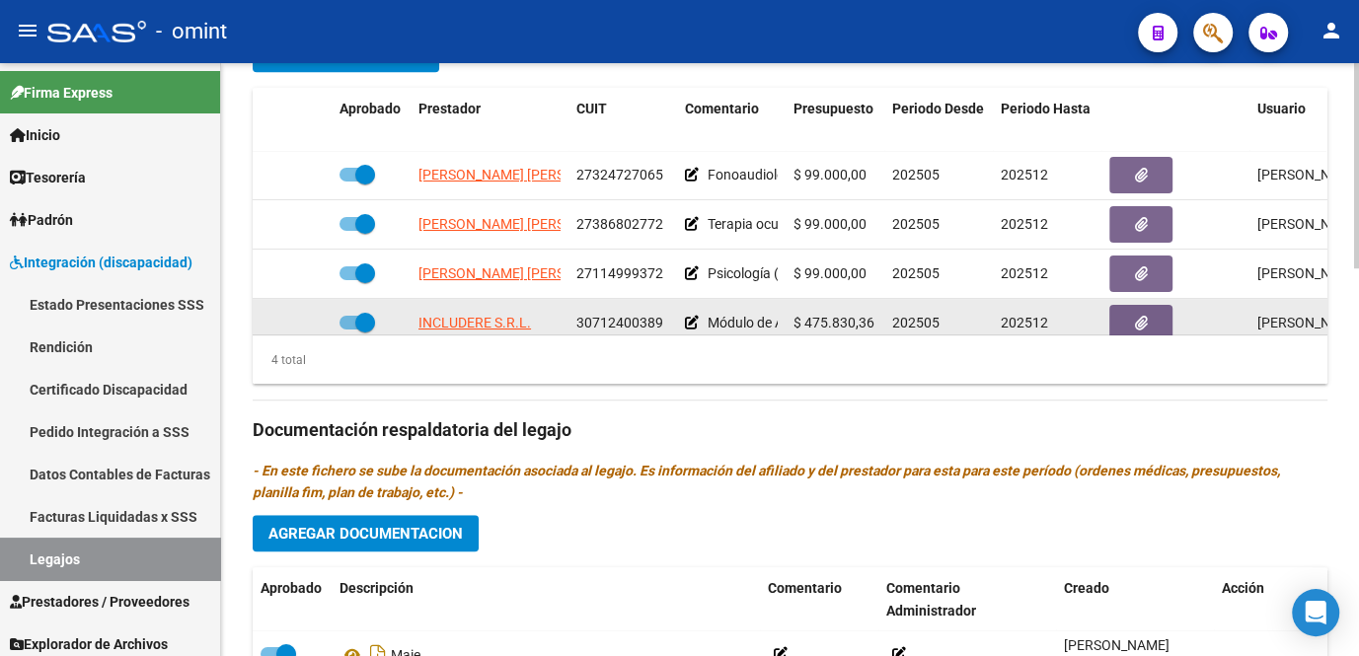
scroll to position [34, 0]
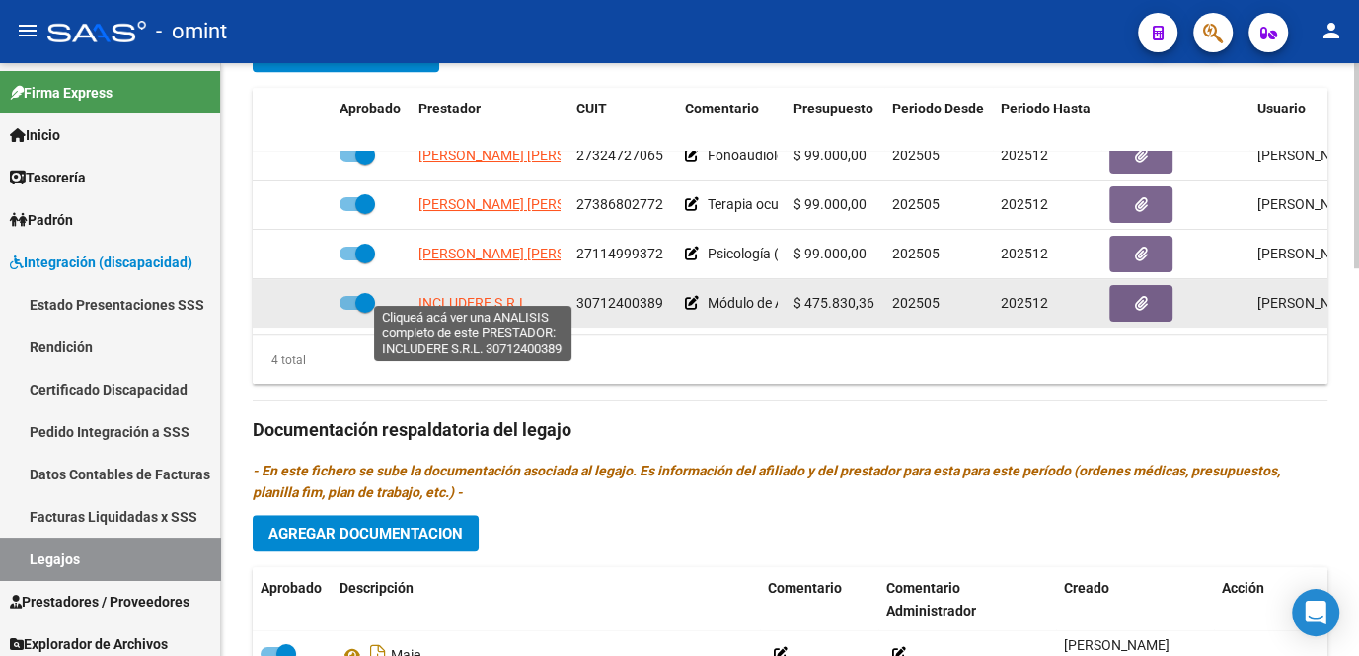
click at [477, 295] on span "INCLUDERE S.R.L." at bounding box center [475, 303] width 113 height 16
type textarea "30712400389"
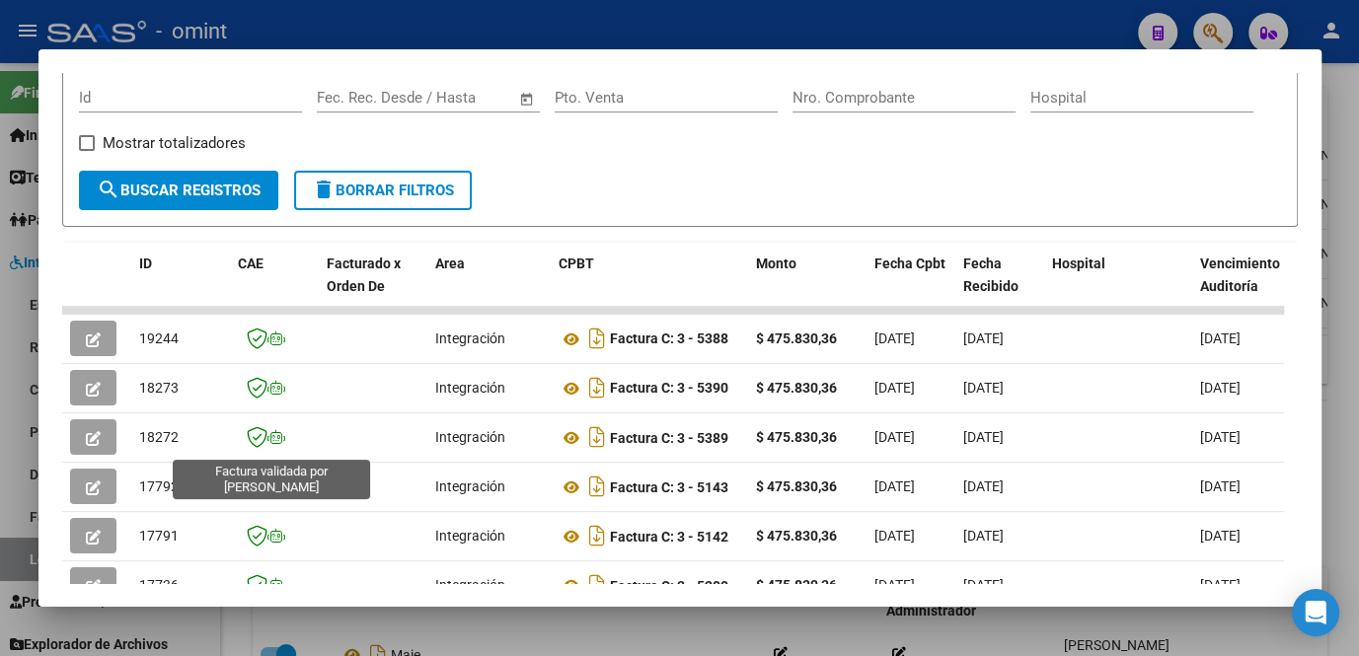
scroll to position [390, 0]
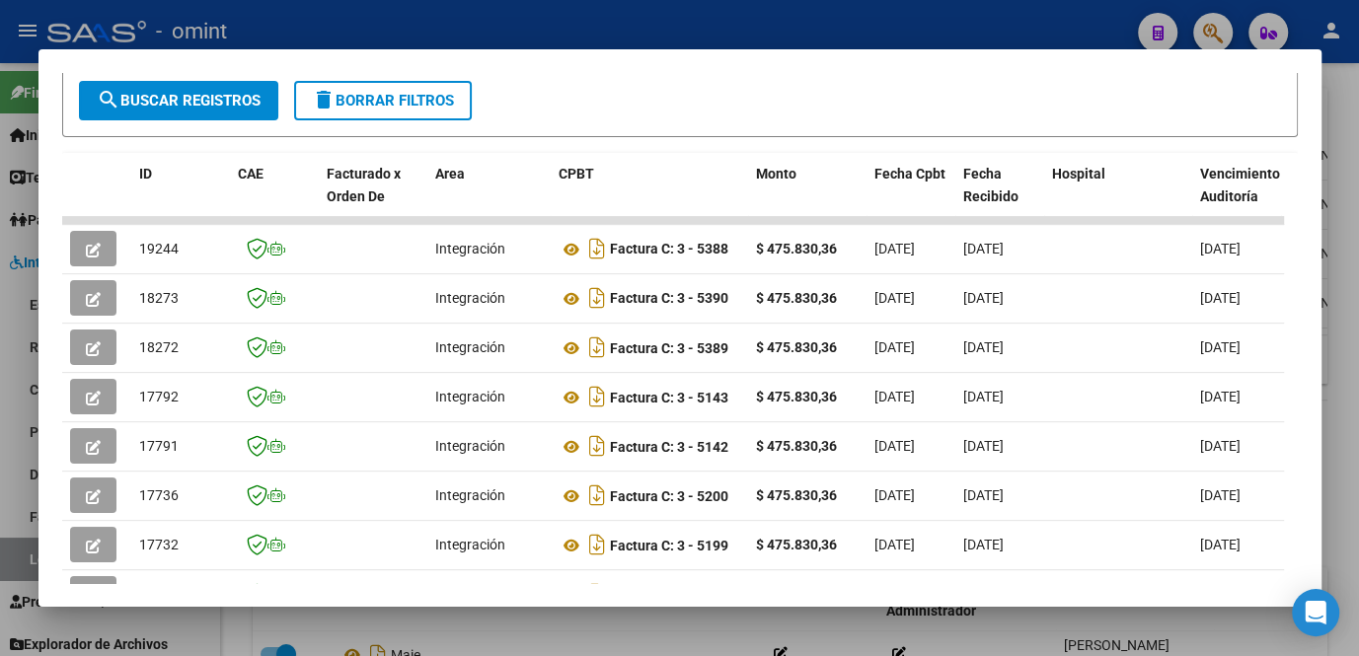
click at [527, 606] on mat-dialog-container "Análisis Prestador - CUIT: 30712400389 cloud_download Exportar CSV ABM ARCA Imp…" at bounding box center [679, 328] width 1283 height 558
click at [525, 636] on div at bounding box center [679, 328] width 1359 height 656
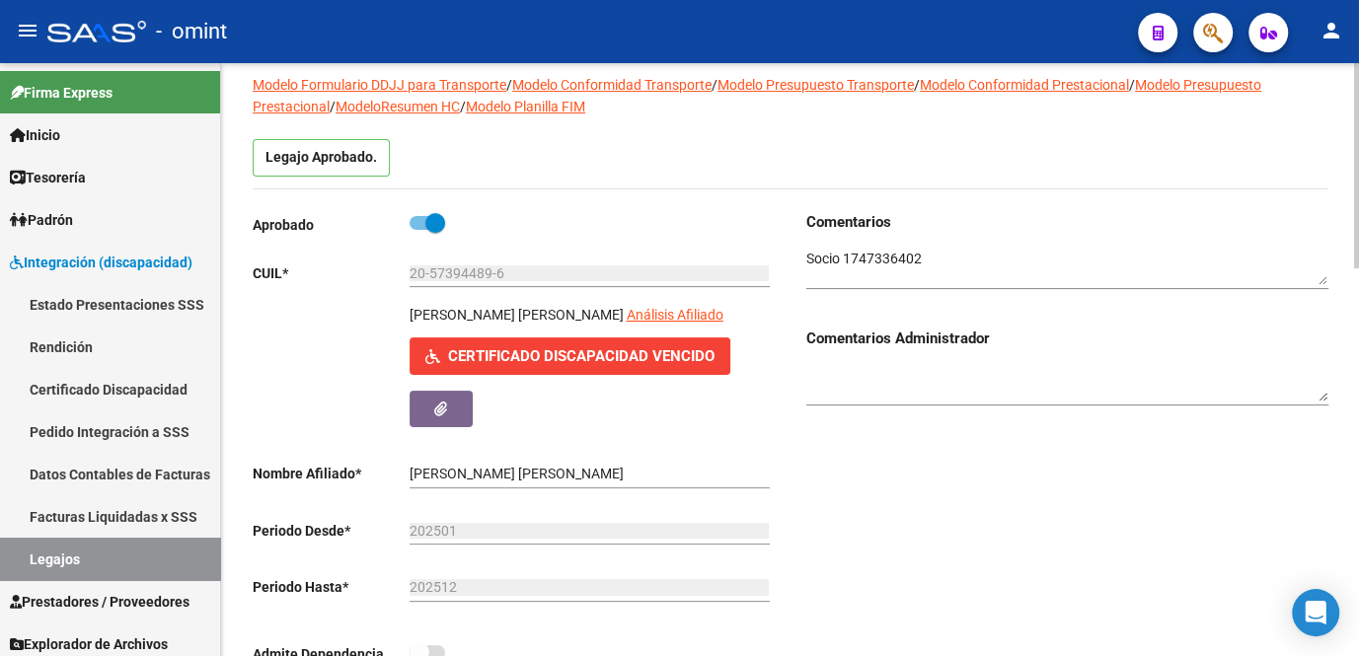
scroll to position [0, 0]
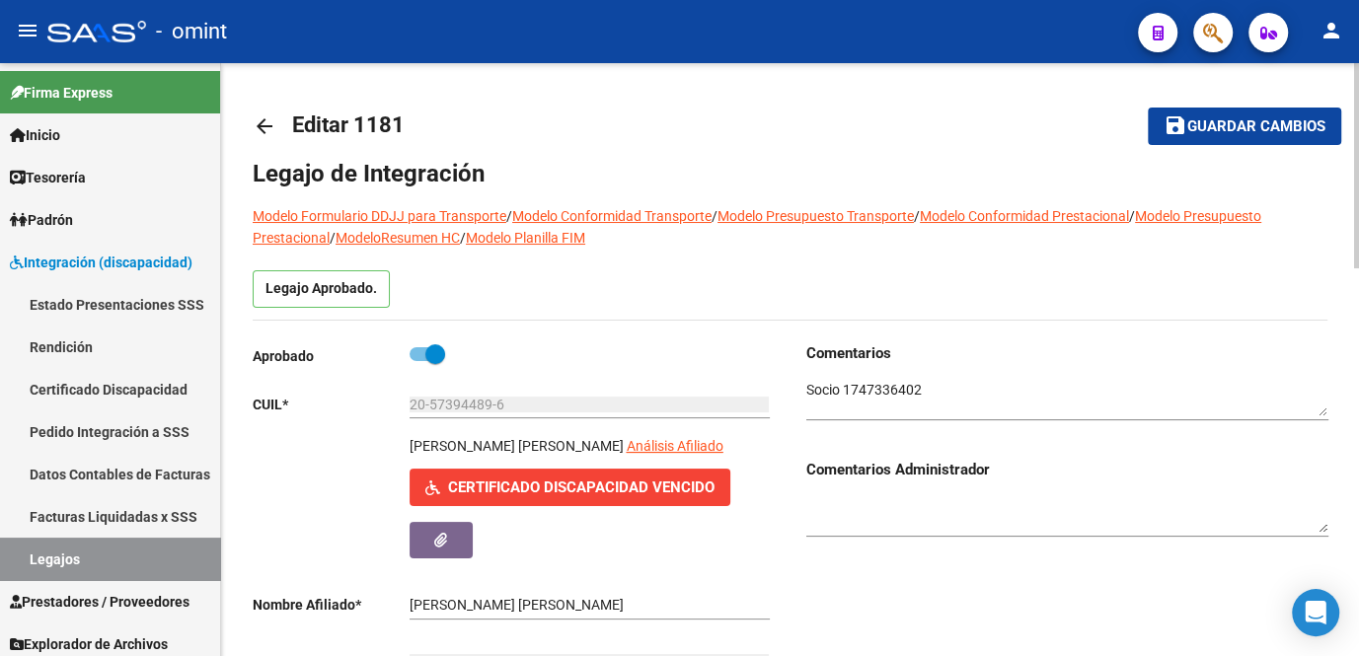
click at [1208, 121] on span "Guardar cambios" at bounding box center [1257, 127] width 138 height 18
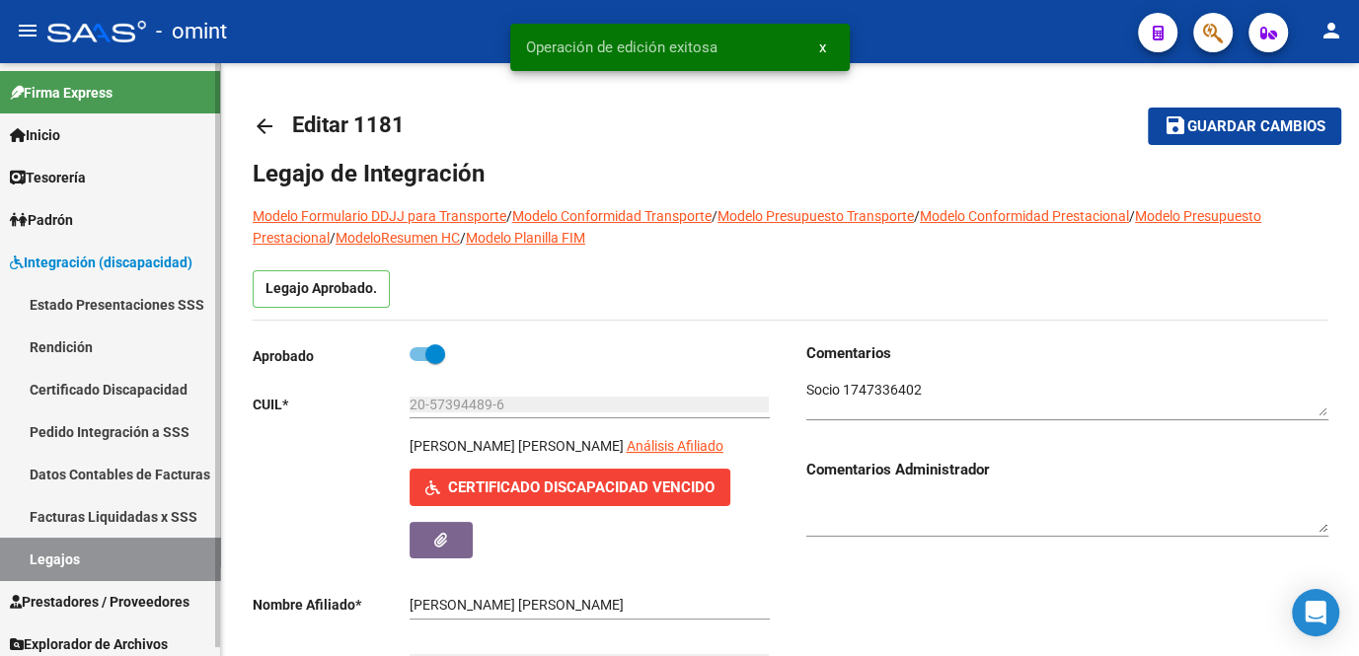
click at [63, 552] on link "Legajos" at bounding box center [110, 559] width 220 height 42
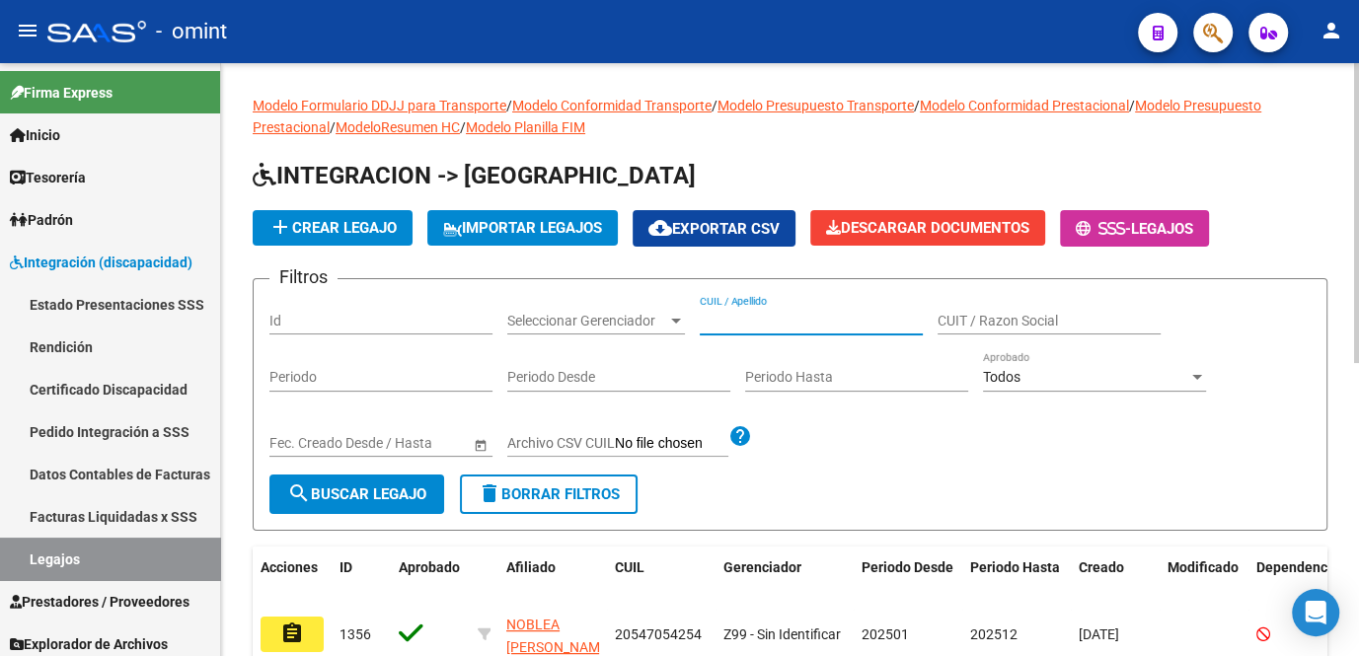
click at [721, 315] on input "CUIL / Apellido" at bounding box center [811, 321] width 223 height 17
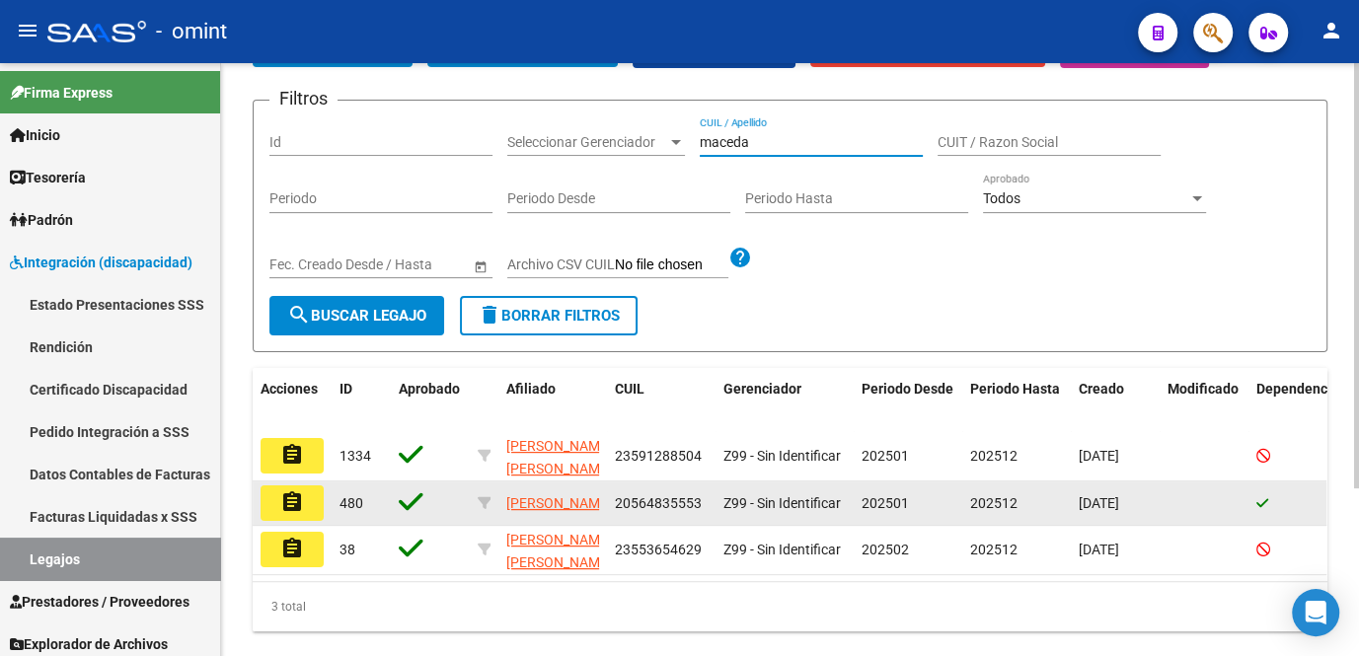
type input "maceda"
click at [293, 507] on mat-icon "assignment" at bounding box center [292, 503] width 24 height 24
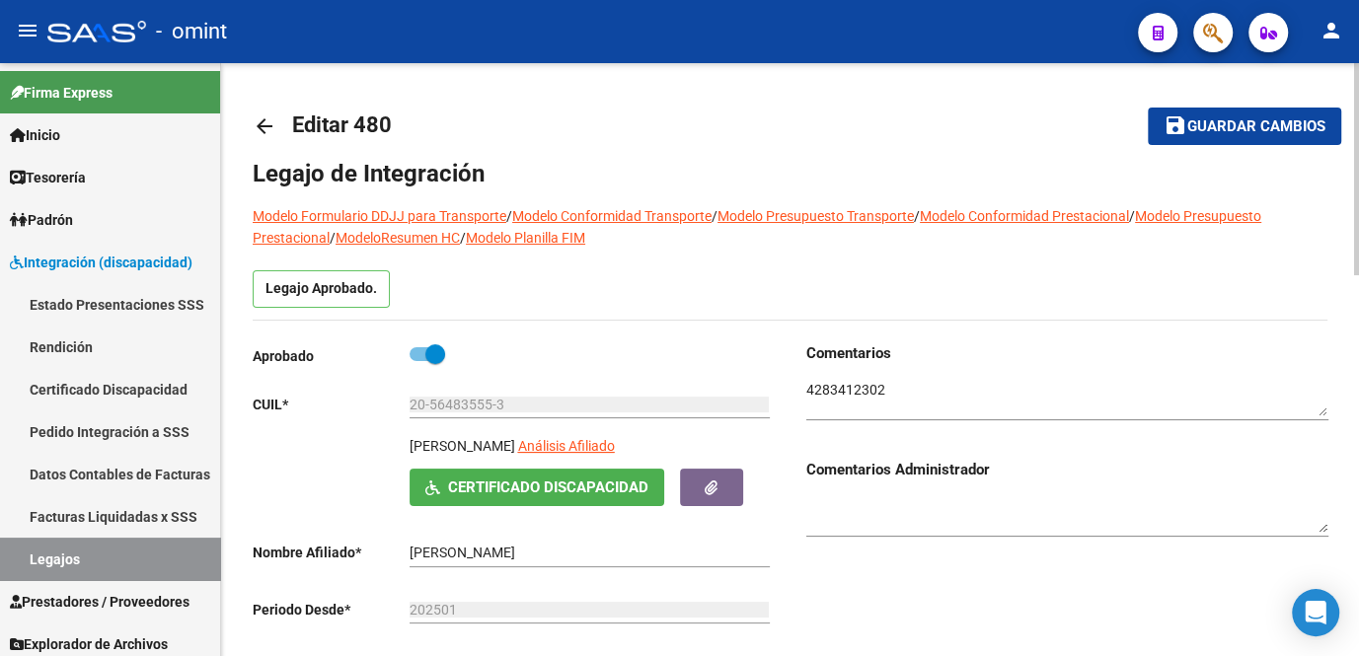
scroll to position [179, 0]
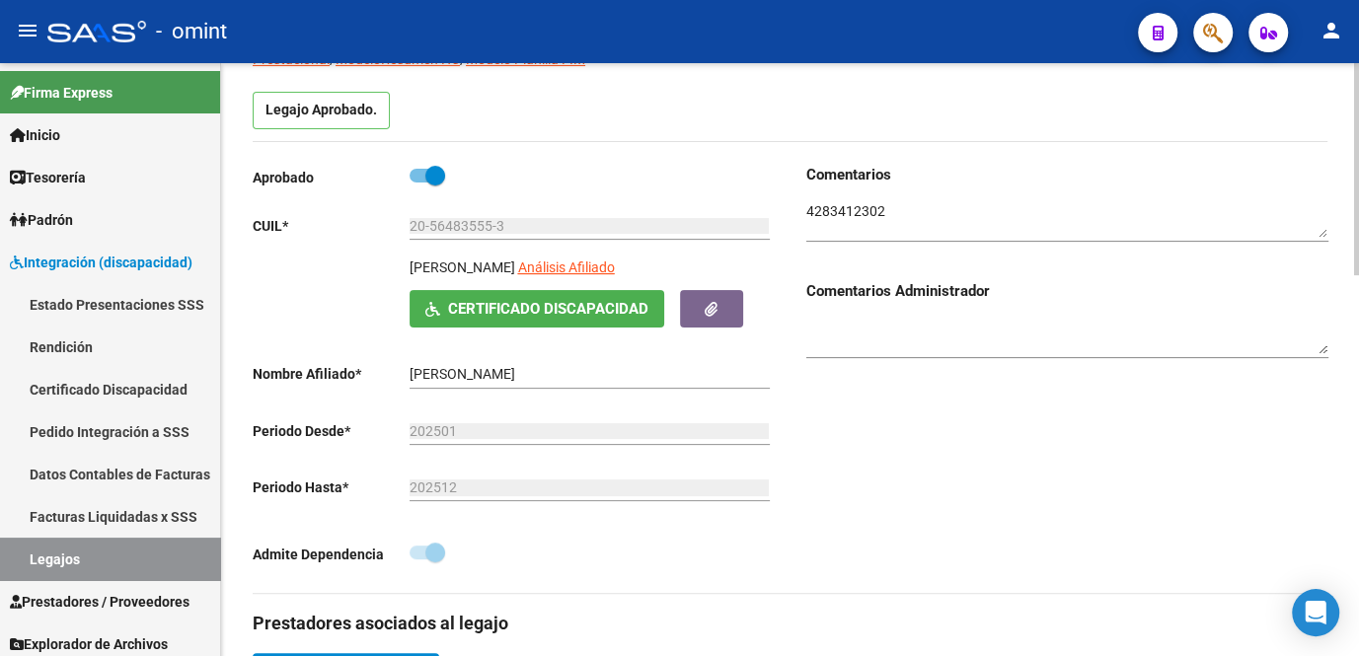
click at [855, 215] on textarea at bounding box center [1067, 220] width 522 height 38
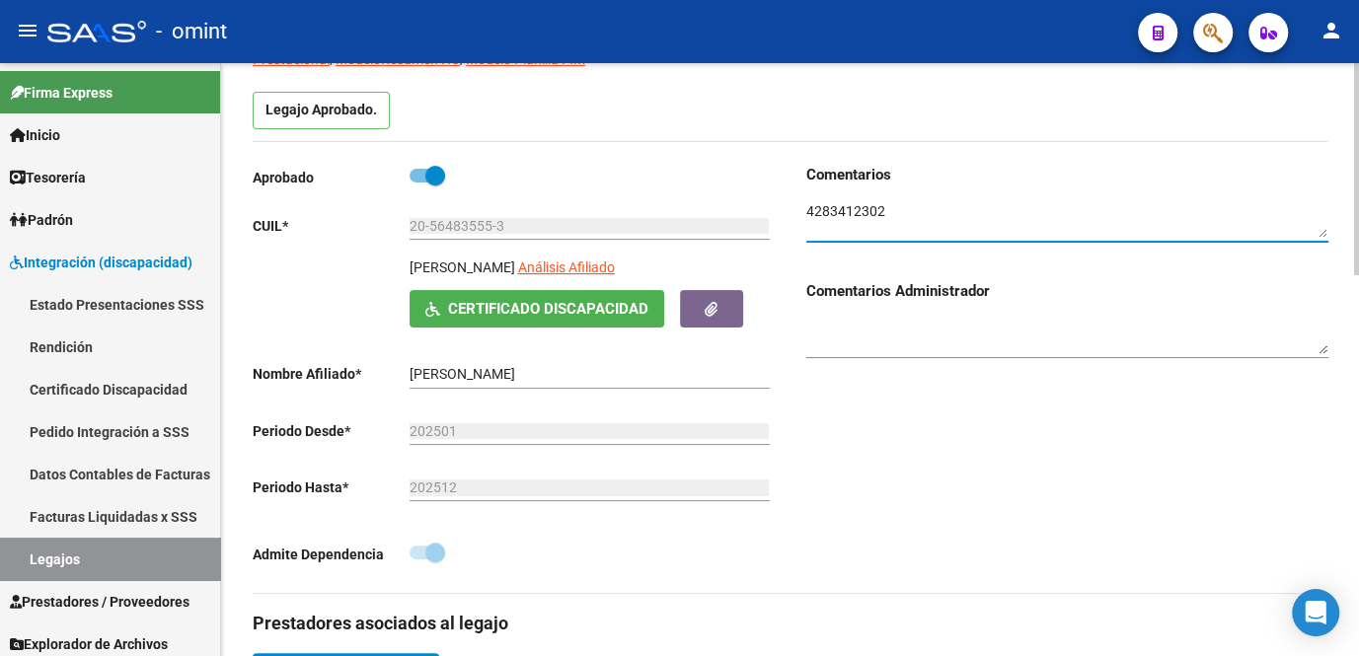
click at [855, 215] on textarea at bounding box center [1067, 220] width 522 height 38
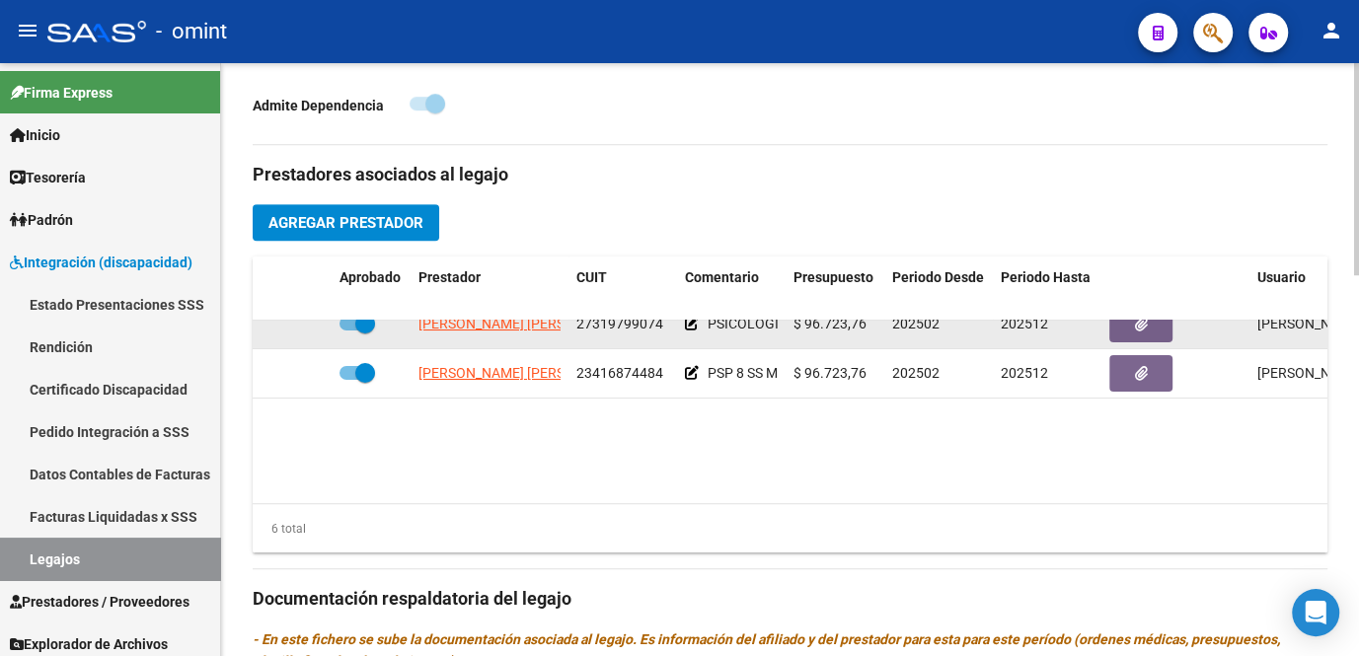
scroll to position [0, 0]
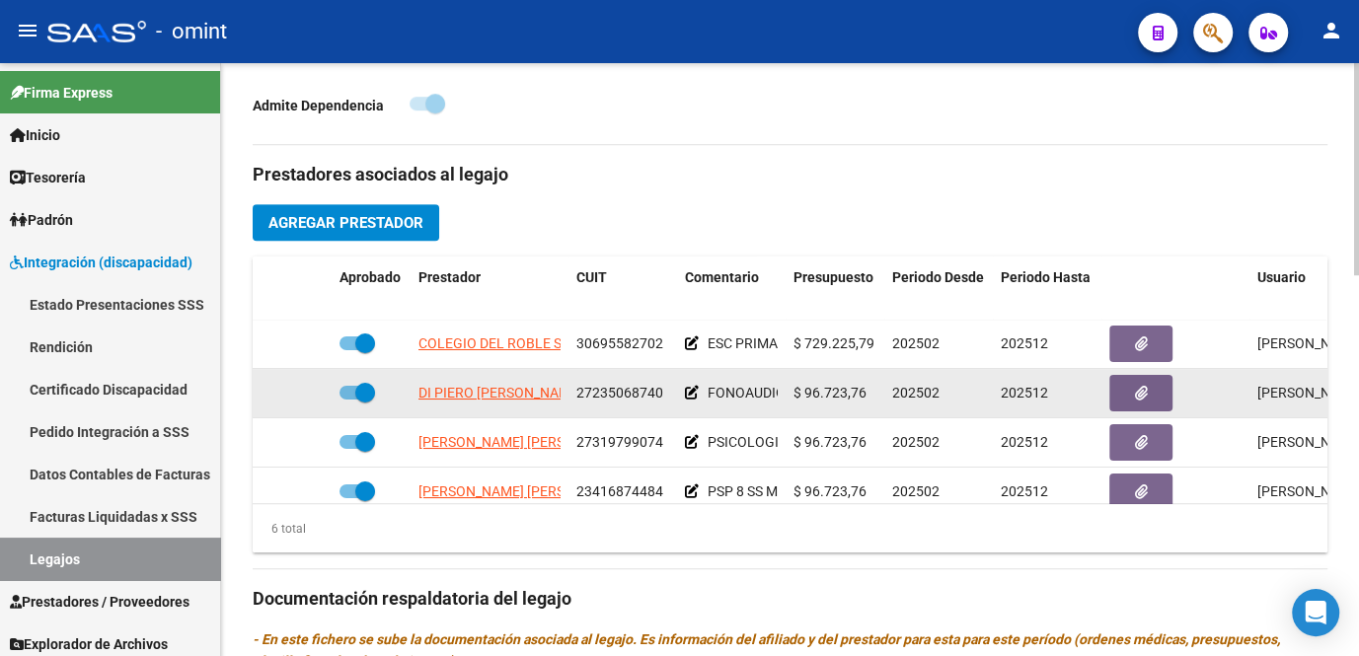
click at [610, 389] on span "27235068740" at bounding box center [619, 393] width 87 height 16
copy span "27235068740"
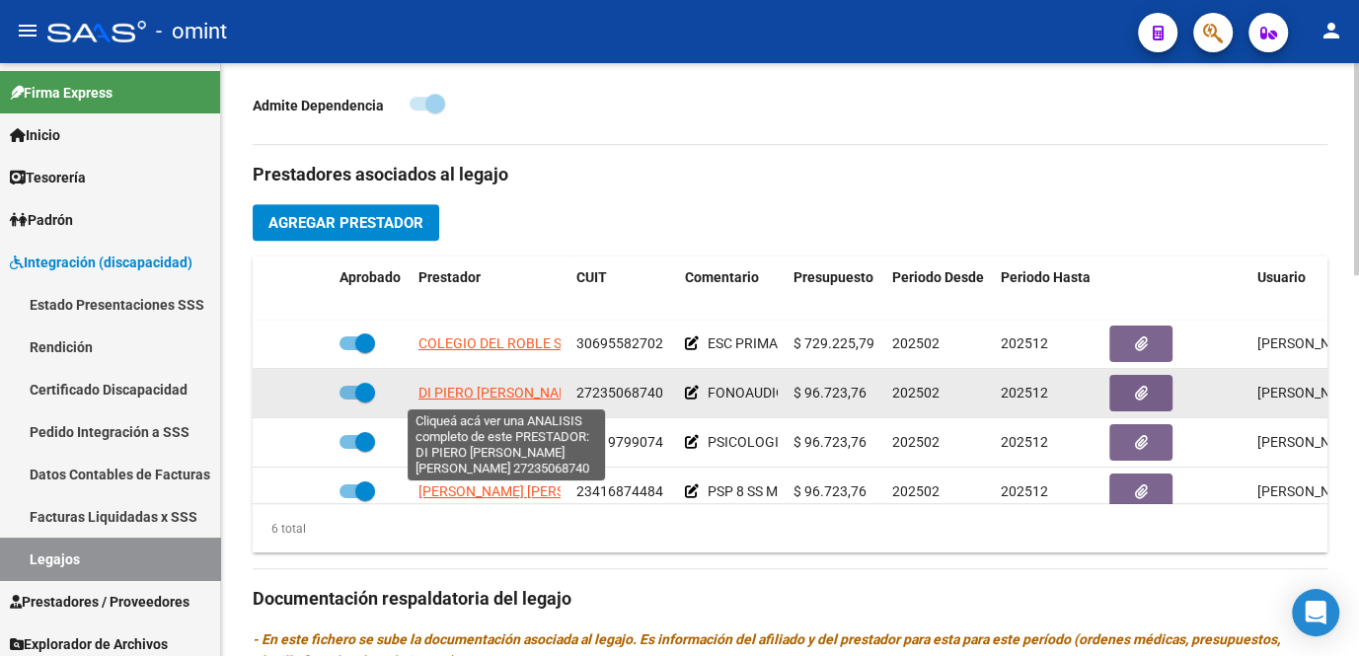
click at [479, 389] on span "DI PIERO CYNTHIA CRISTINA" at bounding box center [555, 393] width 272 height 16
type textarea "27235068740"
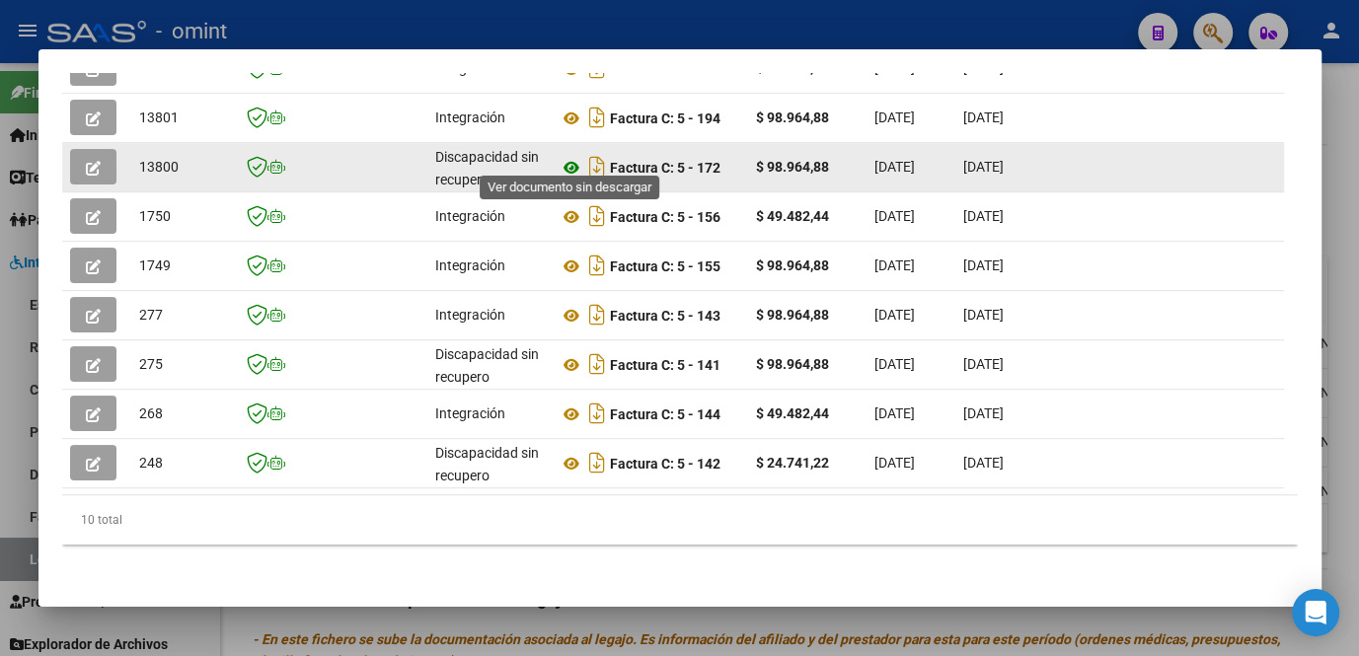
click at [574, 158] on icon at bounding box center [572, 168] width 26 height 24
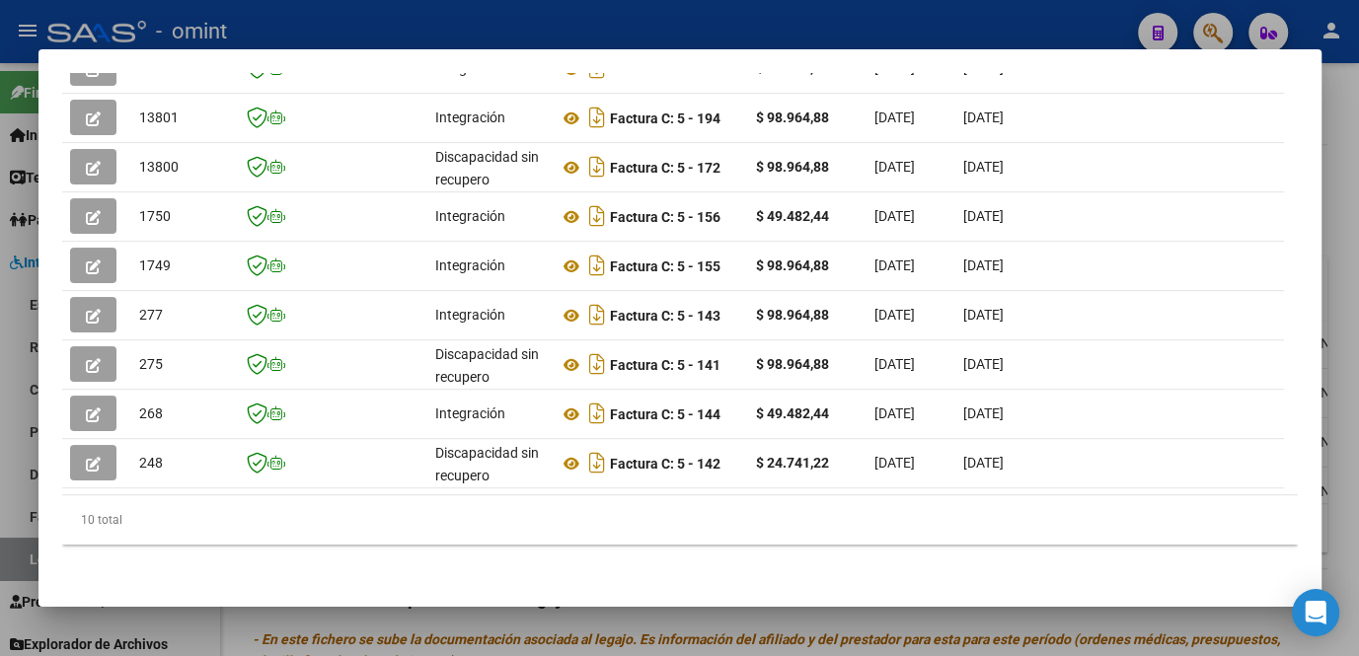
drag, startPoint x: 416, startPoint y: 480, endPoint x: 429, endPoint y: 476, distance: 14.4
click at [429, 476] on datatable-selection "18090 Integración Factura C: 5 - 227 $ 98.964,88 07/08/2025 25/08/2025 - 25/08/…" at bounding box center [673, 484] width 1222 height 18
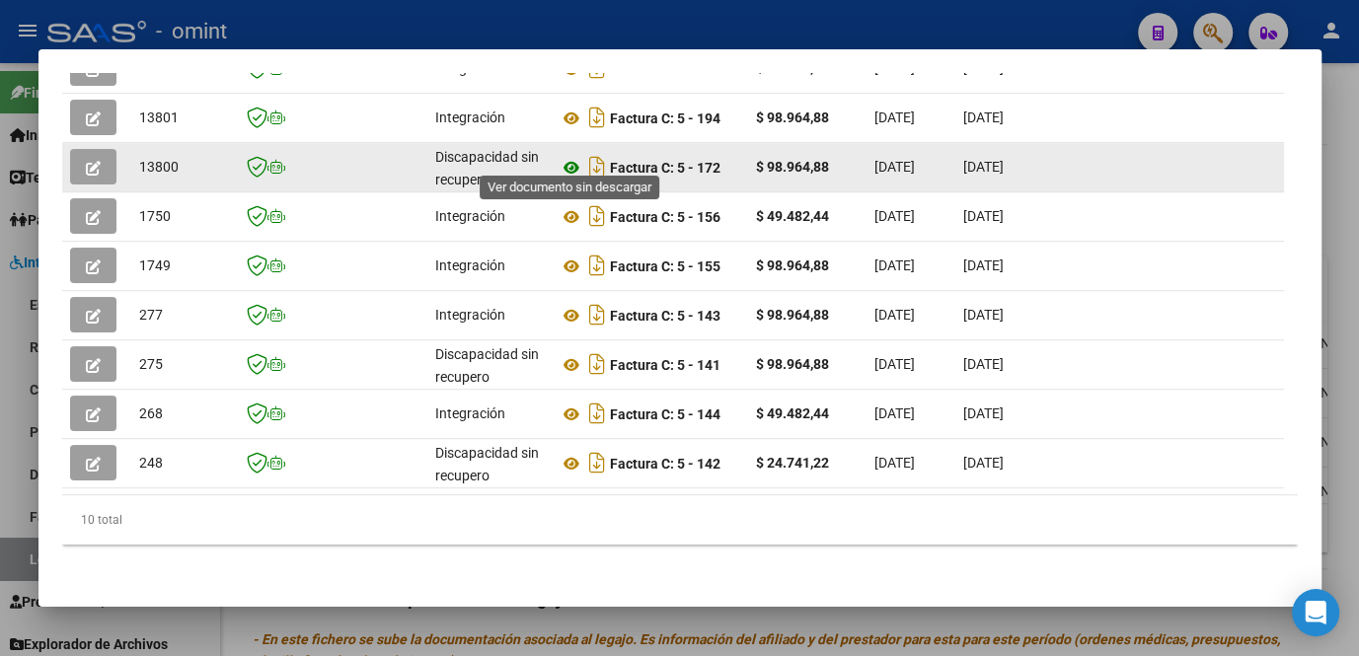
click at [570, 156] on icon at bounding box center [572, 168] width 26 height 24
